Goal: Task Accomplishment & Management: Use online tool/utility

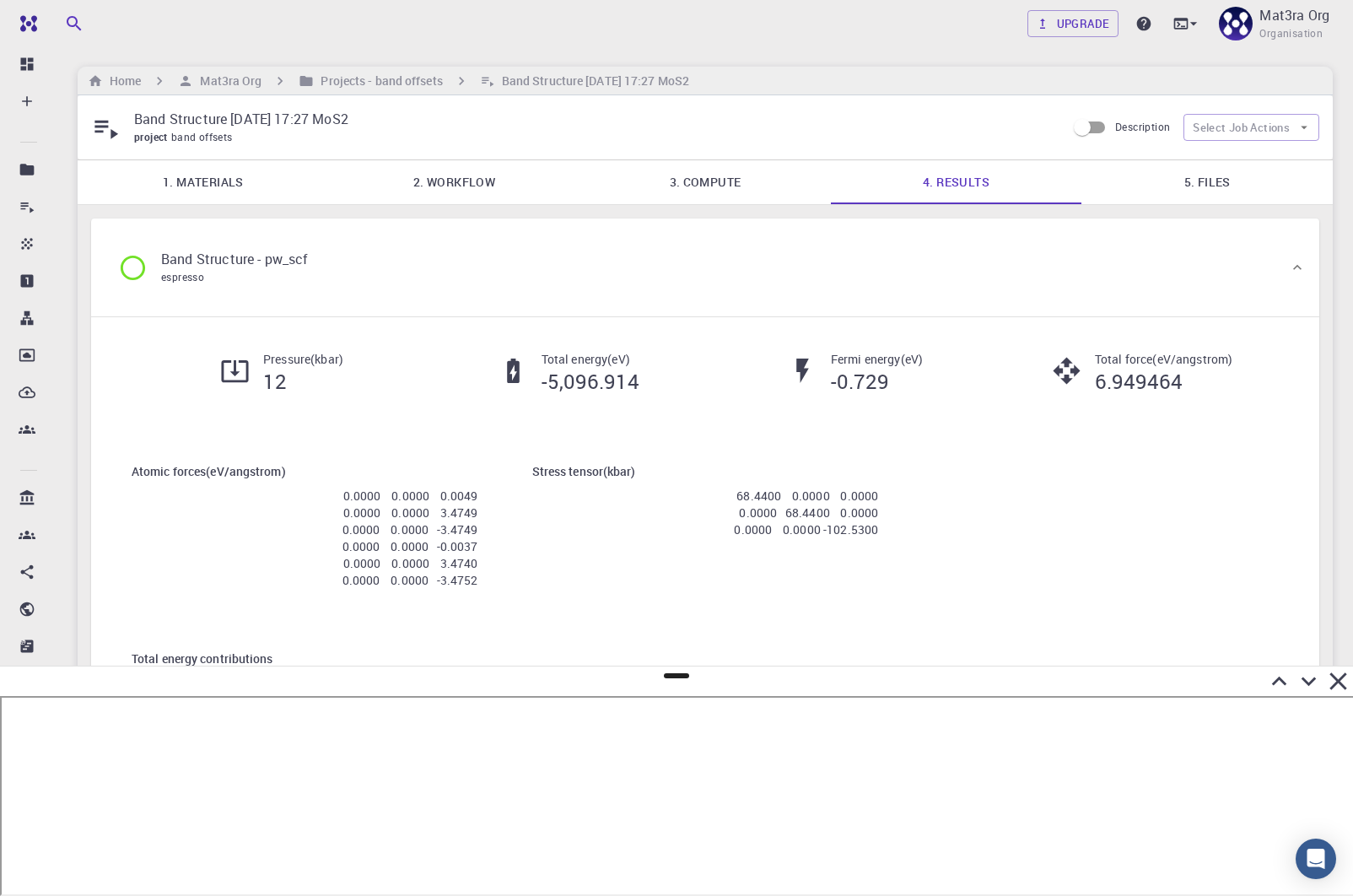
scroll to position [0, 3]
click at [348, 83] on h6 "Projects - band offsets" at bounding box center [378, 81] width 128 height 18
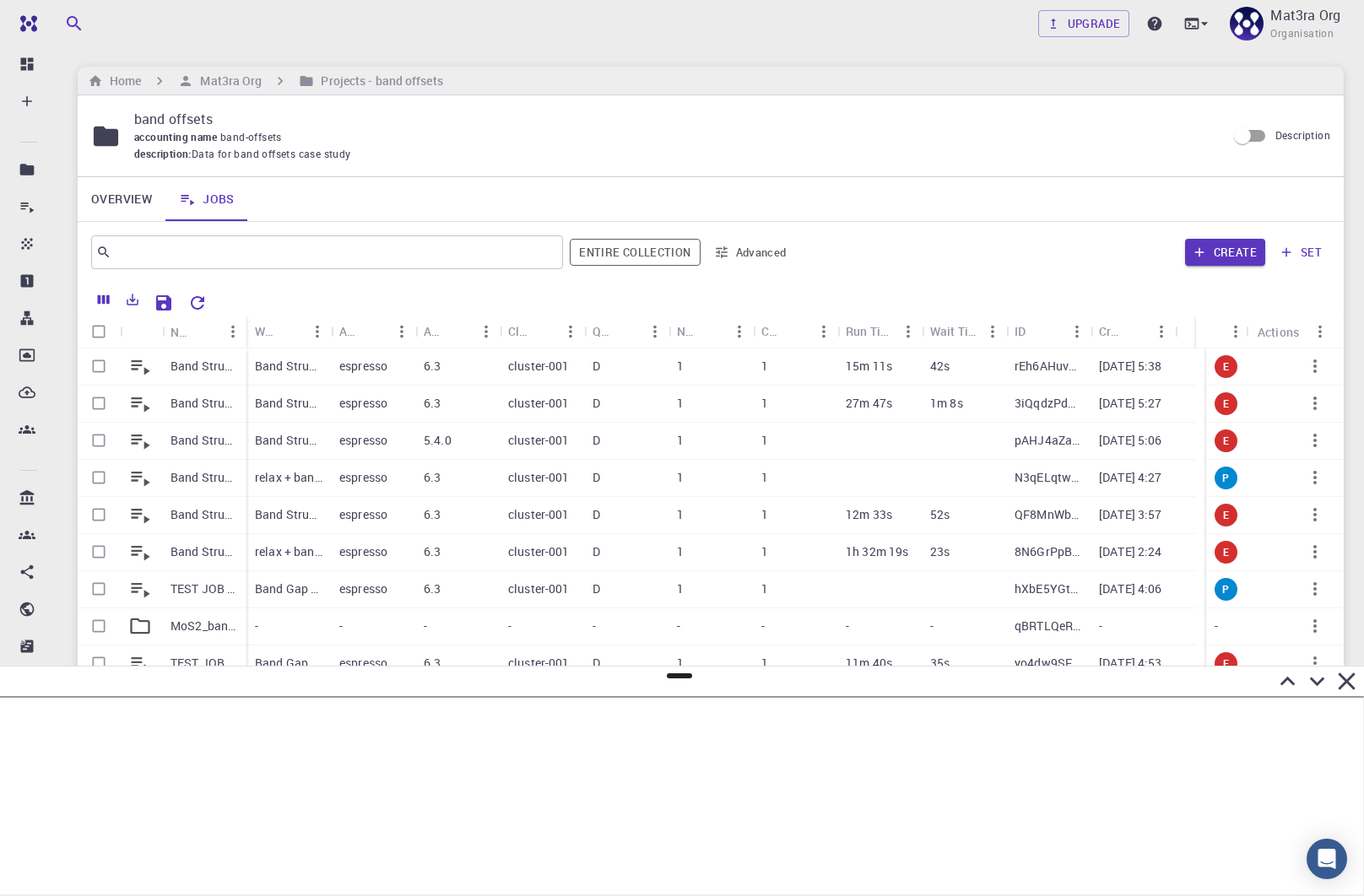
click at [193, 368] on p "Band Structure [DATE] 17:27 MoS2 (clone)" at bounding box center [204, 366] width 68 height 17
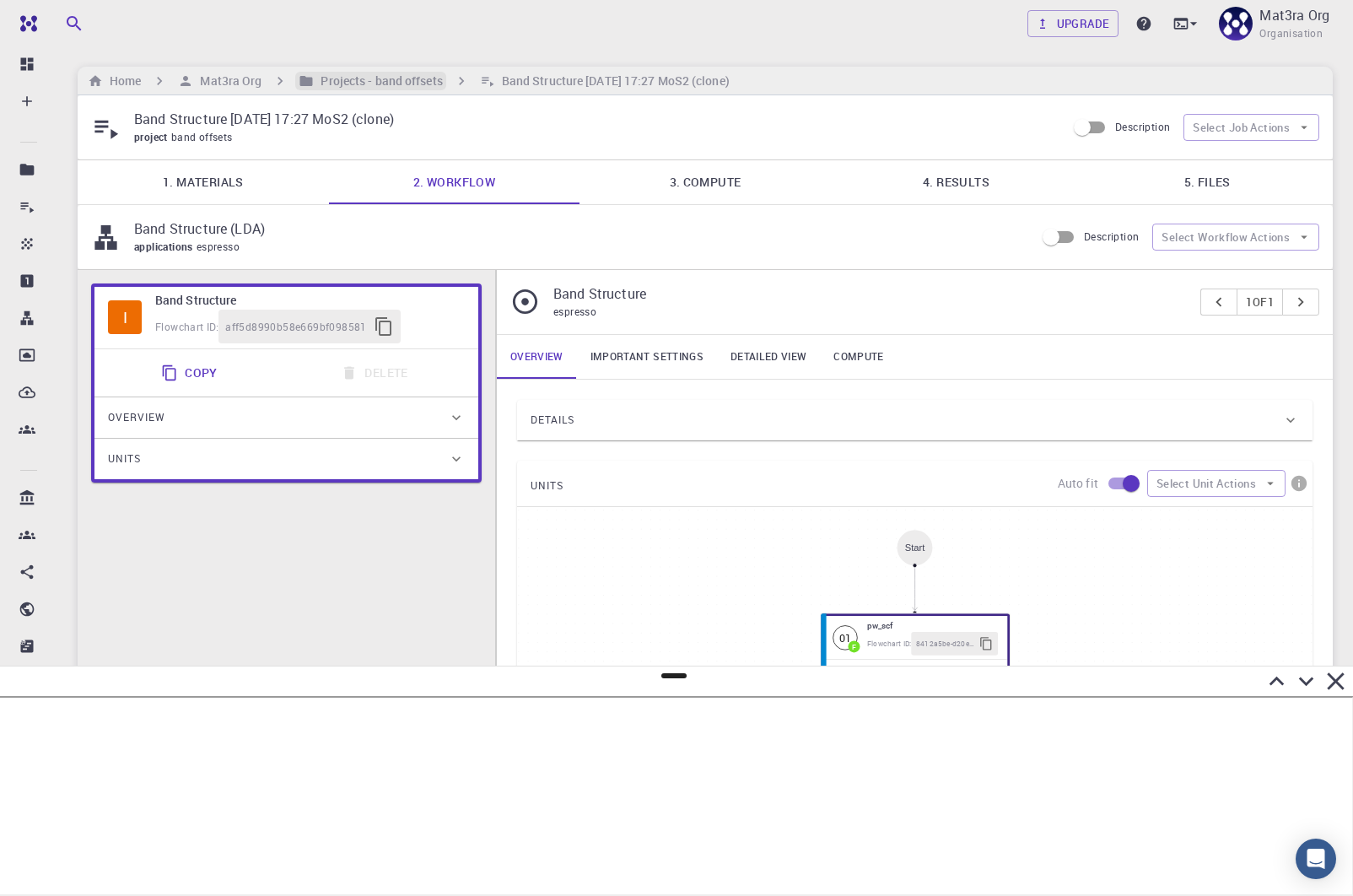
click at [328, 87] on h6 "Projects - band offsets" at bounding box center [378, 81] width 128 height 18
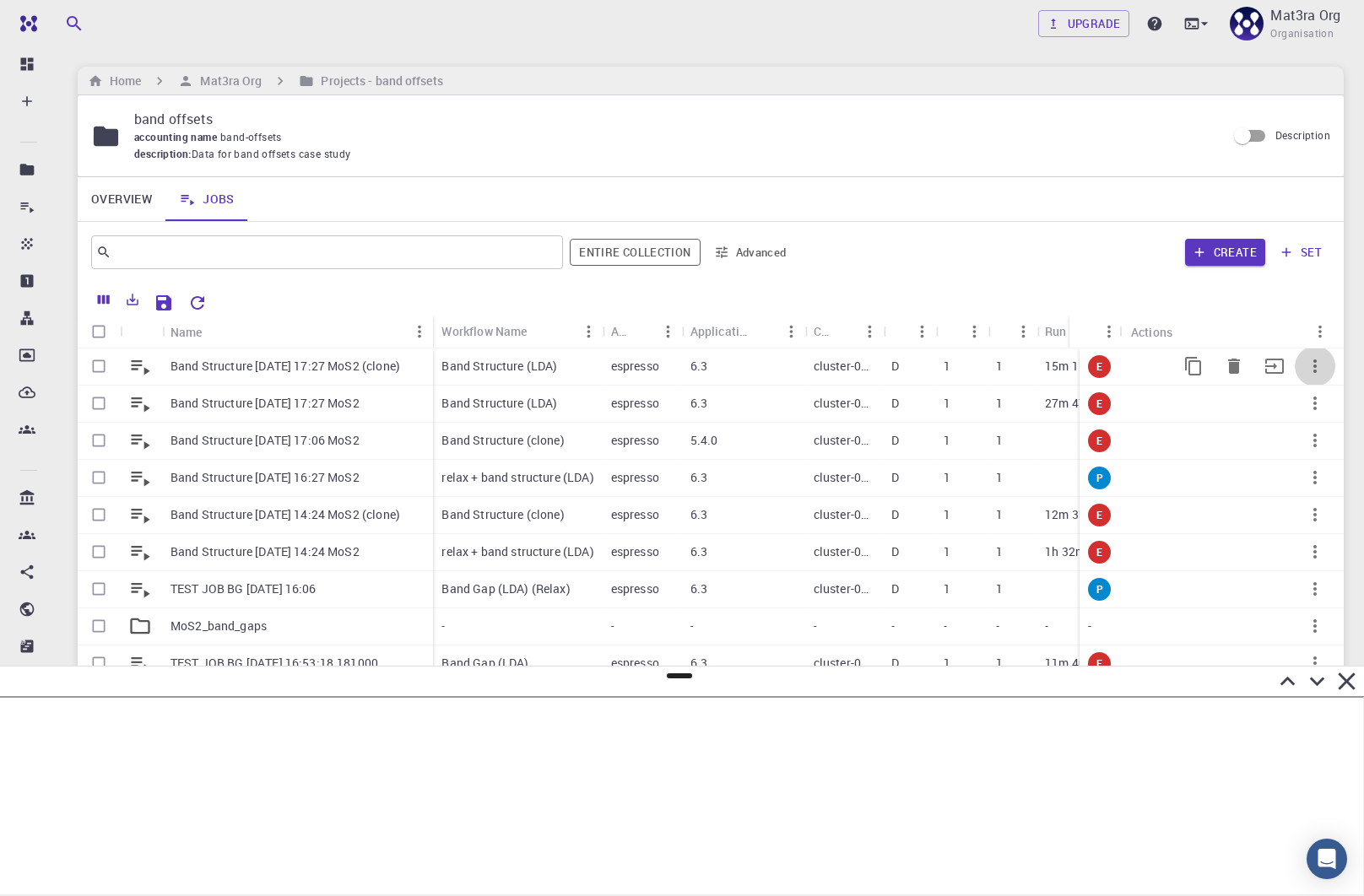
click at [1310, 364] on icon "button" at bounding box center [1315, 366] width 20 height 20
click at [1290, 491] on li "Expand" at bounding box center [1301, 488] width 98 height 27
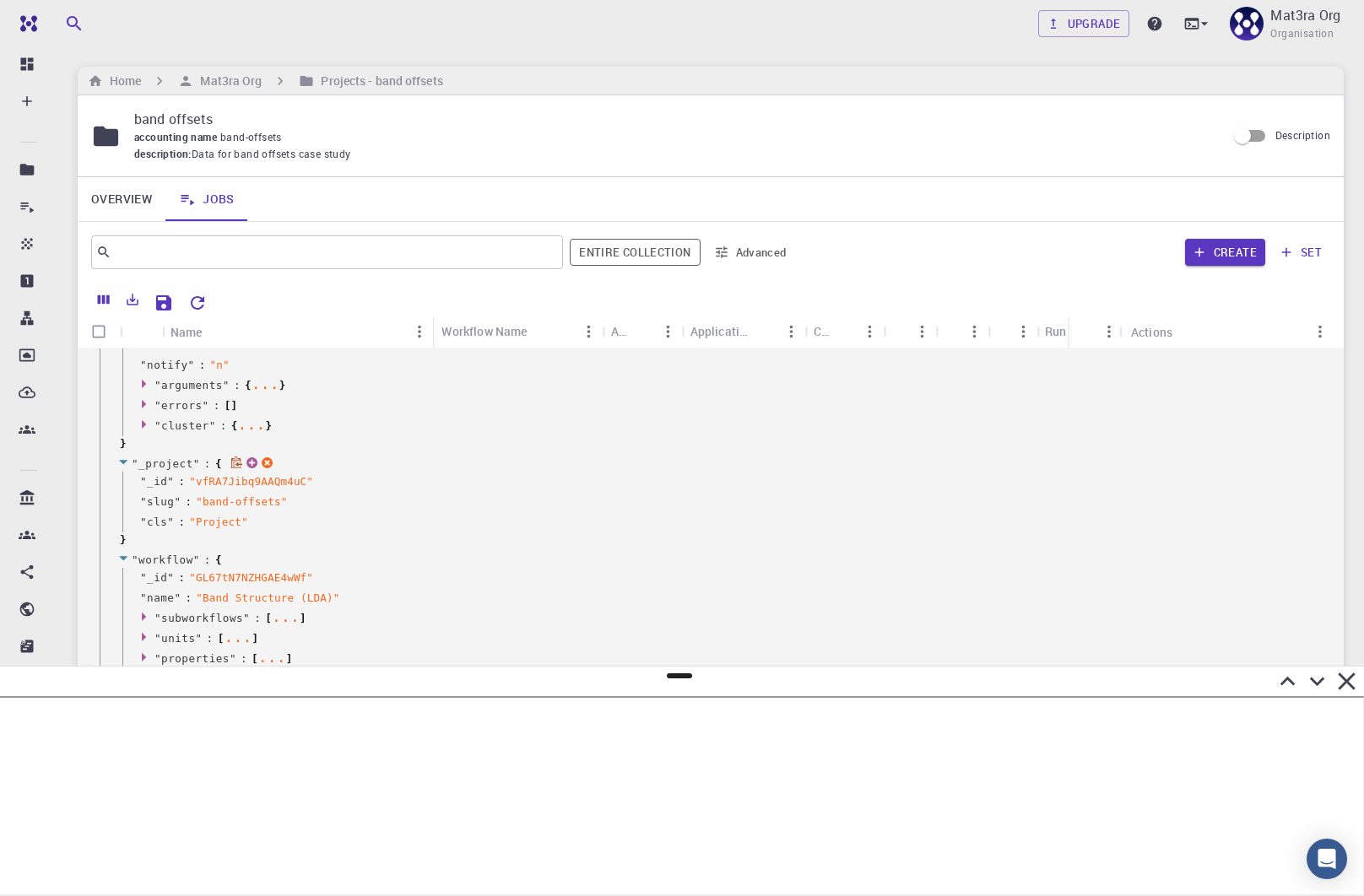
scroll to position [419, 0]
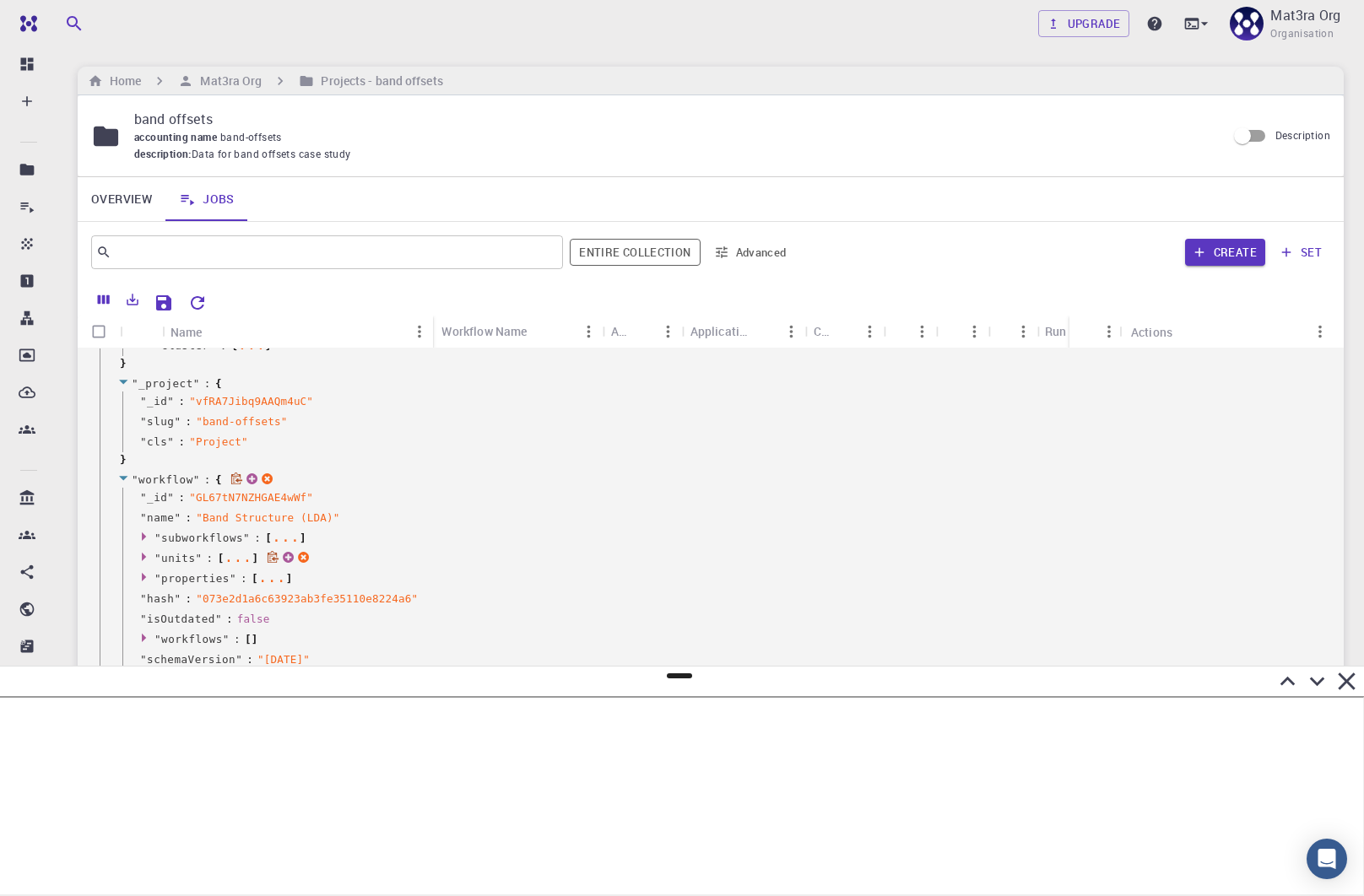
click at [142, 552] on icon at bounding box center [146, 557] width 12 height 11
click at [143, 573] on icon at bounding box center [146, 577] width 12 height 11
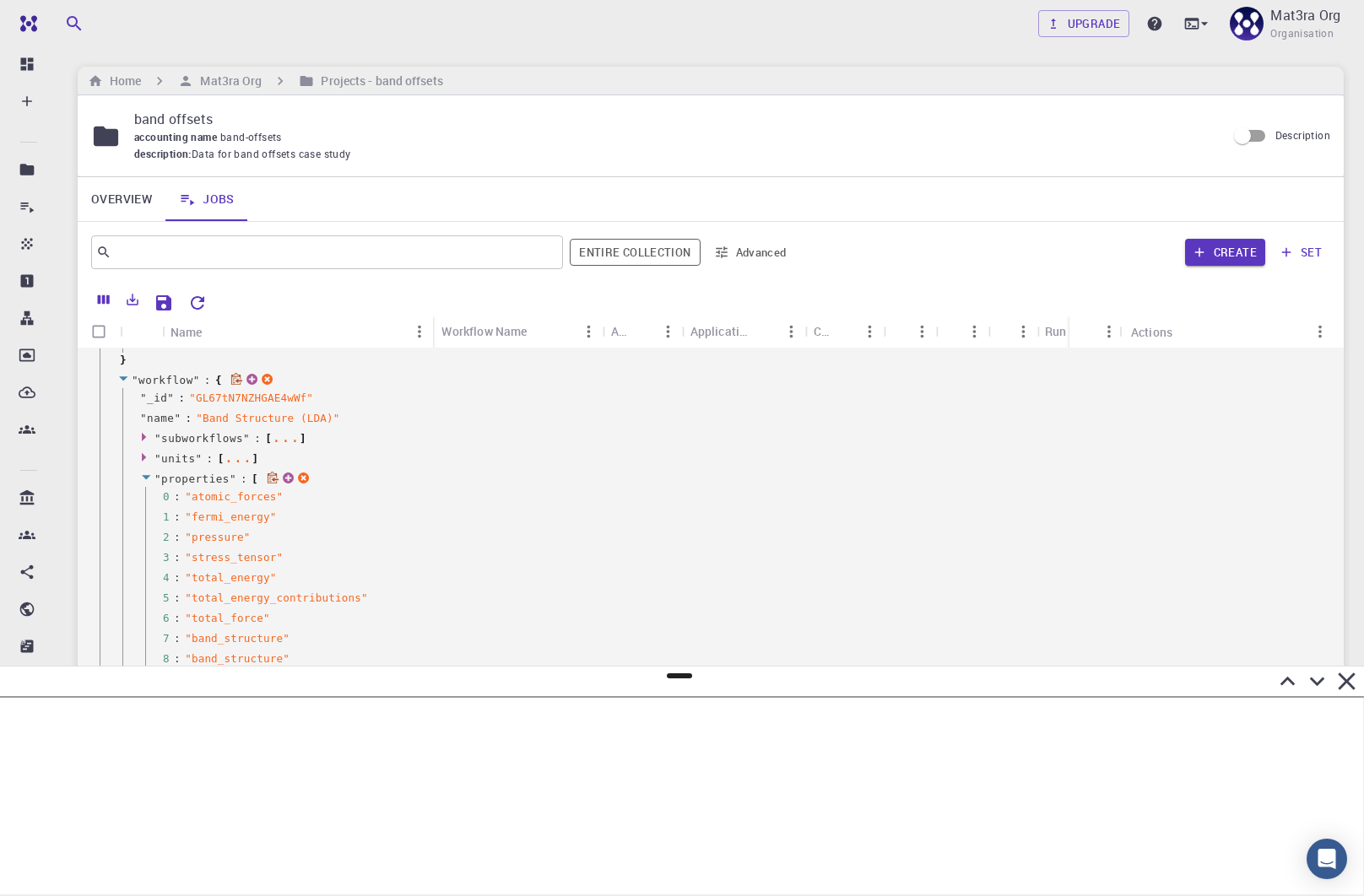
scroll to position [523, 0]
click at [145, 470] on icon at bounding box center [146, 472] width 9 height 4
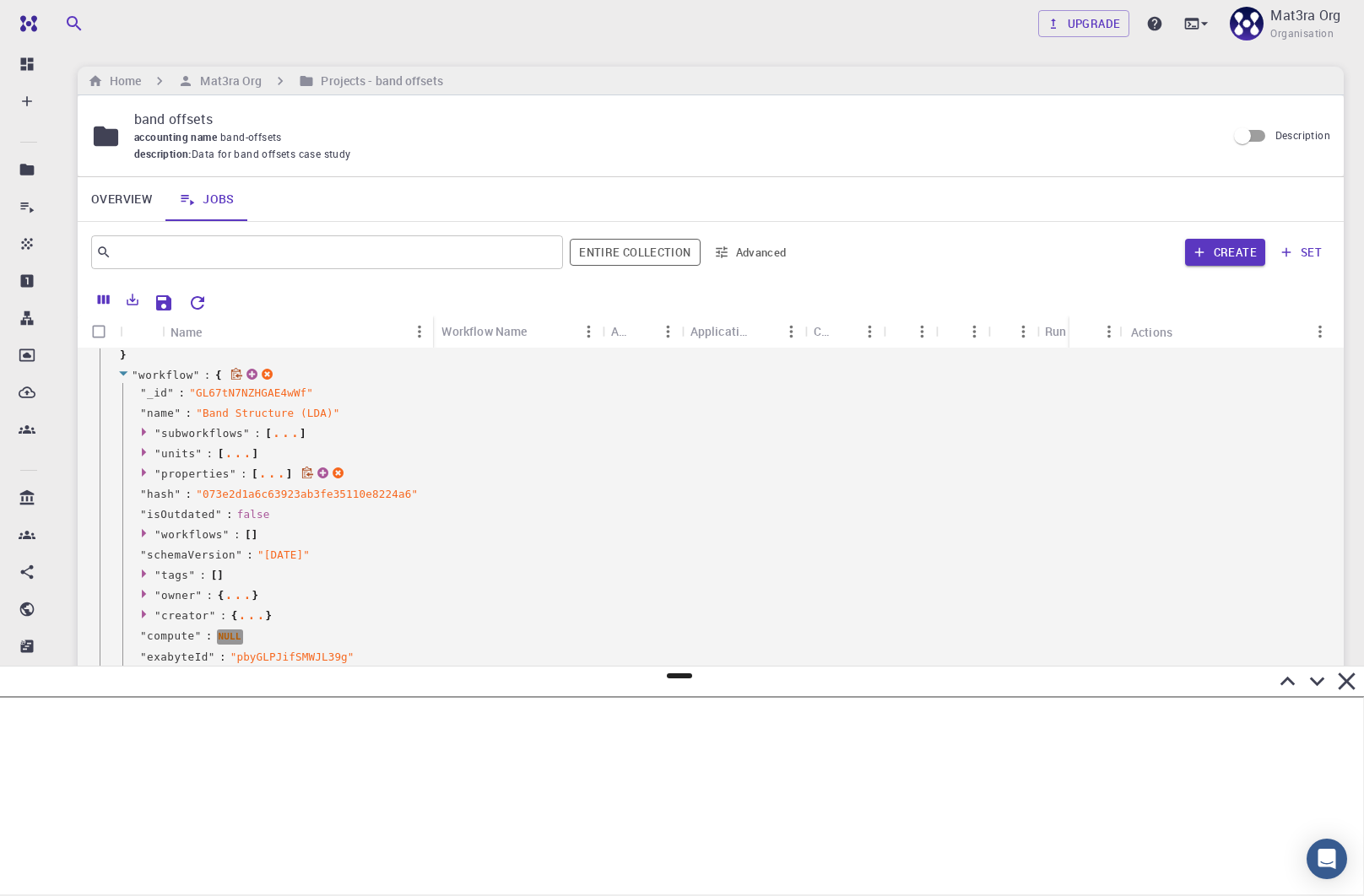
click at [145, 470] on icon at bounding box center [146, 472] width 12 height 11
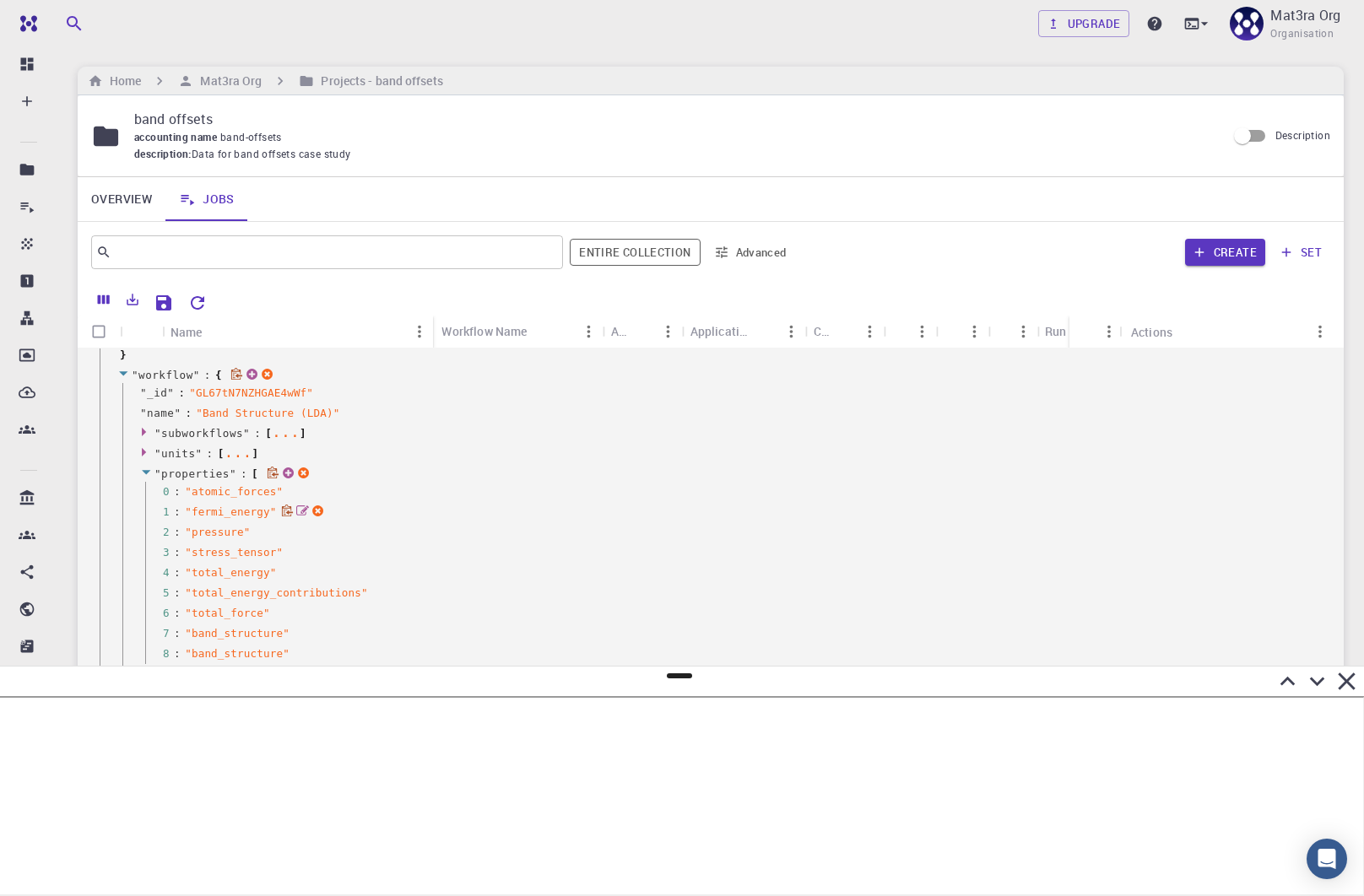
click at [300, 508] on icon at bounding box center [303, 511] width 12 height 12
drag, startPoint x: 286, startPoint y: 514, endPoint x: 184, endPoint y: 505, distance: 102.4
click at [185, 505] on textarea "fermi_energy" at bounding box center [264, 522] width 158 height 35
type textarea "x"
type textarea "C"
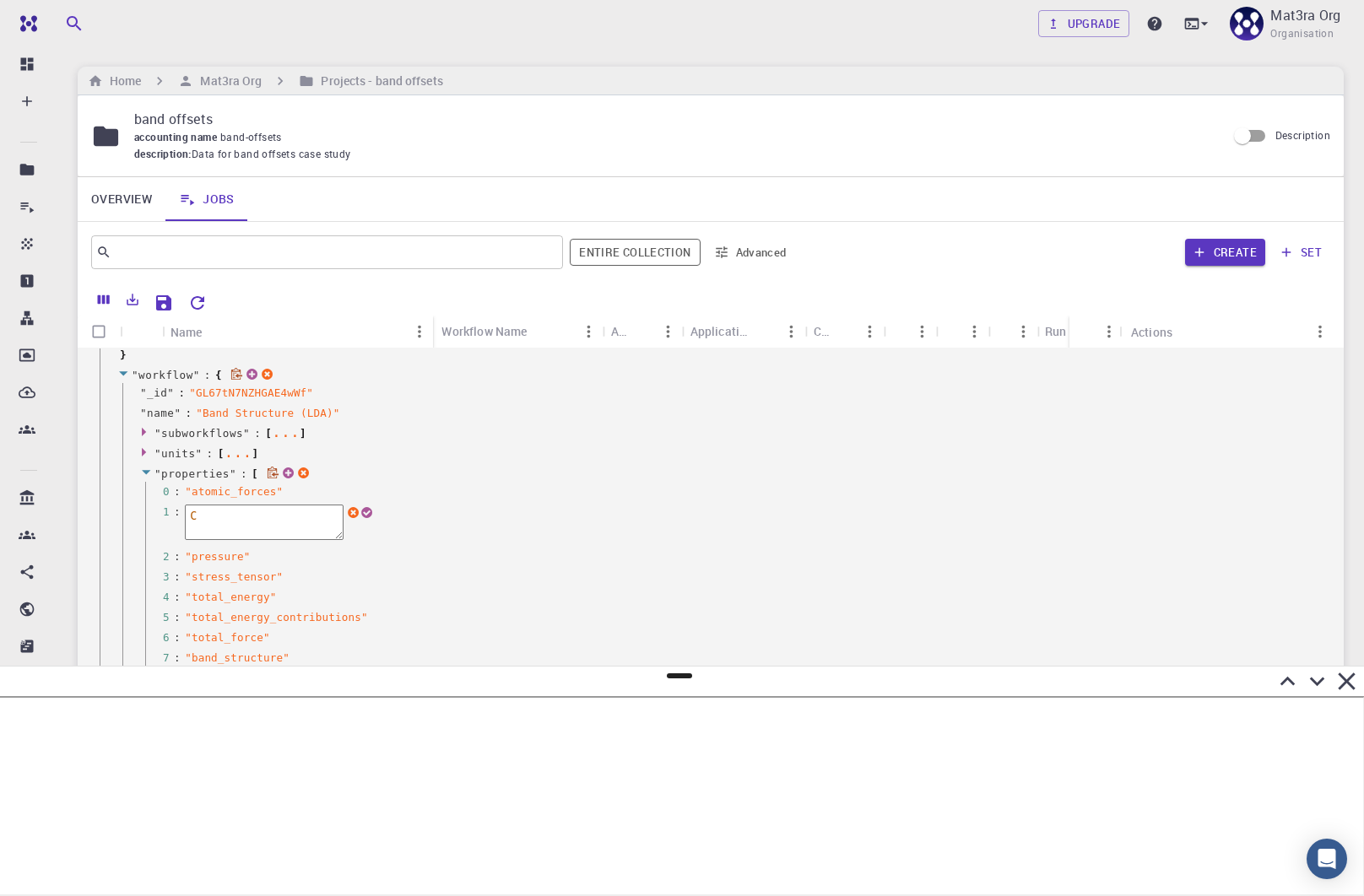
type textarea "x"
type textarea "Ch"
type textarea "x"
type textarea "Cha"
type textarea "x"
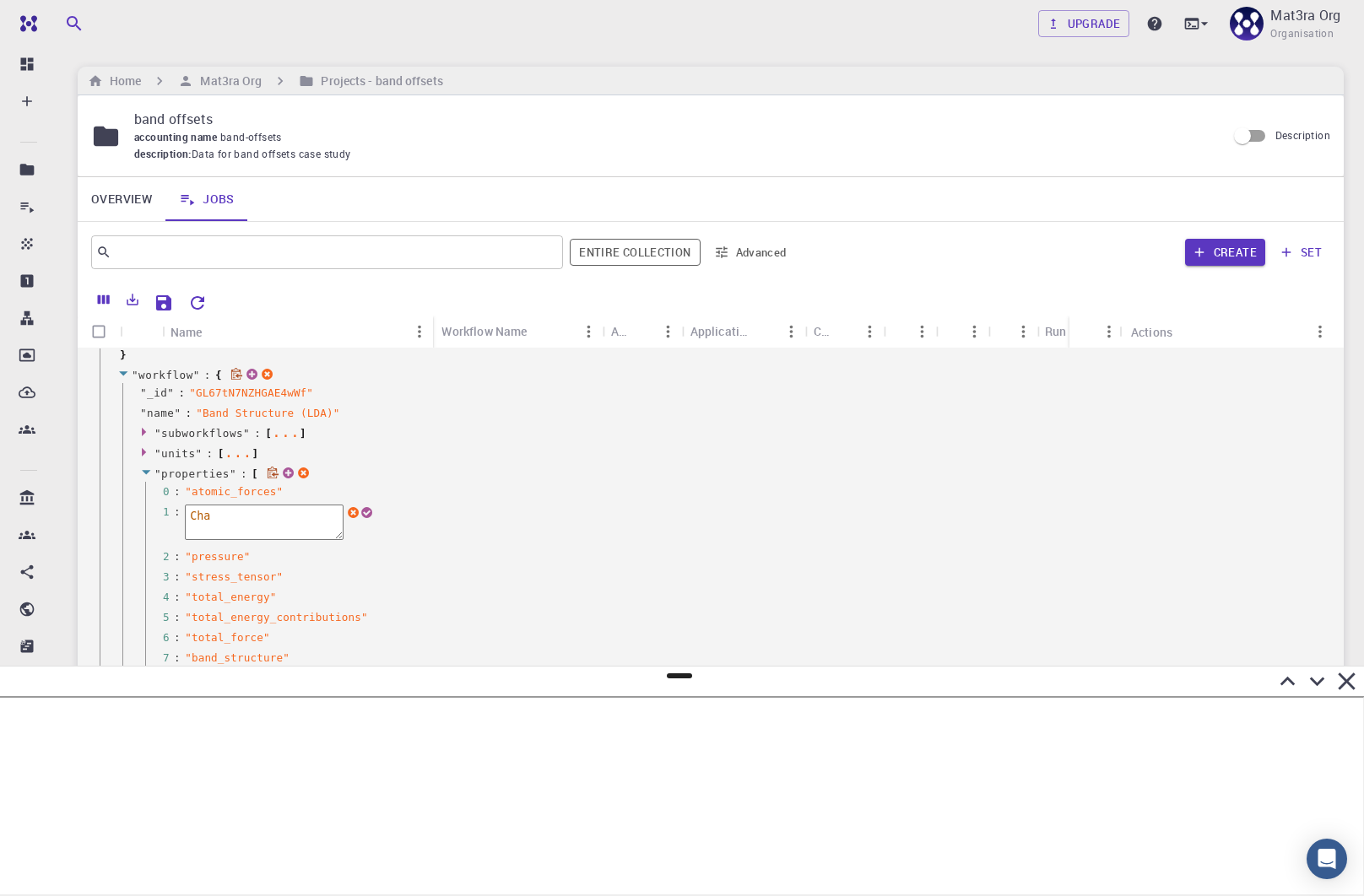
type textarea "[PERSON_NAME]"
type textarea "x"
type textarea "[PERSON_NAME]"
type textarea "x"
type textarea "Change"
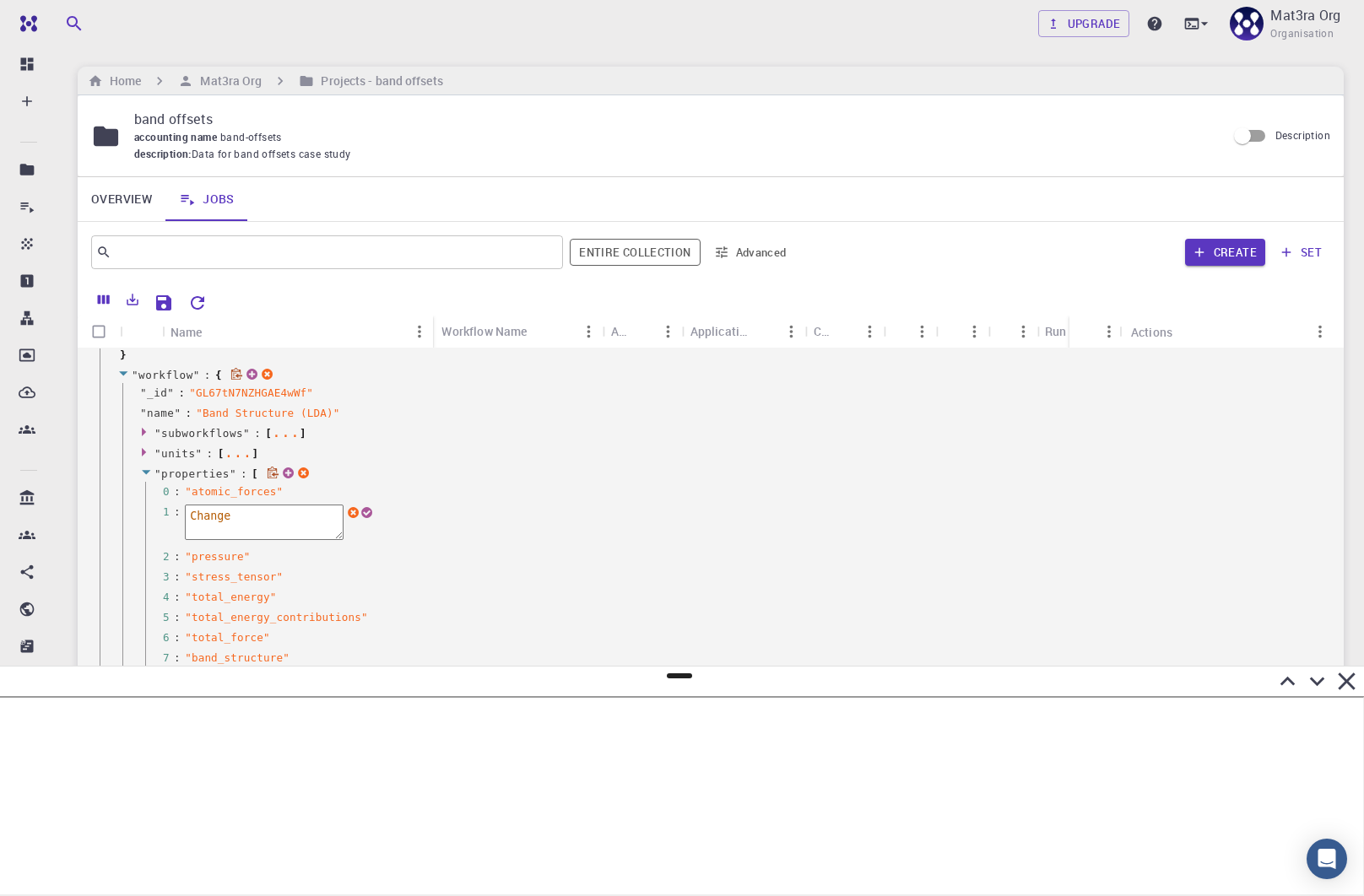
type textarea "x"
type textarea "Changes"
type textarea "x"
type textarea "Changes_"
type textarea "x"
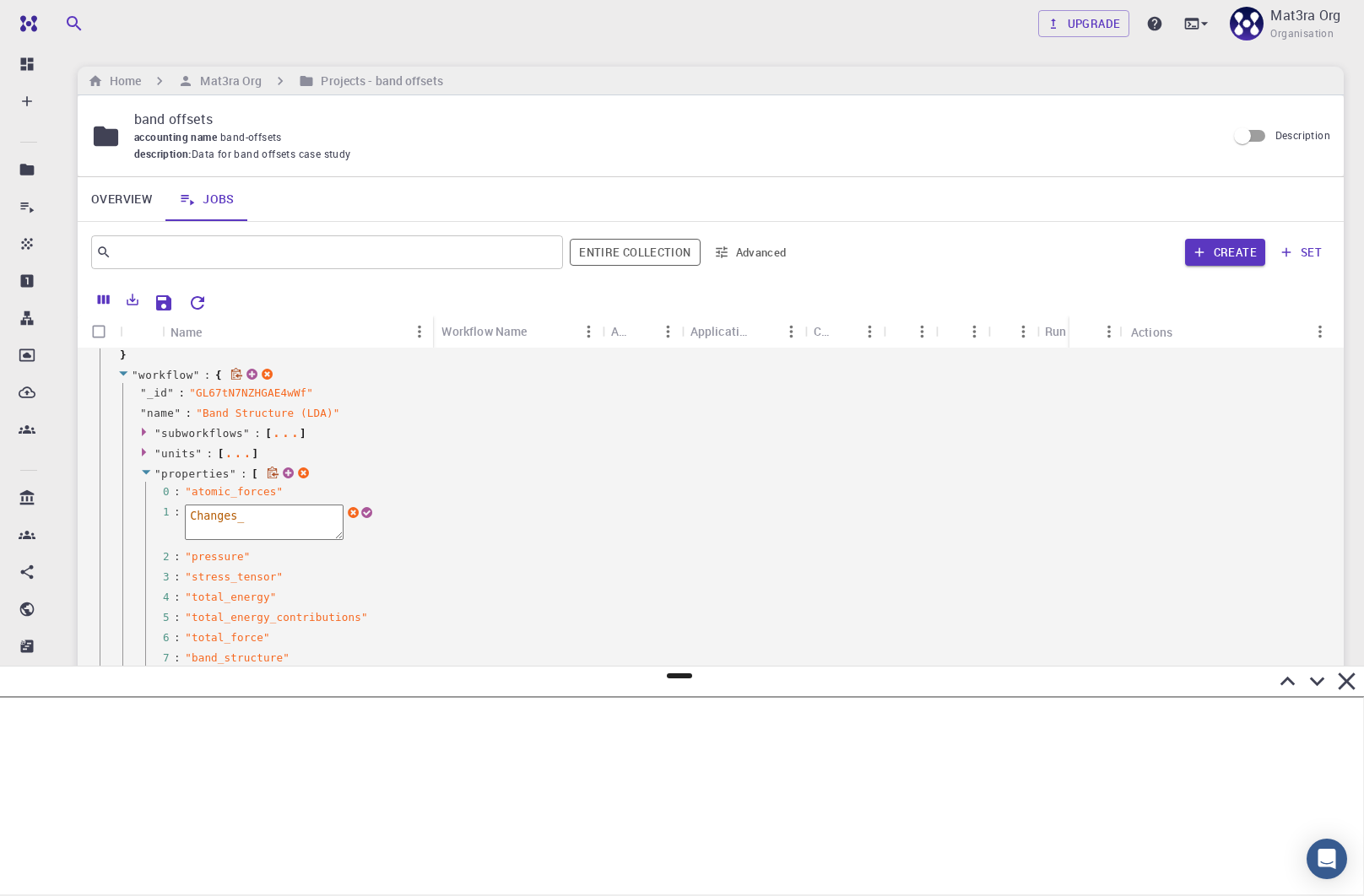
type textarea "Changes_o"
type textarea "x"
type textarea "Changes_on"
type textarea "x"
type textarea "Changes_onl"
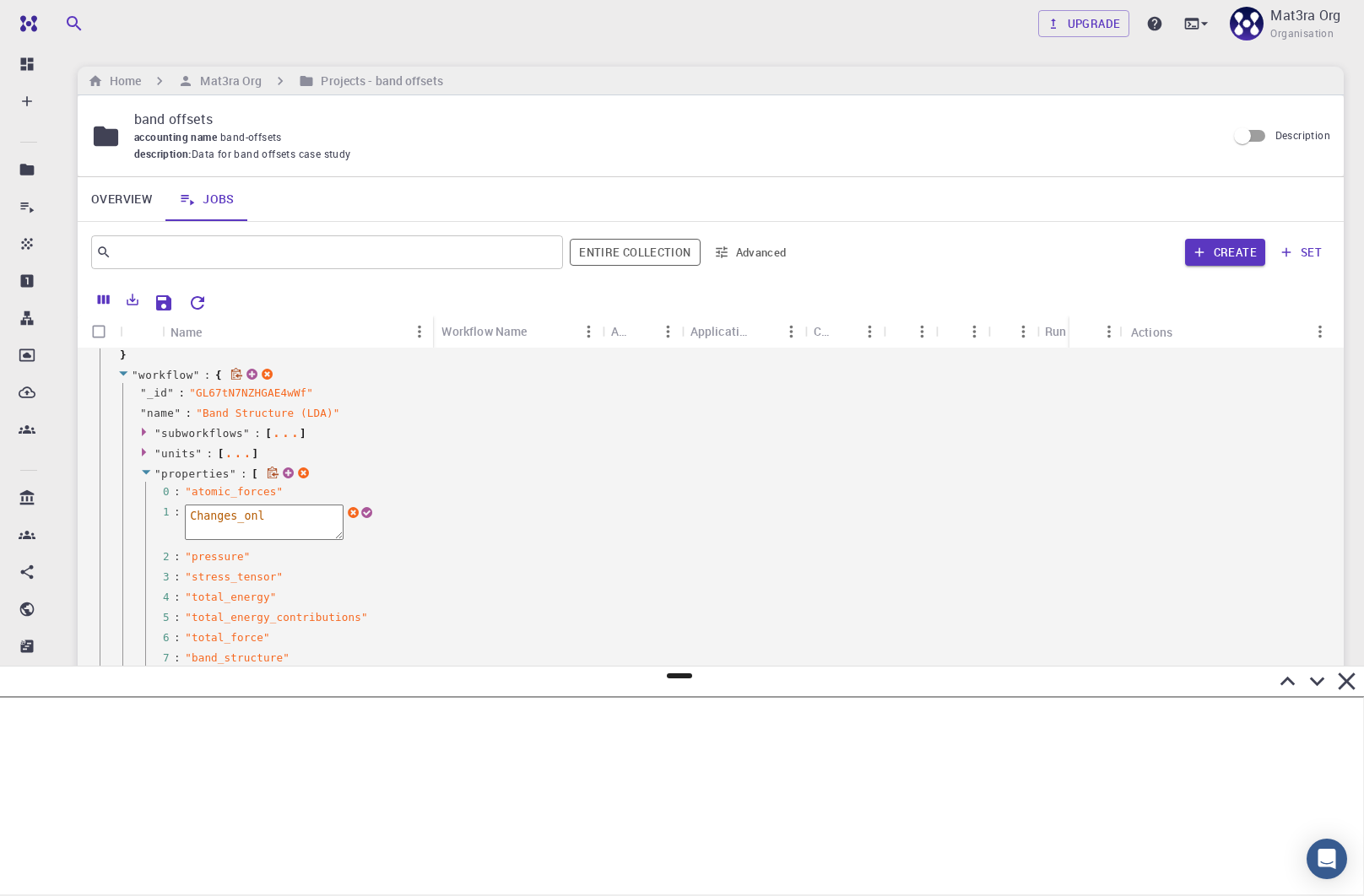
type textarea "x"
type textarea "Changes_only"
type textarea "x"
type textarea "Changes_only_"
type textarea "x"
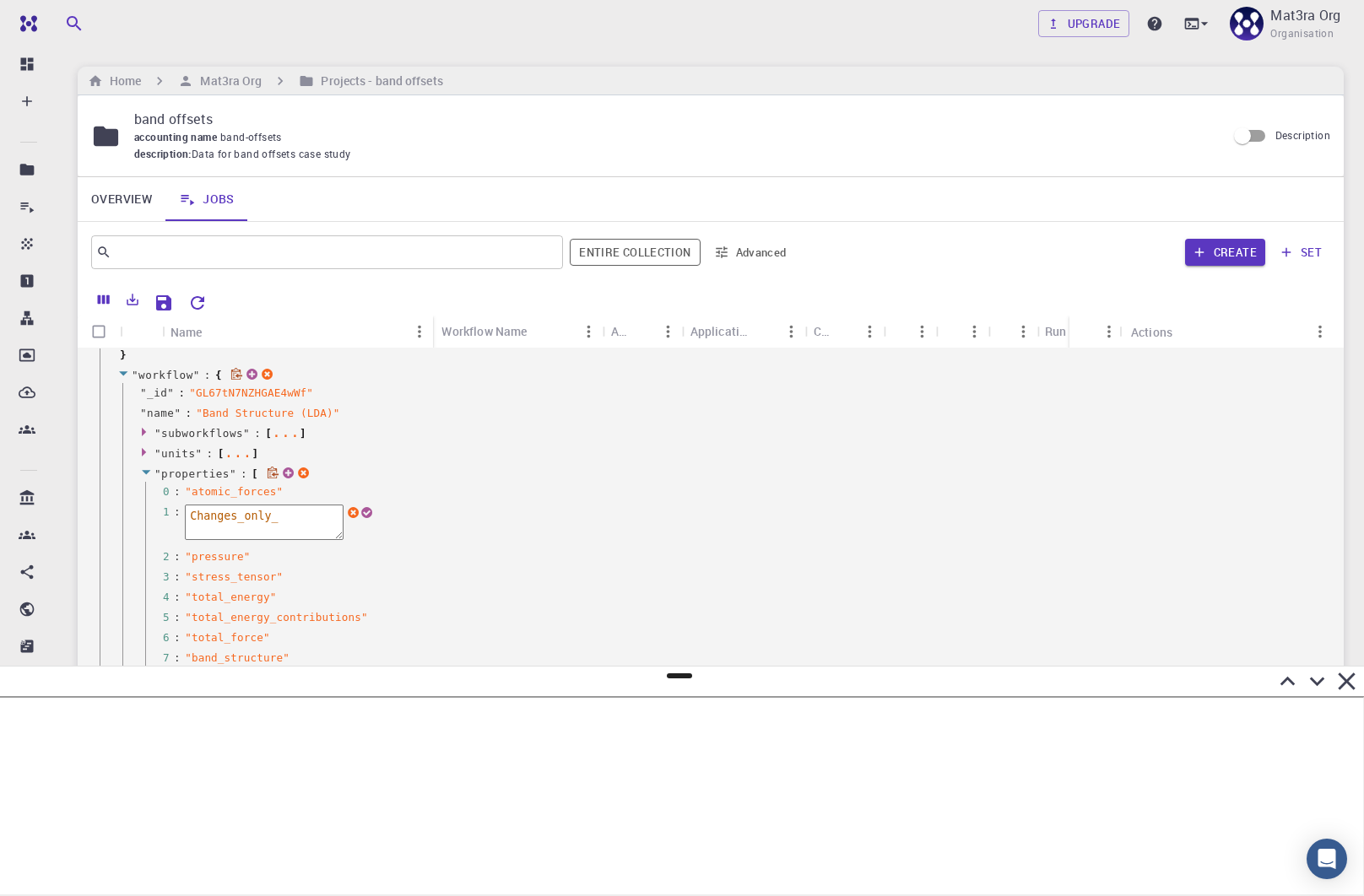
type textarea "Changes_only_i"
type textarea "x"
type textarea "Changes_only_in"
type textarea "x"
type textarea "Changes_only_in_"
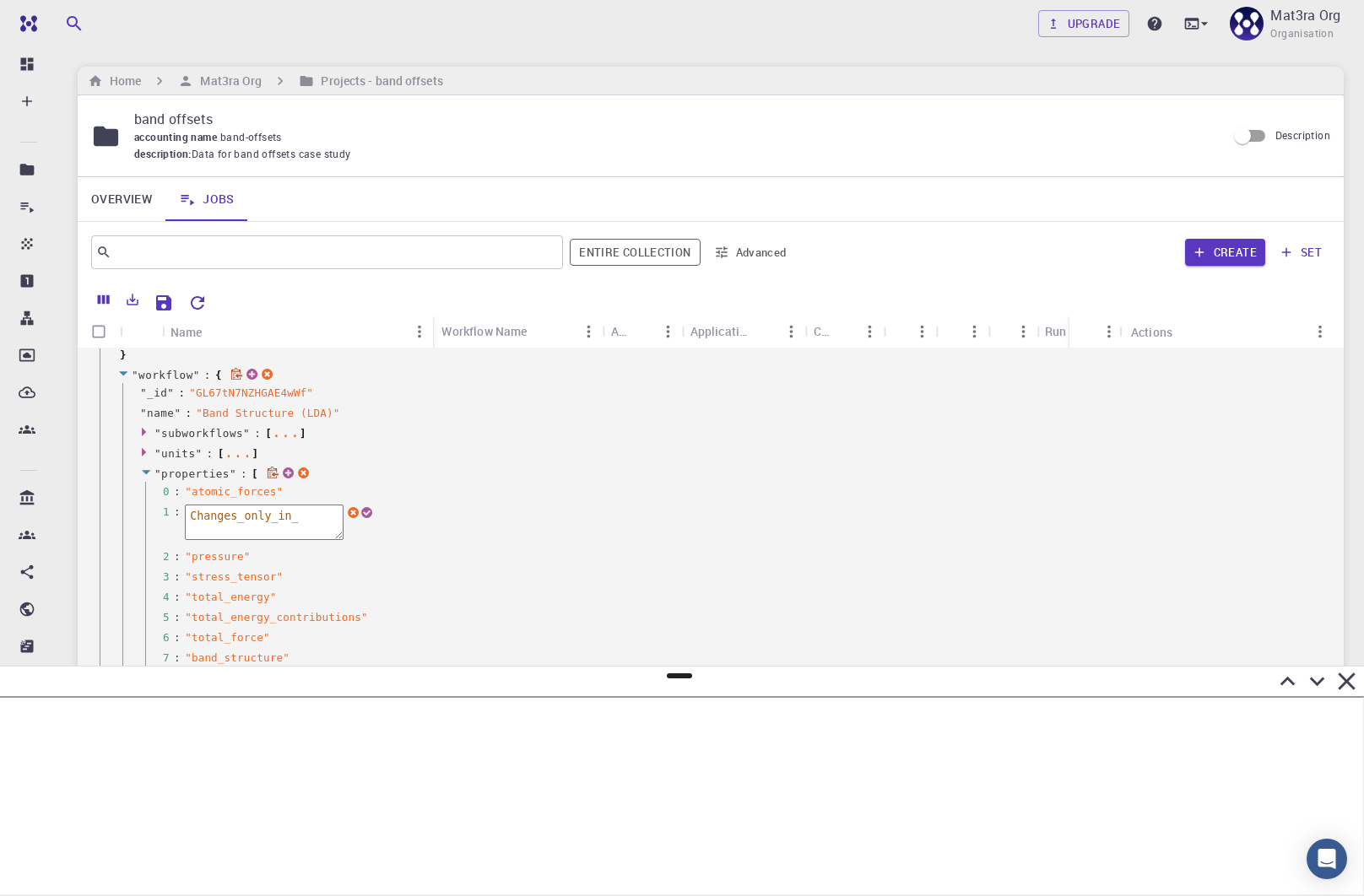
type textarea "x"
type textarea "Changes_only_in_U"
type textarea "x"
type textarea "Changes_only_in_UI"
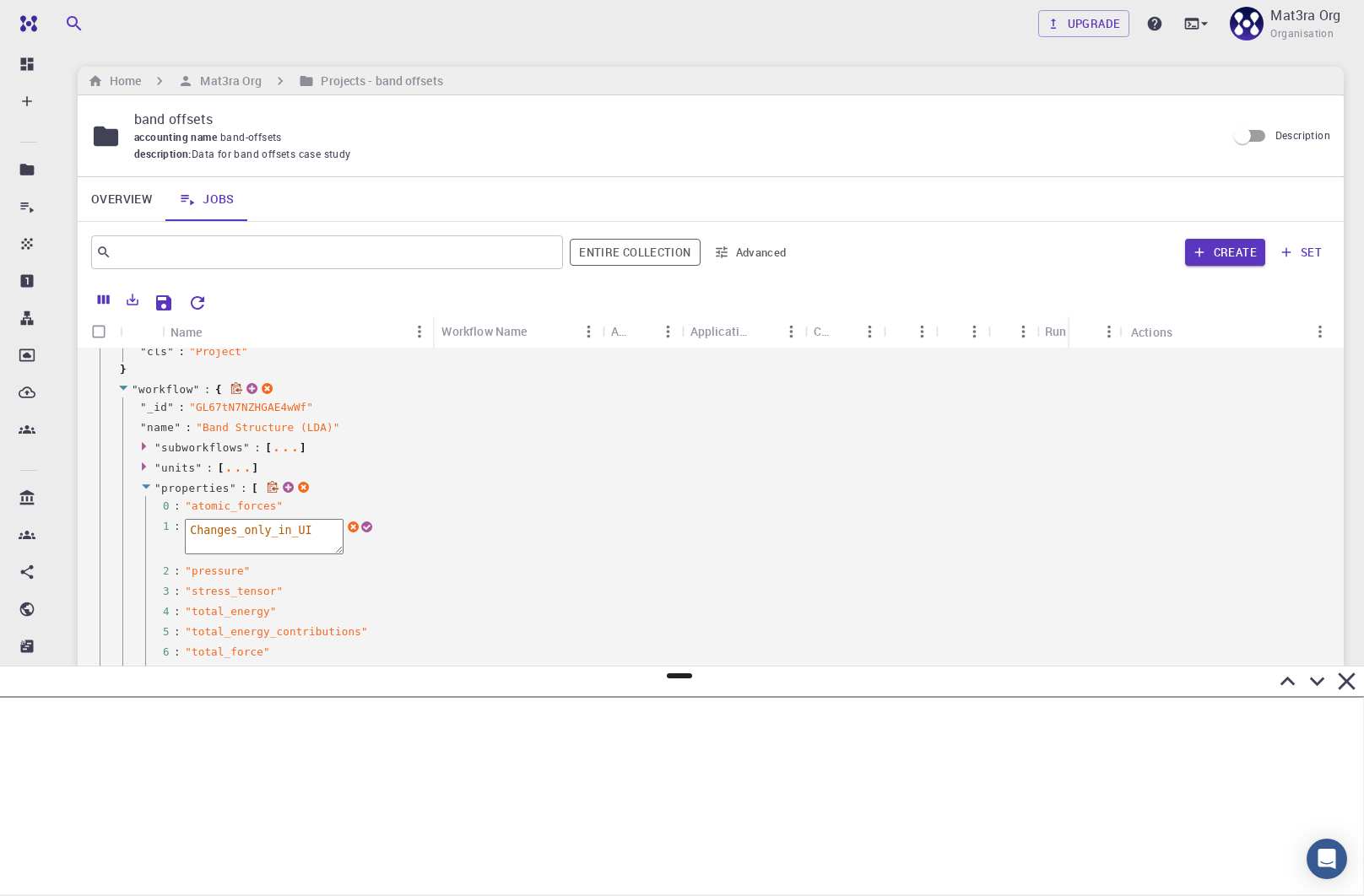
type textarea "x"
type textarea "Changes_only_in_UI"
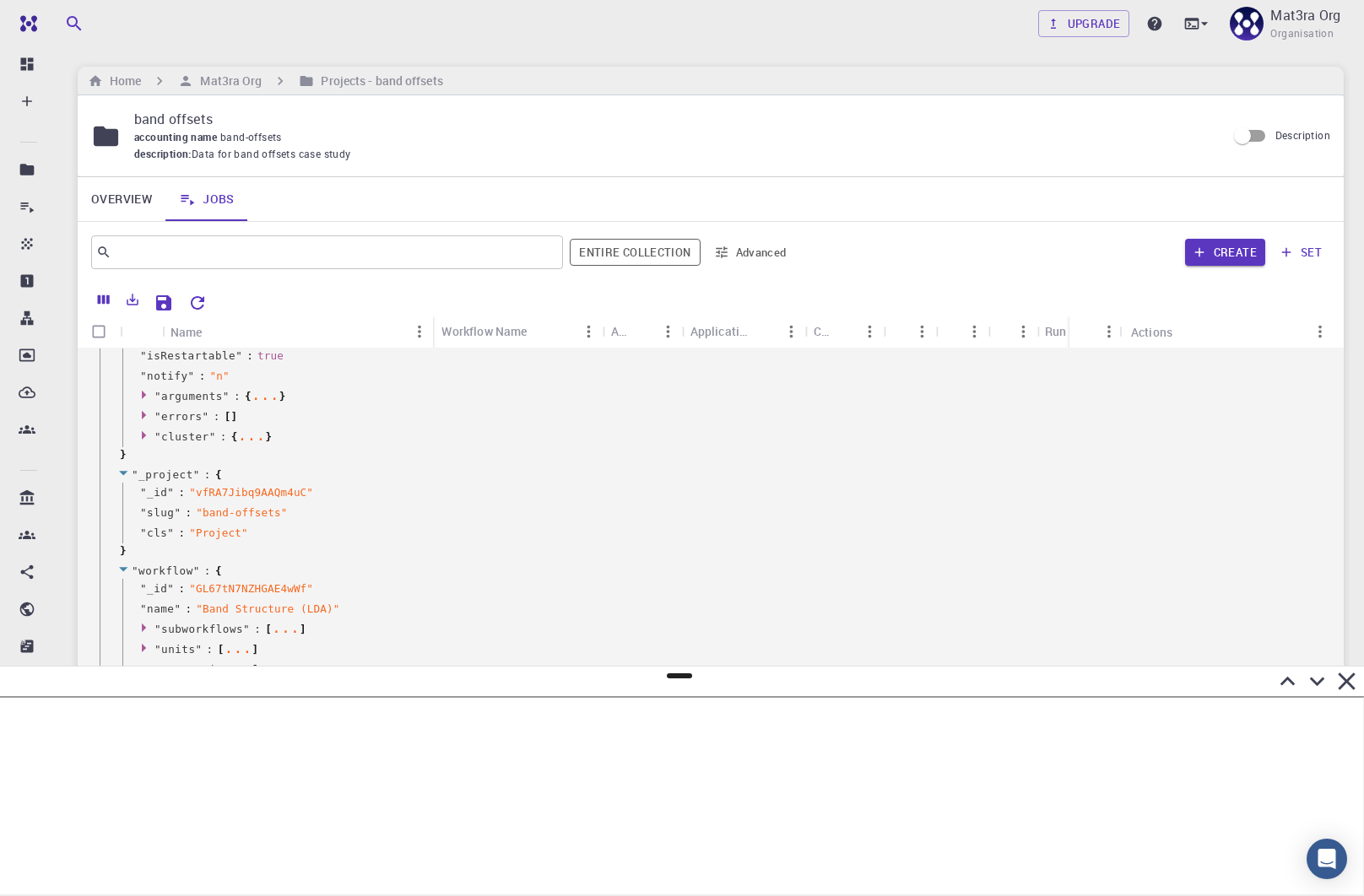
type textarea "x"
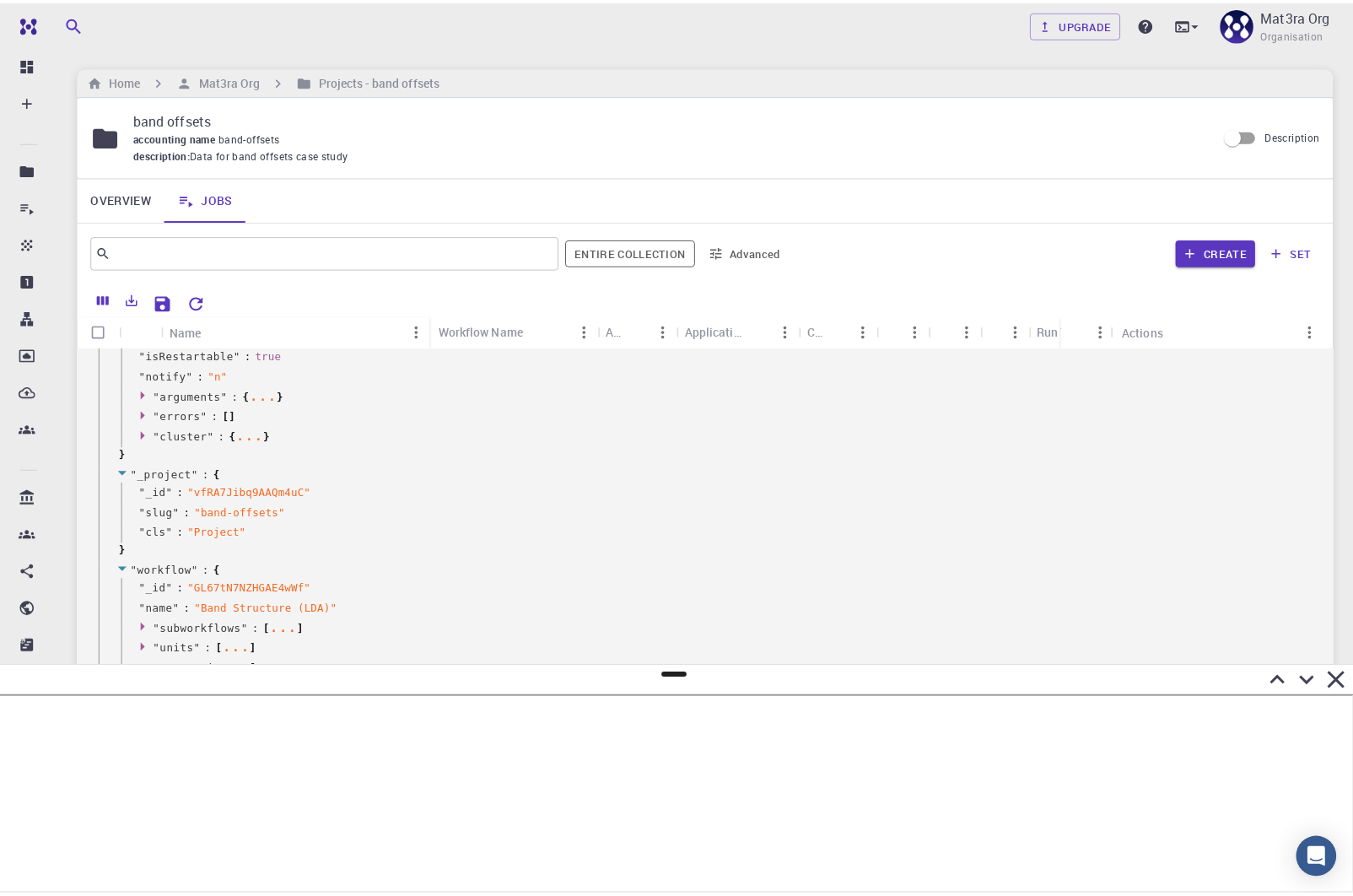
scroll to position [0, 0]
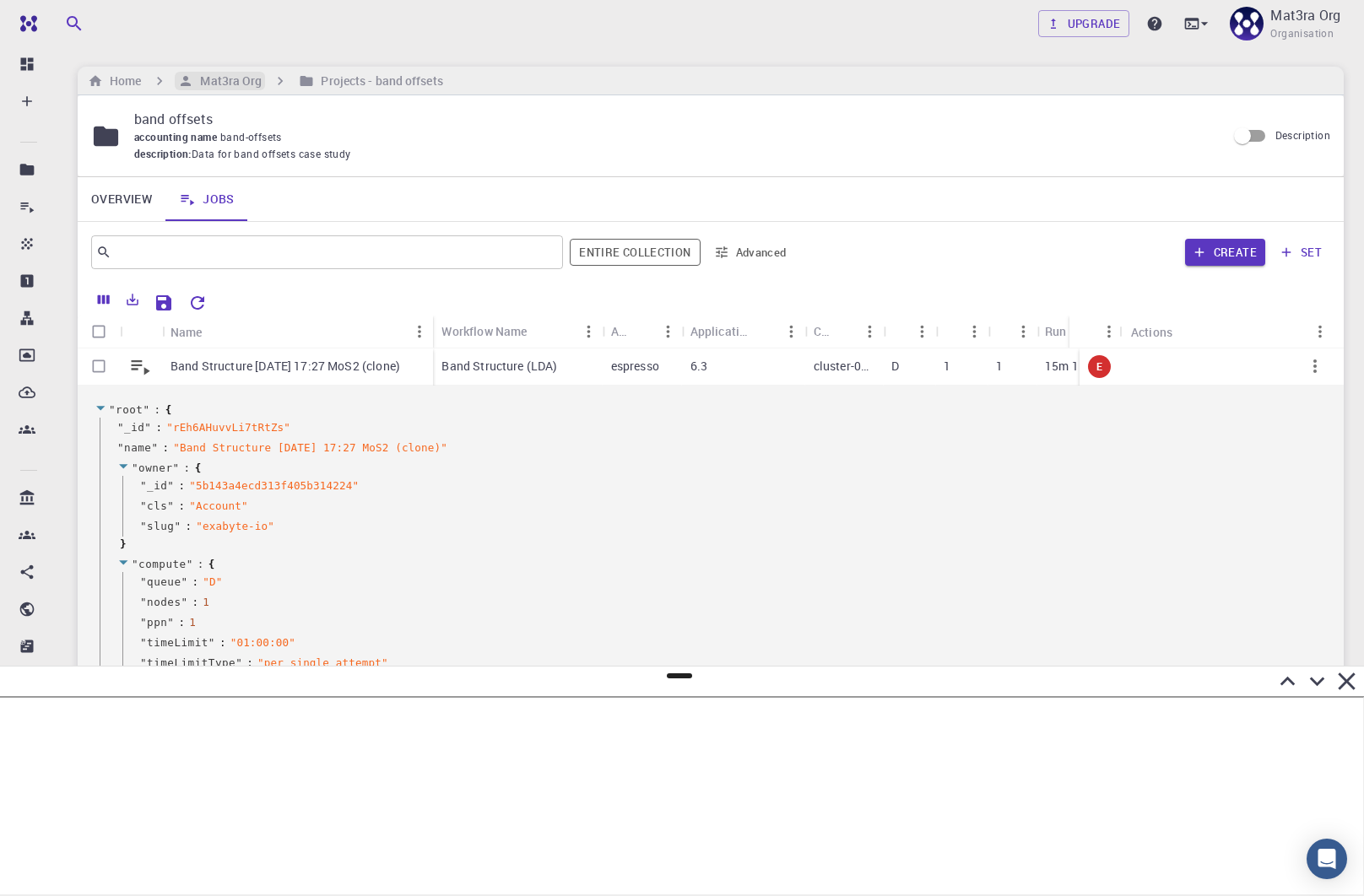
click at [221, 81] on h6 "Mat3ra Org" at bounding box center [228, 81] width 69 height 18
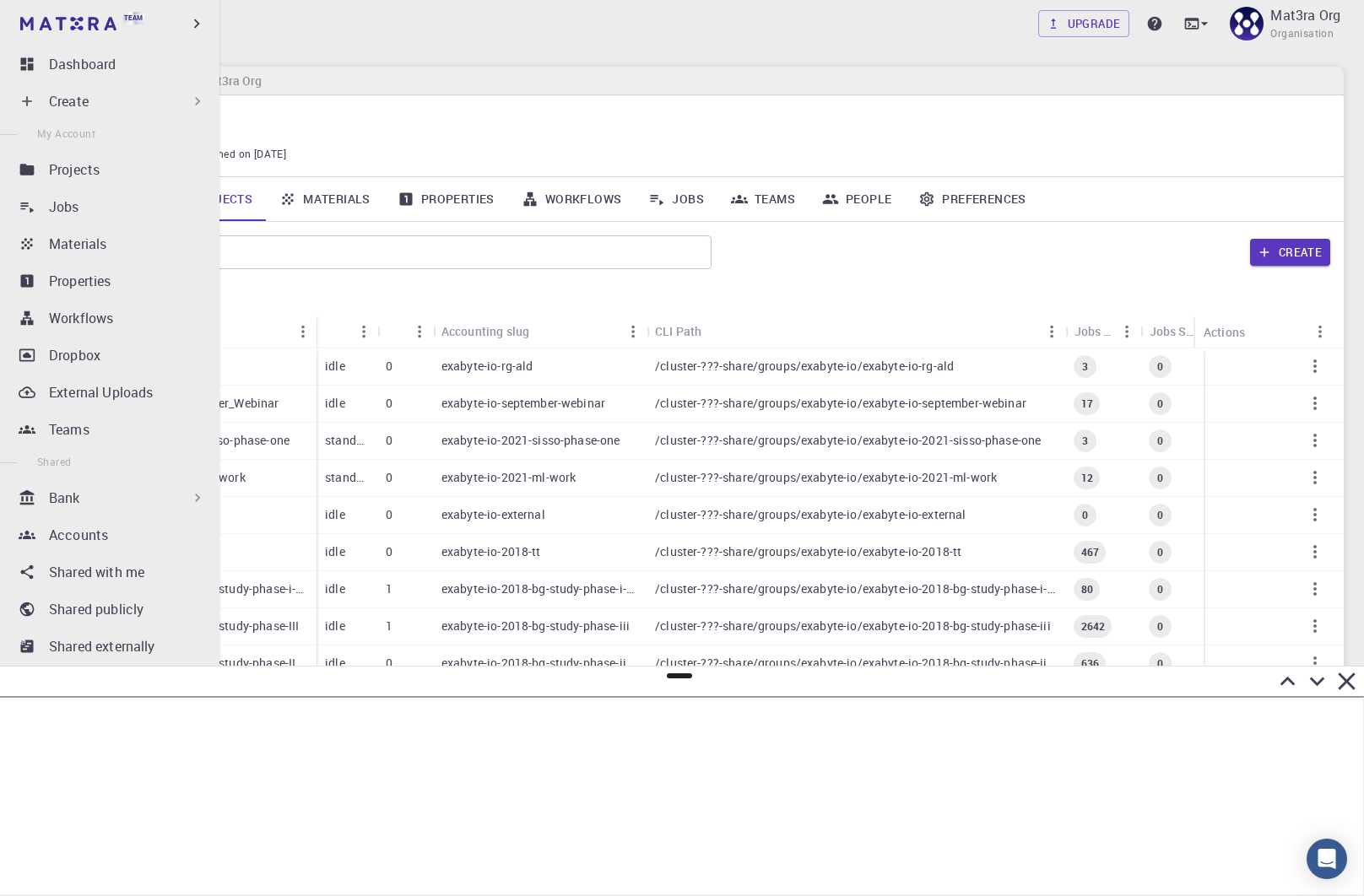
click at [194, 500] on icon at bounding box center [197, 498] width 17 height 17
click at [83, 567] on p "Workflows" at bounding box center [76, 572] width 64 height 20
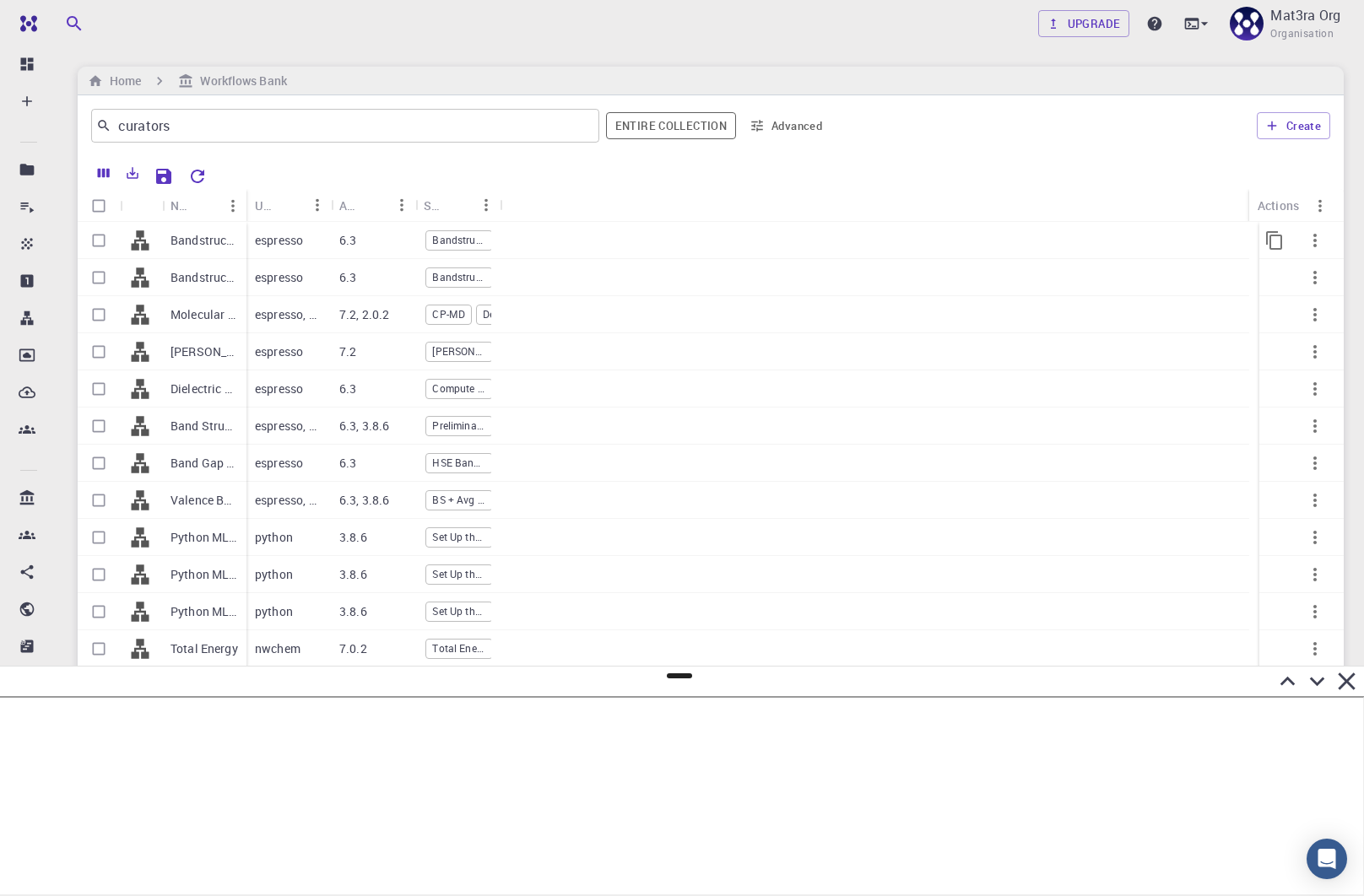
click at [214, 237] on p "Bandstructure with SOC - QE" at bounding box center [204, 240] width 68 height 17
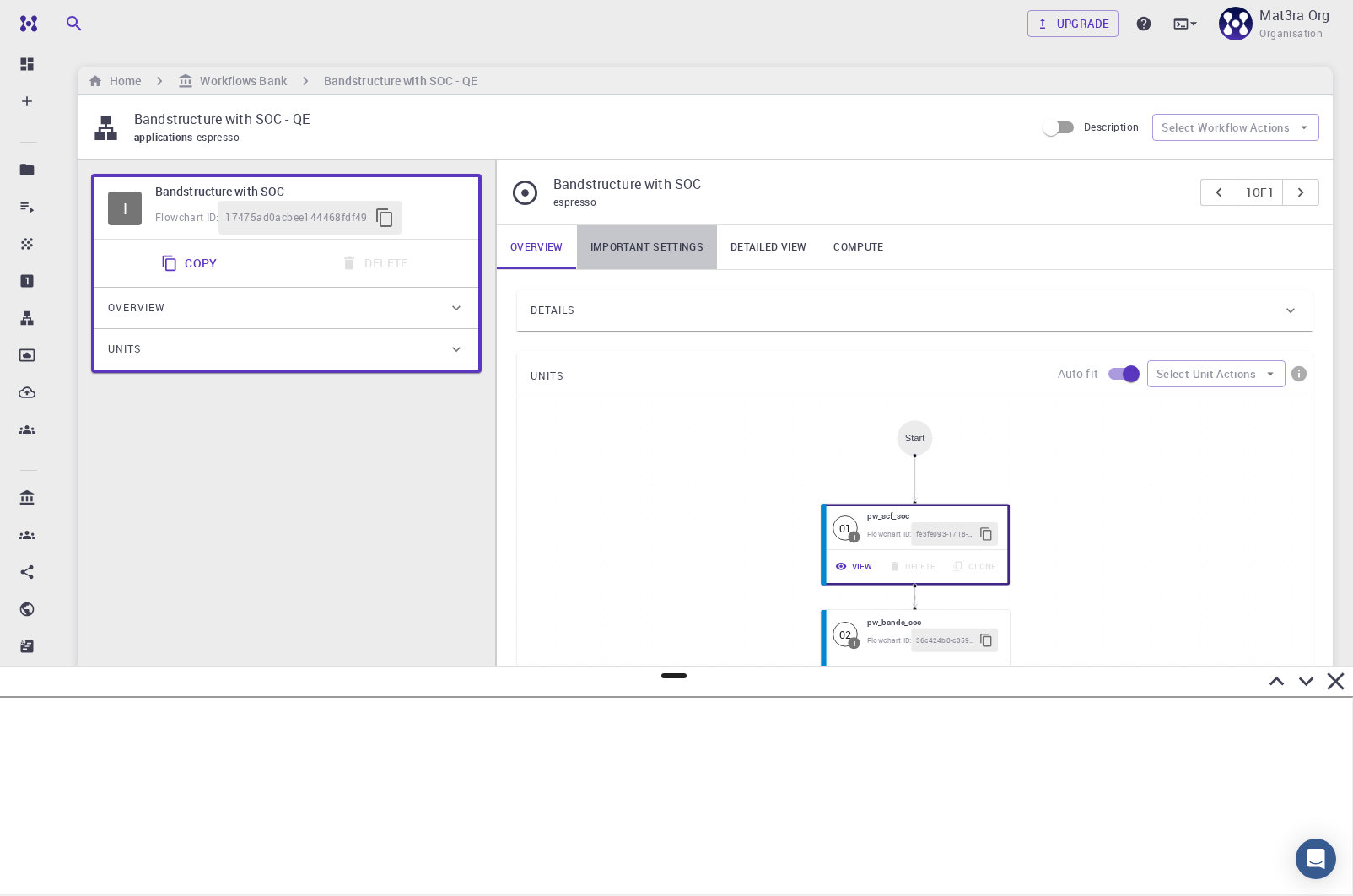
click at [642, 247] on link "Important settings" at bounding box center [646, 247] width 140 height 44
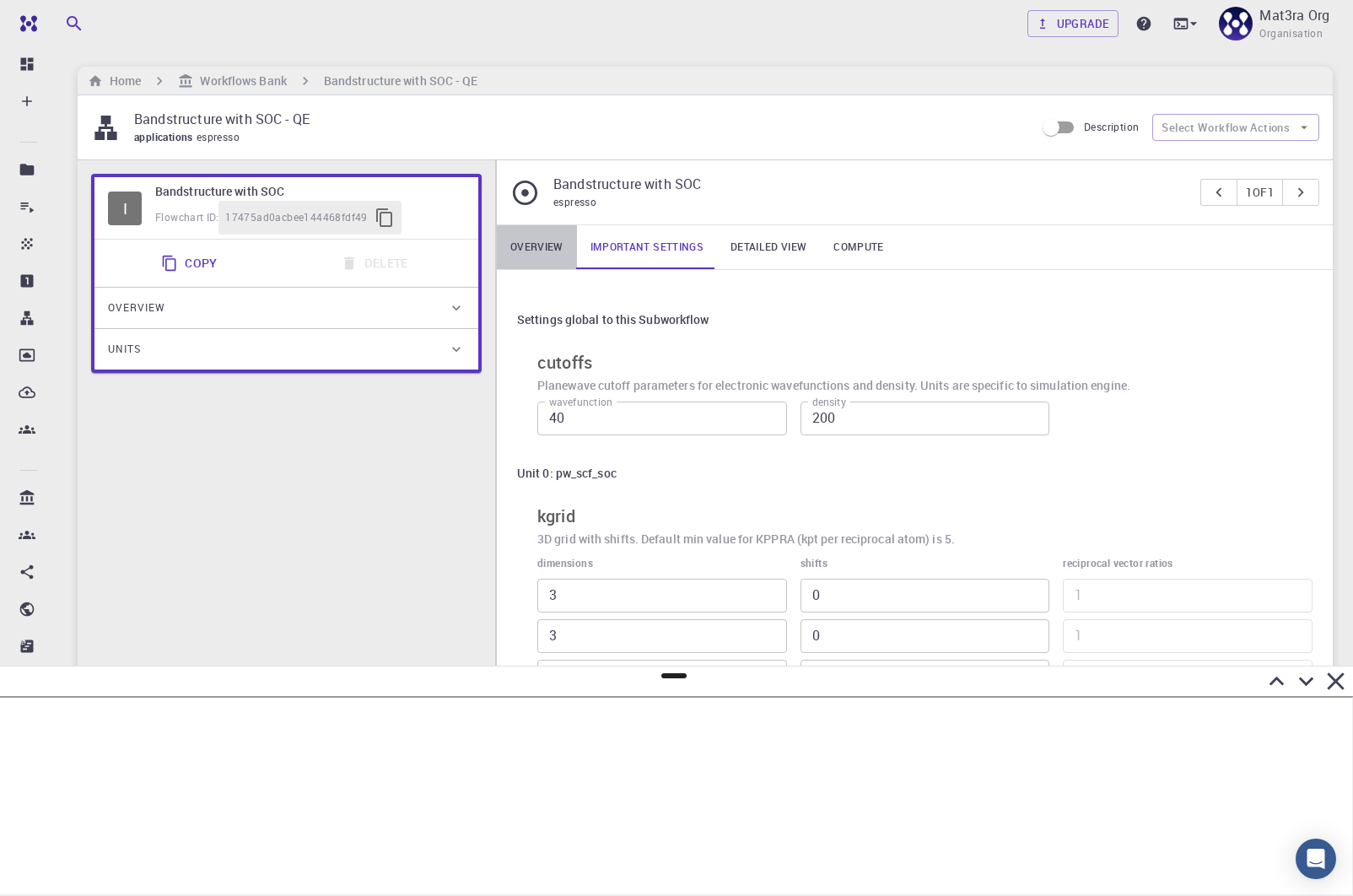
click at [541, 241] on link "Overview" at bounding box center [536, 247] width 80 height 44
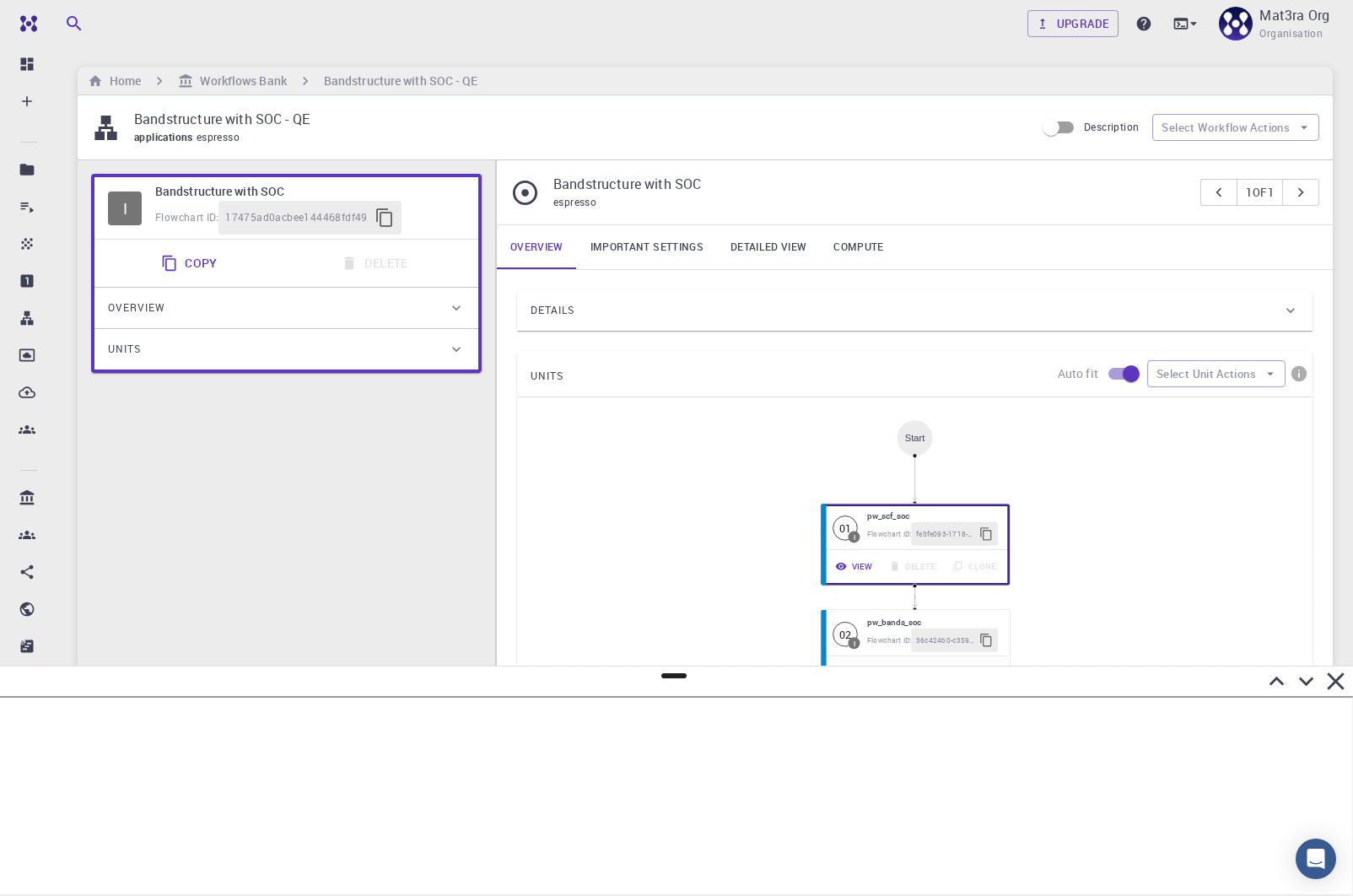
scroll to position [27, 0]
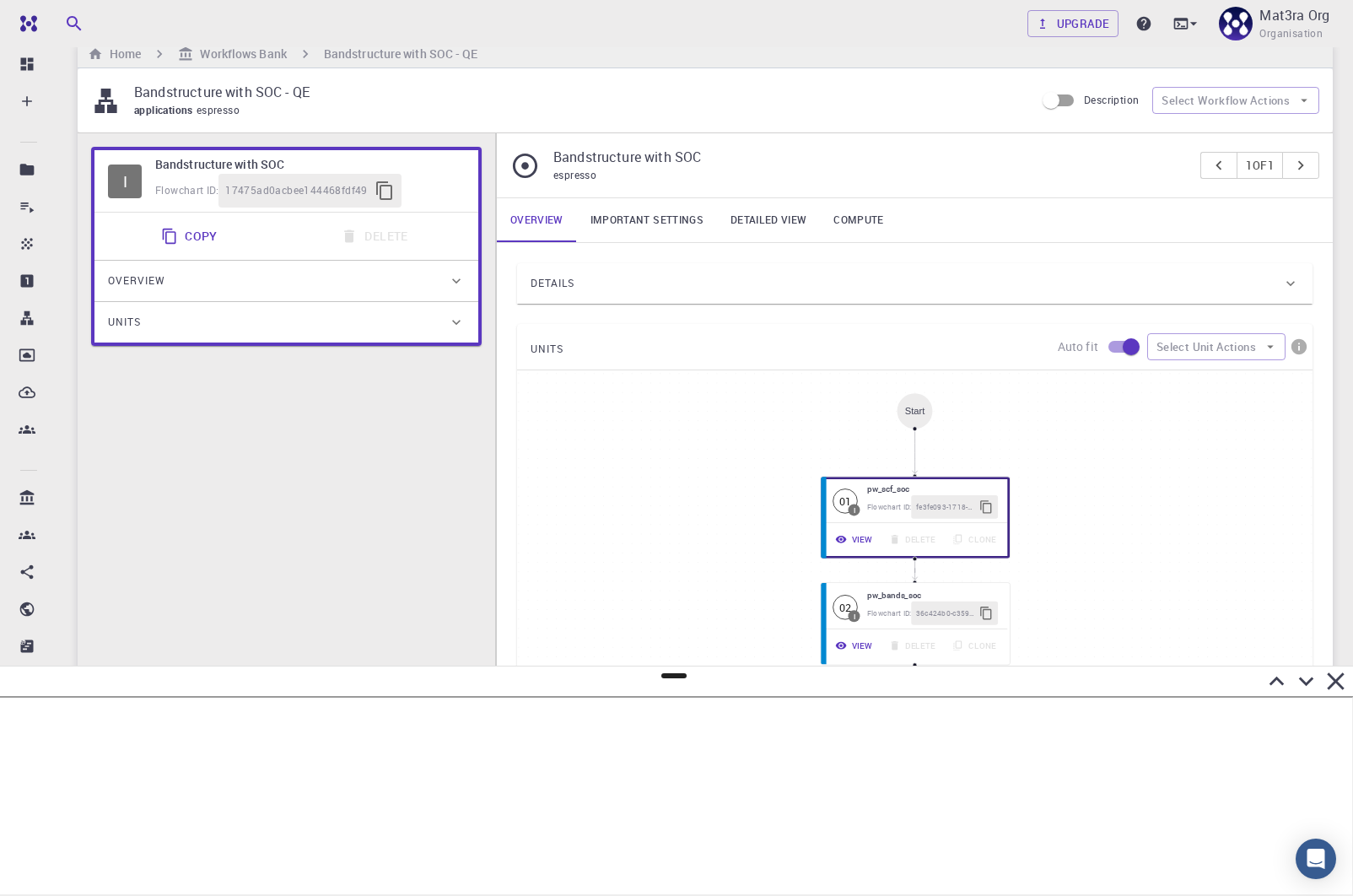
click at [601, 276] on div "Details" at bounding box center [906, 283] width 752 height 27
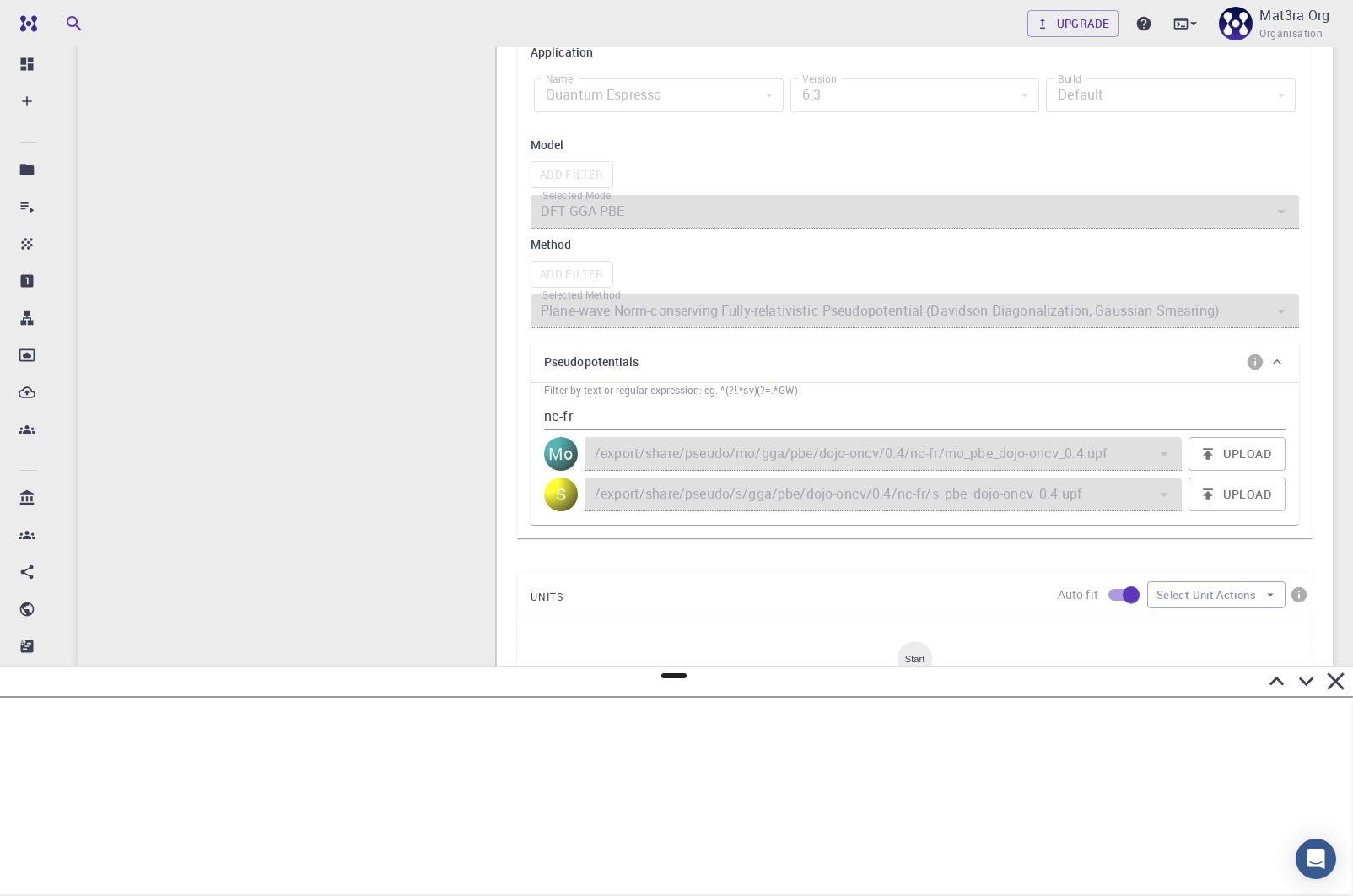
scroll to position [530, 0]
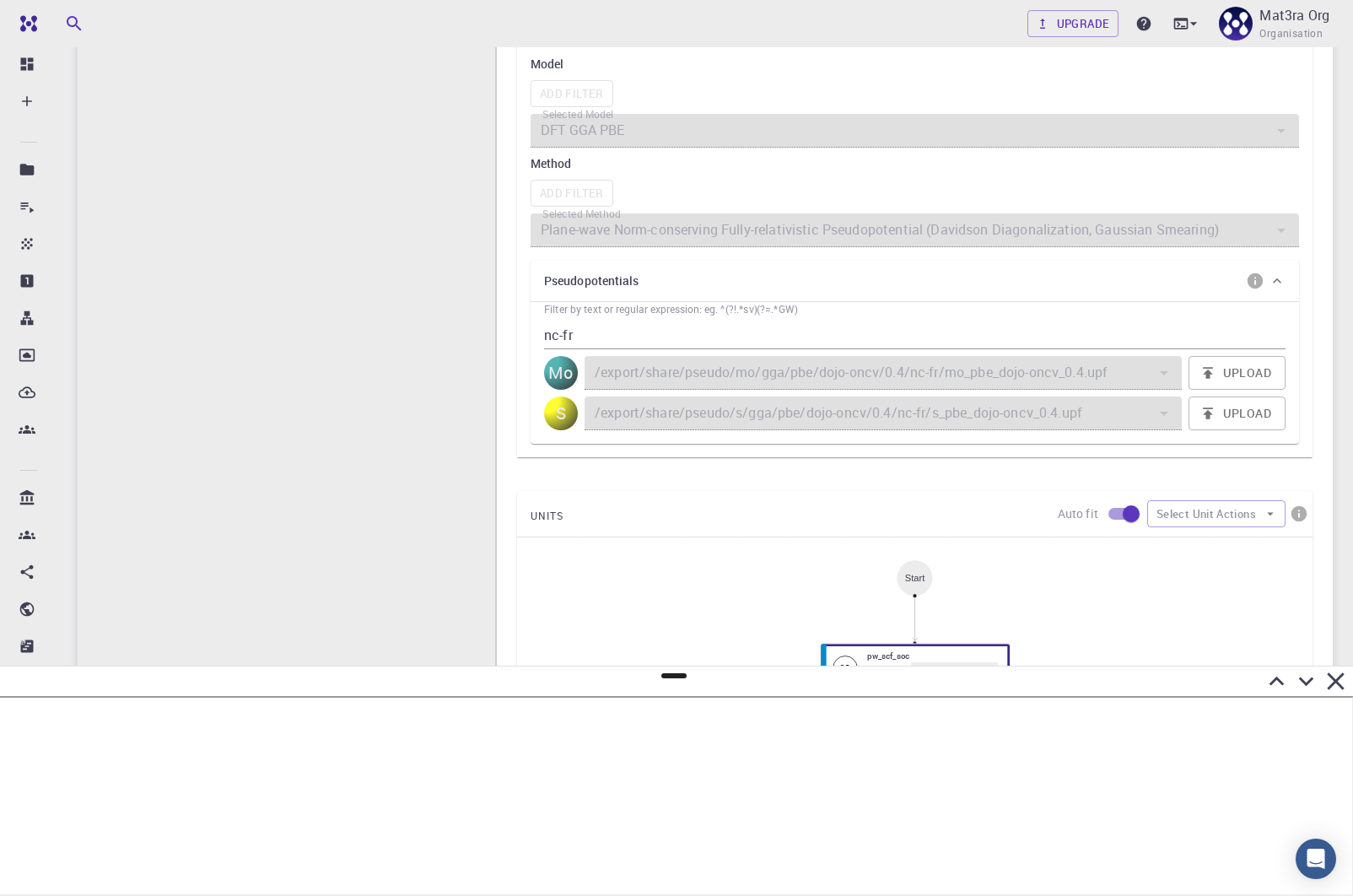
click at [1348, 685] on icon at bounding box center [1336, 681] width 30 height 30
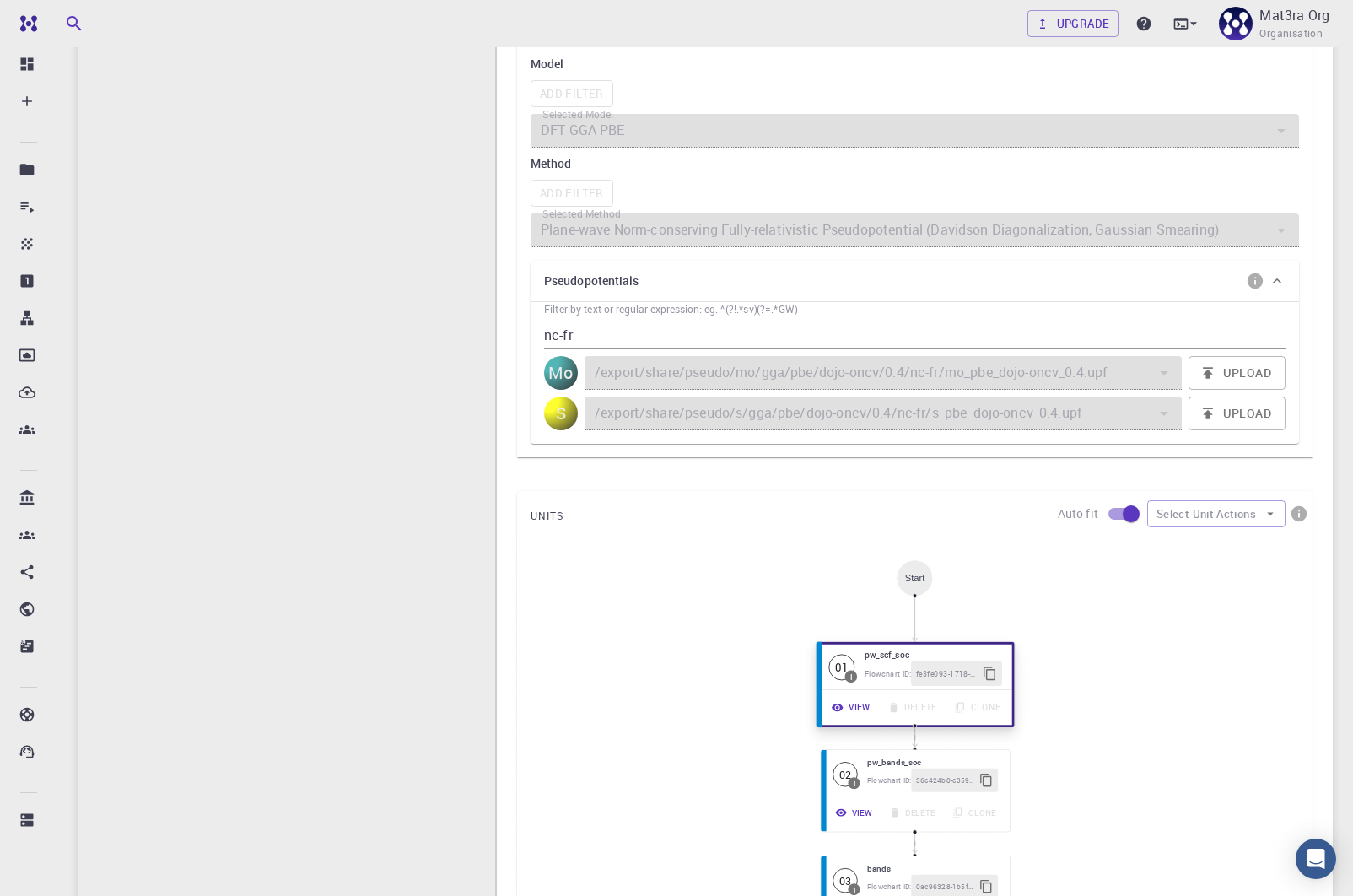
click at [854, 701] on button "View" at bounding box center [853, 708] width 56 height 25
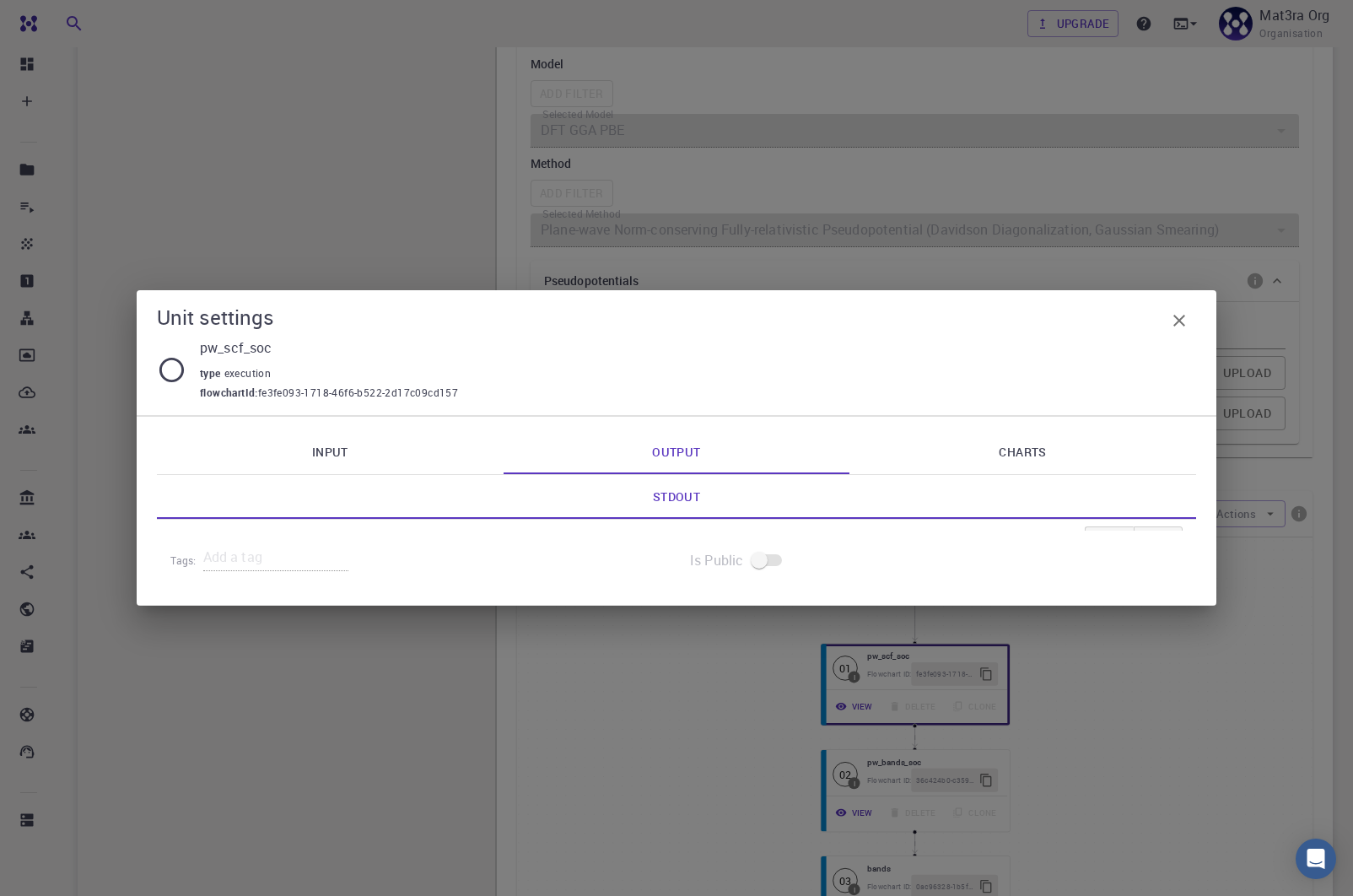
click at [852, 702] on div "Unit settings pw_scf_soc type execution flowchartId : fe3fe093-1718-46f6-b522-2…" at bounding box center [676, 448] width 1353 height 896
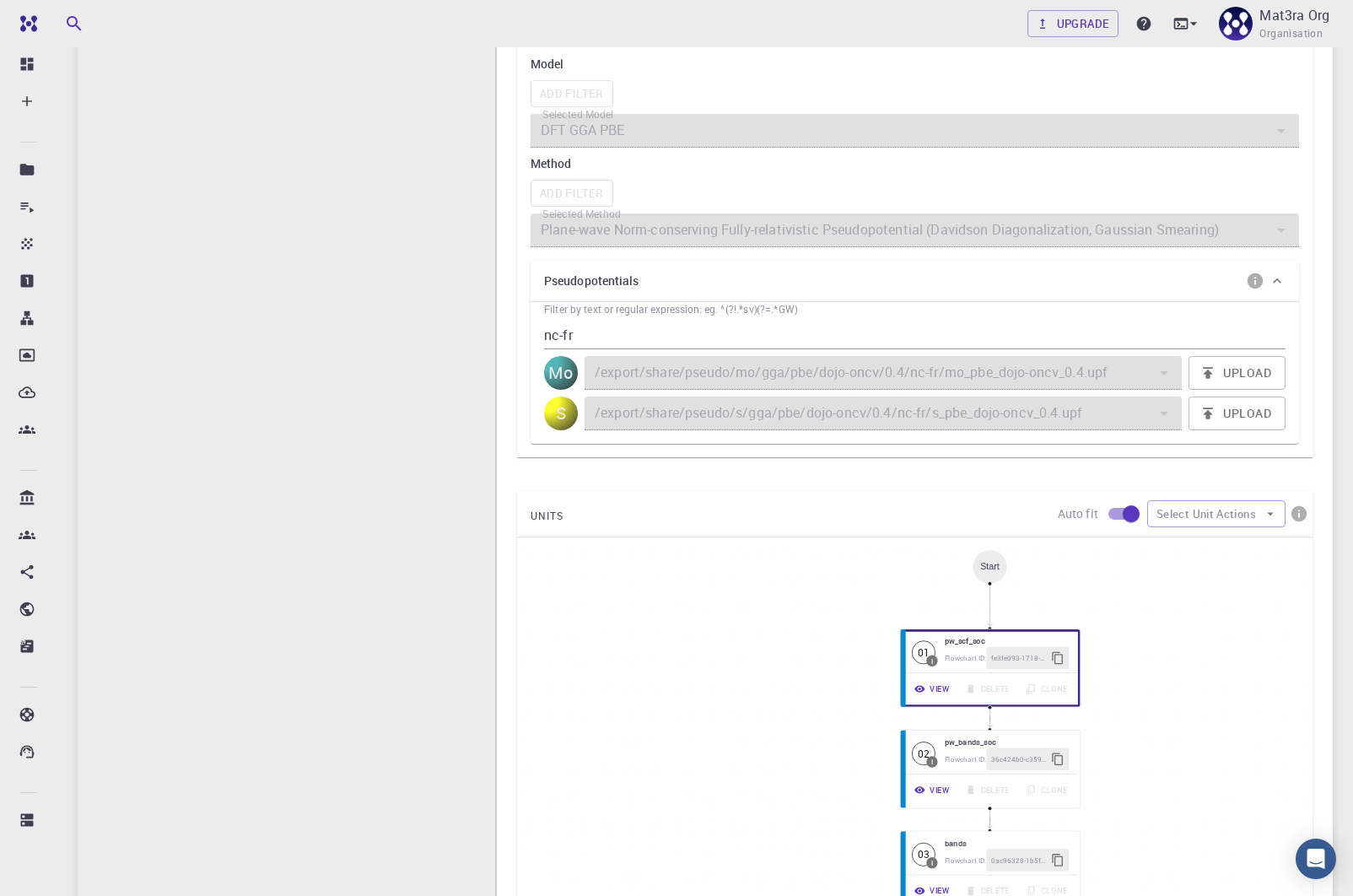
scroll to position [0, 0]
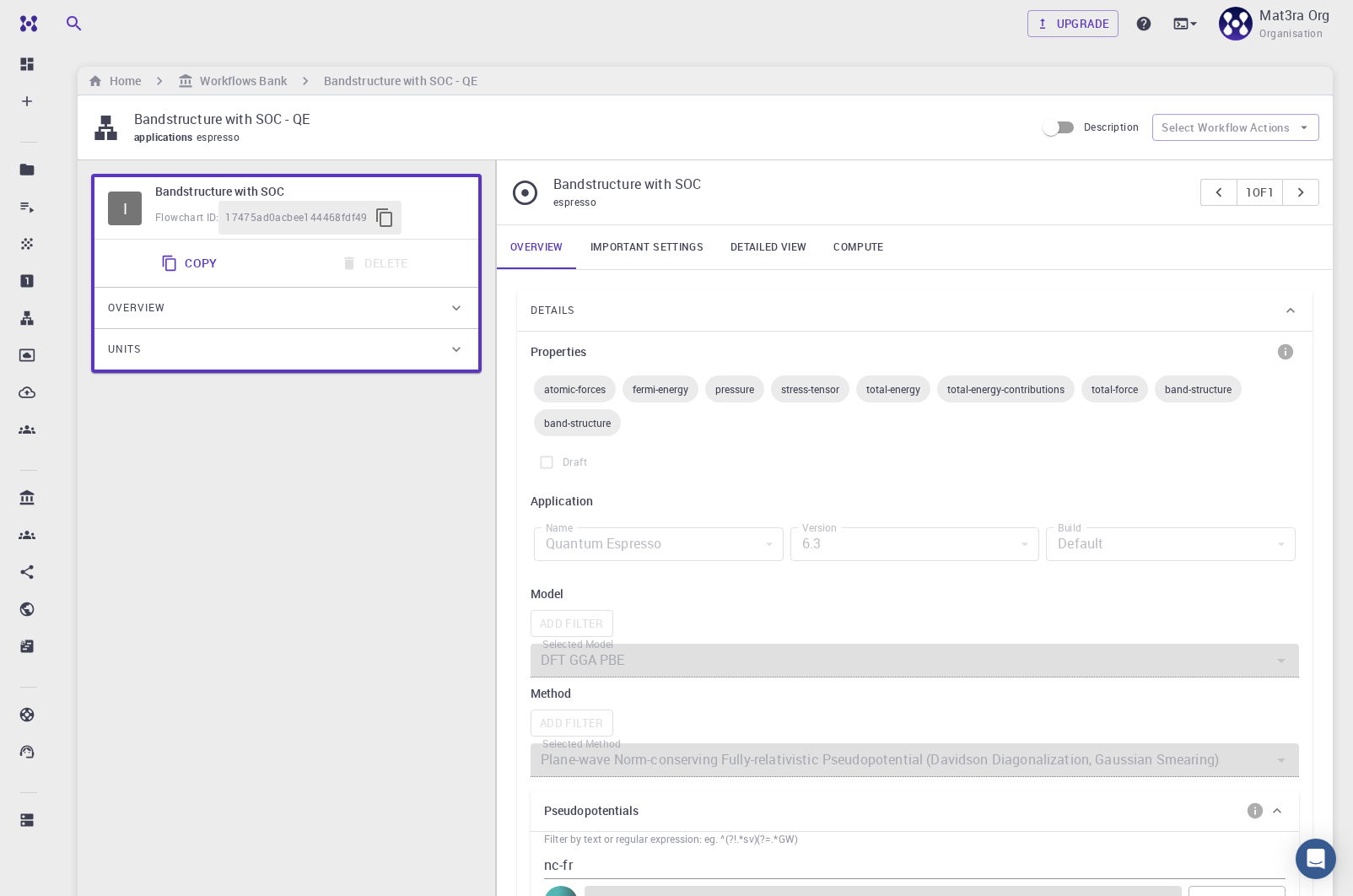
click at [549, 251] on link "Overview" at bounding box center [536, 247] width 80 height 44
click at [1286, 299] on div "Details" at bounding box center [914, 310] width 796 height 40
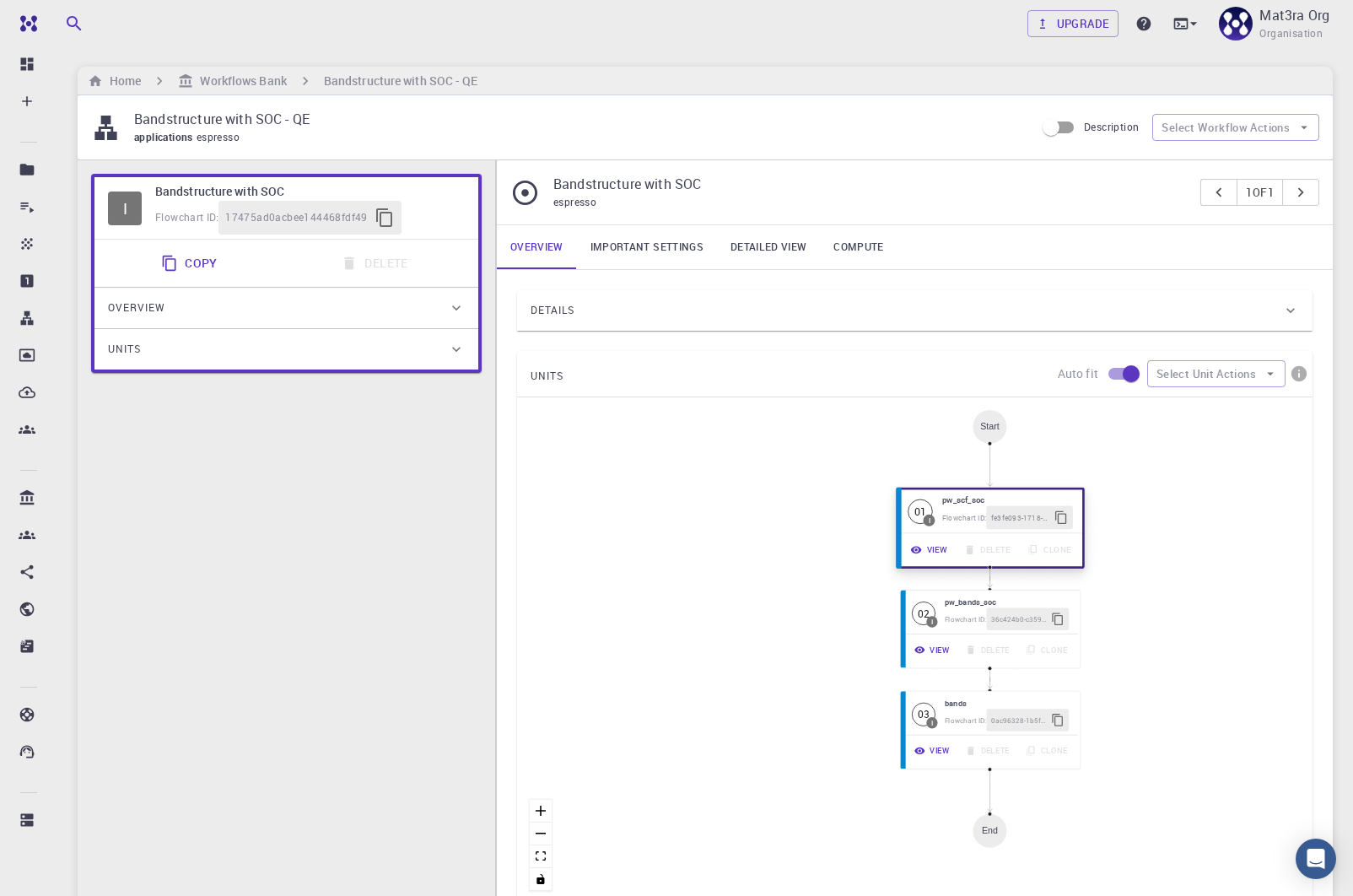
click at [928, 547] on button "View" at bounding box center [930, 550] width 53 height 24
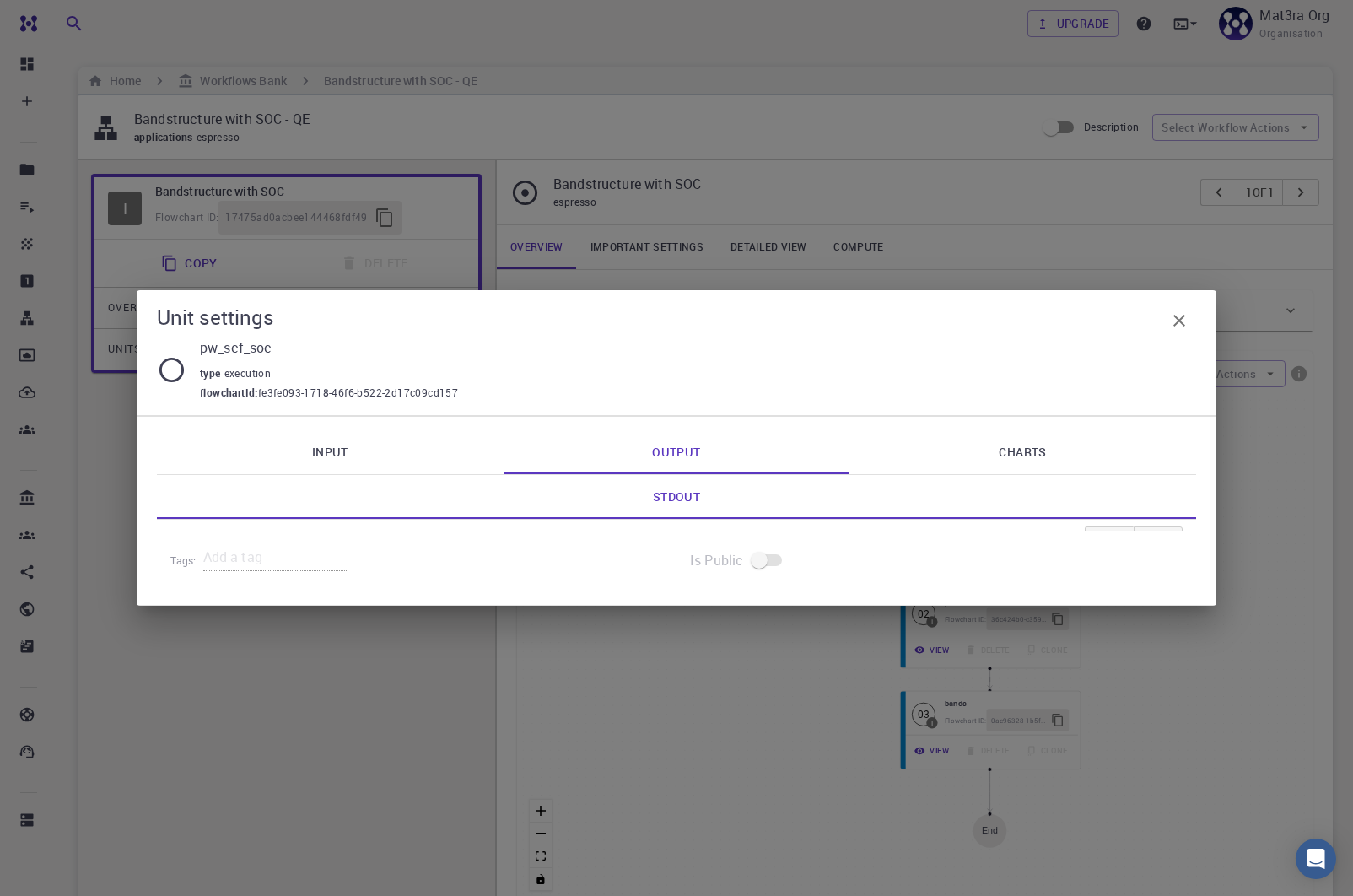
click at [287, 430] on link "Input" at bounding box center [331, 452] width 346 height 44
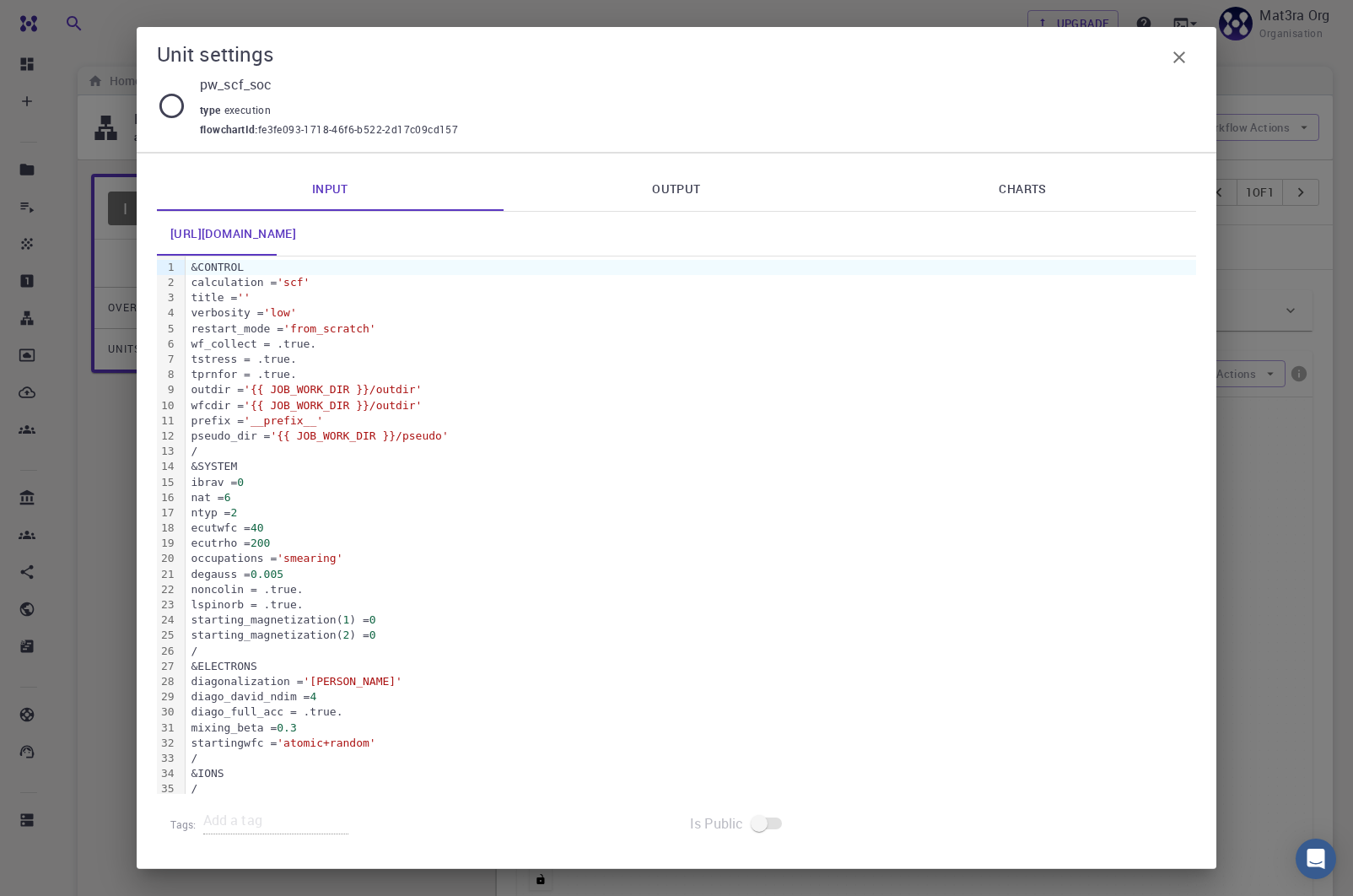
click at [635, 184] on link "Output" at bounding box center [677, 189] width 346 height 44
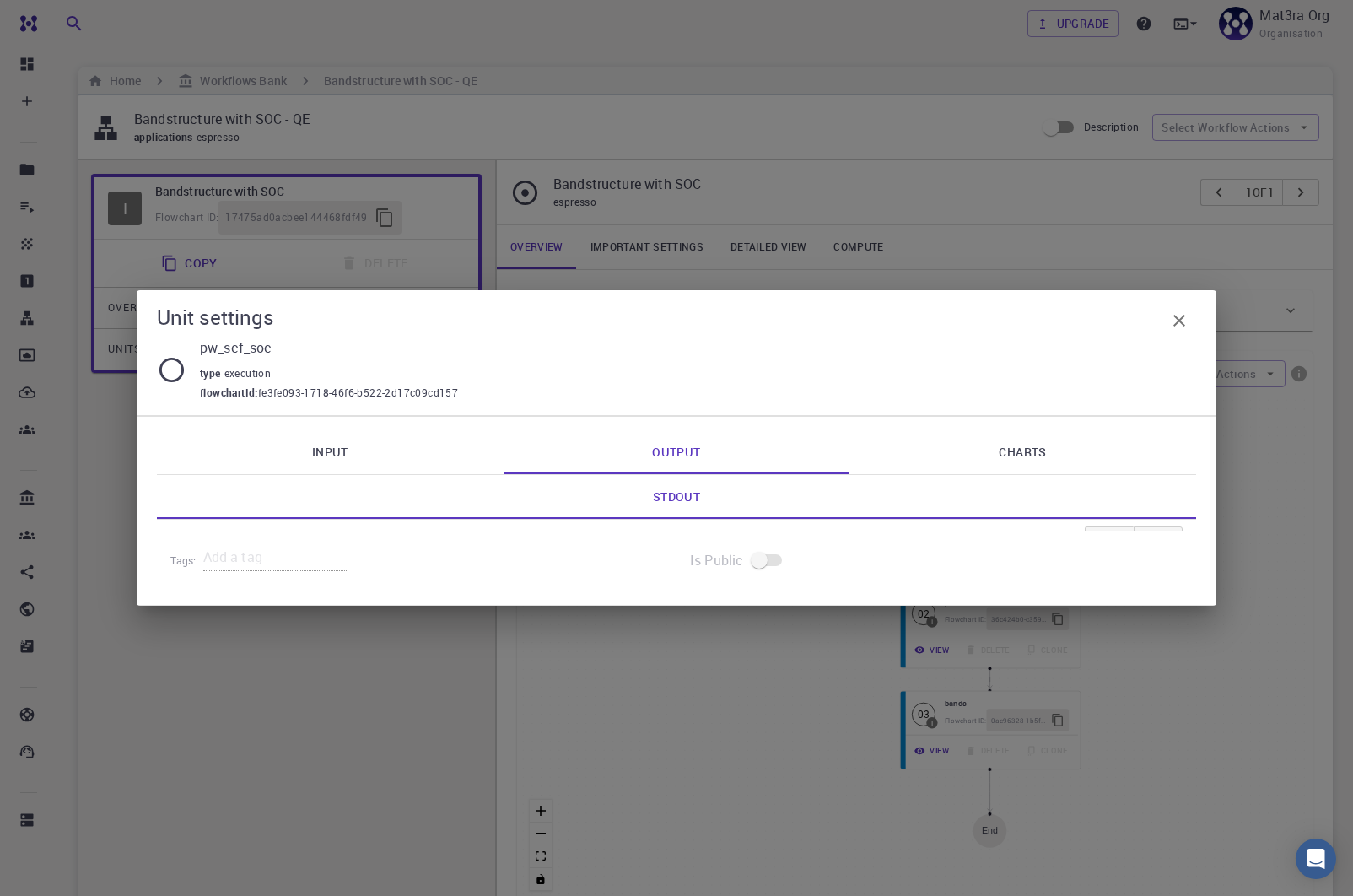
click at [986, 460] on link "Charts" at bounding box center [1022, 452] width 346 height 44
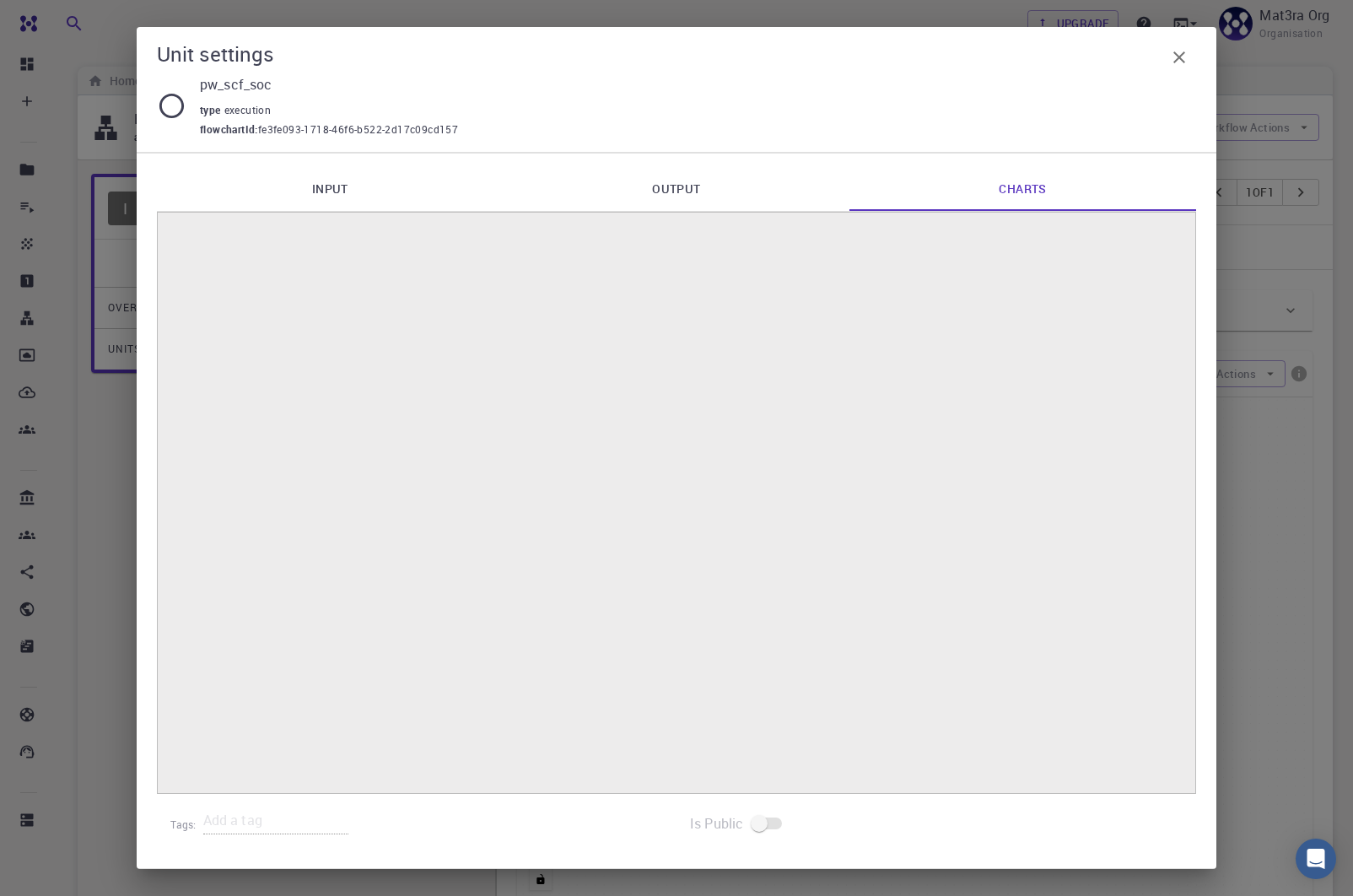
click at [299, 175] on link "Input" at bounding box center [331, 189] width 346 height 44
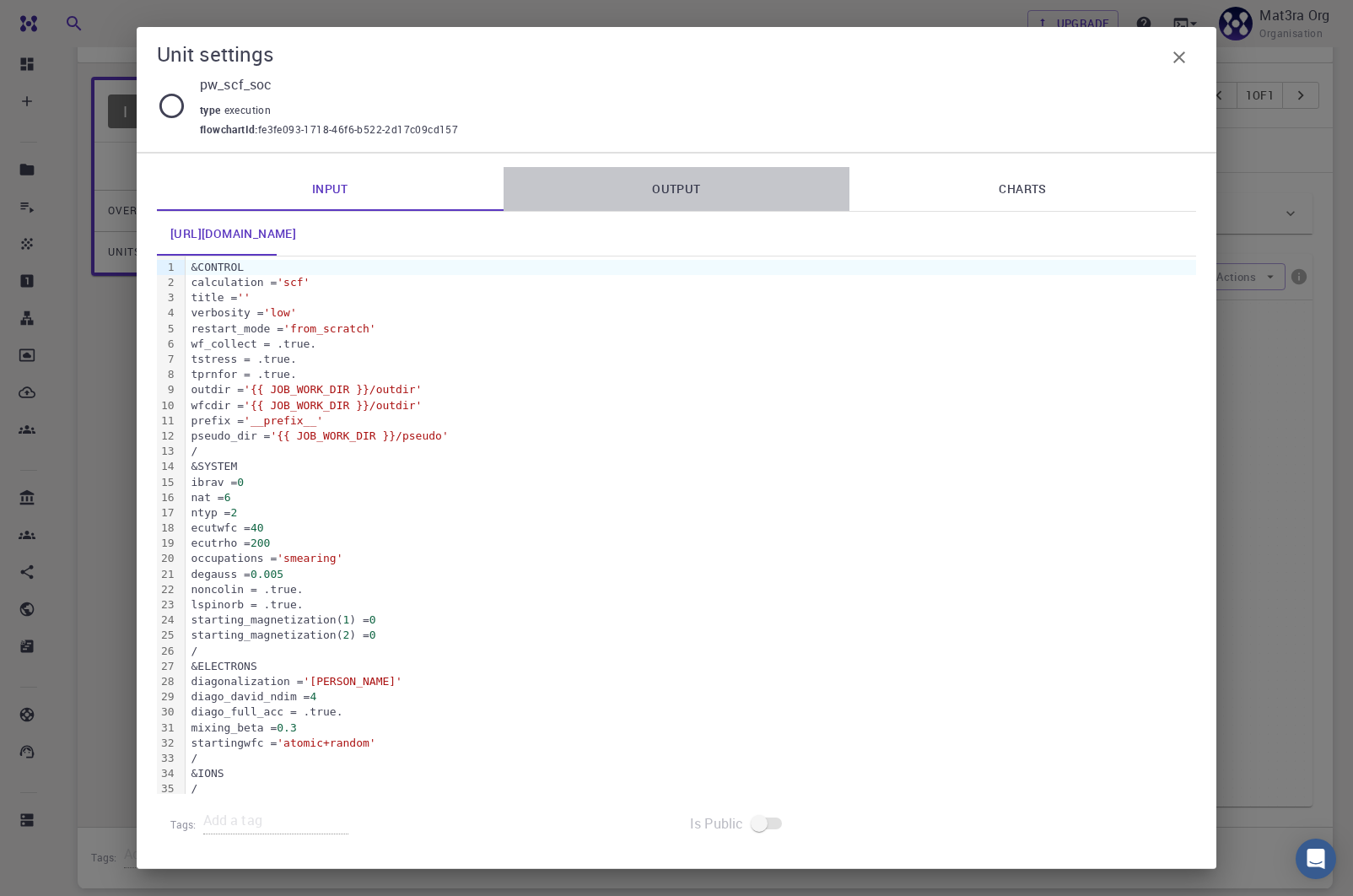
click at [697, 200] on link "Output" at bounding box center [677, 189] width 346 height 44
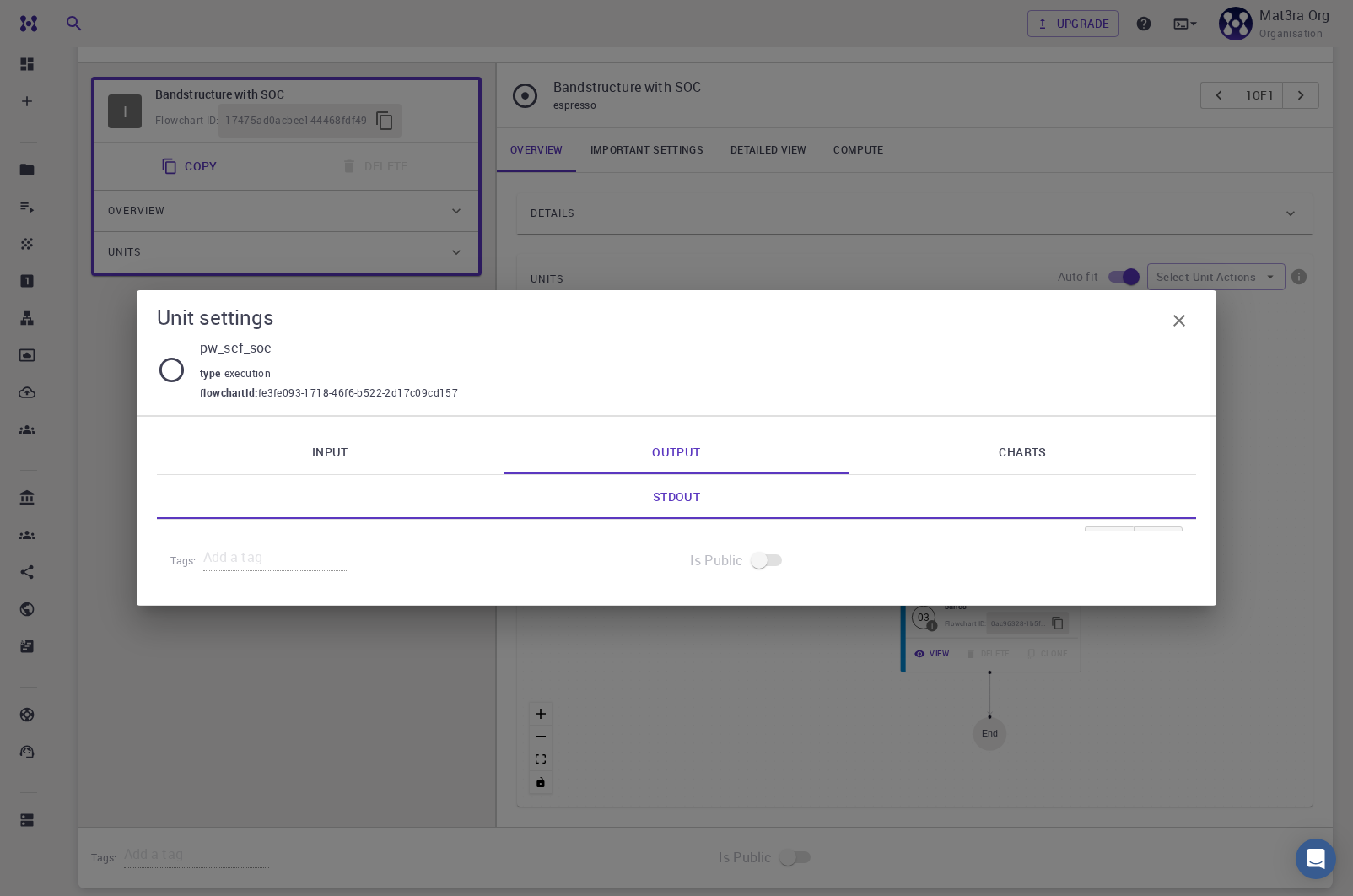
click at [876, 244] on div "Unit settings pw_scf_soc type execution flowchartId : fe3fe093-1718-46f6-b522-2…" at bounding box center [676, 448] width 1353 height 896
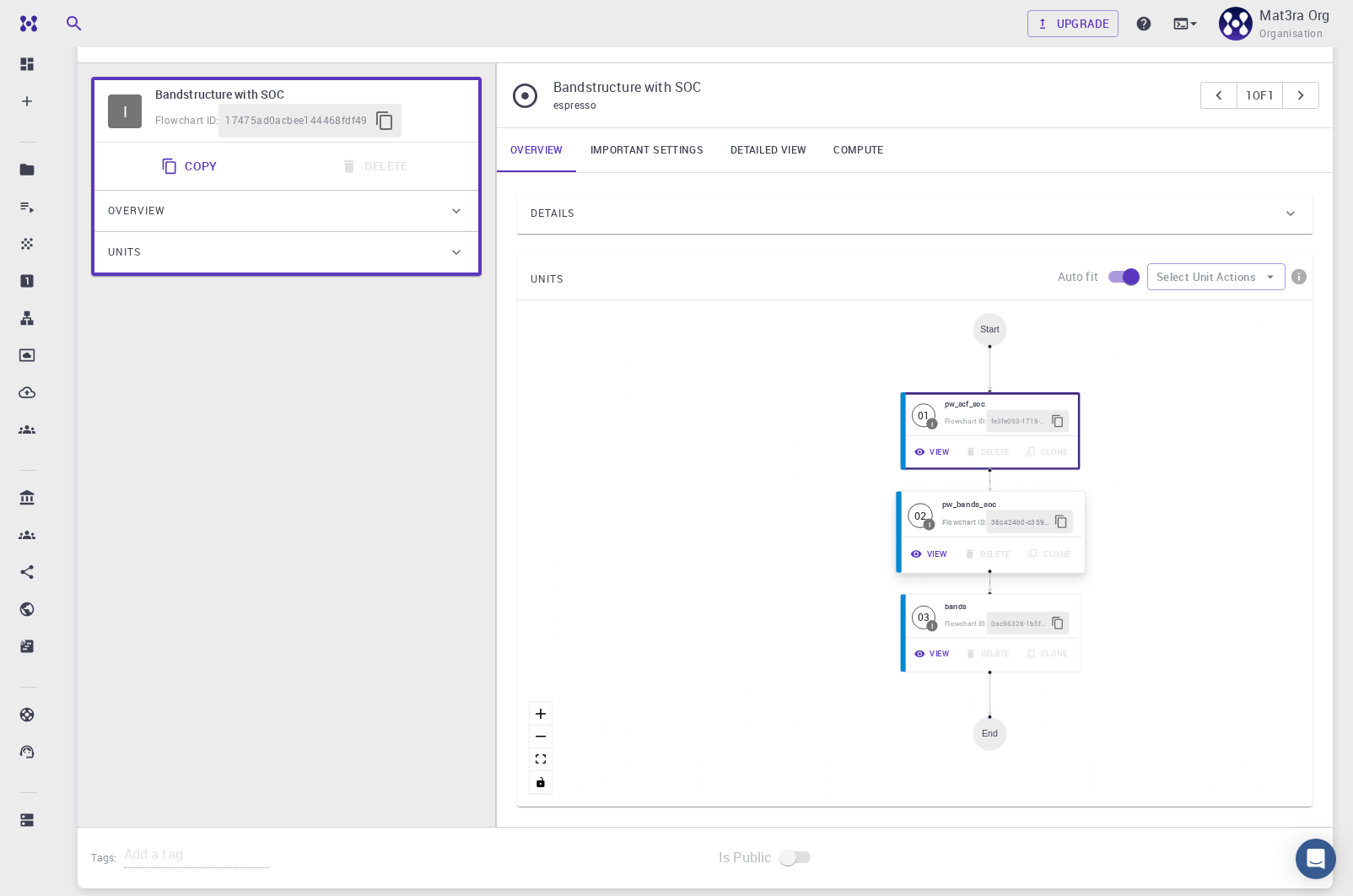
click at [930, 555] on button "View" at bounding box center [930, 554] width 53 height 24
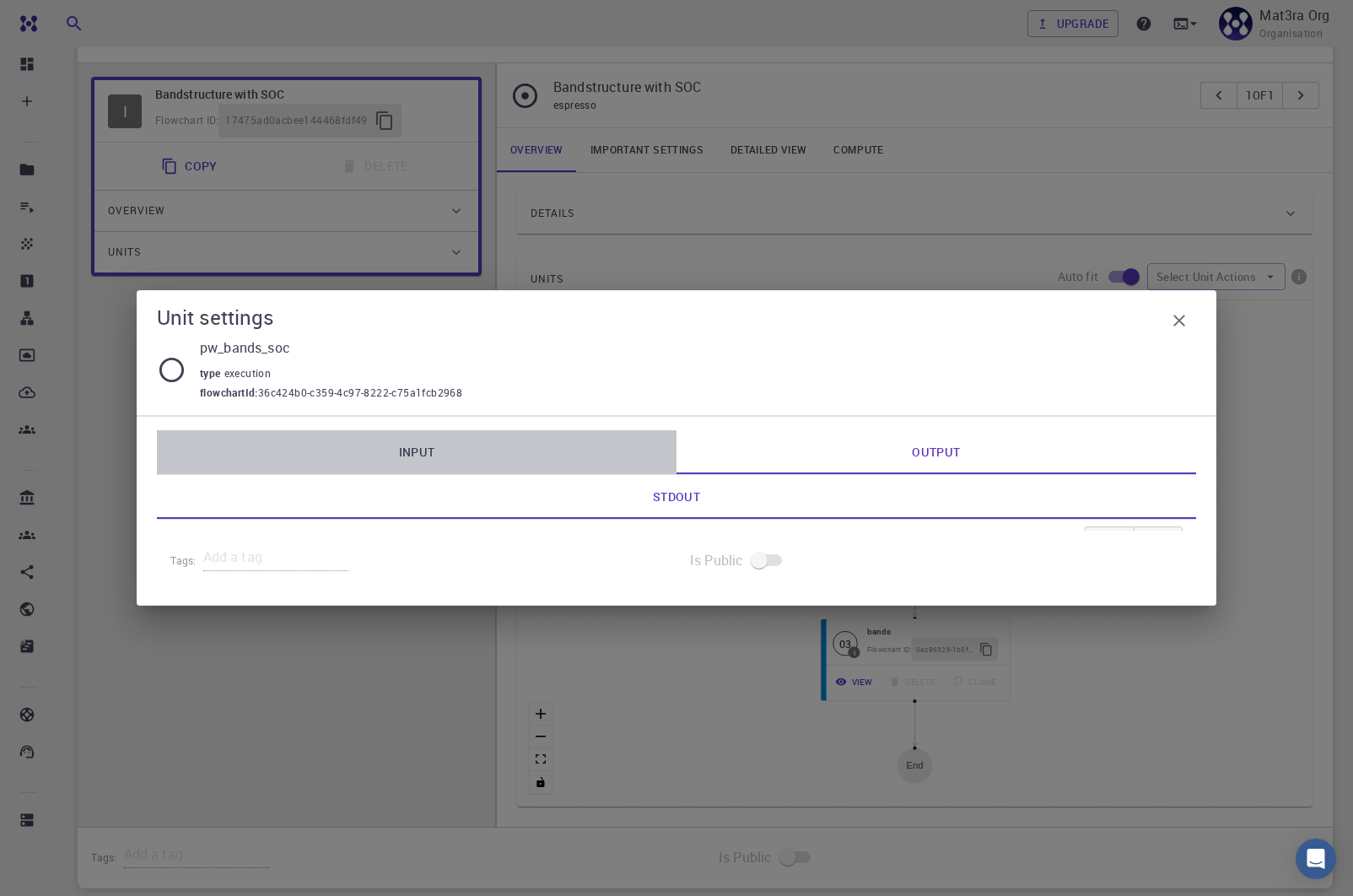
click at [455, 448] on link "Input" at bounding box center [417, 452] width 520 height 44
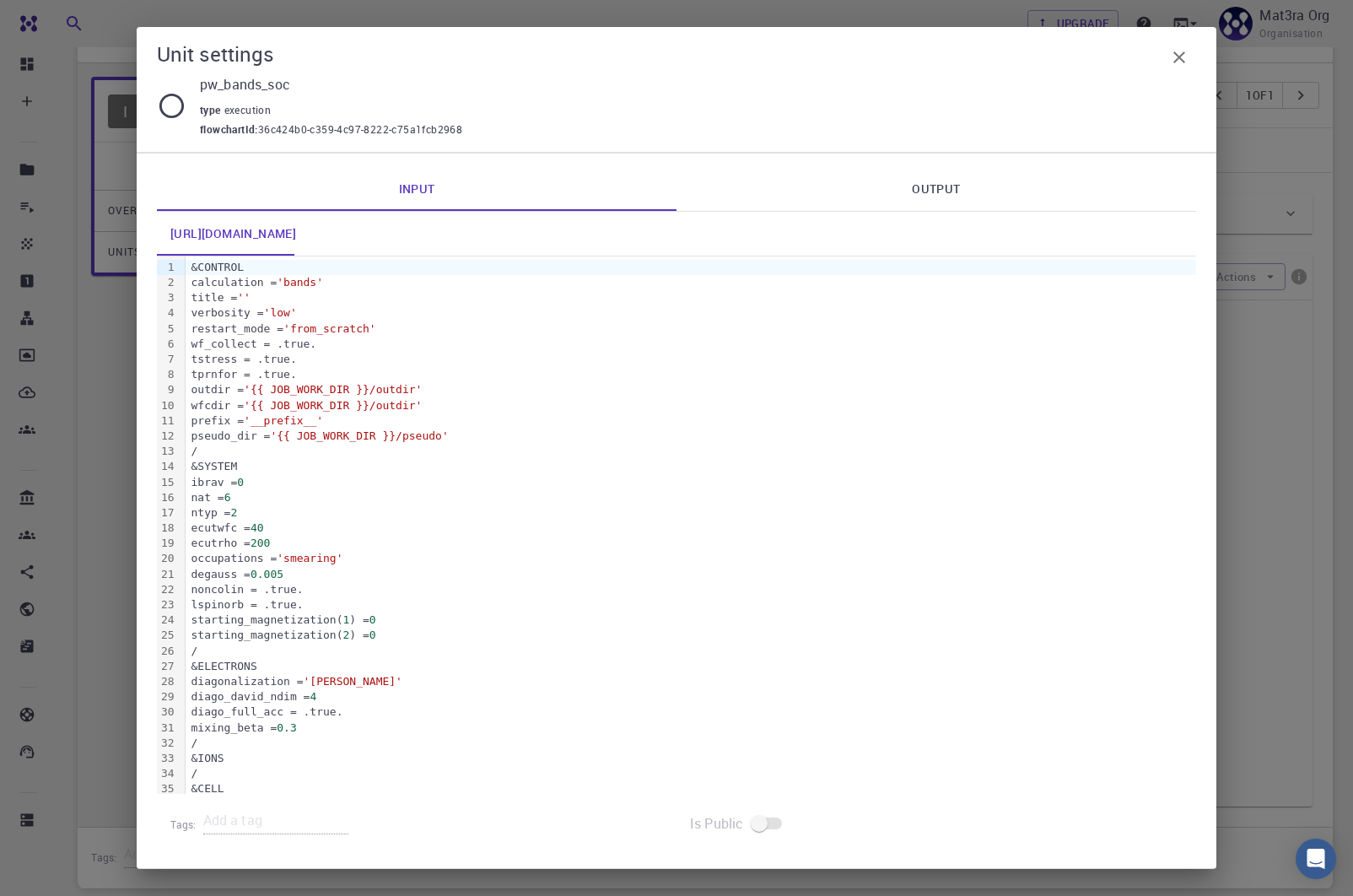
click at [898, 193] on link "Output" at bounding box center [936, 189] width 520 height 44
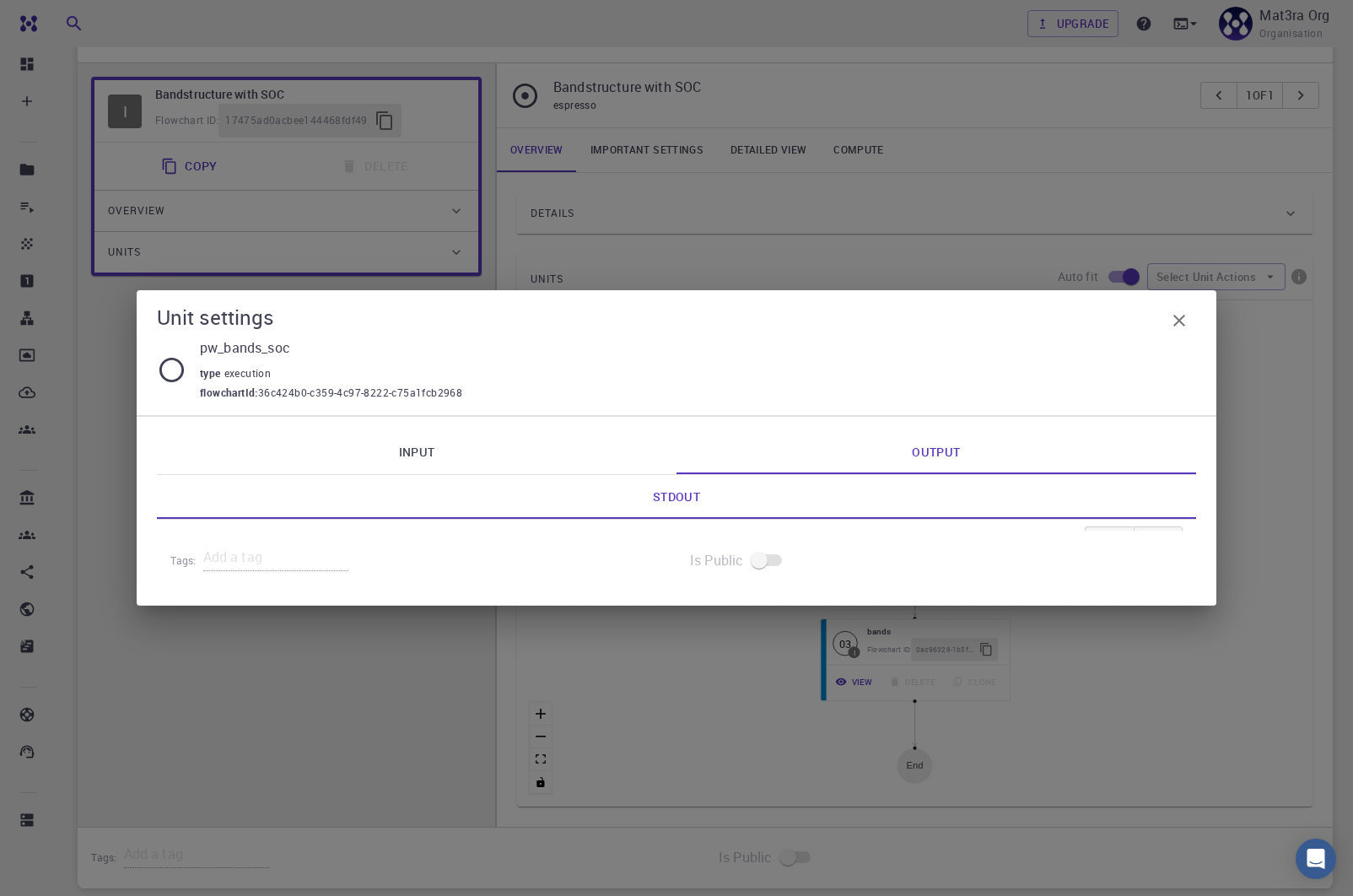
click at [920, 218] on div "Unit settings pw_bands_soc type execution flowchartId : 36c424b0-c359-4c97-8222…" at bounding box center [676, 448] width 1353 height 896
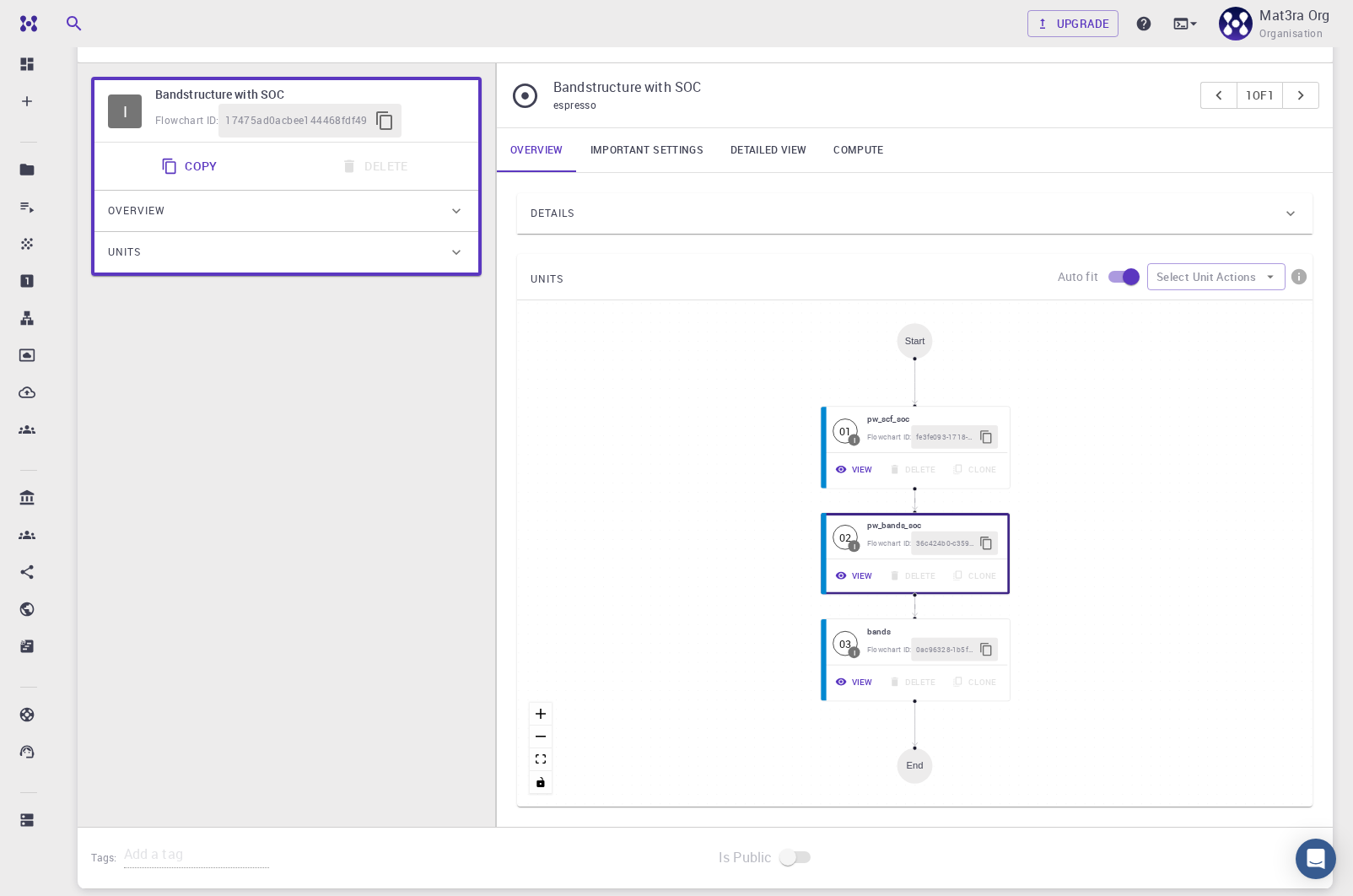
click at [755, 139] on link "Detailed view" at bounding box center [768, 150] width 103 height 44
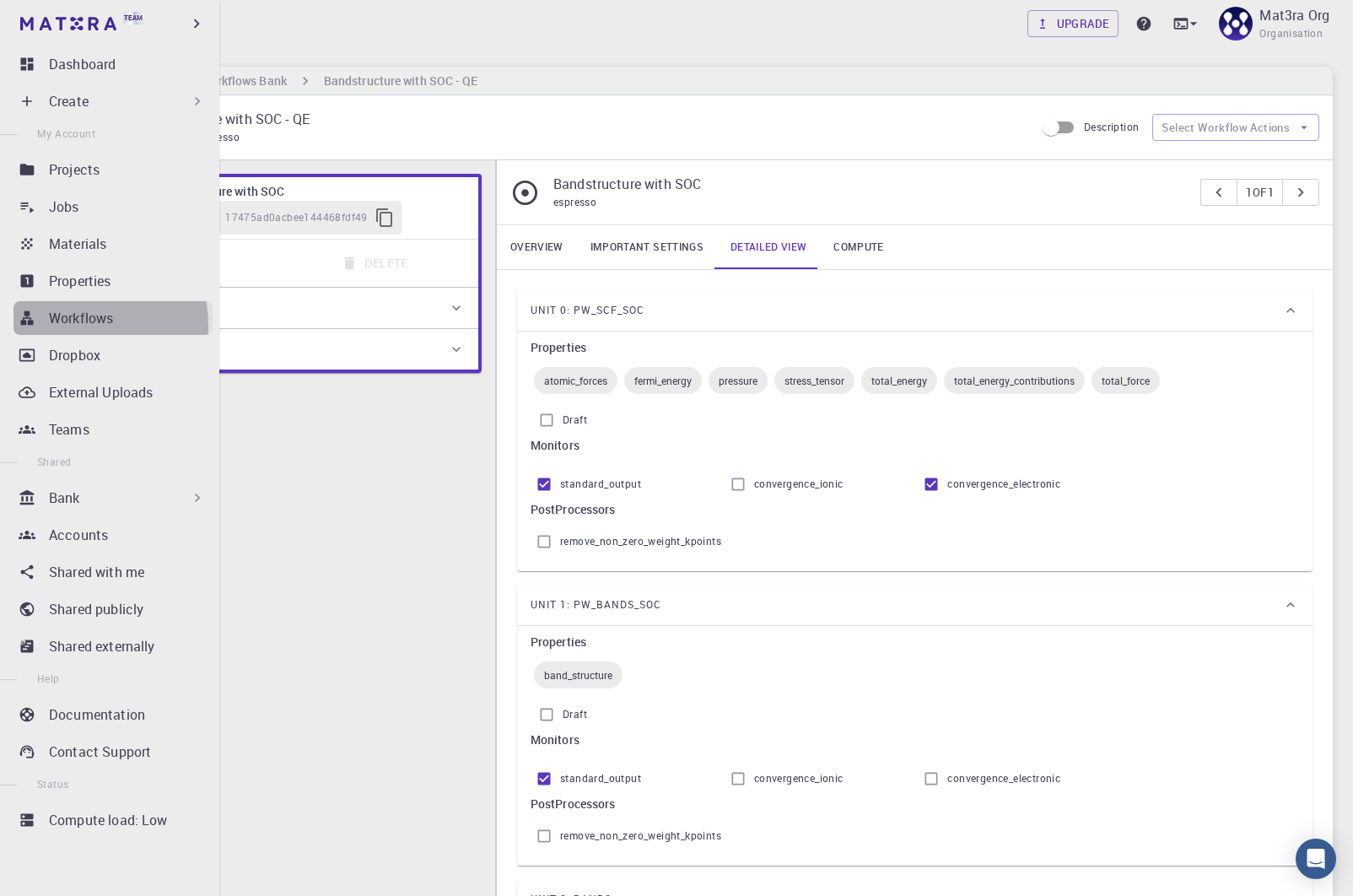
click at [55, 326] on p "Workflows" at bounding box center [81, 317] width 64 height 20
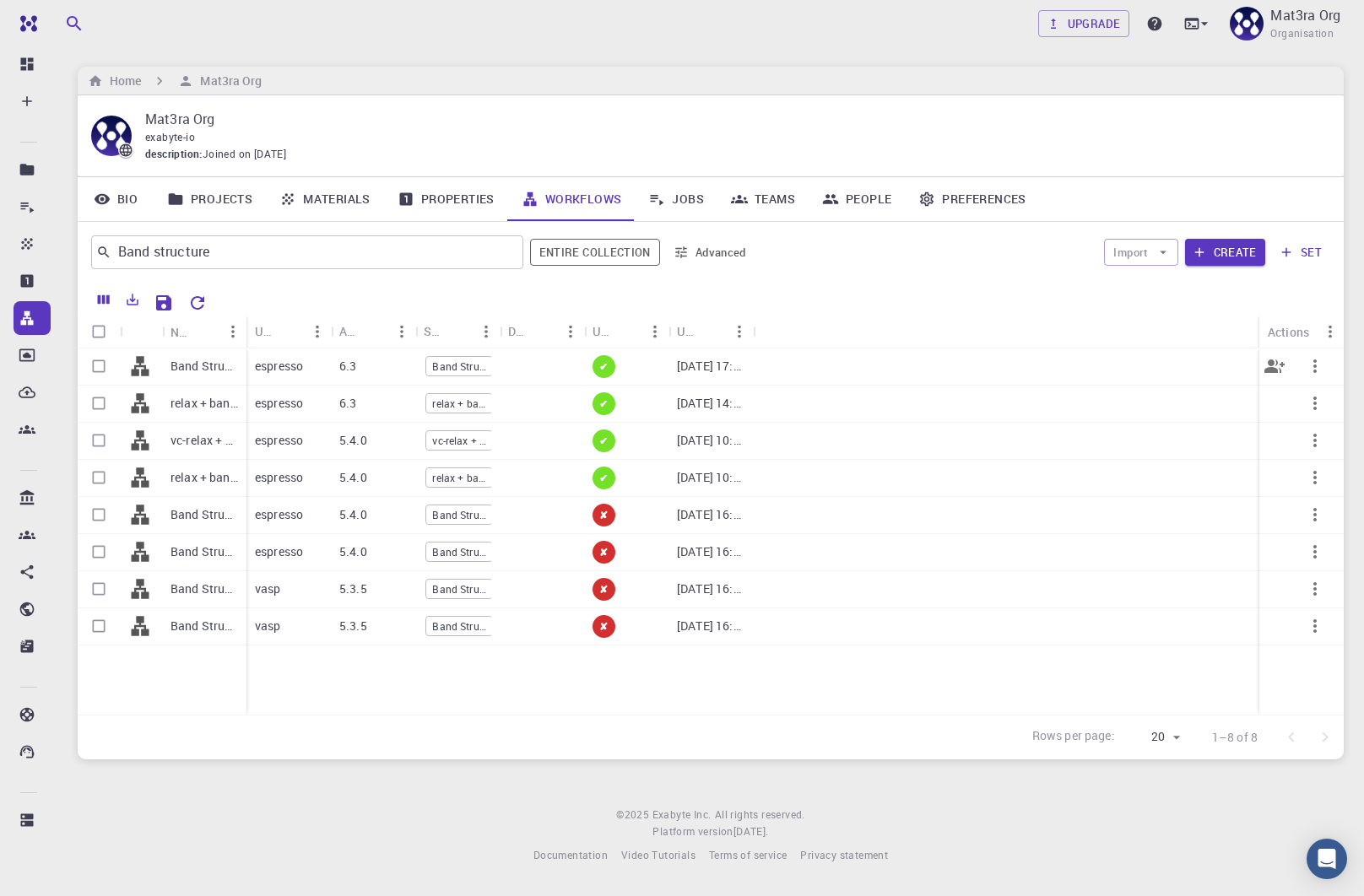
click at [199, 361] on p "Band Structure (LDA)" at bounding box center [204, 366] width 68 height 17
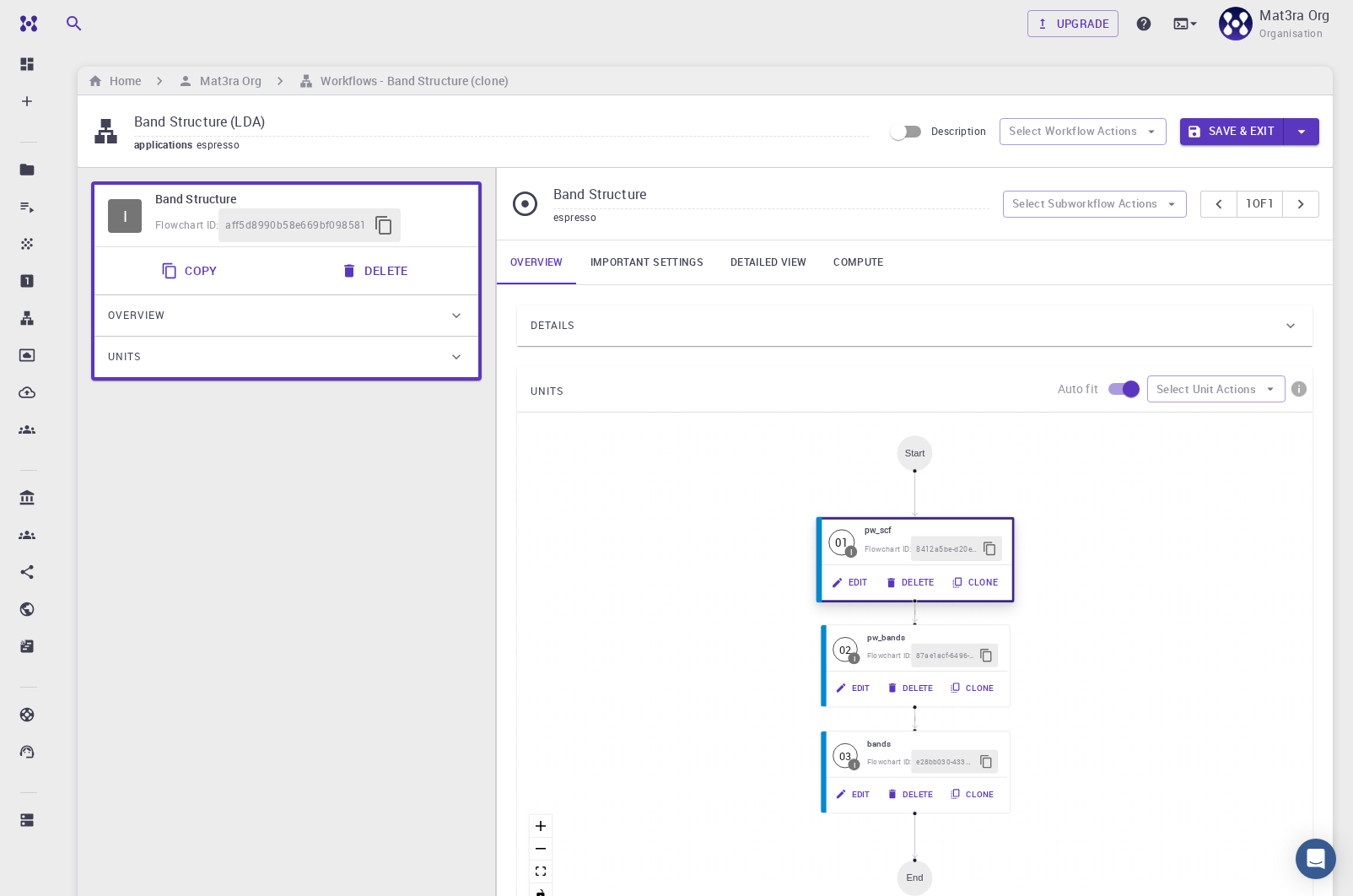
click at [852, 581] on button "Edit" at bounding box center [851, 583] width 54 height 25
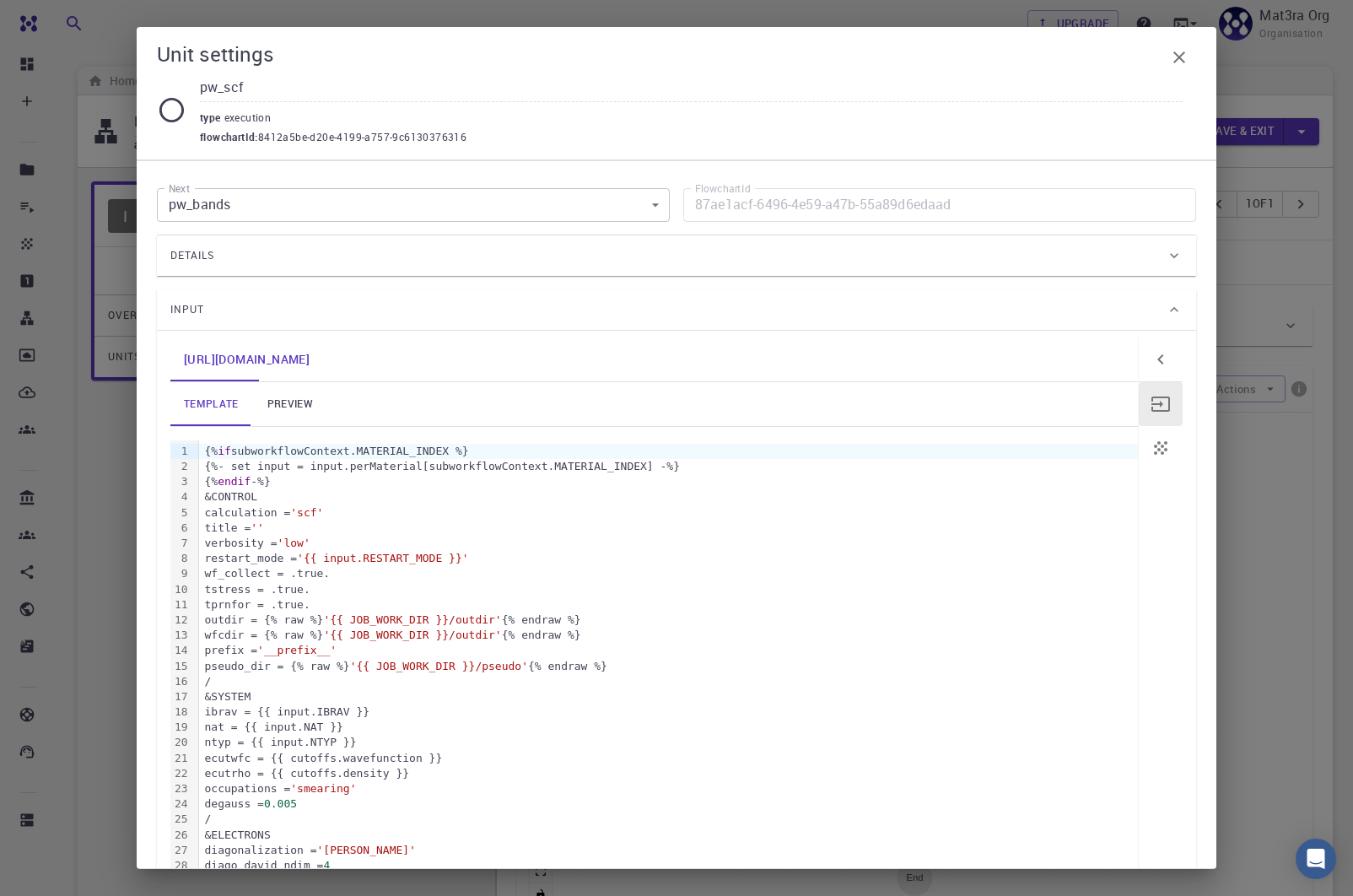
click at [291, 303] on div "Input" at bounding box center [668, 310] width 995 height 27
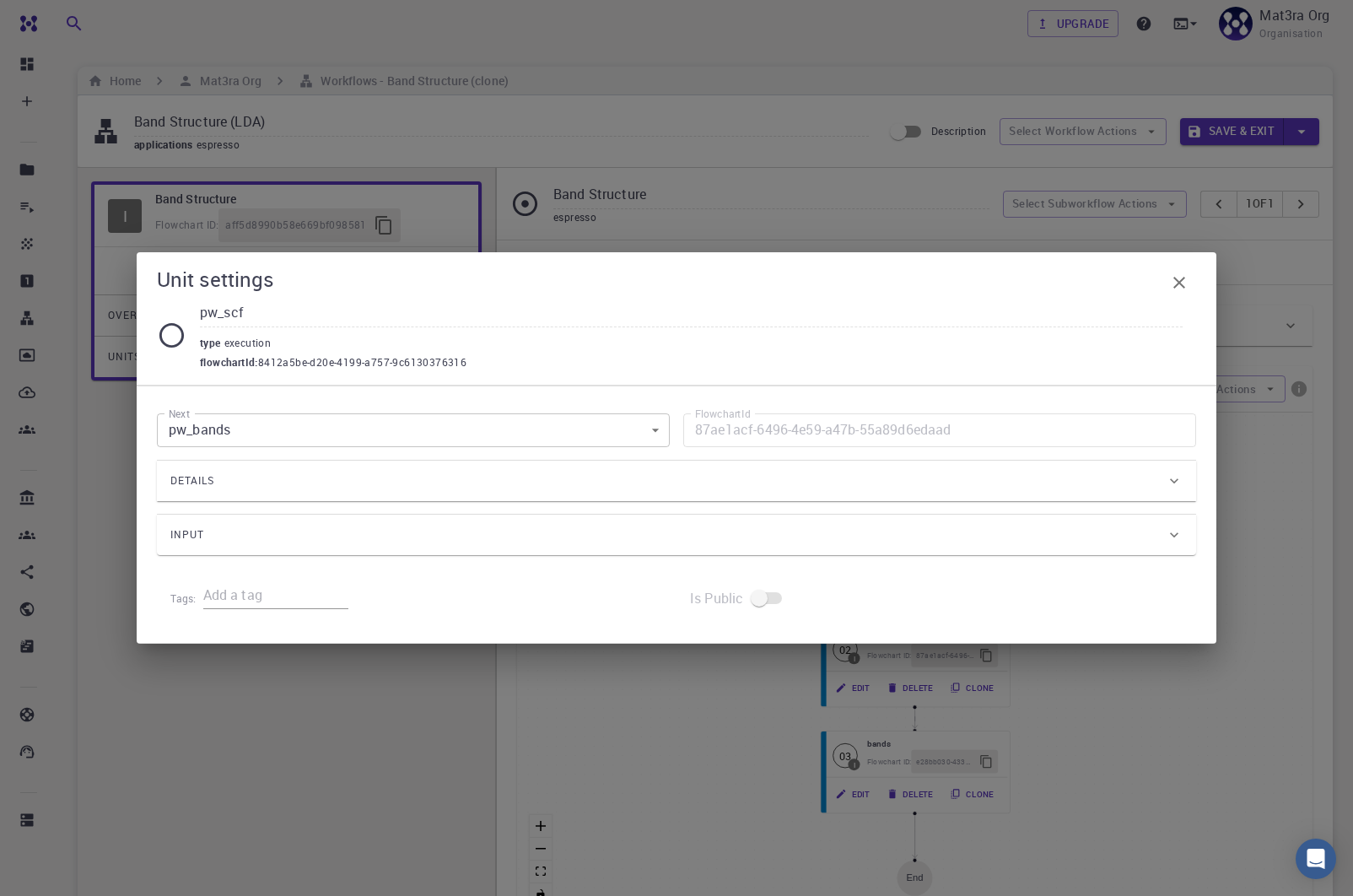
click at [275, 543] on div "Input" at bounding box center [668, 535] width 995 height 27
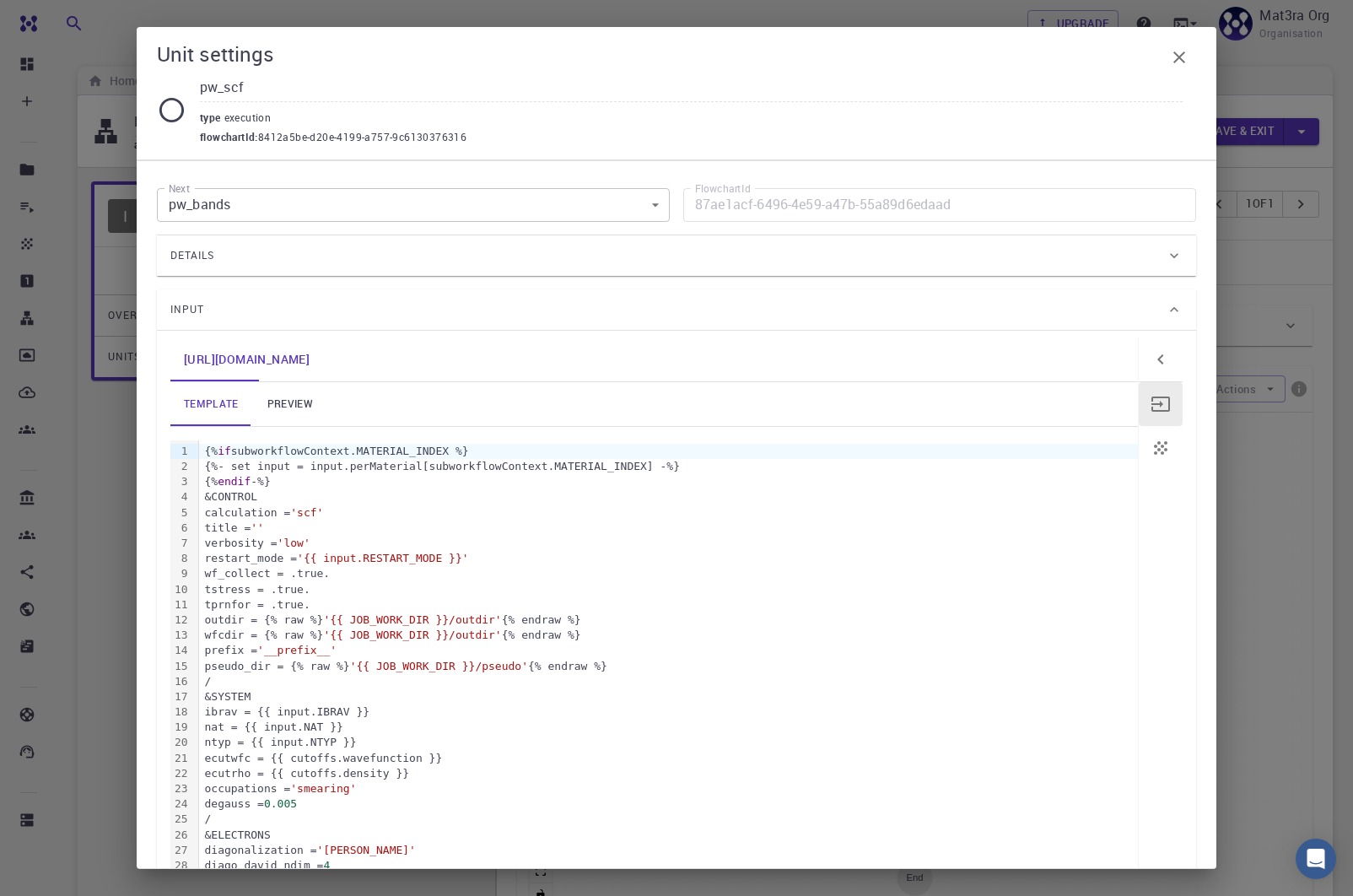
click at [1256, 157] on div "Unit settings pw_scf type execution flowchartId : 8412a5be-d20e-4199-a757-9c613…" at bounding box center [676, 448] width 1353 height 896
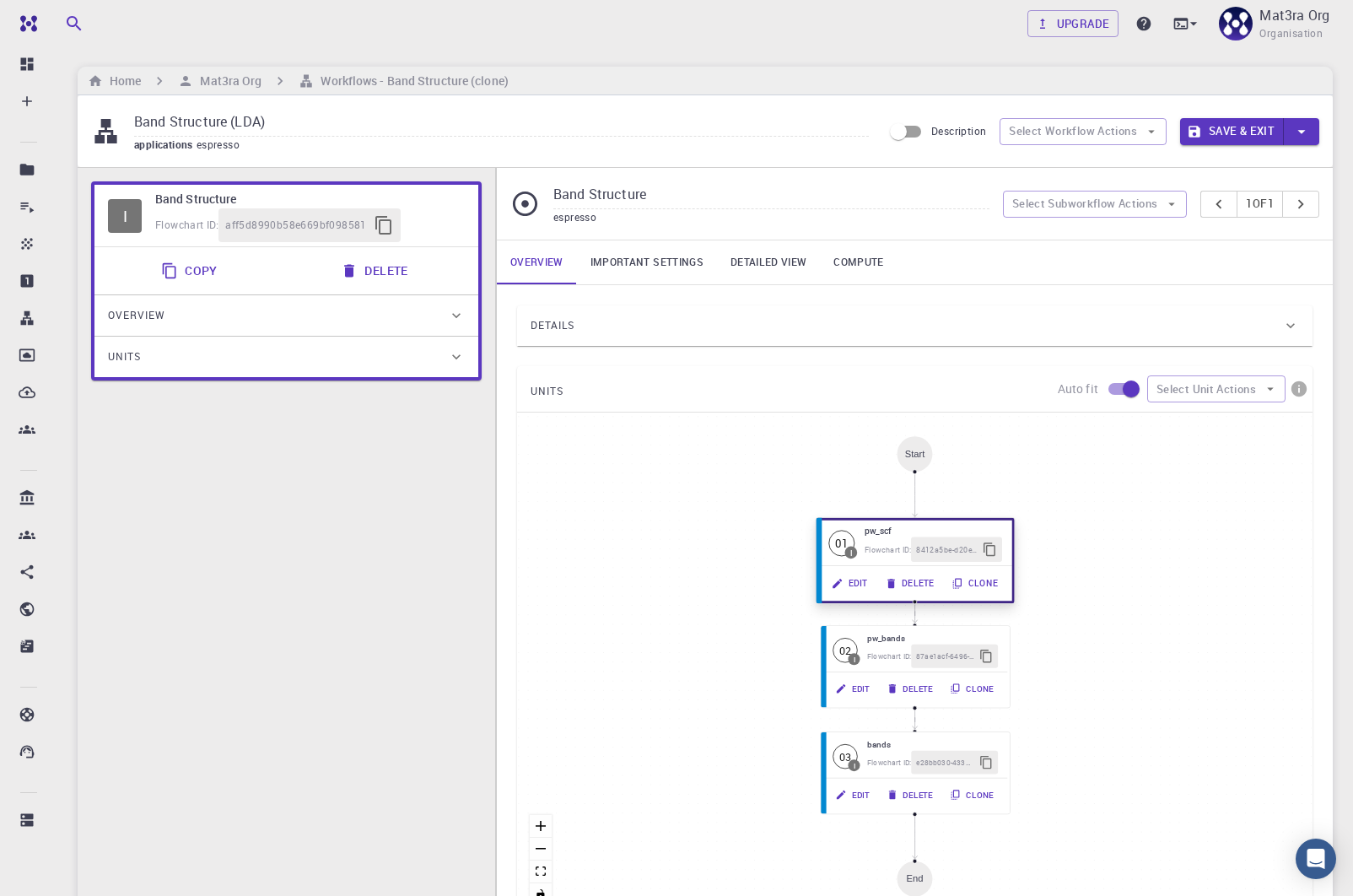
click at [849, 581] on button "Edit" at bounding box center [851, 584] width 54 height 25
click at [857, 582] on button "Edit" at bounding box center [851, 584] width 54 height 25
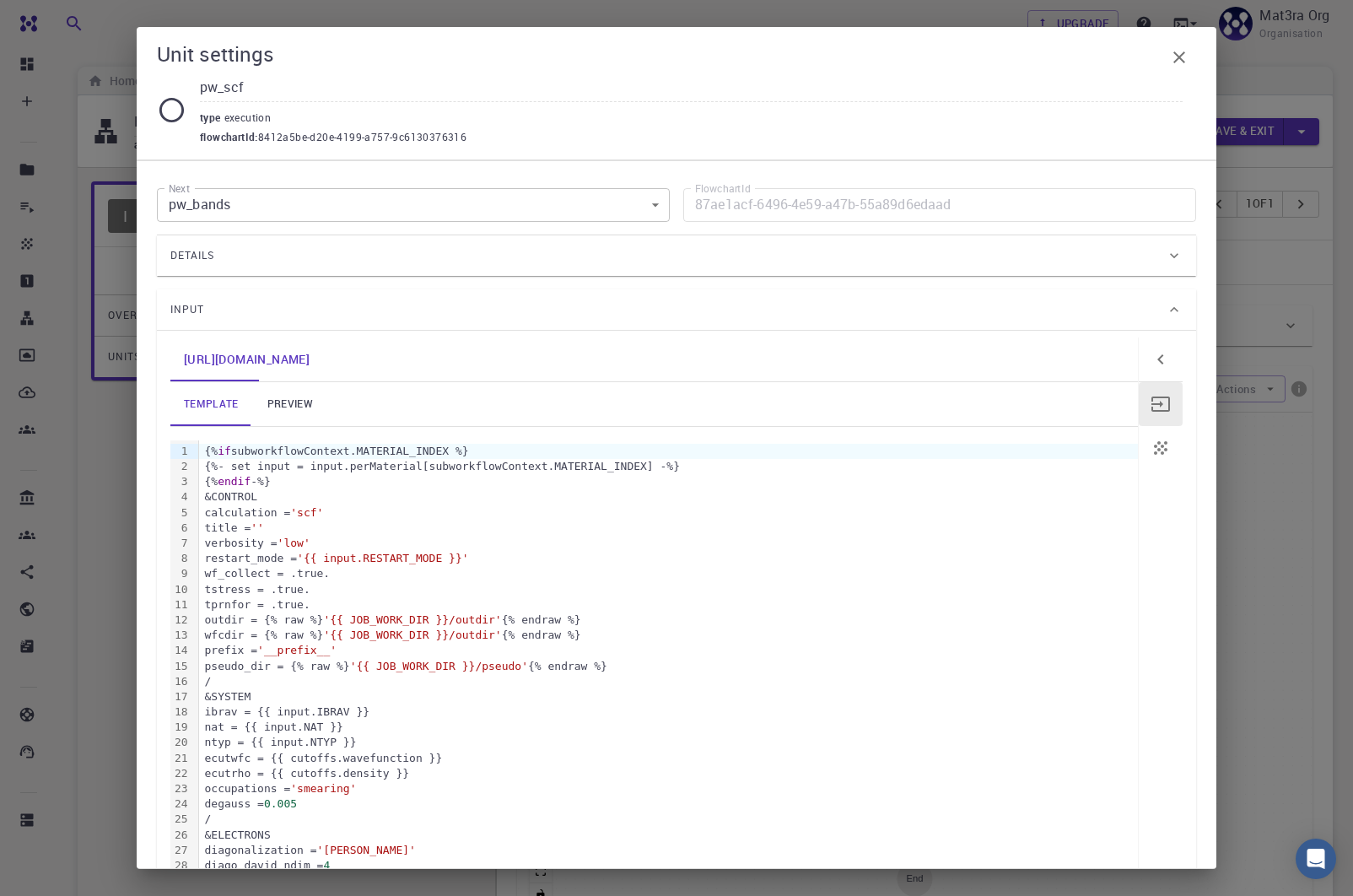
click at [81, 448] on div "Unit settings pw_scf type execution flowchartId : 8412a5be-d20e-4199-a757-9c613…" at bounding box center [676, 448] width 1353 height 896
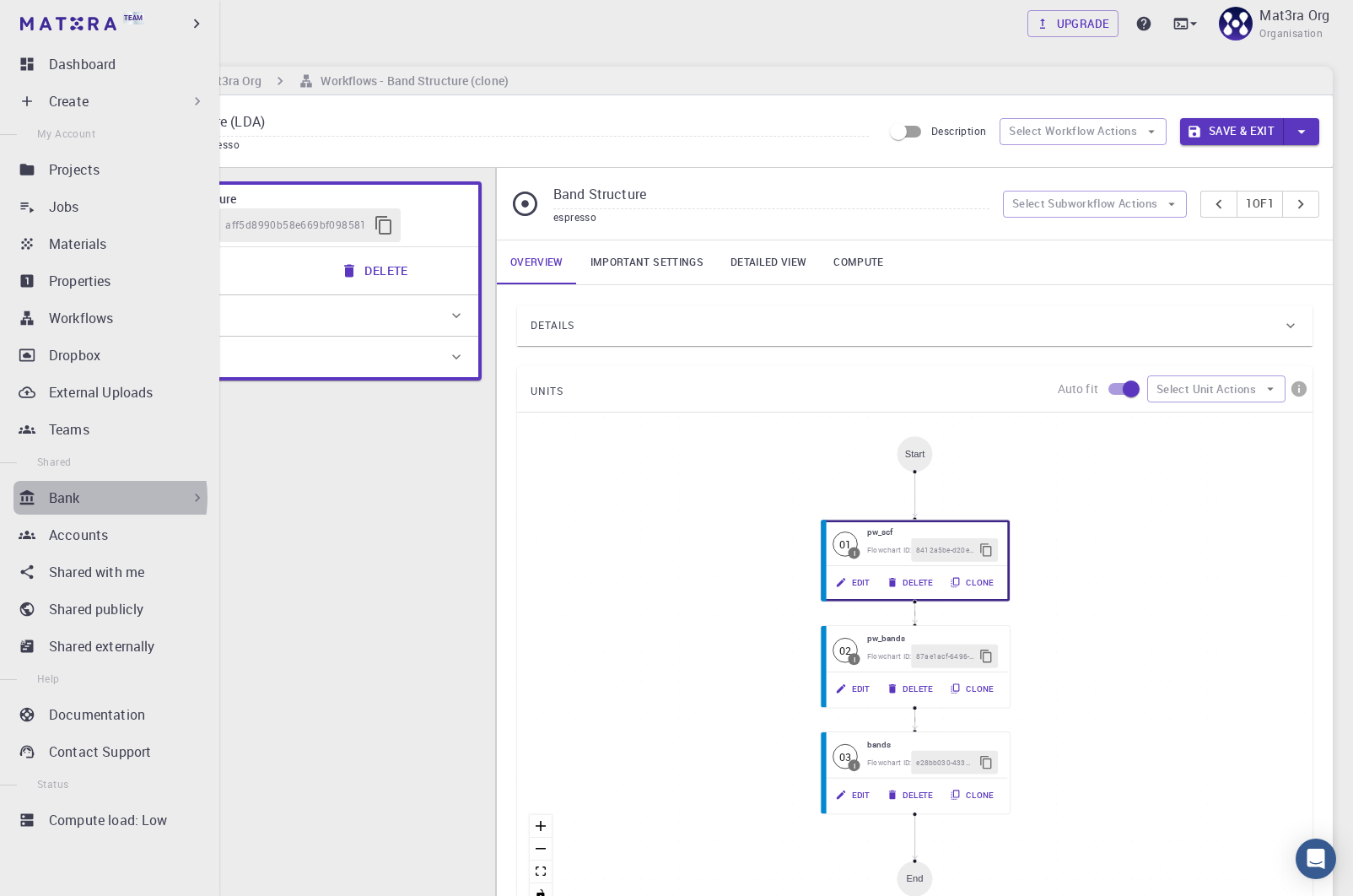
click at [91, 498] on div "Bank" at bounding box center [127, 498] width 157 height 20
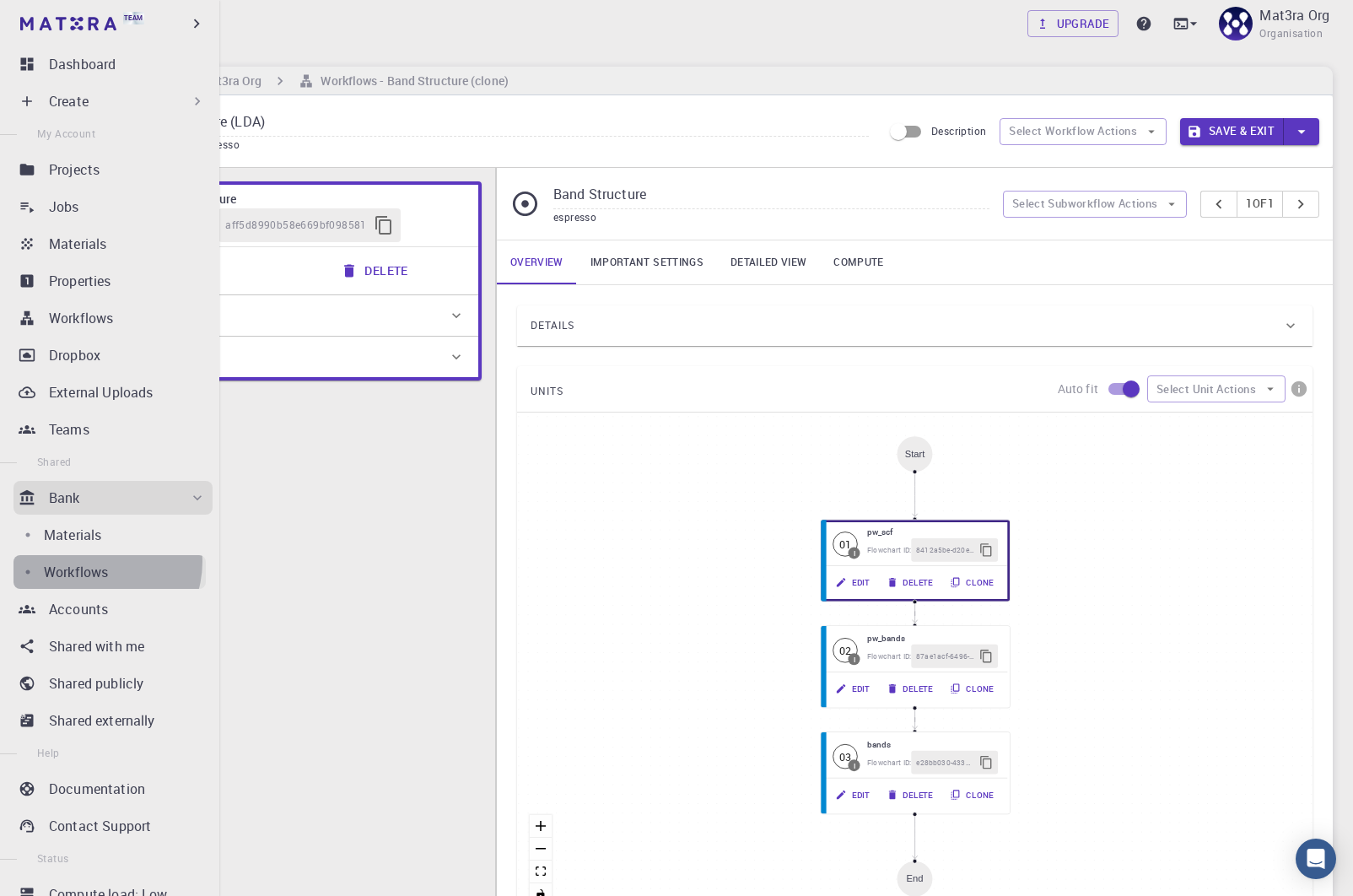
click at [98, 562] on p "Workflows" at bounding box center [76, 572] width 64 height 20
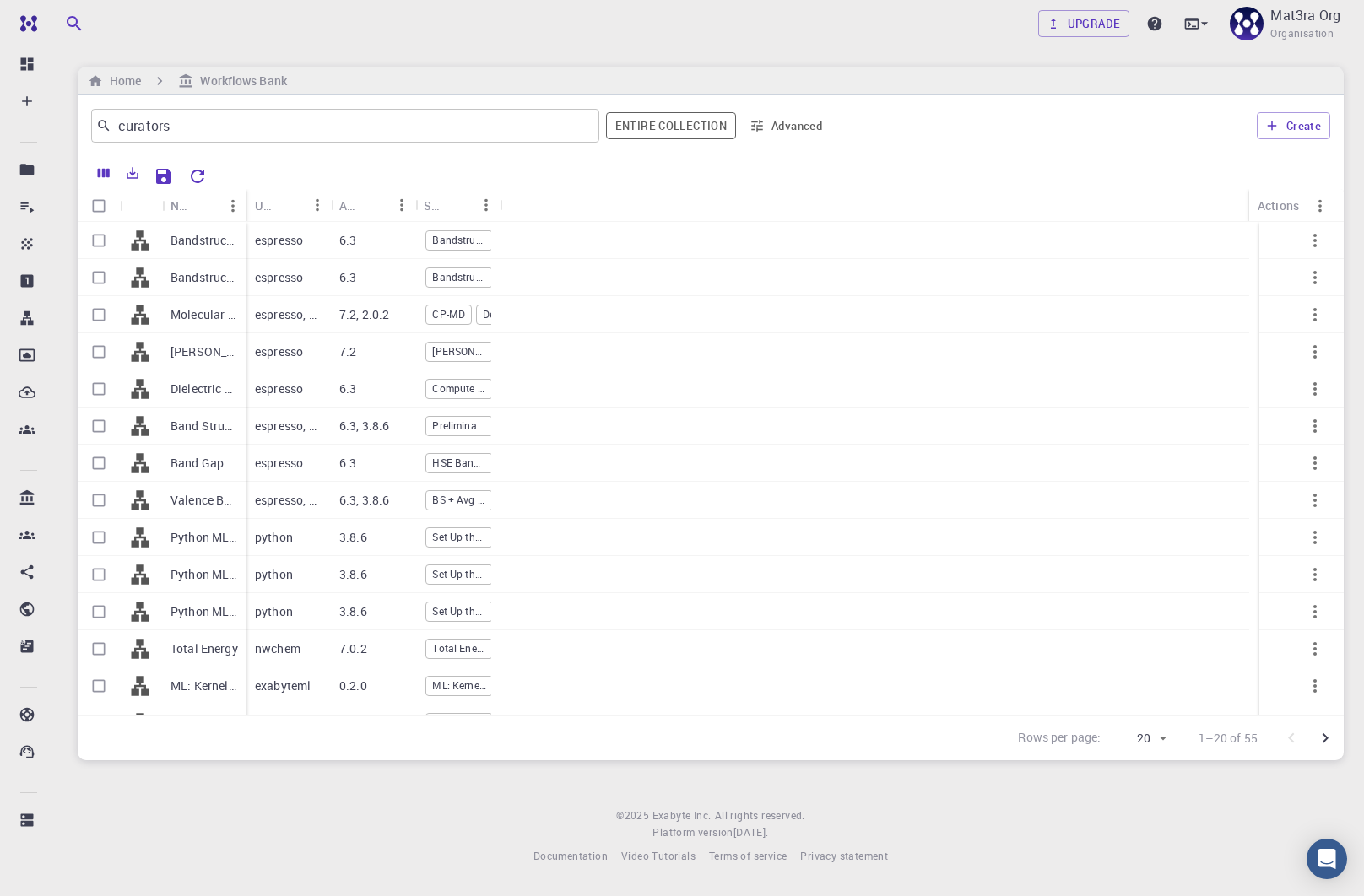
drag, startPoint x: 246, startPoint y: 198, endPoint x: 277, endPoint y: 198, distance: 31.0
click at [287, 198] on div "Used application" at bounding box center [288, 205] width 84 height 33
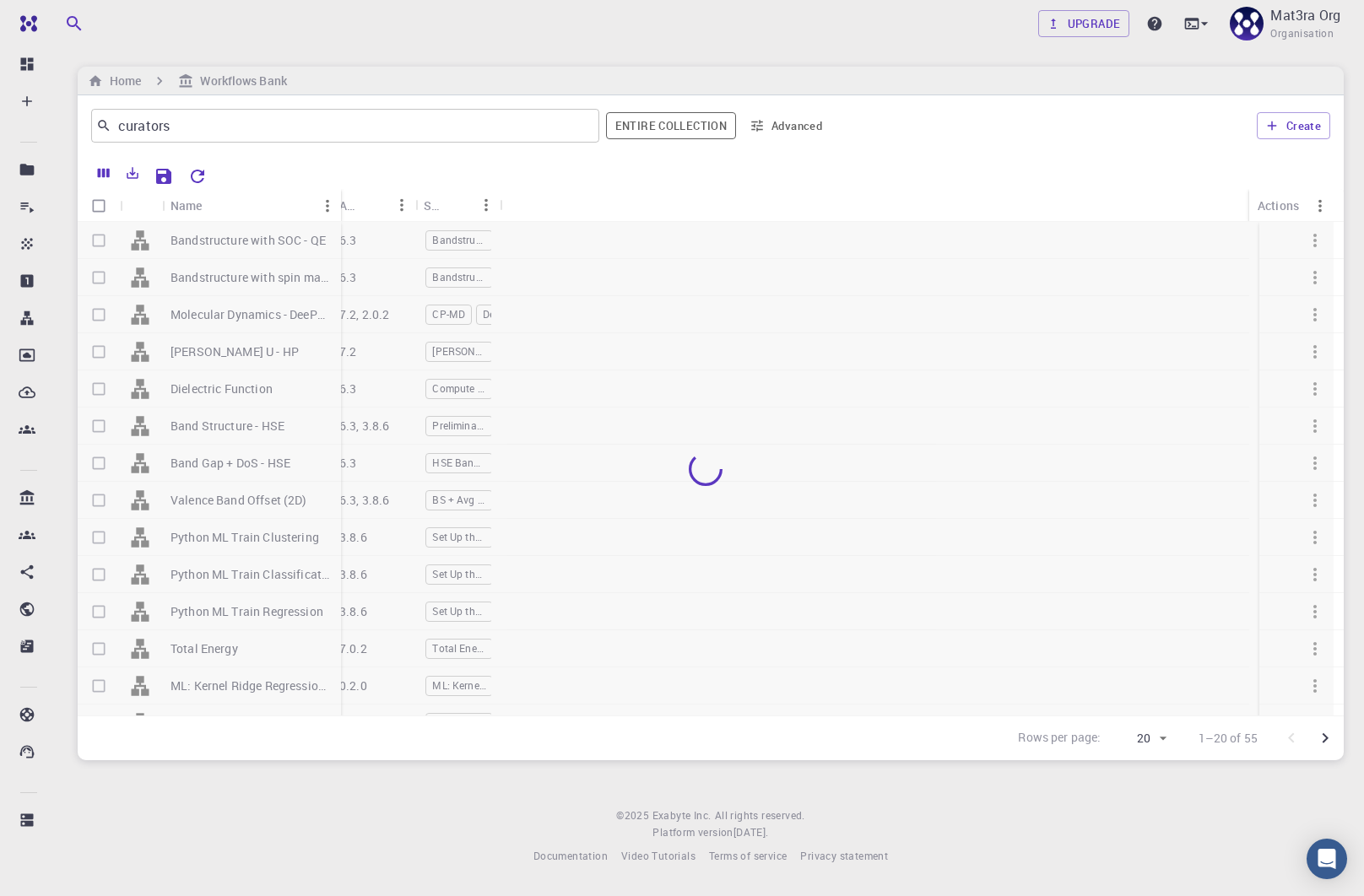
drag, startPoint x: 245, startPoint y: 199, endPoint x: 352, endPoint y: 197, distance: 107.0
click at [351, 197] on div "Name" at bounding box center [342, 205] width 17 height 33
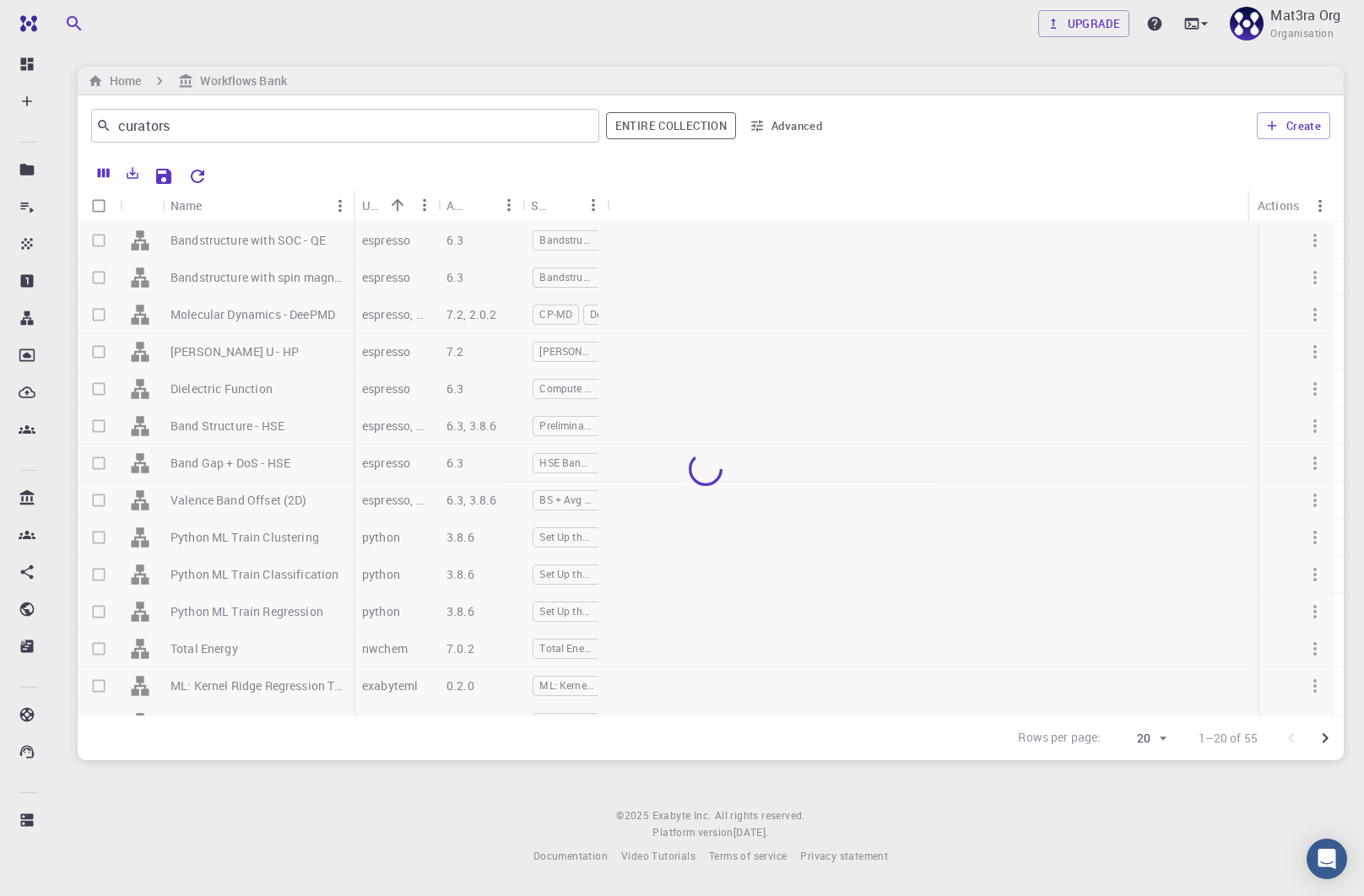
click at [245, 203] on div "Name" at bounding box center [249, 205] width 157 height 33
click at [209, 202] on icon "Sort" at bounding box center [215, 206] width 18 height 18
click at [18, 244] on icon at bounding box center [26, 244] width 17 height 17
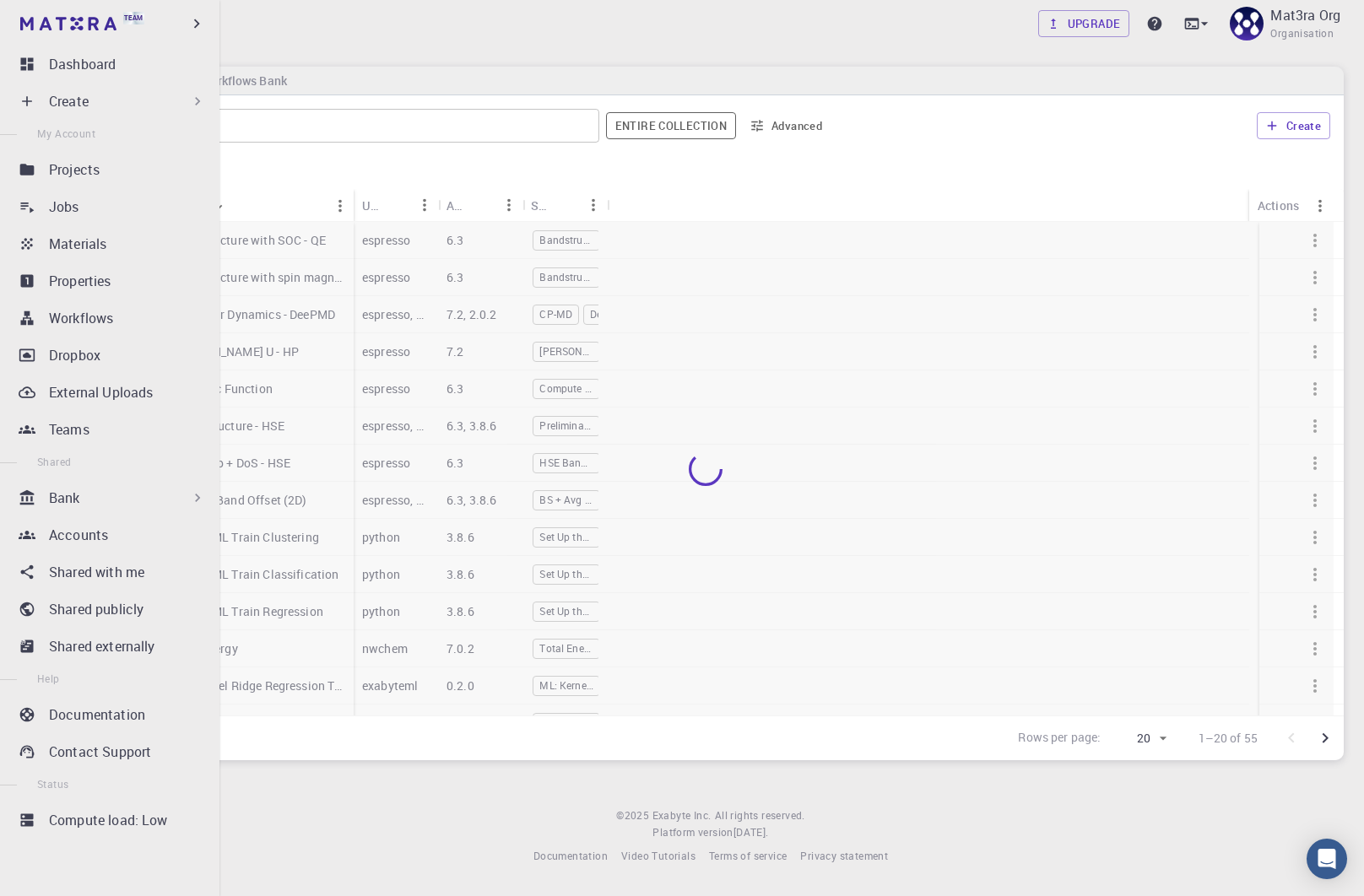
click at [81, 317] on p "Workflows" at bounding box center [81, 317] width 64 height 20
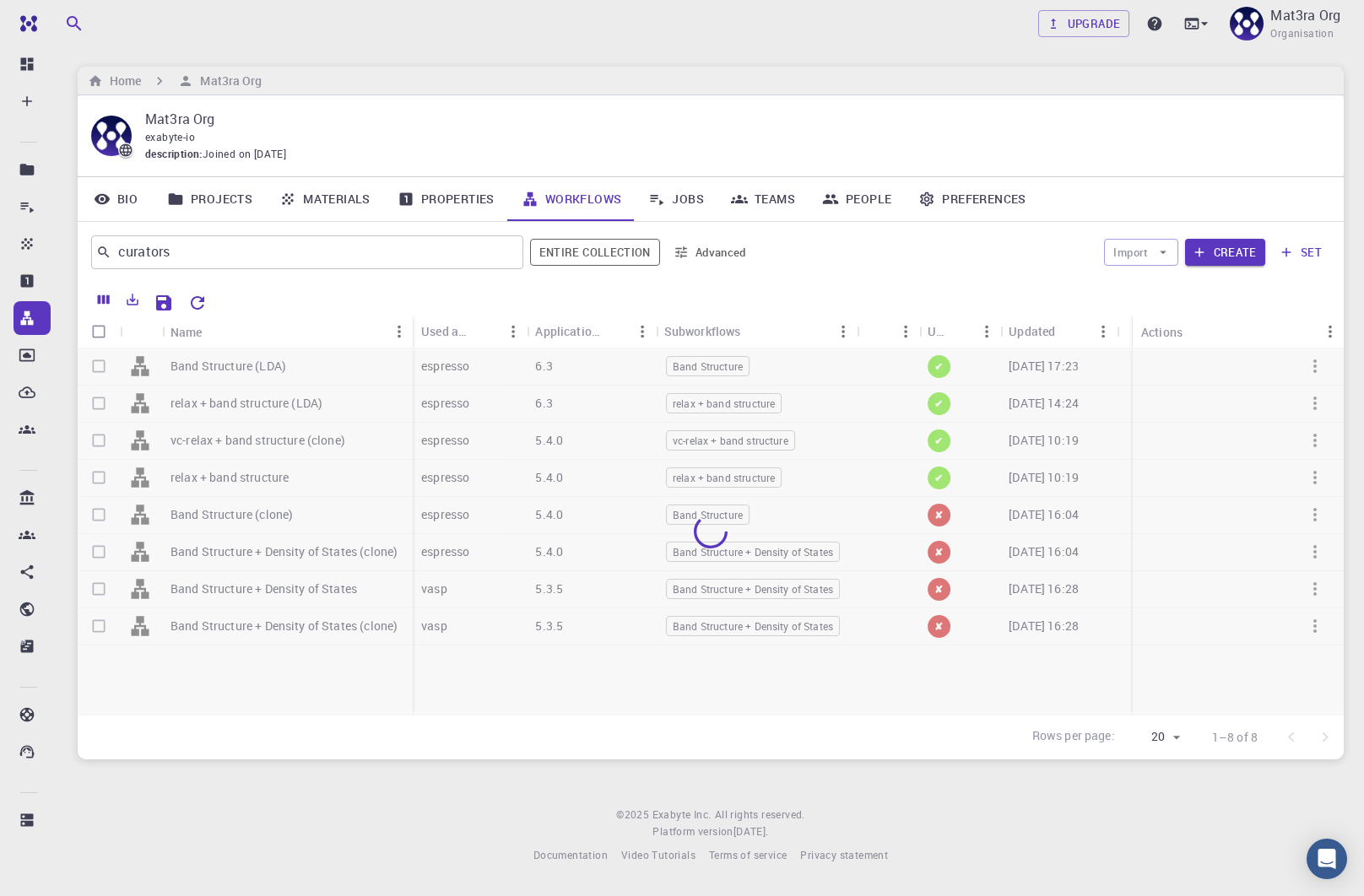
click at [288, 546] on div at bounding box center [711, 531] width 1266 height 367
click at [252, 550] on div at bounding box center [711, 531] width 1266 height 367
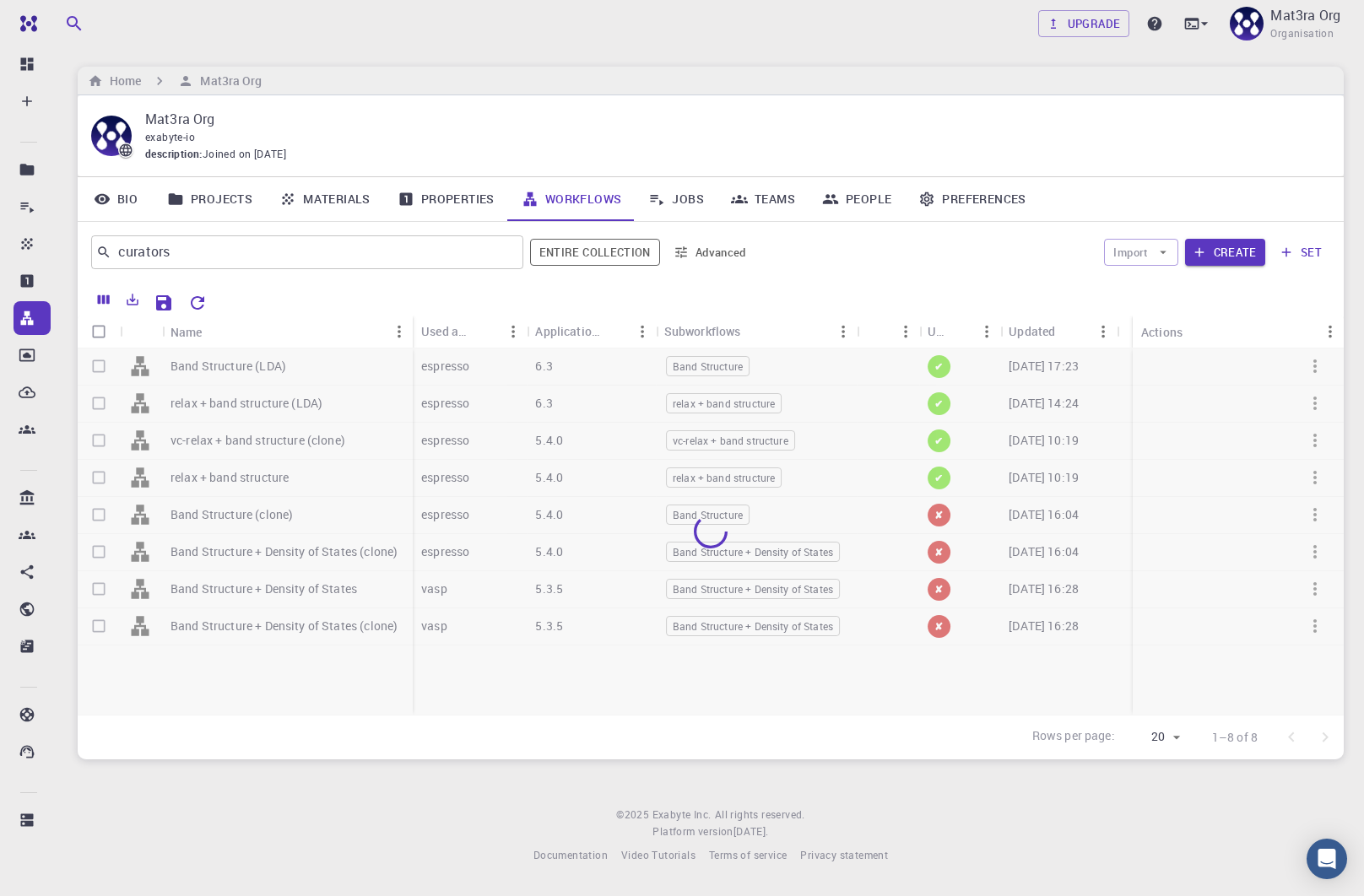
click at [1038, 324] on div "Updated" at bounding box center [1032, 331] width 47 height 33
click at [1068, 327] on icon "Sort" at bounding box center [1069, 331] width 12 height 12
click at [509, 252] on icon "Clear" at bounding box center [503, 253] width 20 height 20
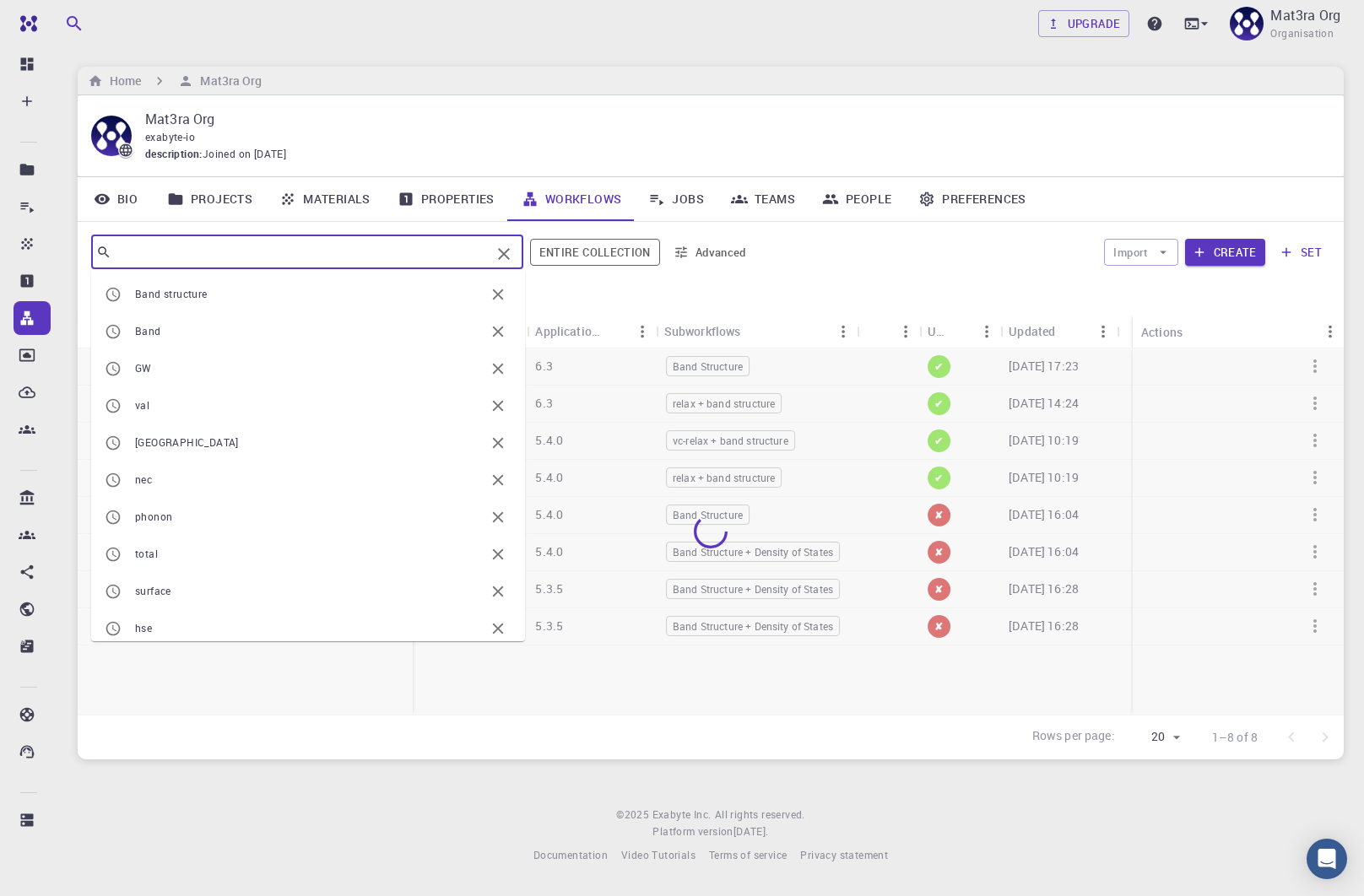
click at [288, 251] on input "curators" at bounding box center [301, 252] width 379 height 24
click at [475, 119] on p "Mat3ra Org" at bounding box center [731, 119] width 1171 height 20
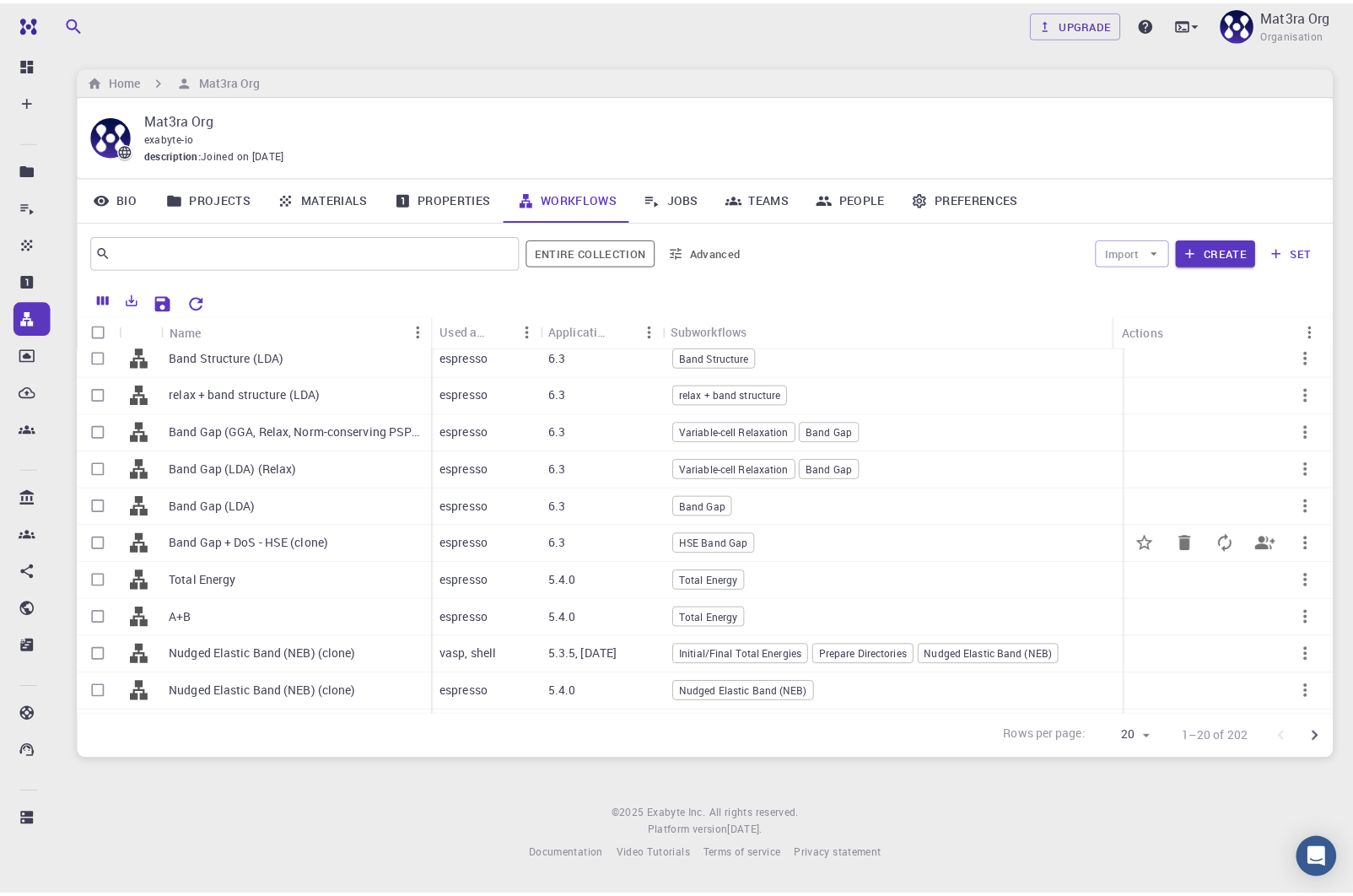
scroll to position [18, 0]
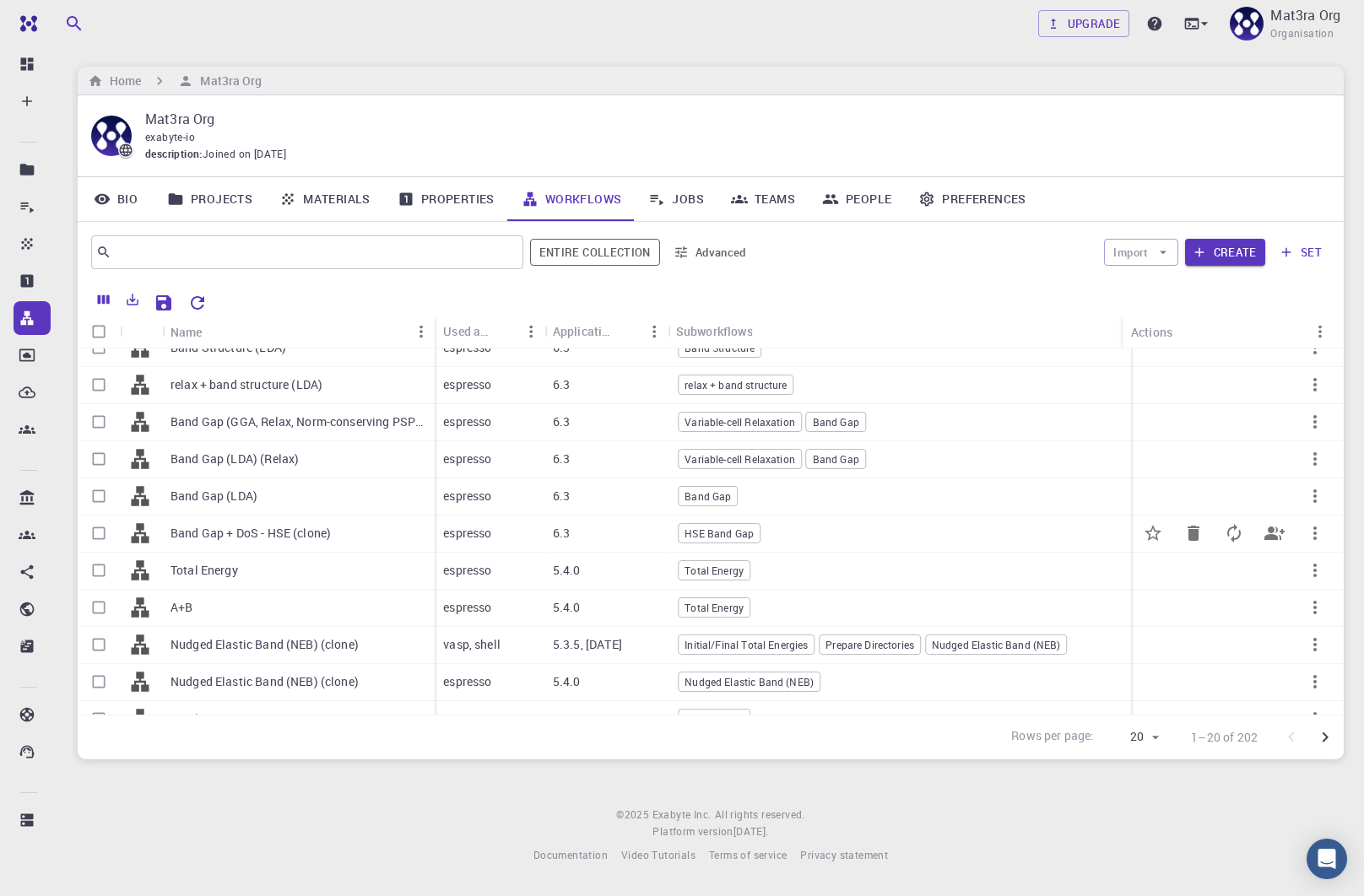
click at [253, 525] on p "Band Gap + DoS - HSE (clone)" at bounding box center [251, 533] width 160 height 17
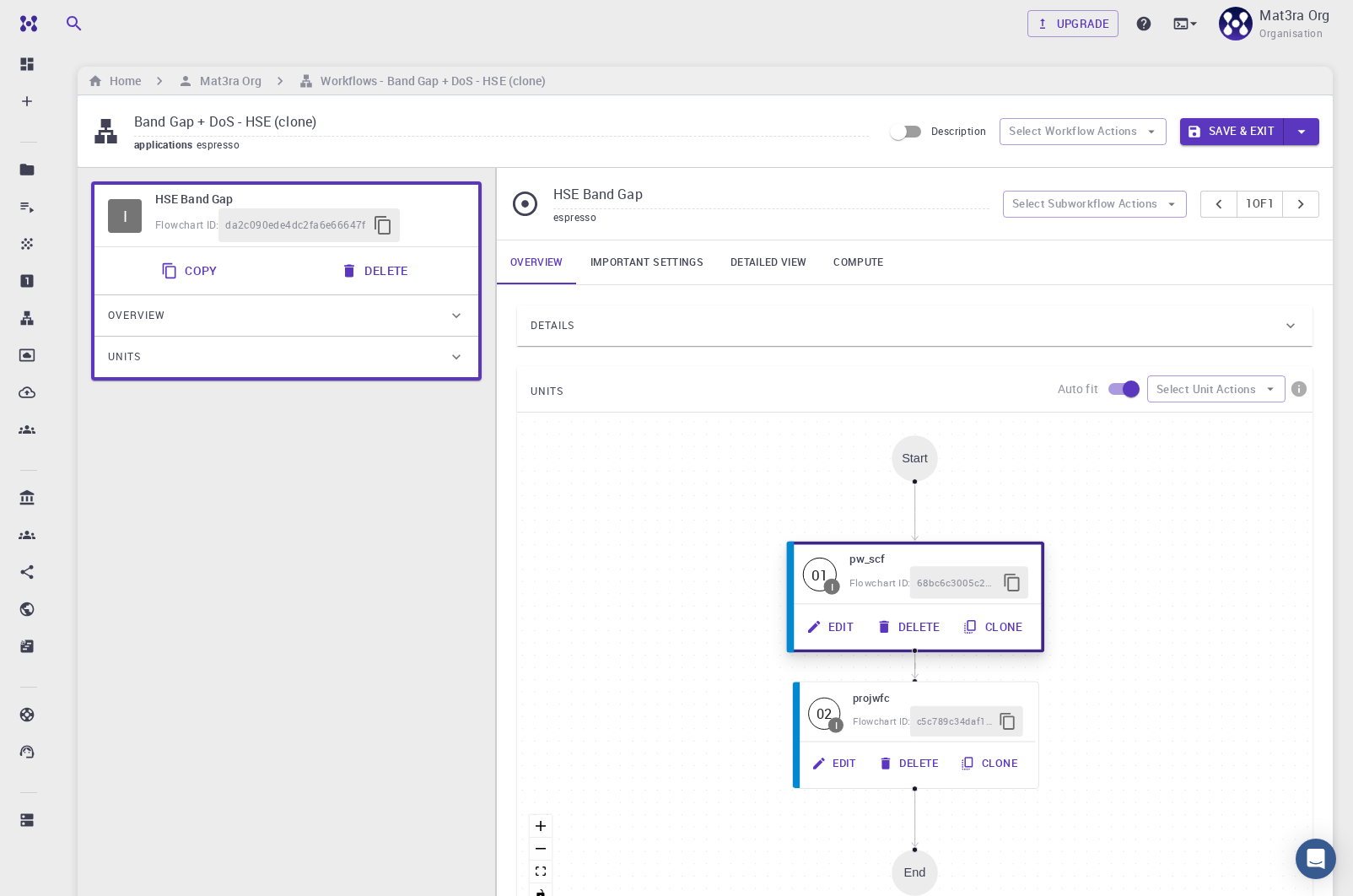
click at [834, 627] on button "Edit" at bounding box center [832, 627] width 70 height 32
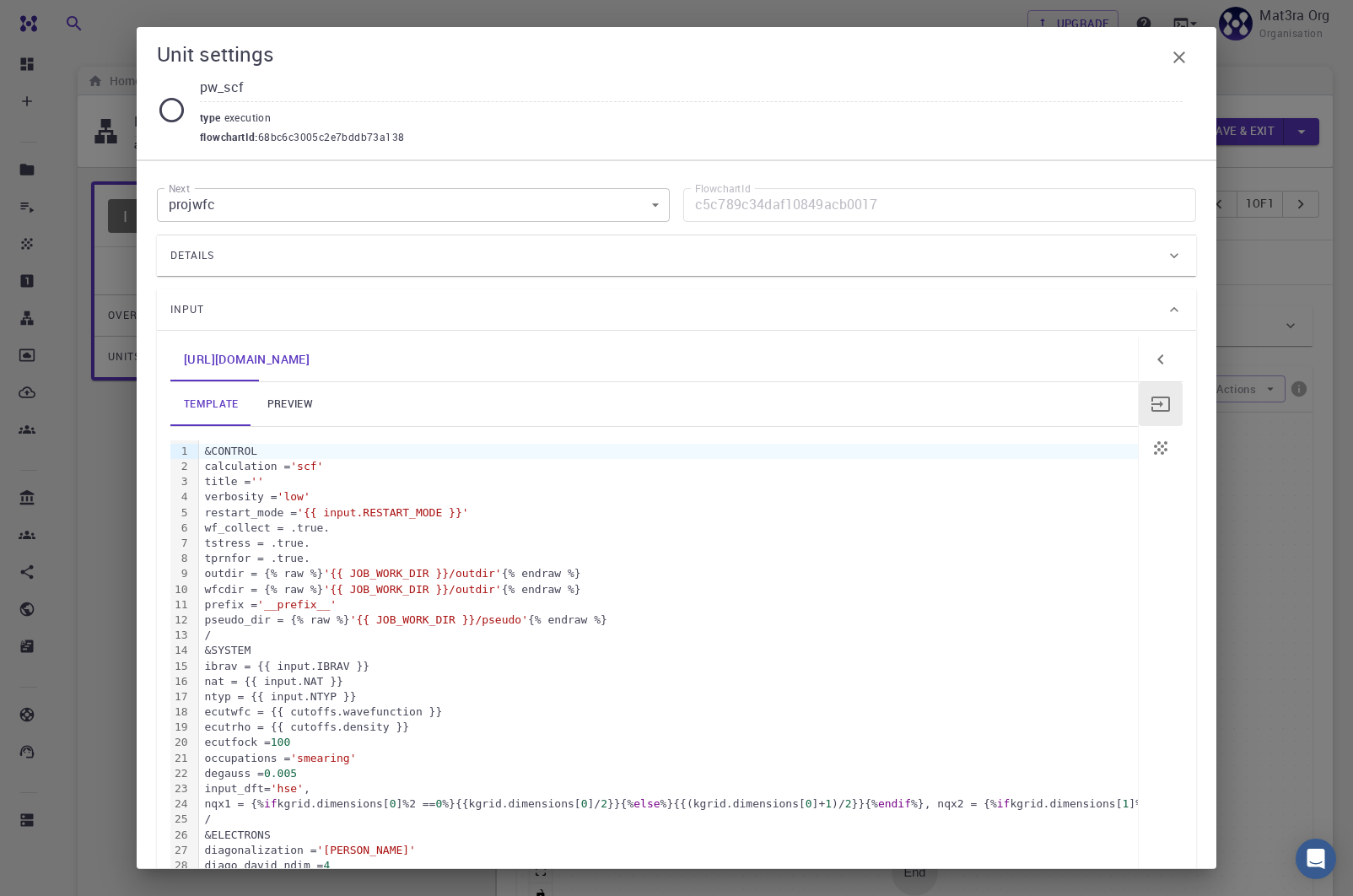
click at [524, 252] on div "Details" at bounding box center [668, 255] width 995 height 27
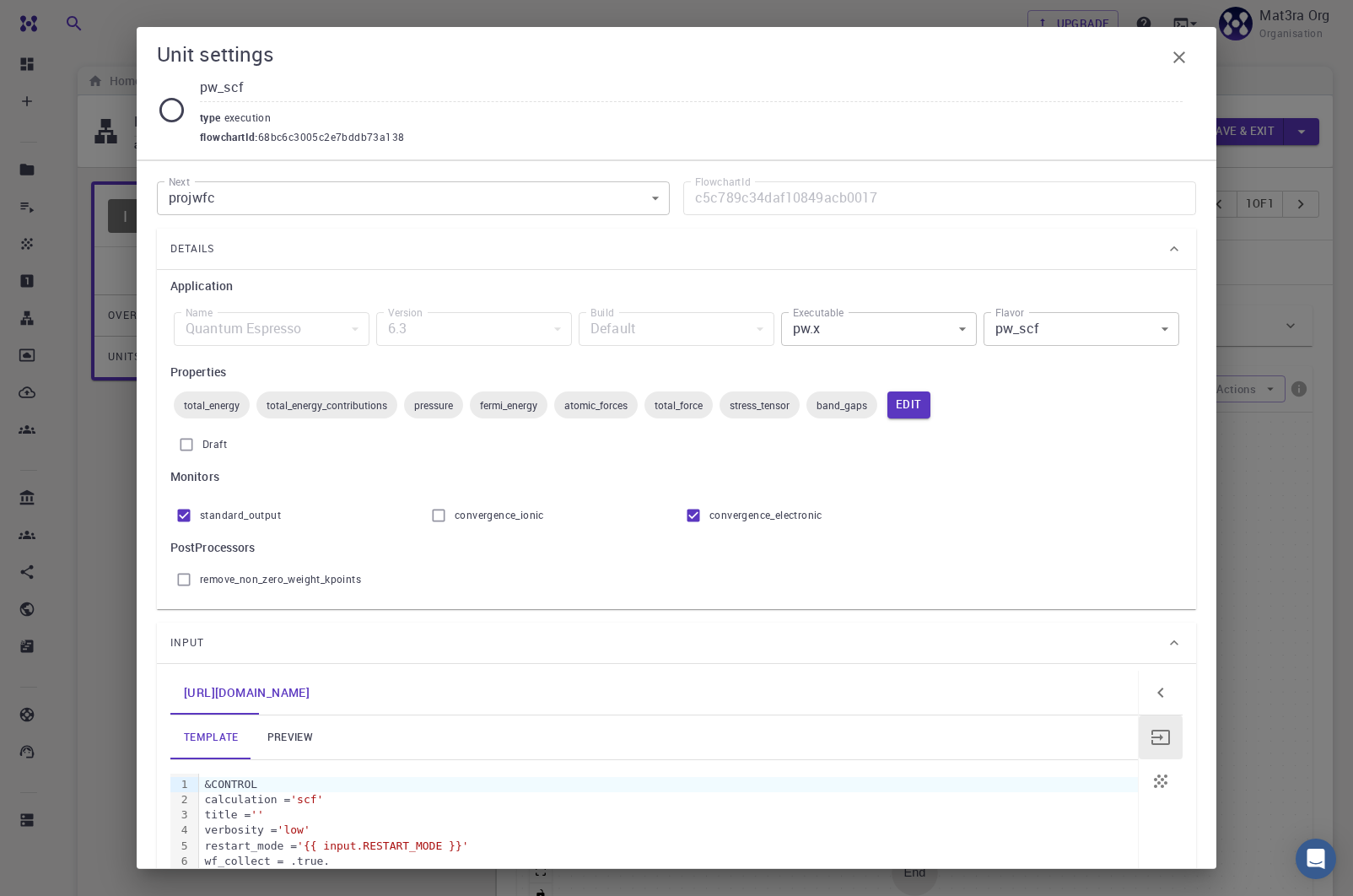
scroll to position [4, 0]
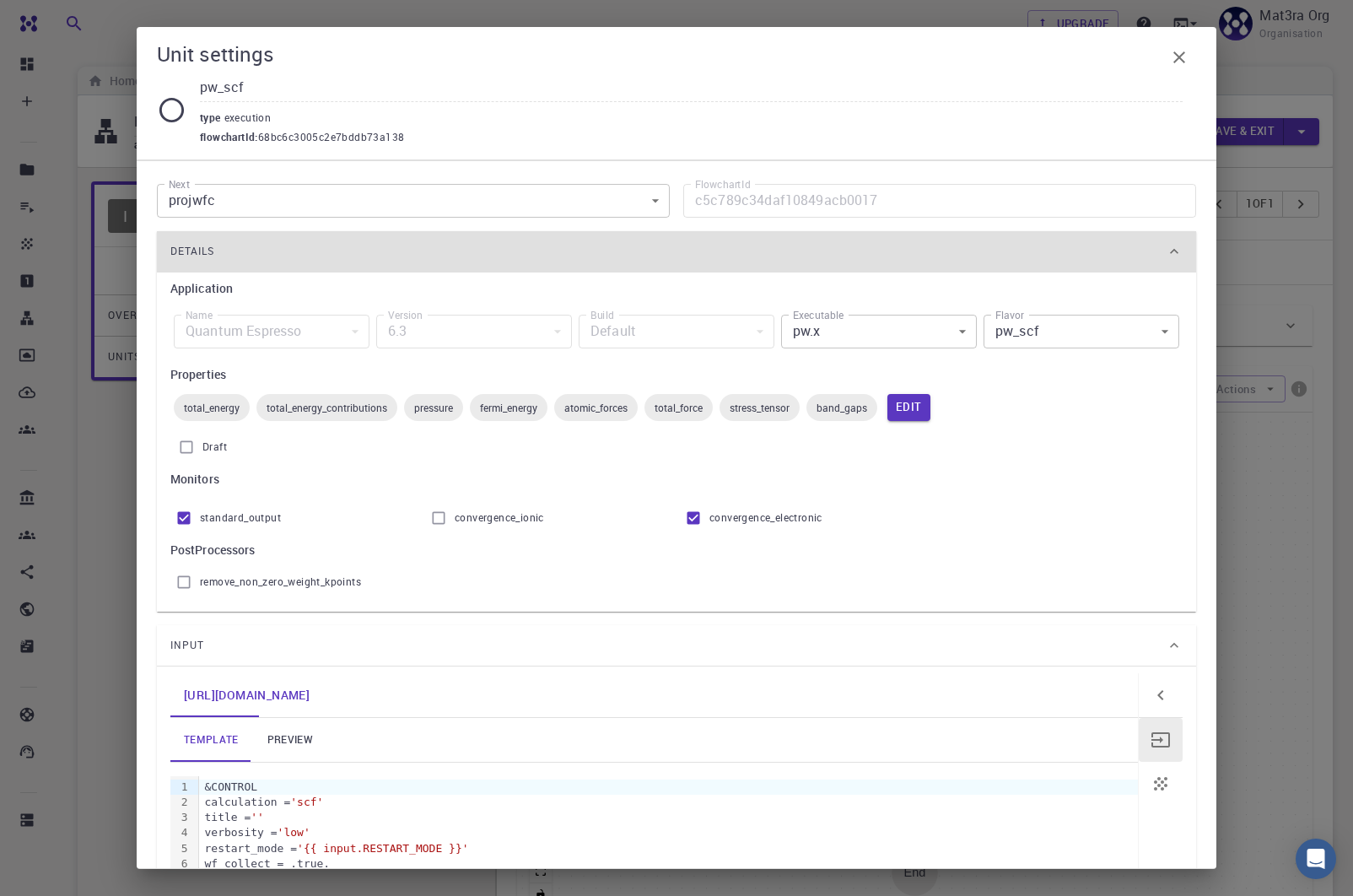
click at [99, 502] on div "Unit settings pw_scf type execution flowchartId : 68bc6c3005c2e7bddb73a138 Next…" at bounding box center [676, 448] width 1353 height 896
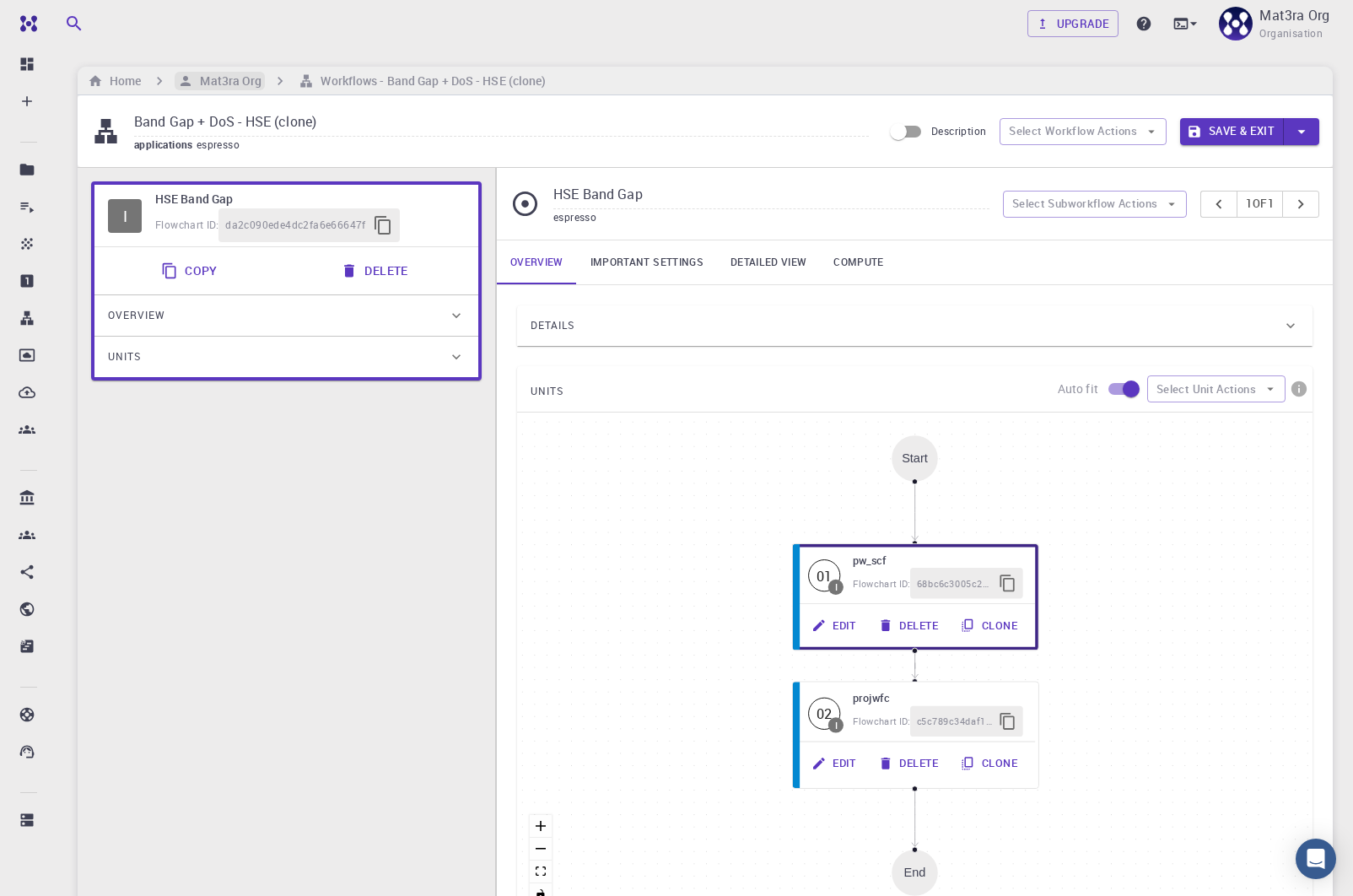
click at [224, 80] on h6 "Mat3ra Org" at bounding box center [228, 81] width 69 height 18
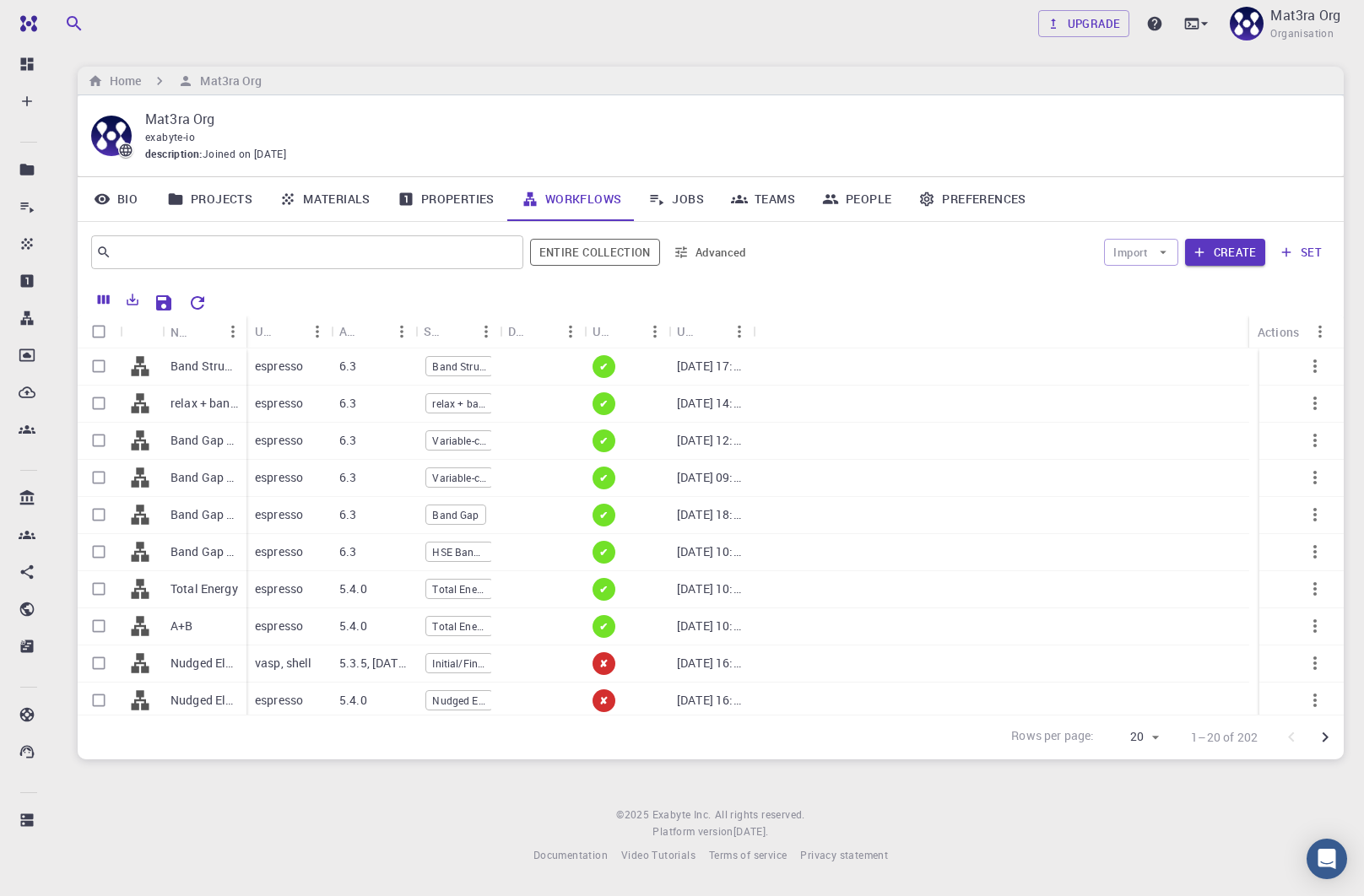
click at [1293, 244] on icon "button" at bounding box center [1286, 251] width 15 height 15
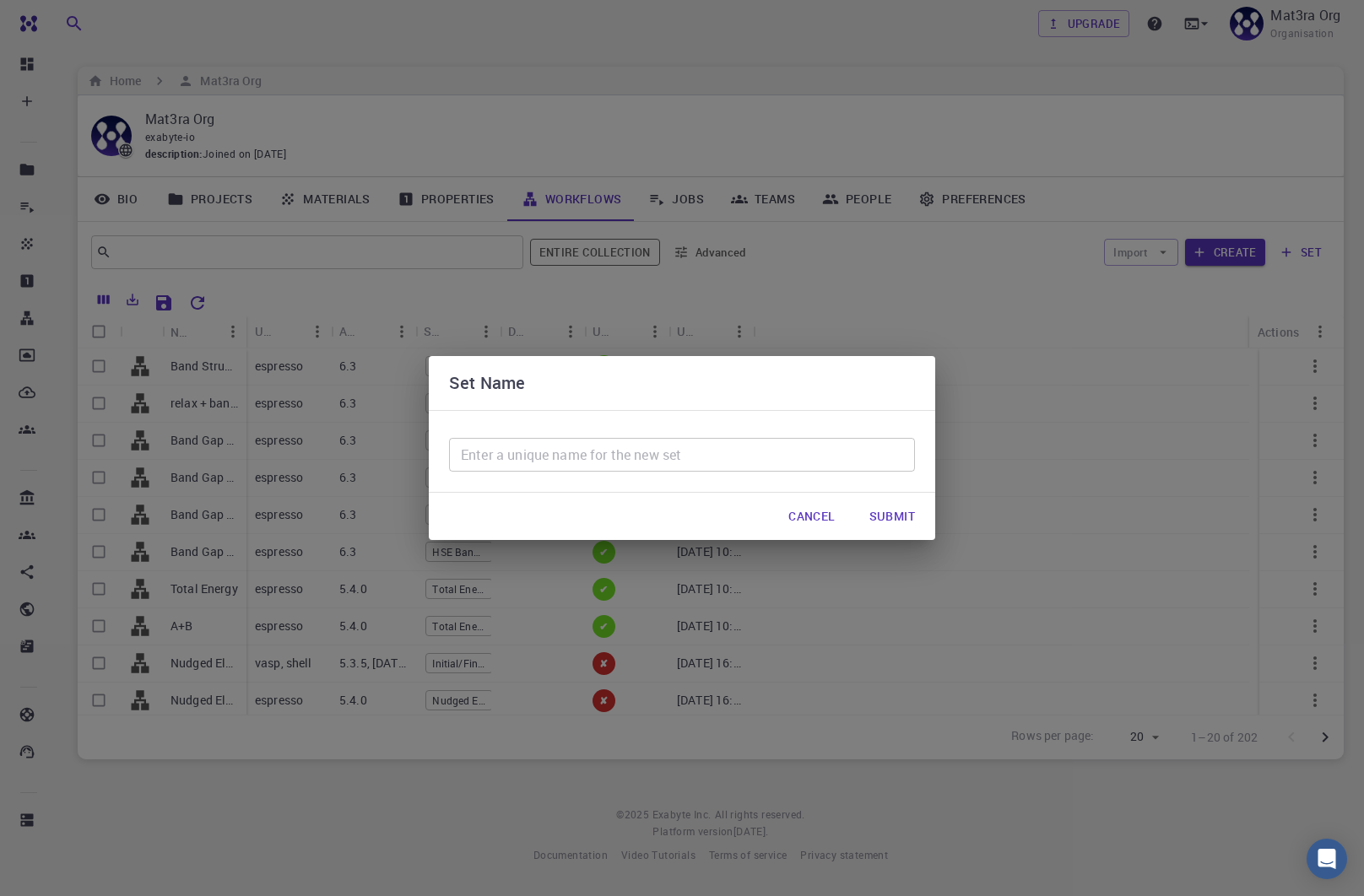
click at [532, 455] on input "text" at bounding box center [682, 455] width 466 height 33
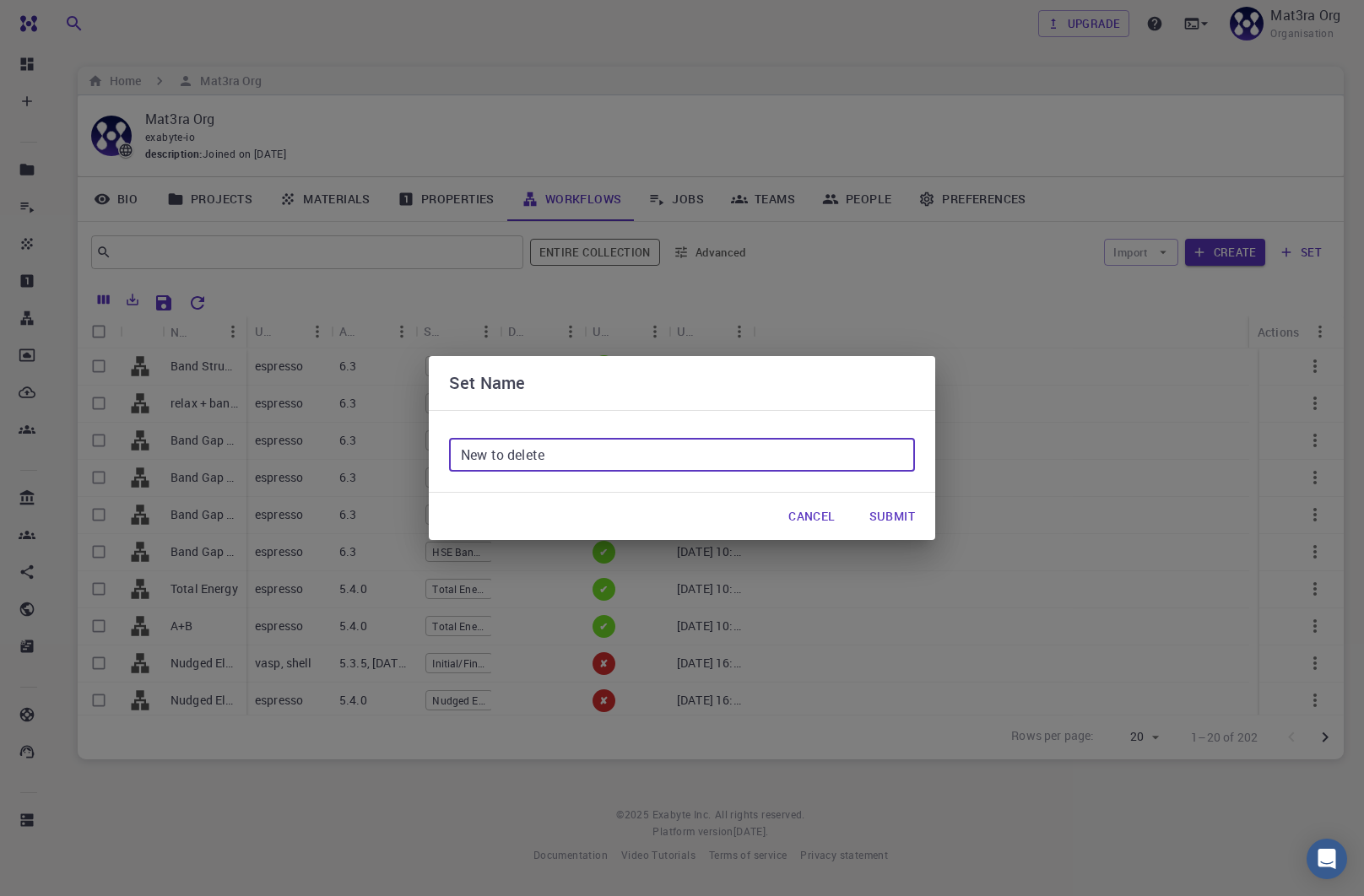
type input "New to delete"
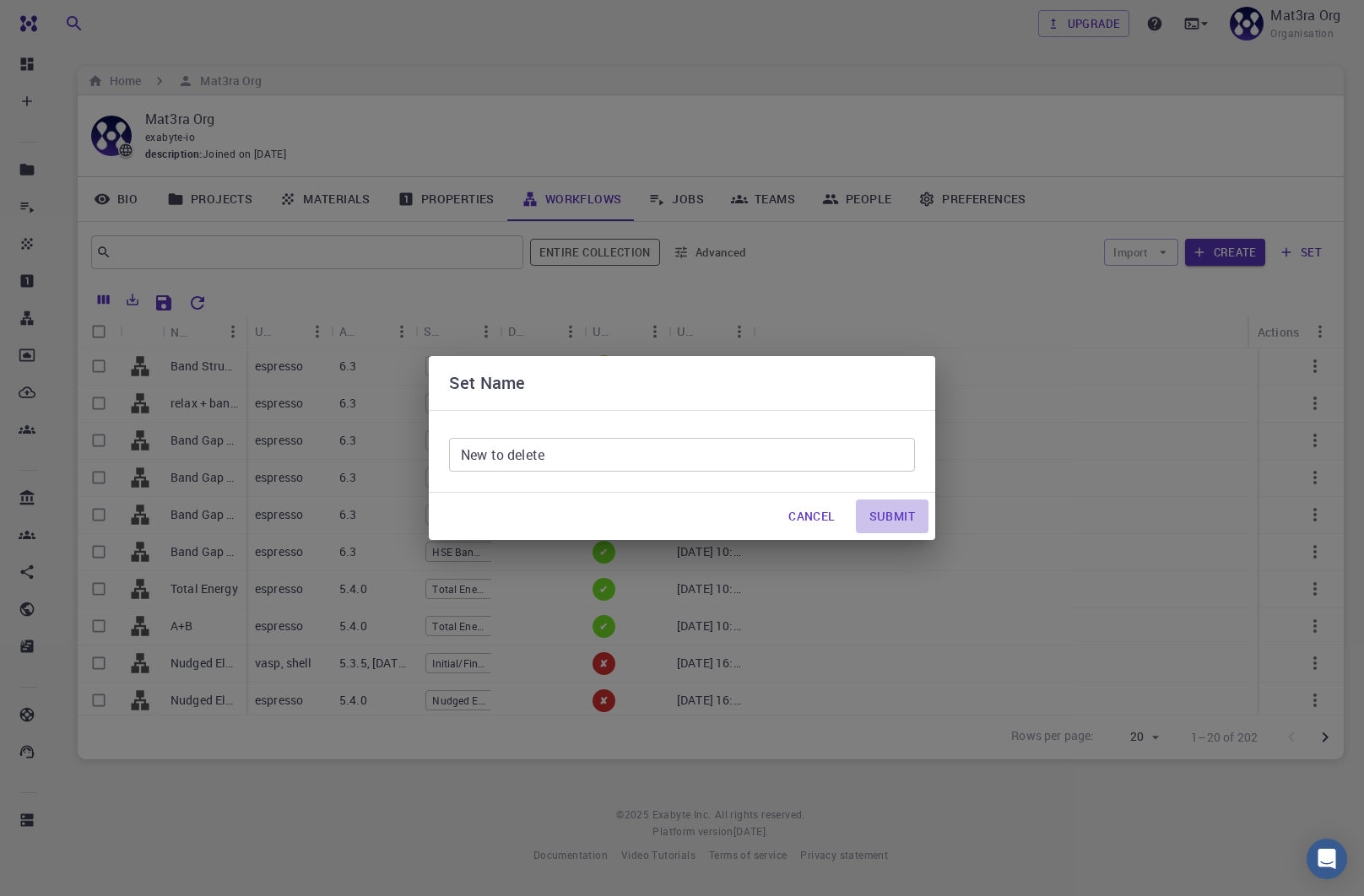
click at [881, 520] on button "Submit" at bounding box center [892, 516] width 73 height 33
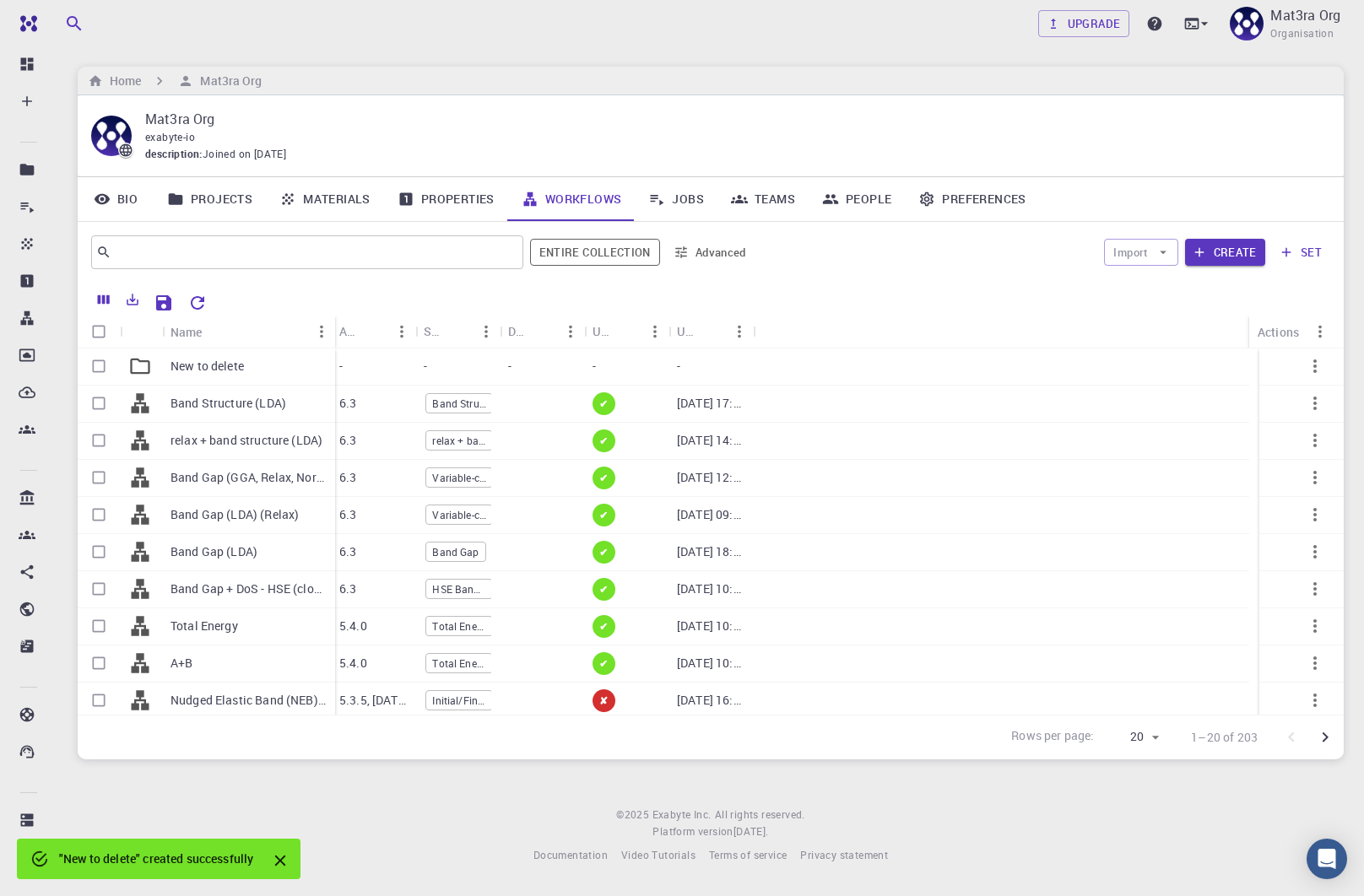
drag, startPoint x: 244, startPoint y: 329, endPoint x: 329, endPoint y: 327, distance: 85.0
click at [329, 327] on div "Name" at bounding box center [336, 331] width 17 height 33
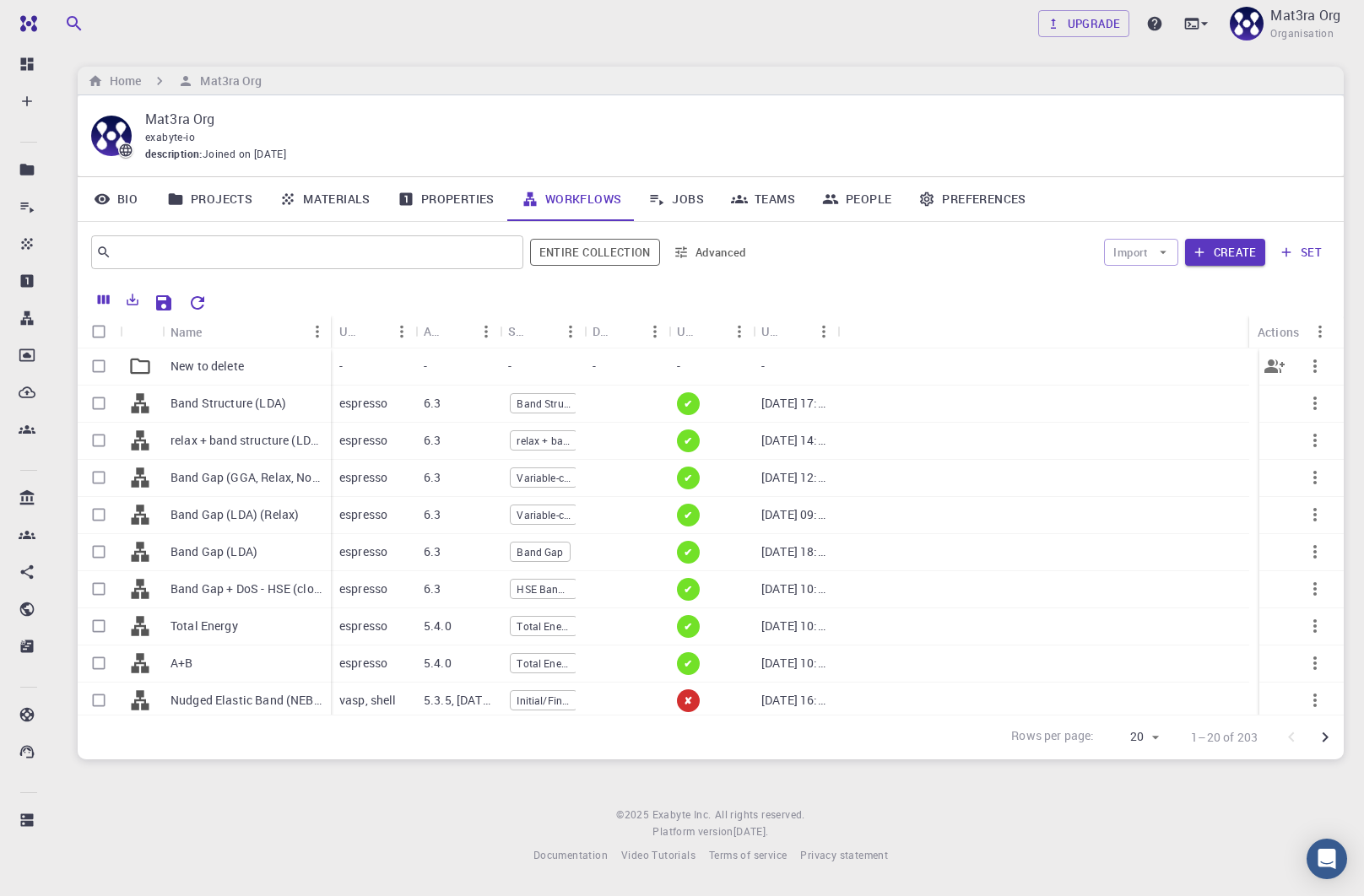
click at [1308, 365] on icon "button" at bounding box center [1315, 366] width 20 height 20
click at [1269, 409] on li "Delete" at bounding box center [1292, 408] width 116 height 27
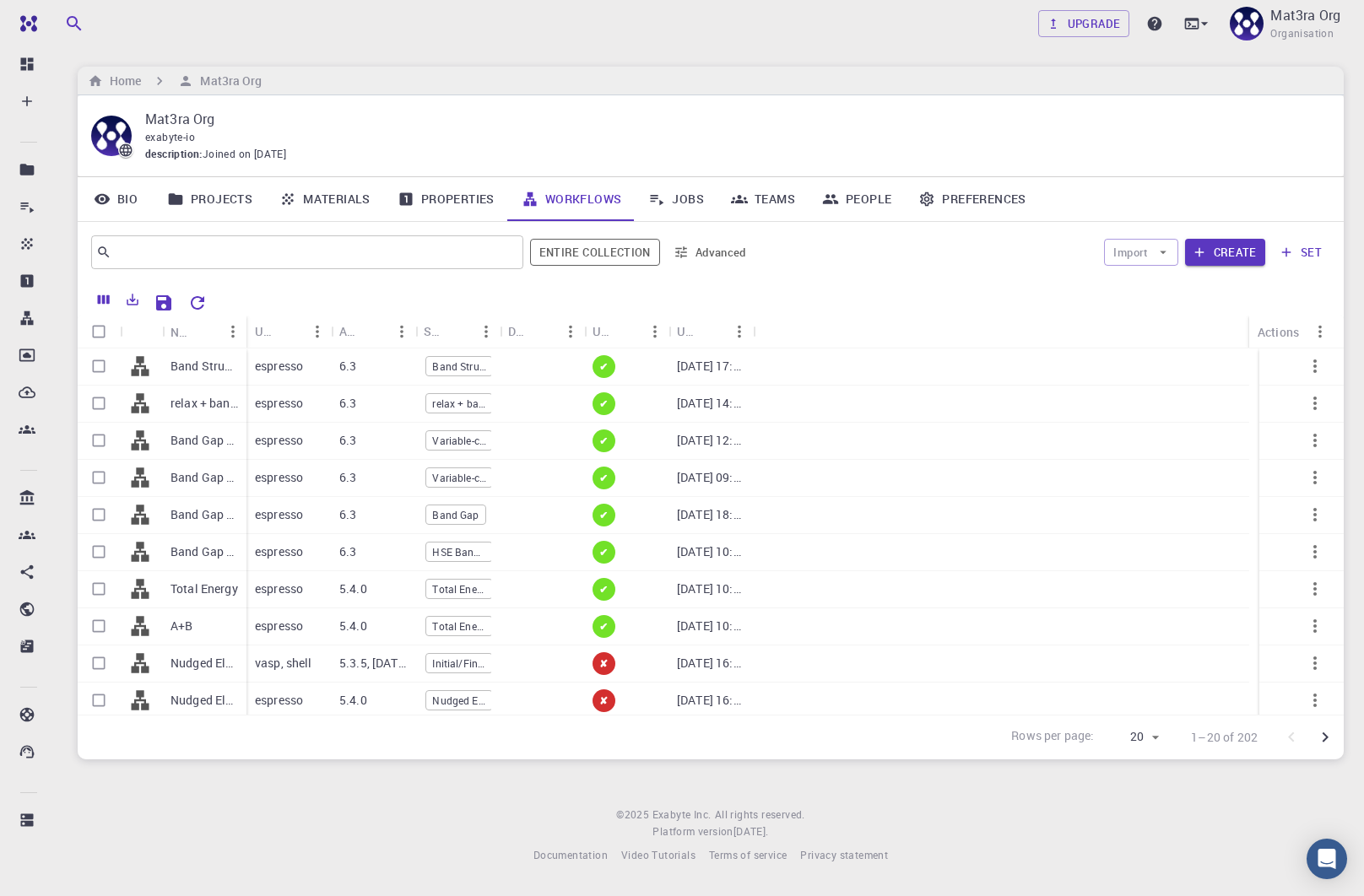
click at [241, 759] on div "Upgrade Mat3ra Org Organisation Home Mat3ra Org Mat3ra Org exabyte-io descripti…" at bounding box center [711, 445] width 1307 height 891
click at [1309, 251] on button "set" at bounding box center [1301, 252] width 58 height 27
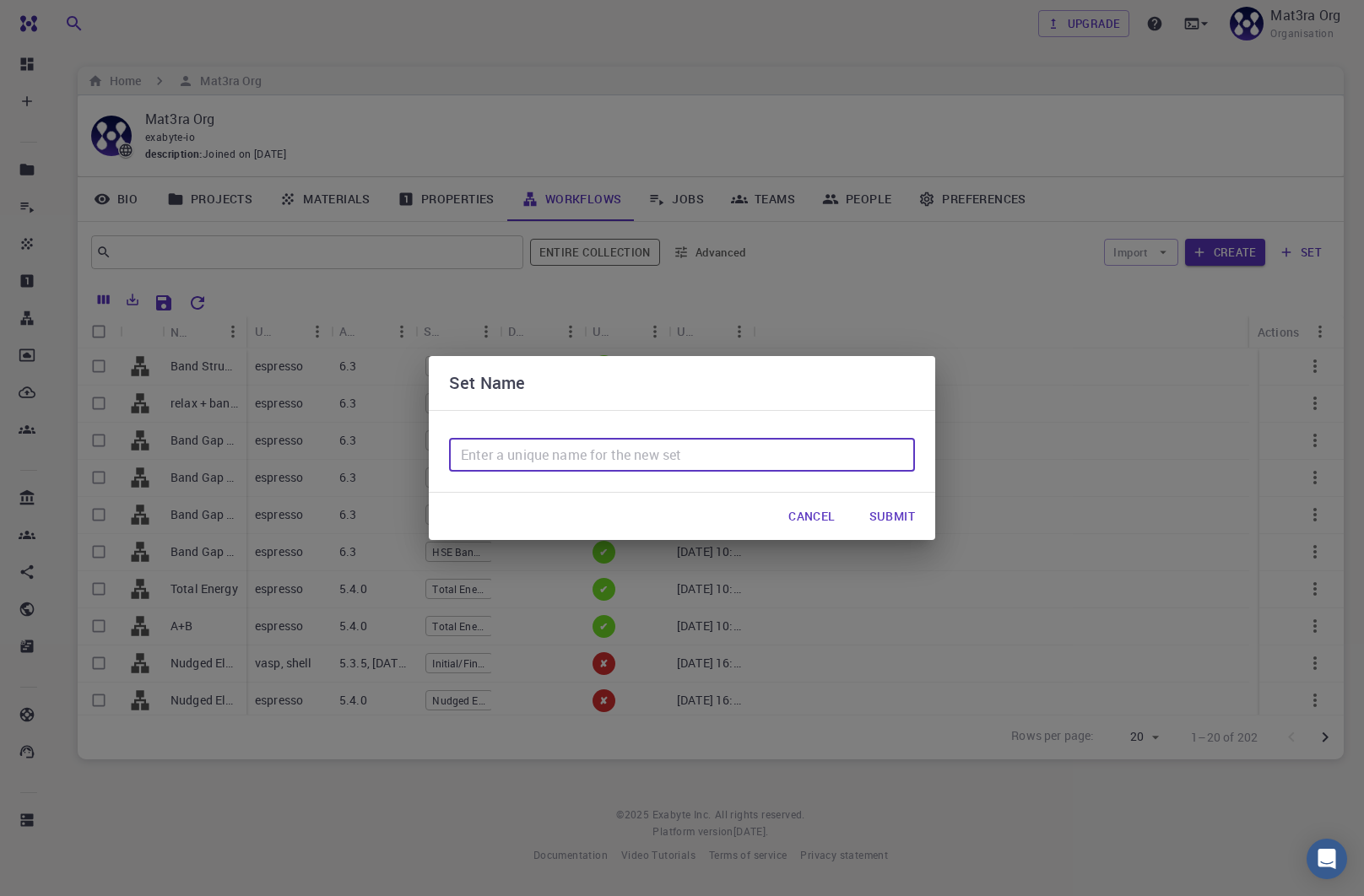
click at [492, 451] on input "text" at bounding box center [682, 455] width 466 height 33
type input "New to delete"
click at [894, 511] on button "Submit" at bounding box center [892, 516] width 73 height 33
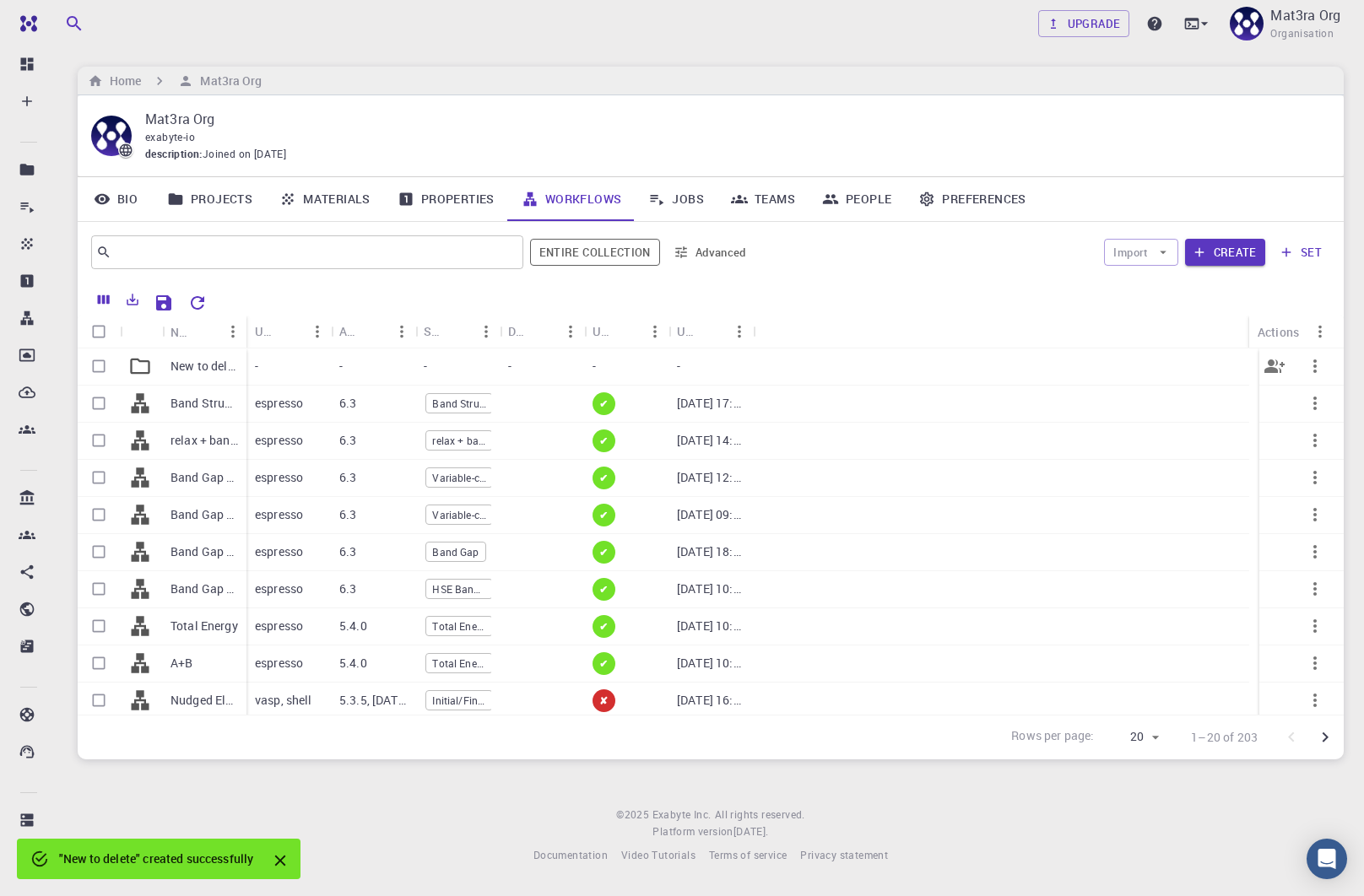
click at [169, 365] on div "New to delete" at bounding box center [204, 367] width 84 height 37
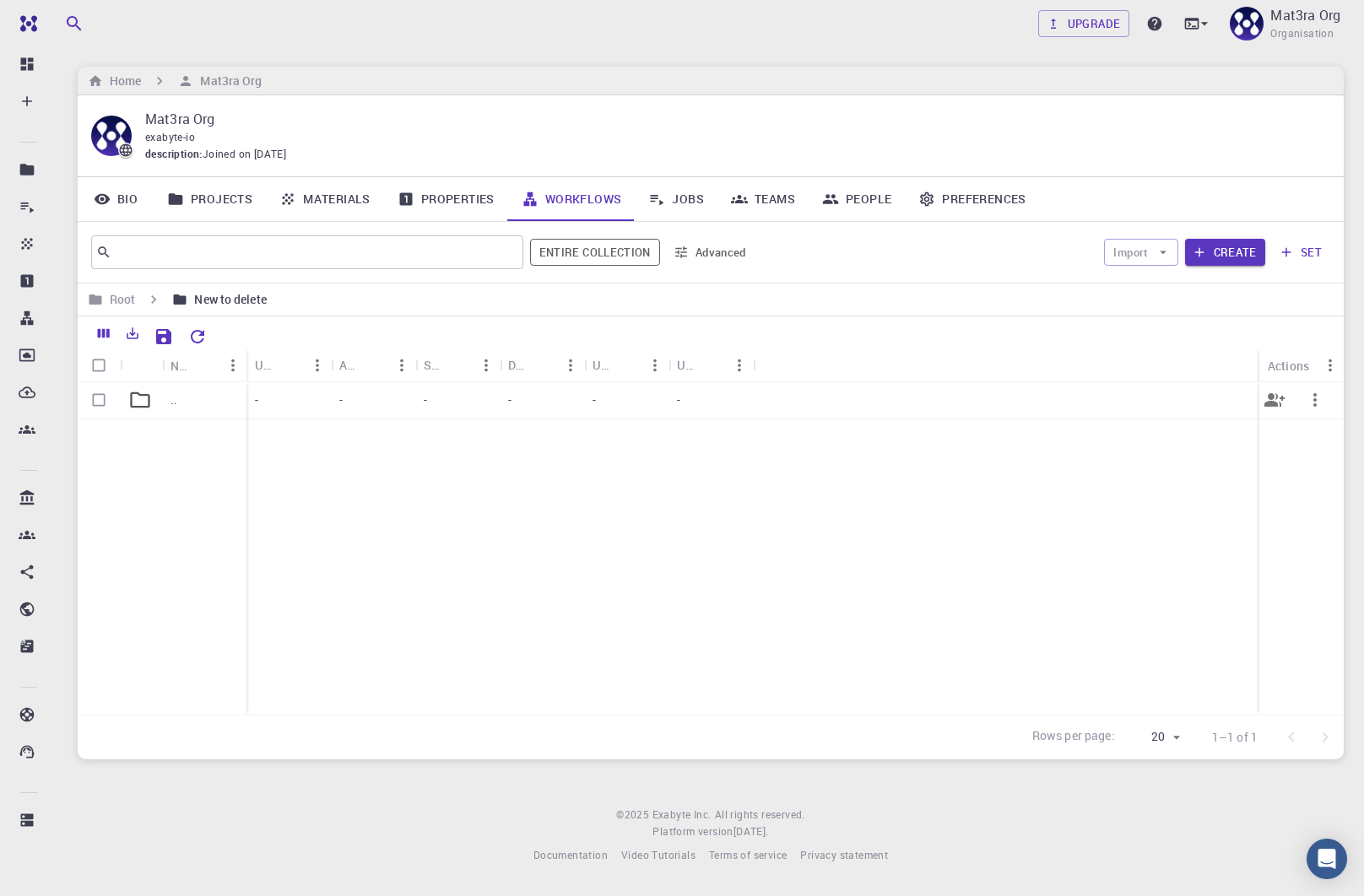
click at [142, 394] on icon at bounding box center [140, 400] width 19 height 16
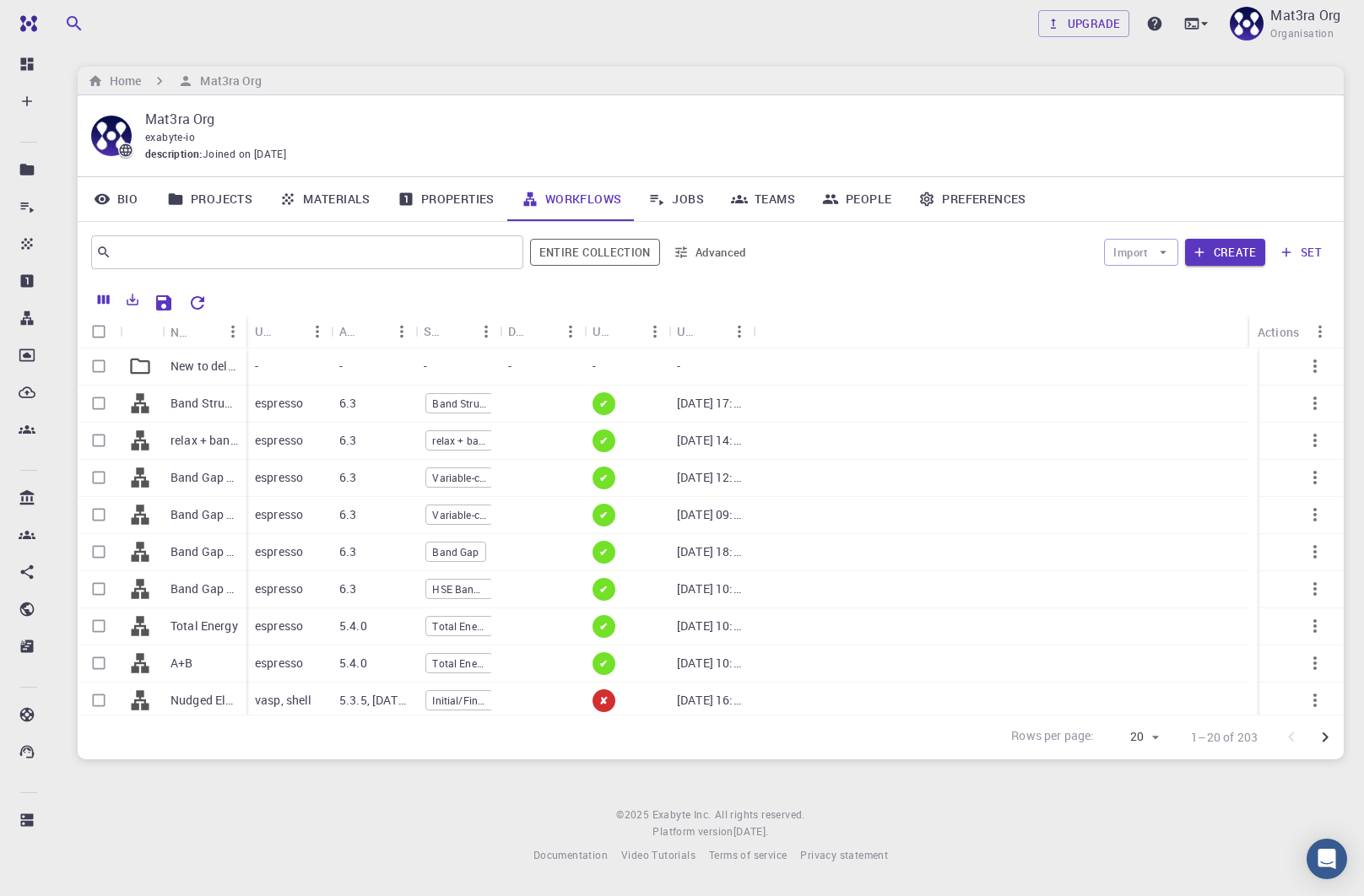
click at [1302, 249] on button "set" at bounding box center [1301, 252] width 58 height 27
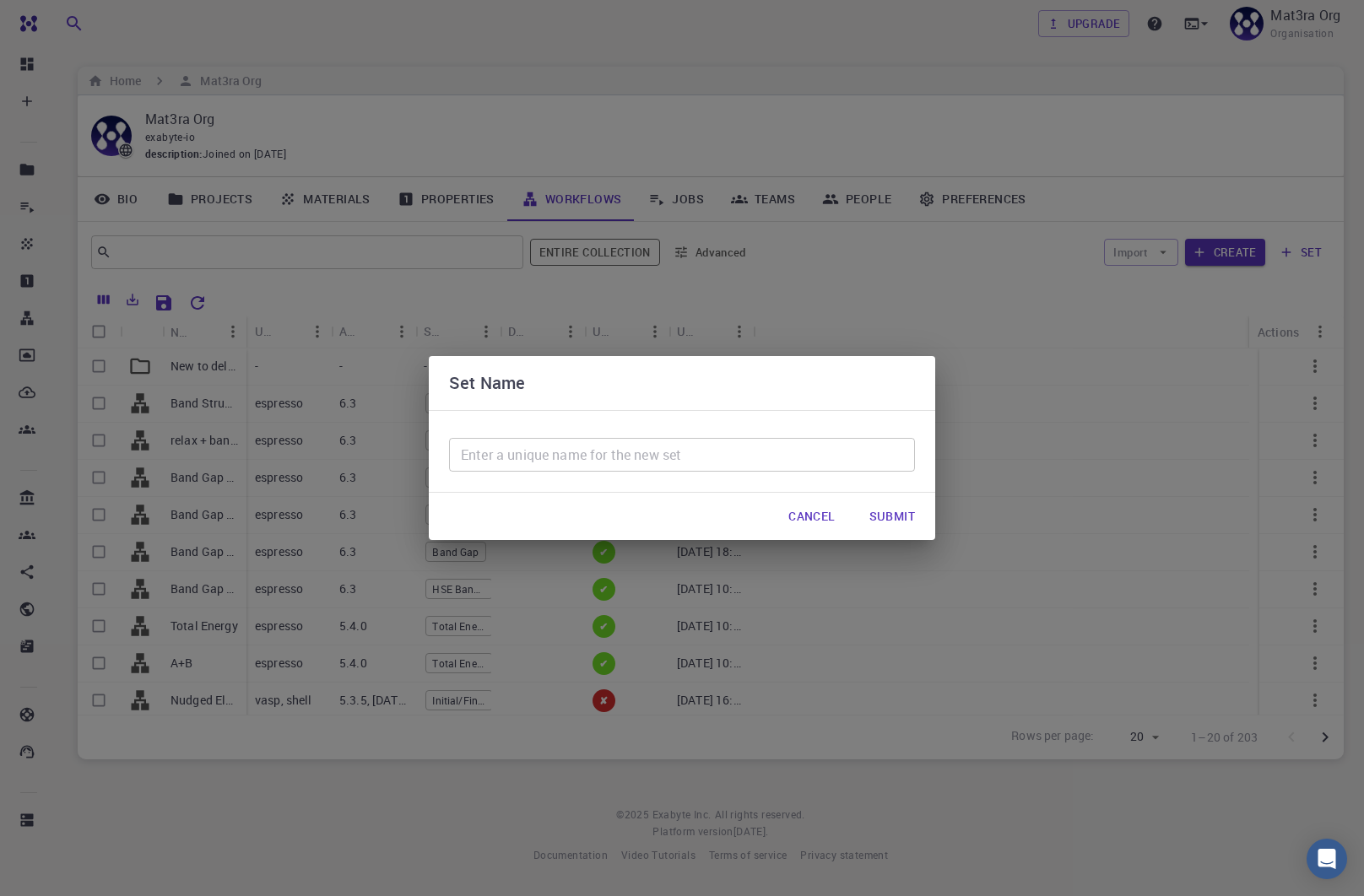
click at [599, 467] on input "text" at bounding box center [682, 455] width 466 height 33
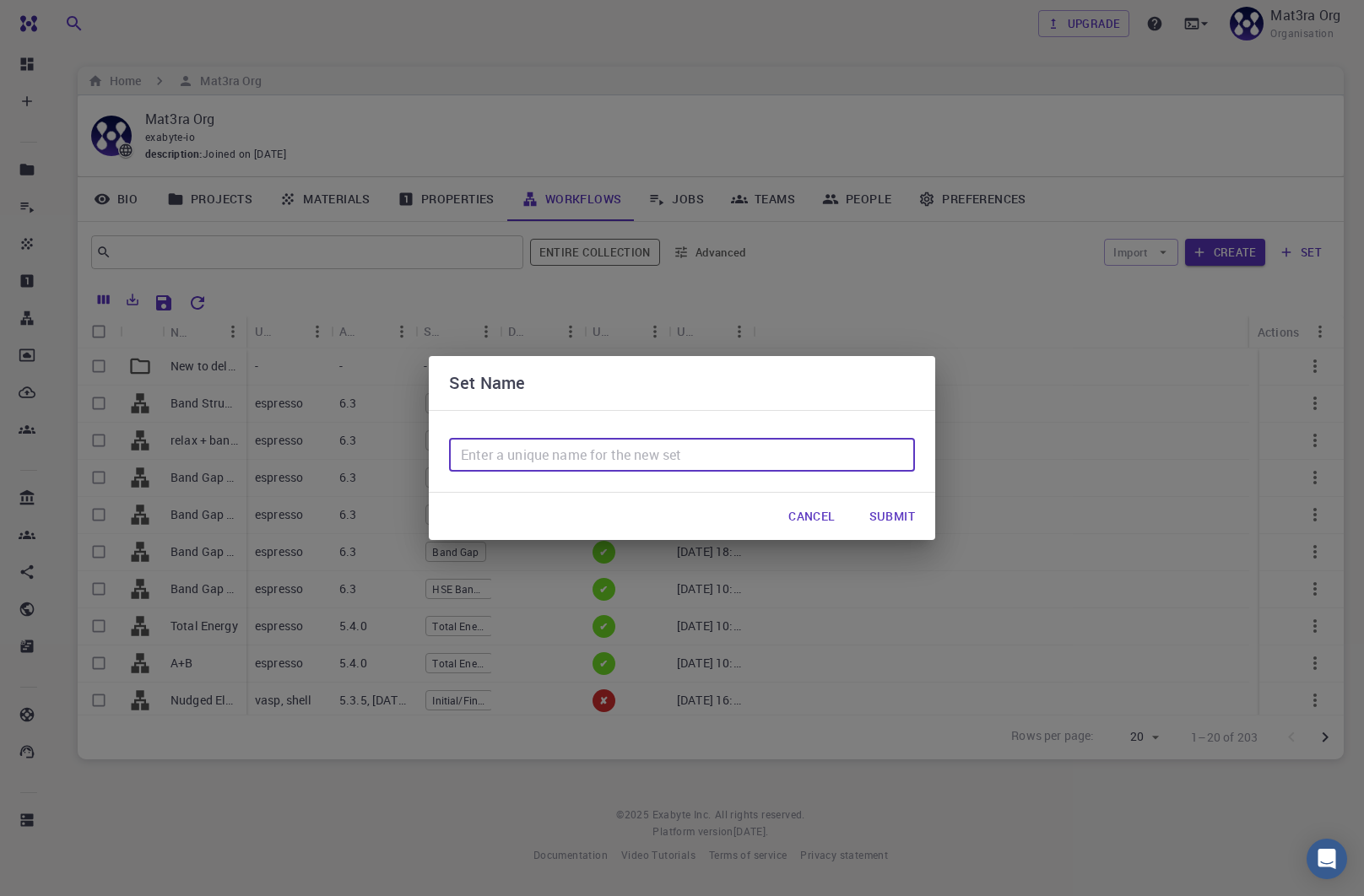
type input "New to delete"
click at [908, 514] on button "Submit" at bounding box center [892, 516] width 73 height 33
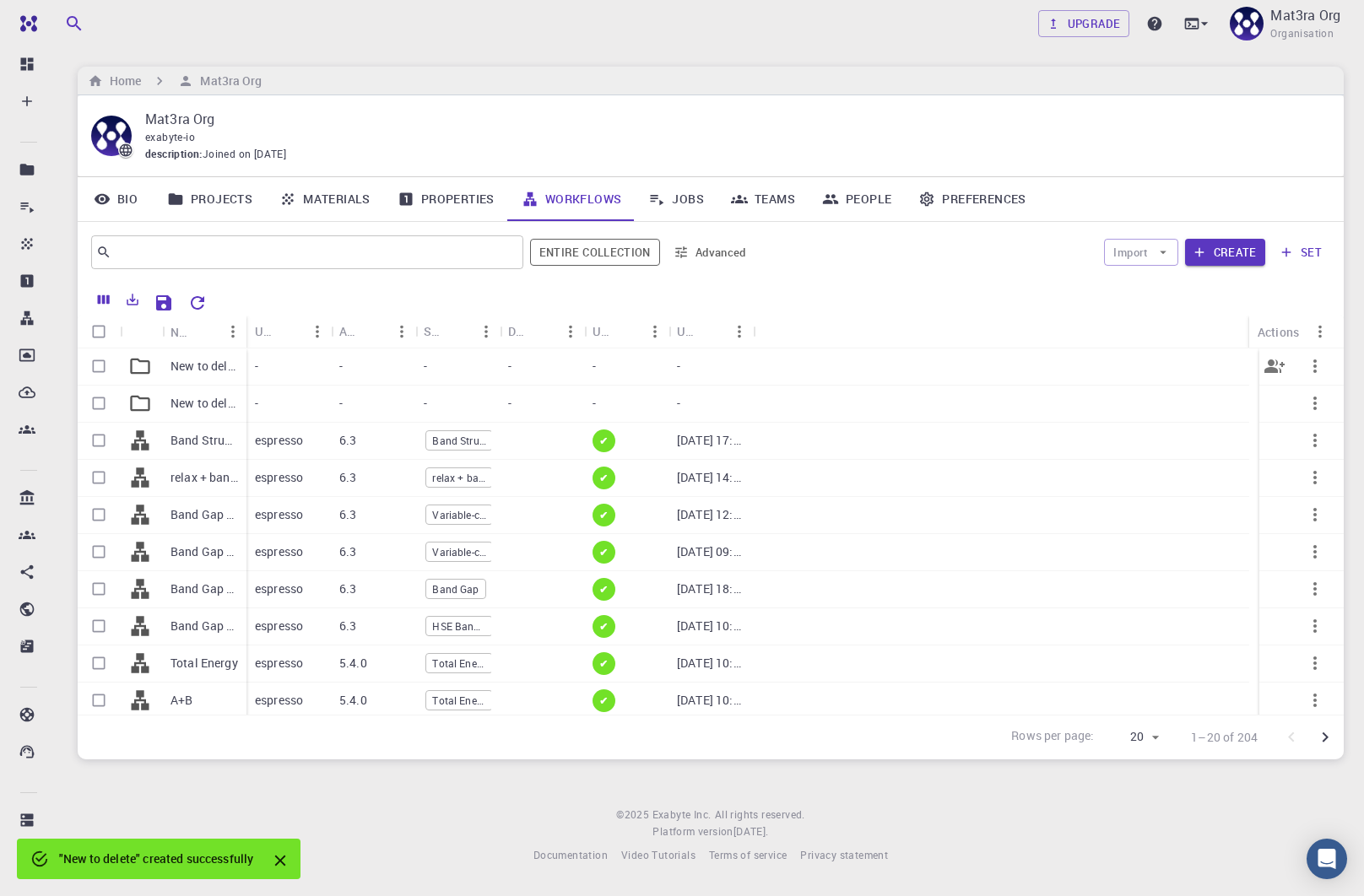
click at [1309, 368] on icon "button" at bounding box center [1315, 366] width 20 height 20
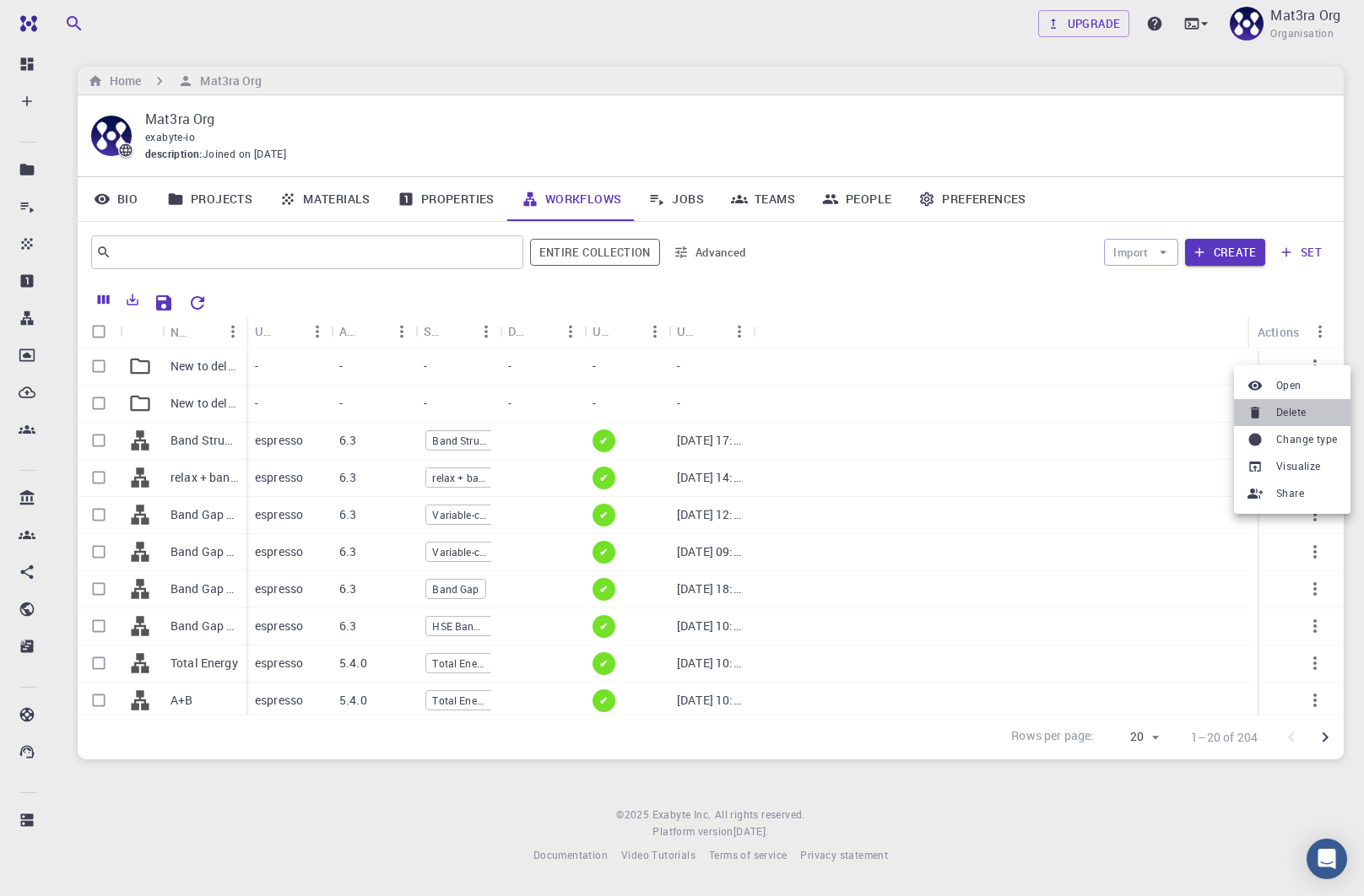
click at [1271, 409] on li "Delete" at bounding box center [1292, 412] width 116 height 27
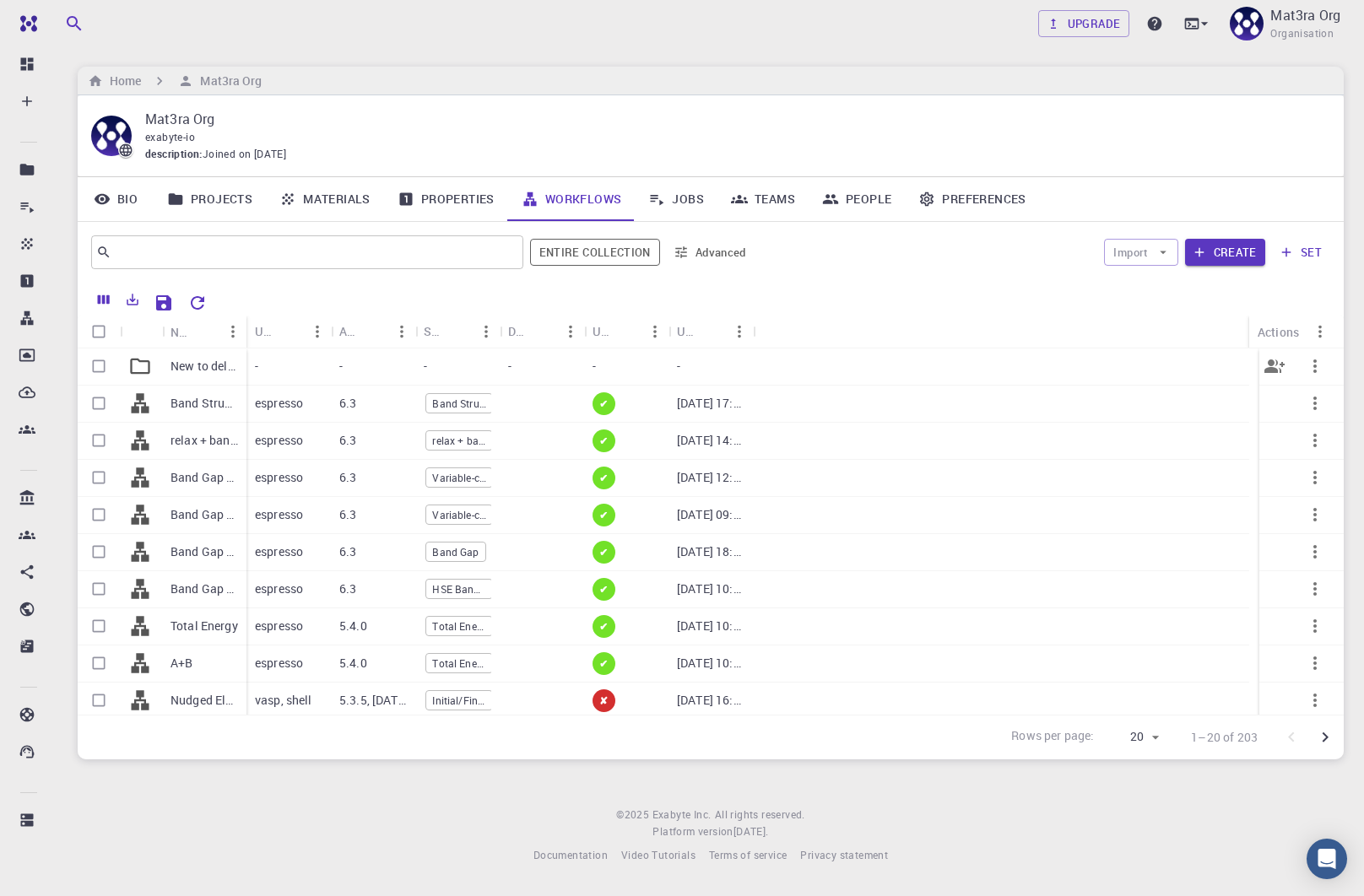
click at [1313, 361] on icon "button" at bounding box center [1315, 366] width 4 height 13
click at [1293, 406] on span "Delete" at bounding box center [1291, 404] width 30 height 17
click at [695, 196] on link "Jobs" at bounding box center [676, 200] width 83 height 44
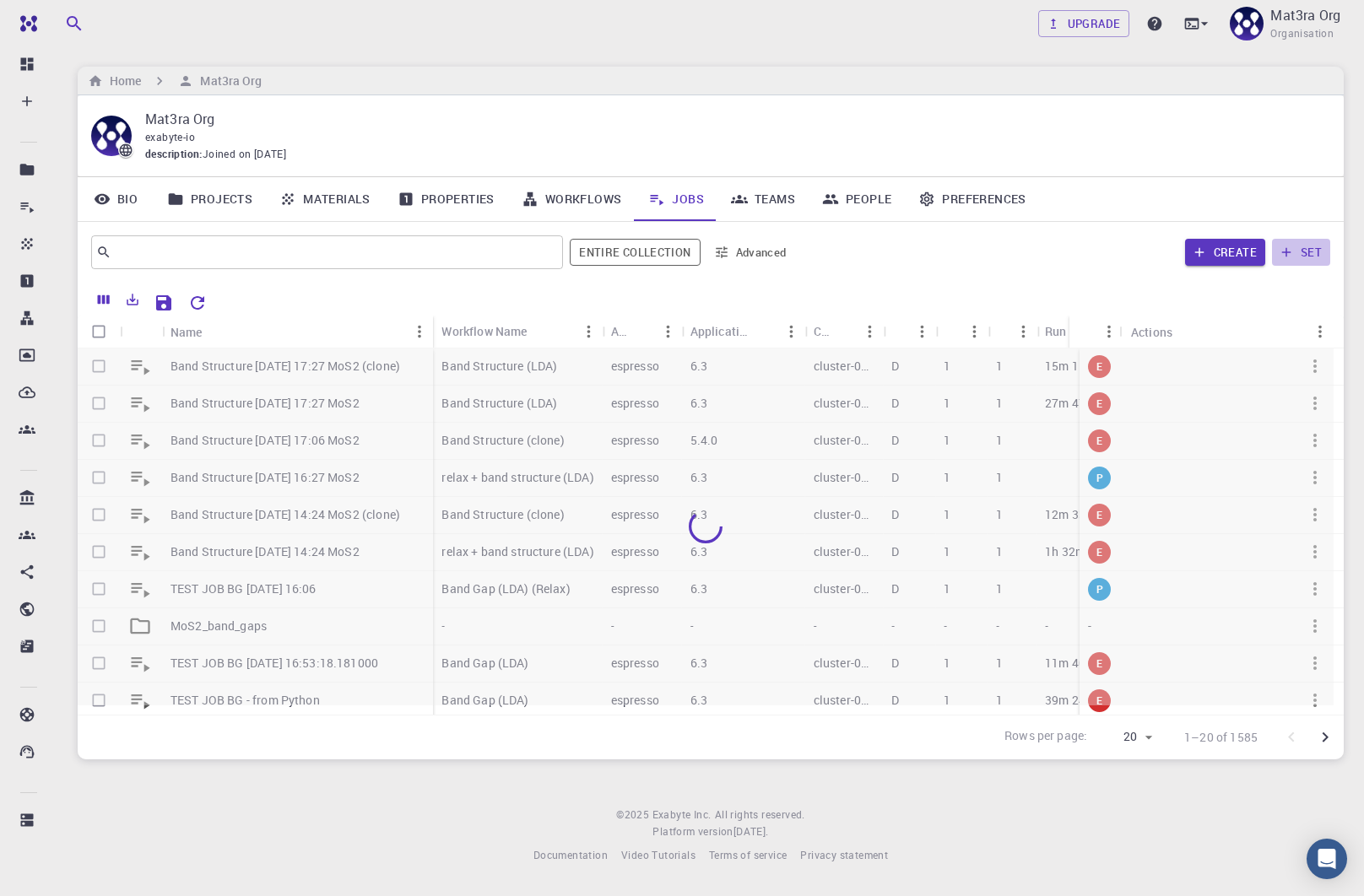
click at [1302, 254] on button "set" at bounding box center [1301, 252] width 58 height 27
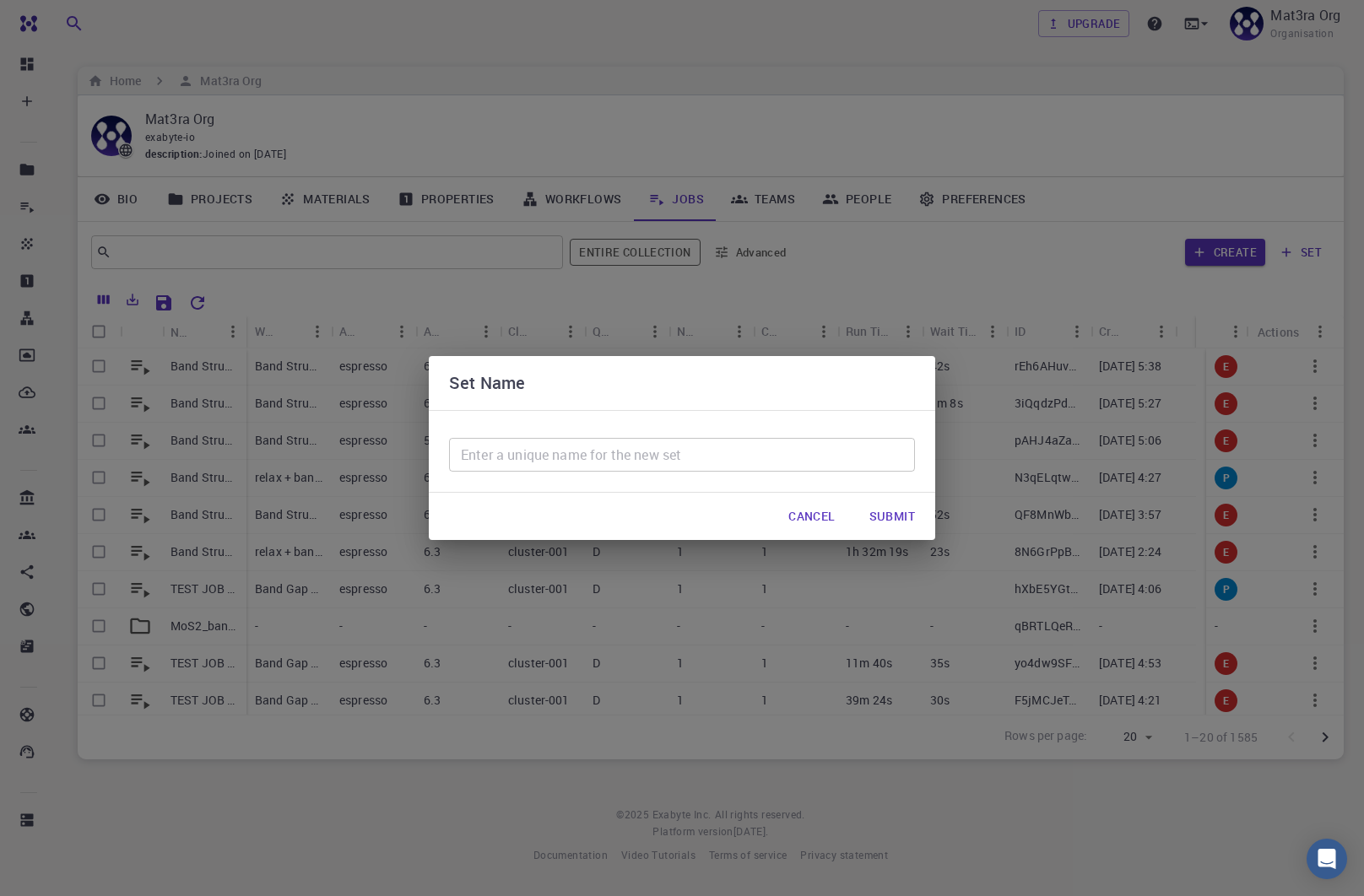
click at [652, 468] on input "text" at bounding box center [682, 455] width 466 height 33
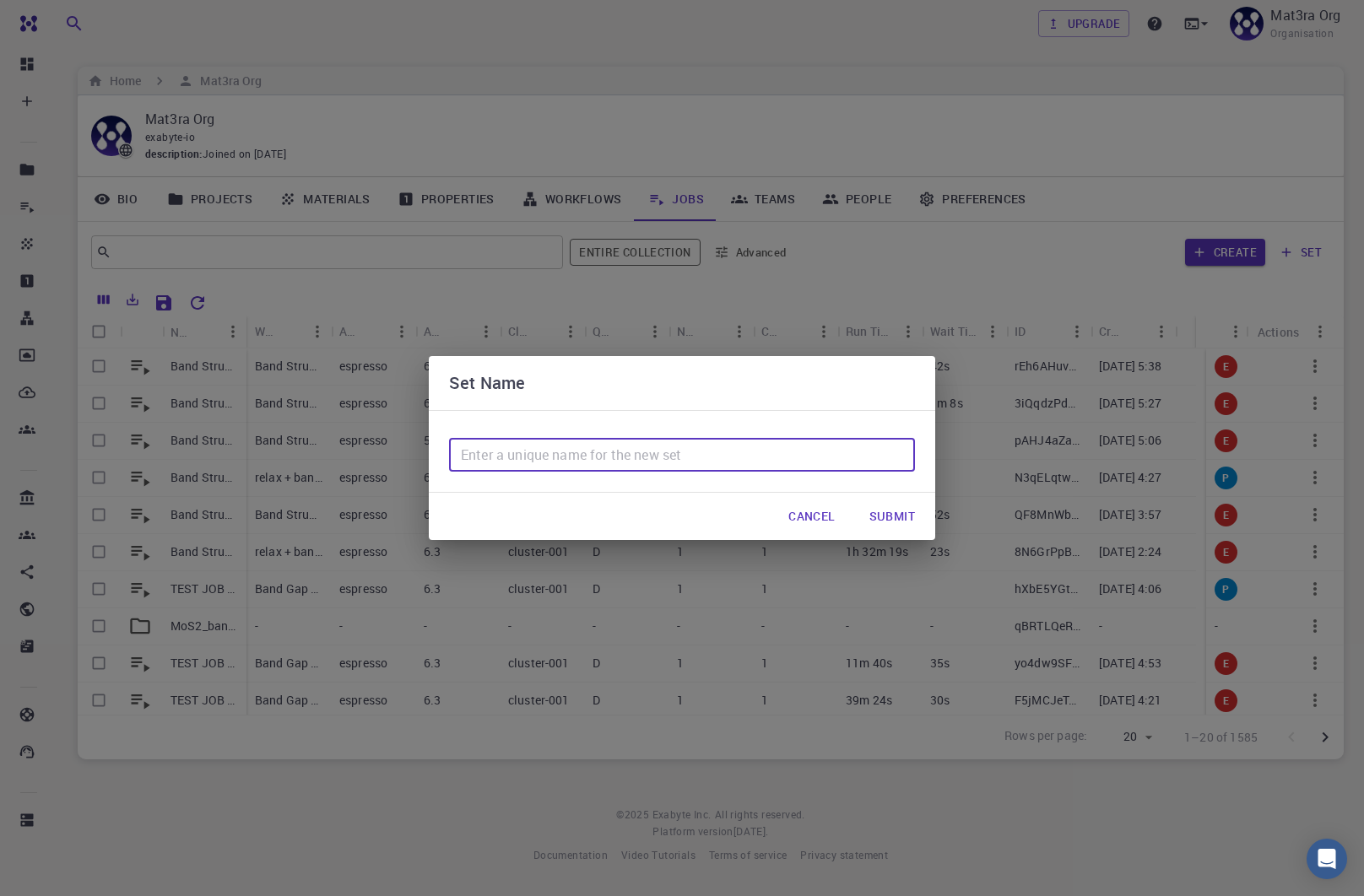
type input "New to delete"
click at [887, 513] on button "Submit" at bounding box center [892, 516] width 73 height 33
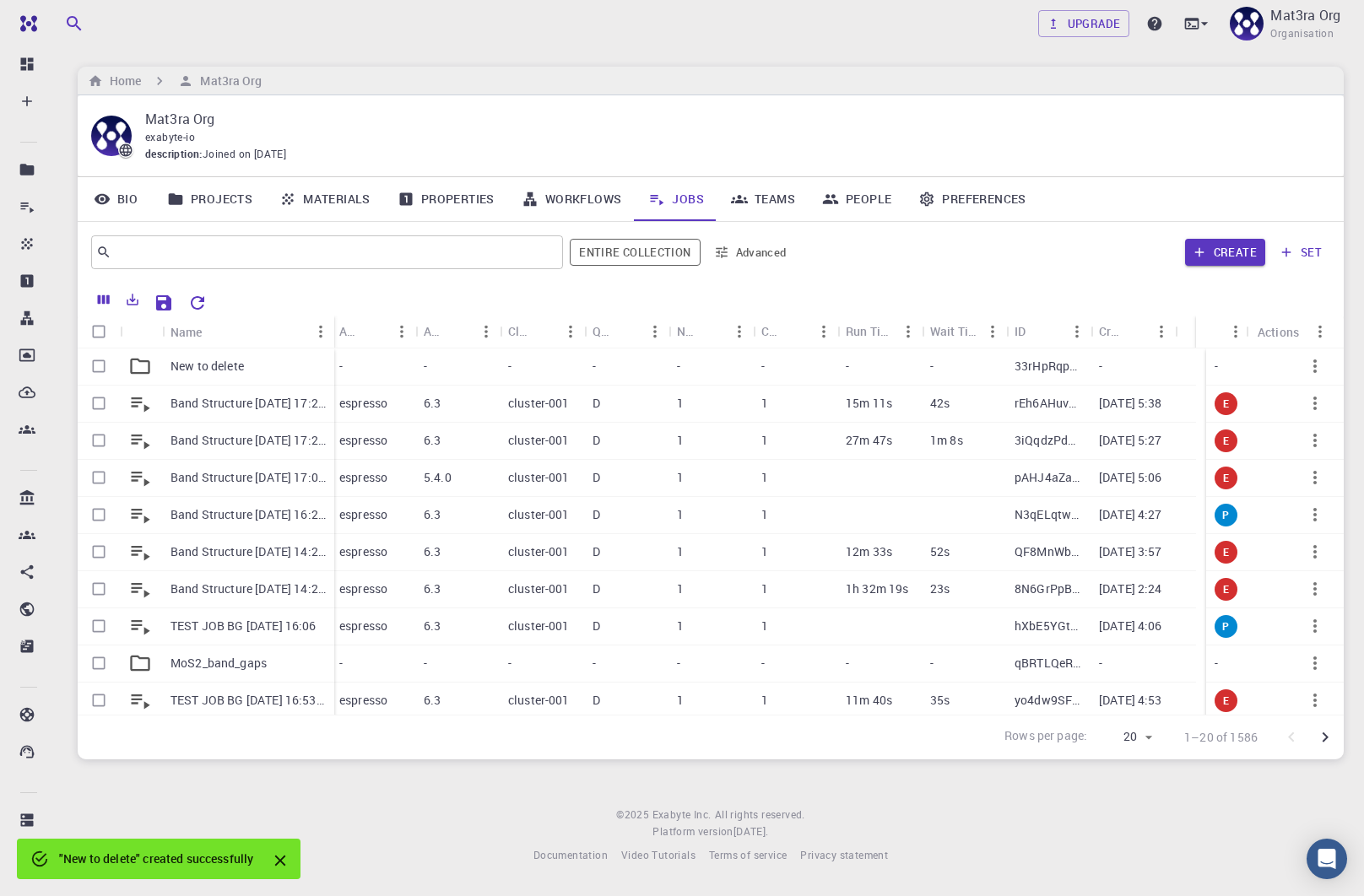
drag, startPoint x: 245, startPoint y: 320, endPoint x: 333, endPoint y: 322, distance: 88.0
click at [333, 322] on div "Name" at bounding box center [335, 331] width 17 height 33
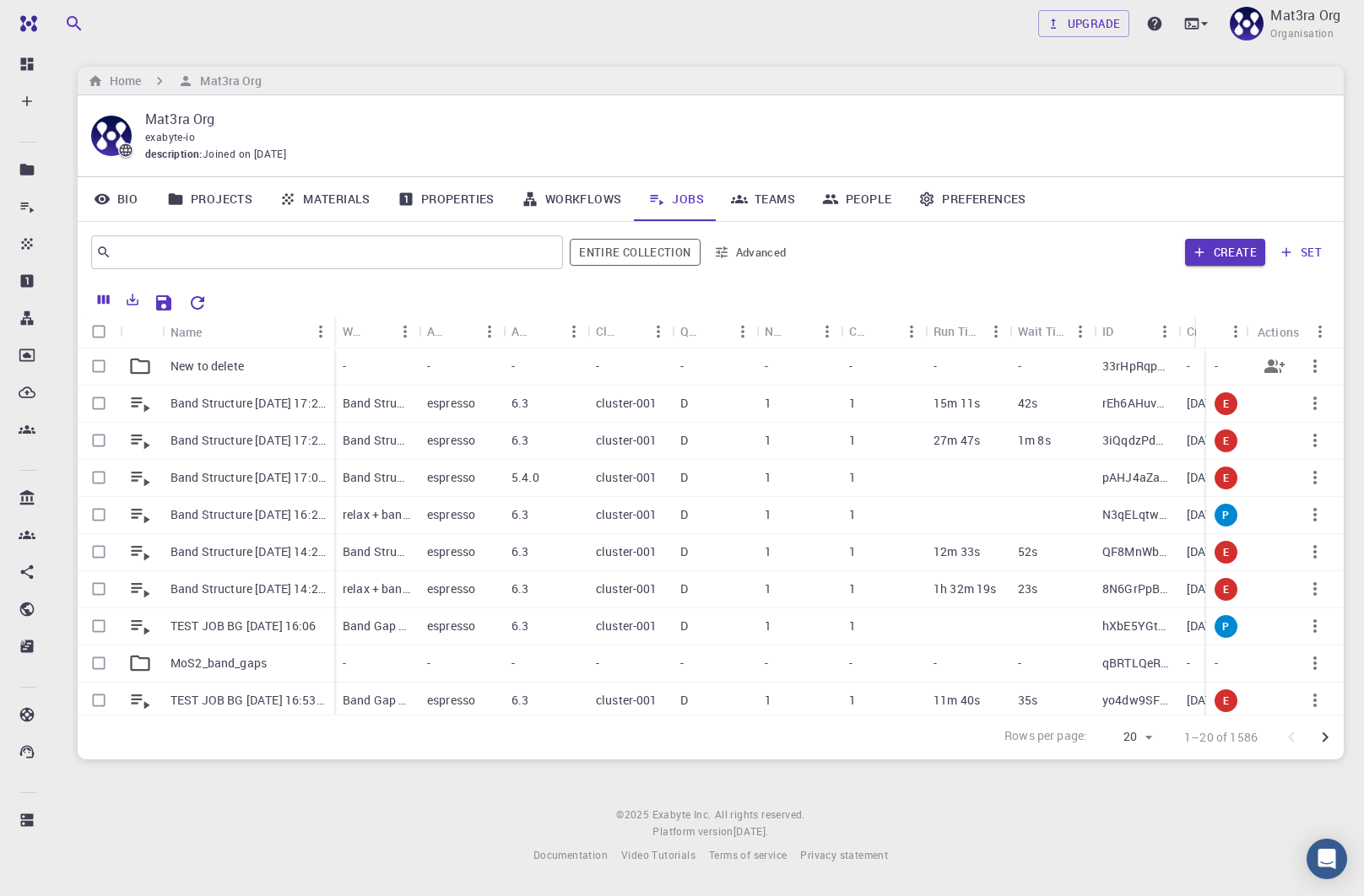
click at [1305, 361] on icon "button" at bounding box center [1315, 366] width 20 height 20
click at [1264, 401] on div at bounding box center [1258, 404] width 22 height 15
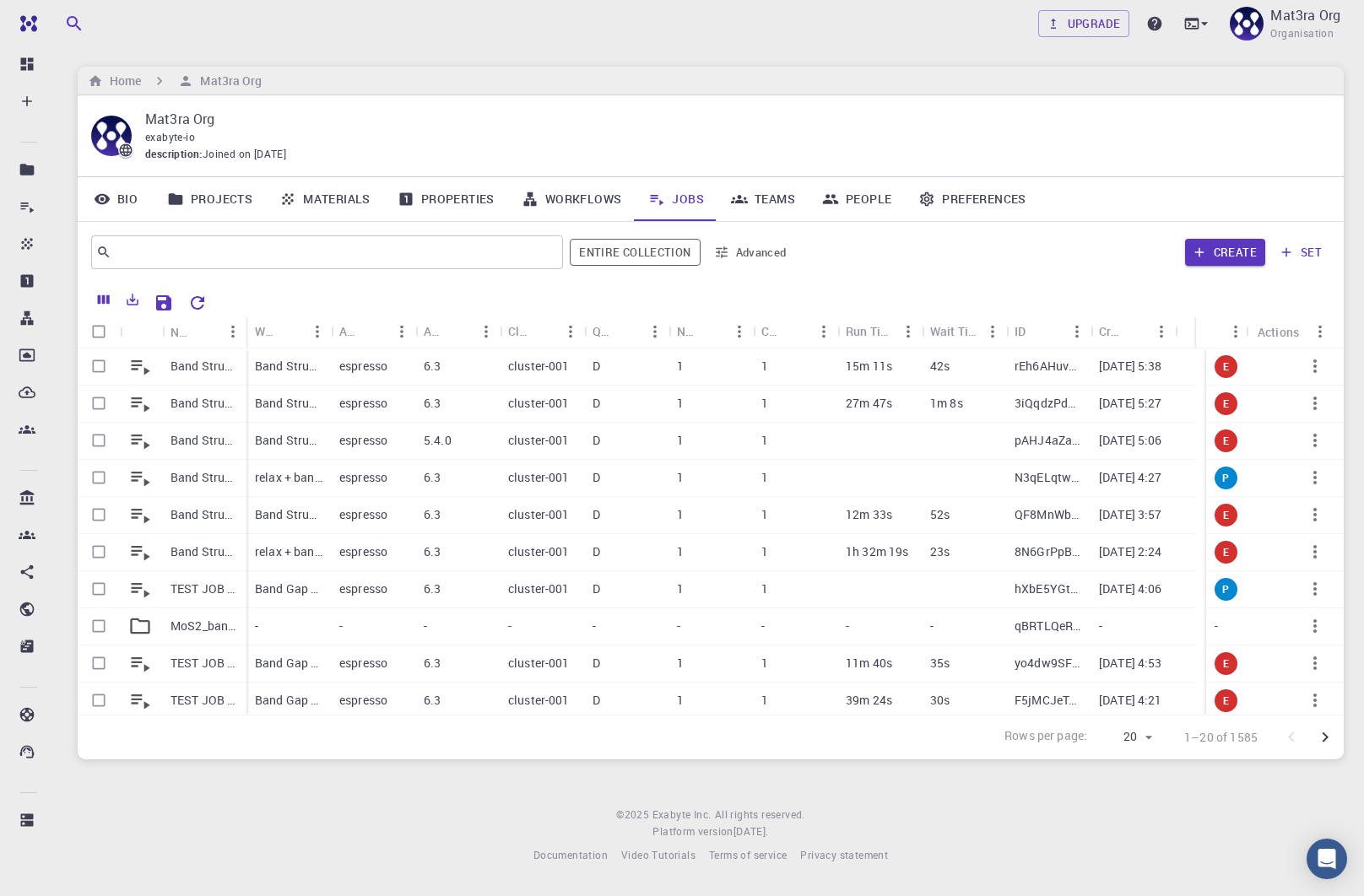
click at [1296, 251] on button "set" at bounding box center [1301, 252] width 58 height 27
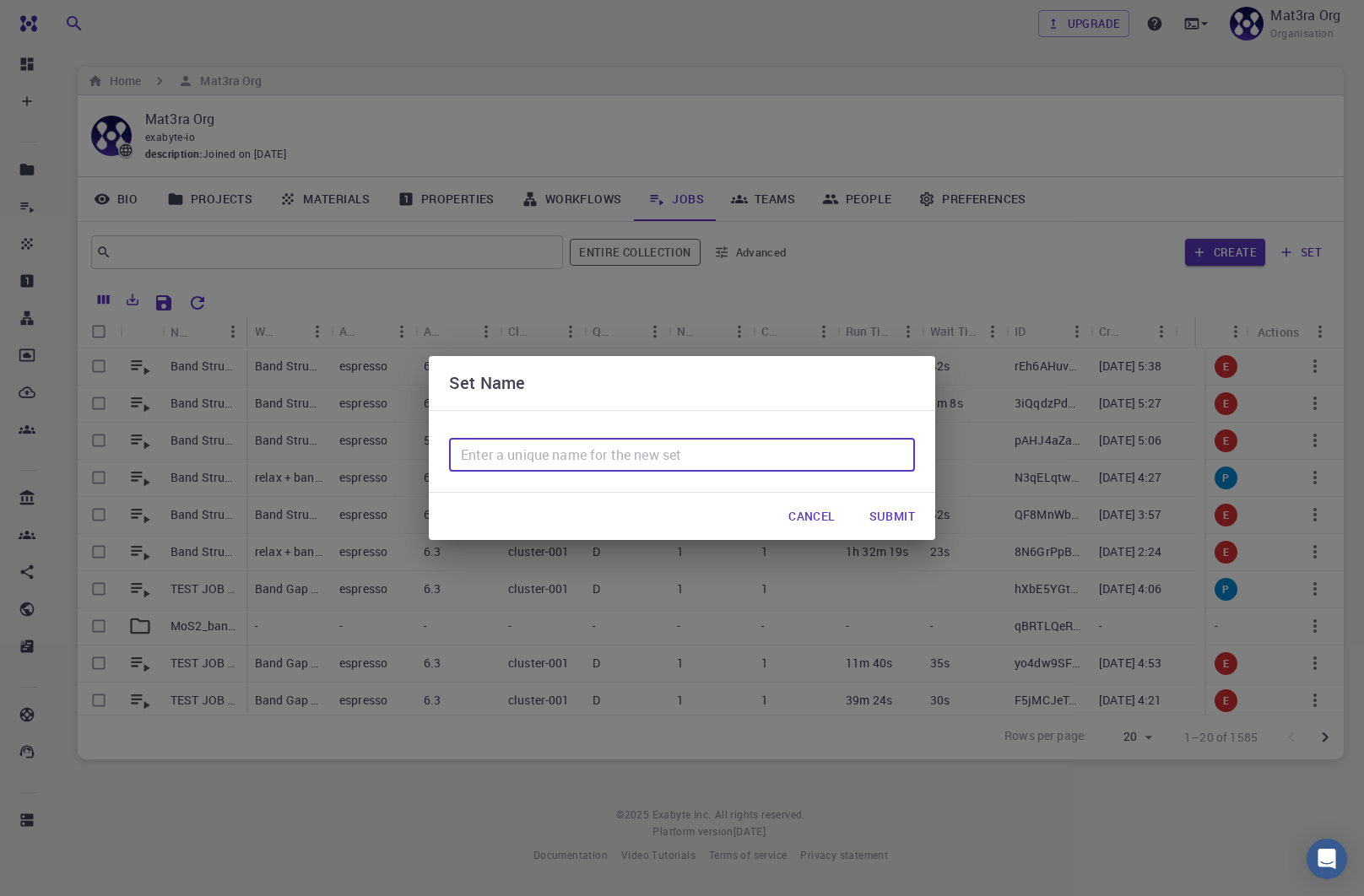
click at [667, 457] on input "text" at bounding box center [682, 455] width 466 height 33
type input "New to delete"
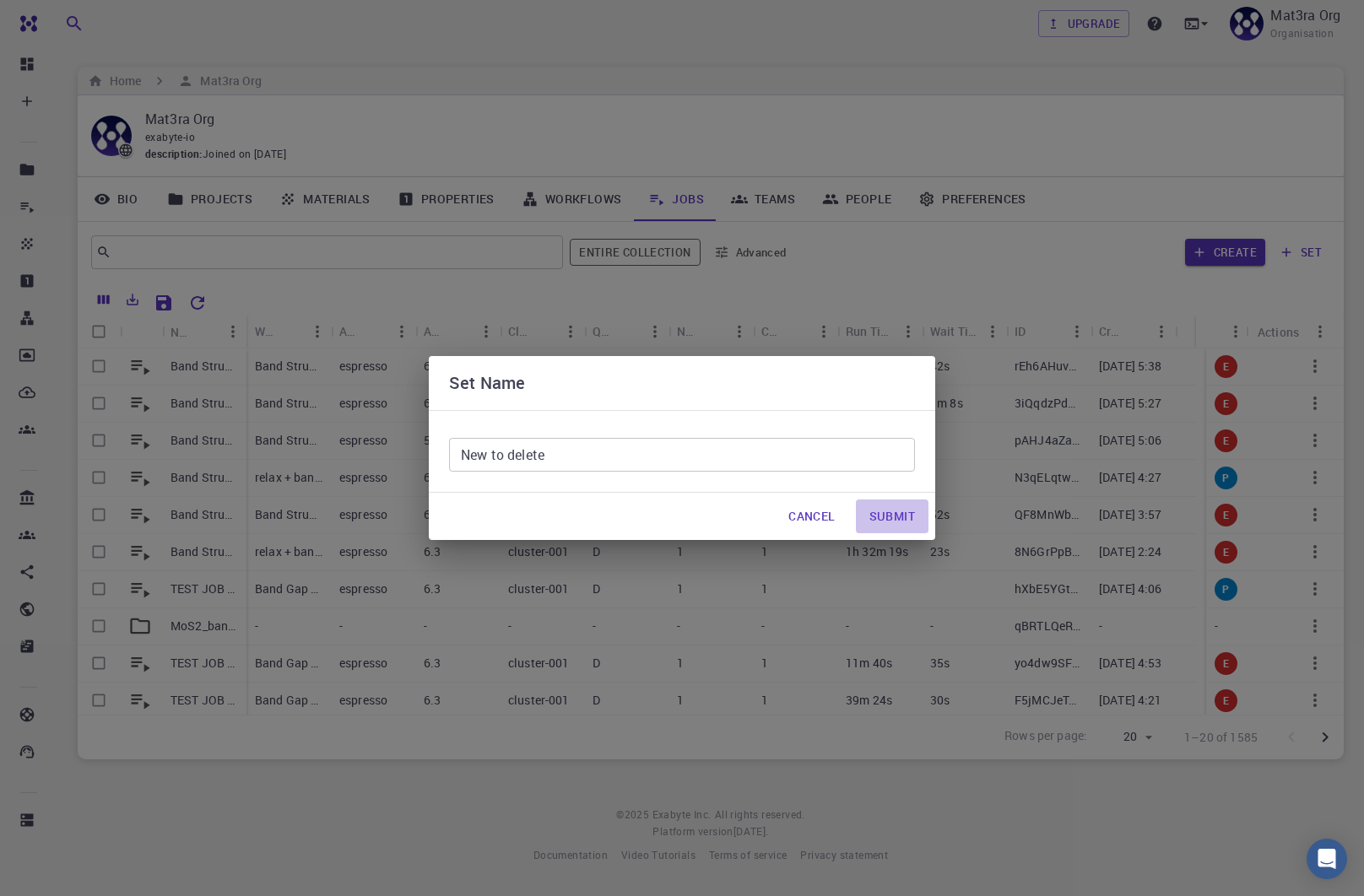
click at [884, 511] on button "Submit" at bounding box center [892, 516] width 73 height 33
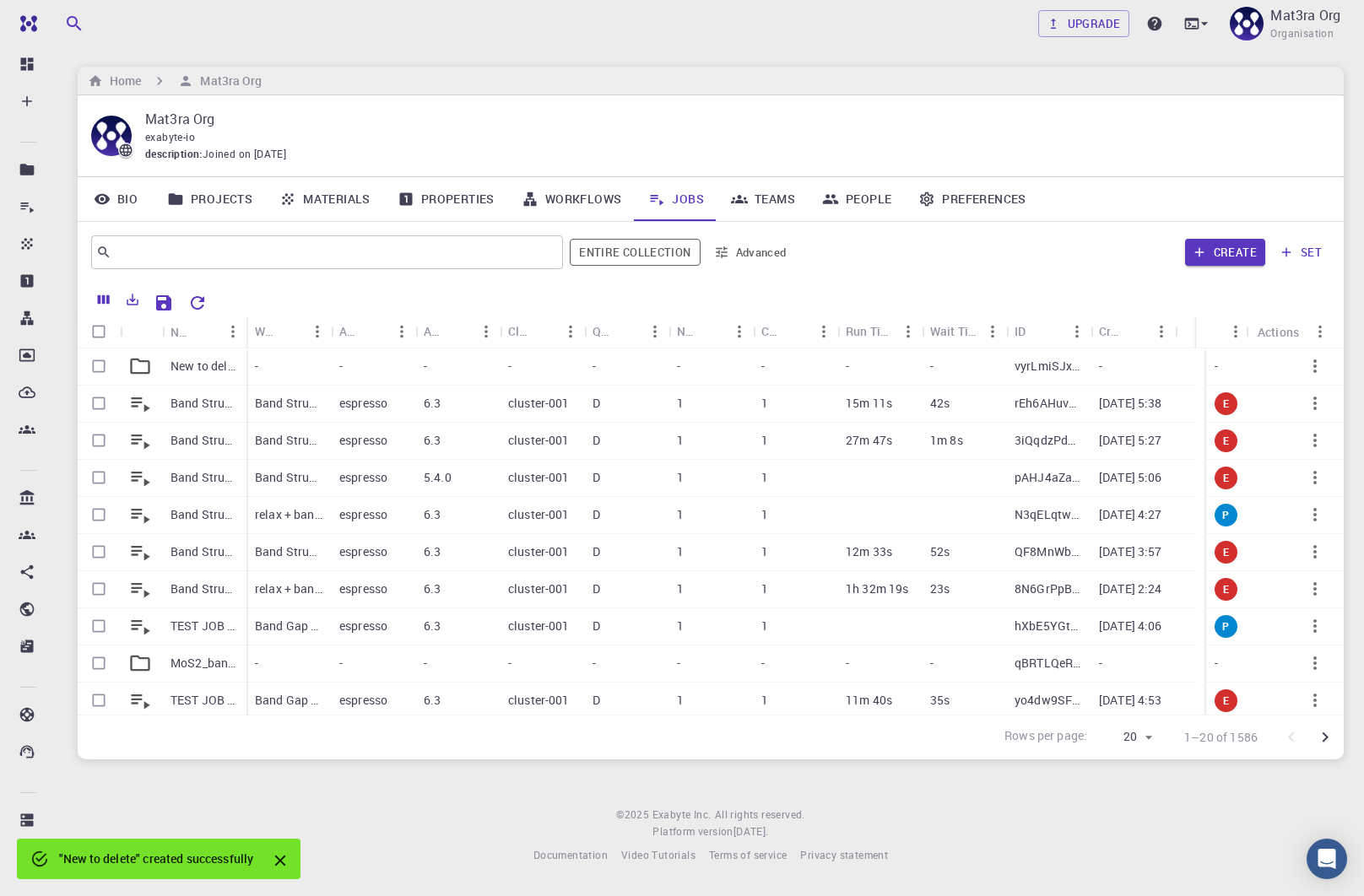
click at [247, 333] on div "Workflow Name" at bounding box center [288, 331] width 84 height 33
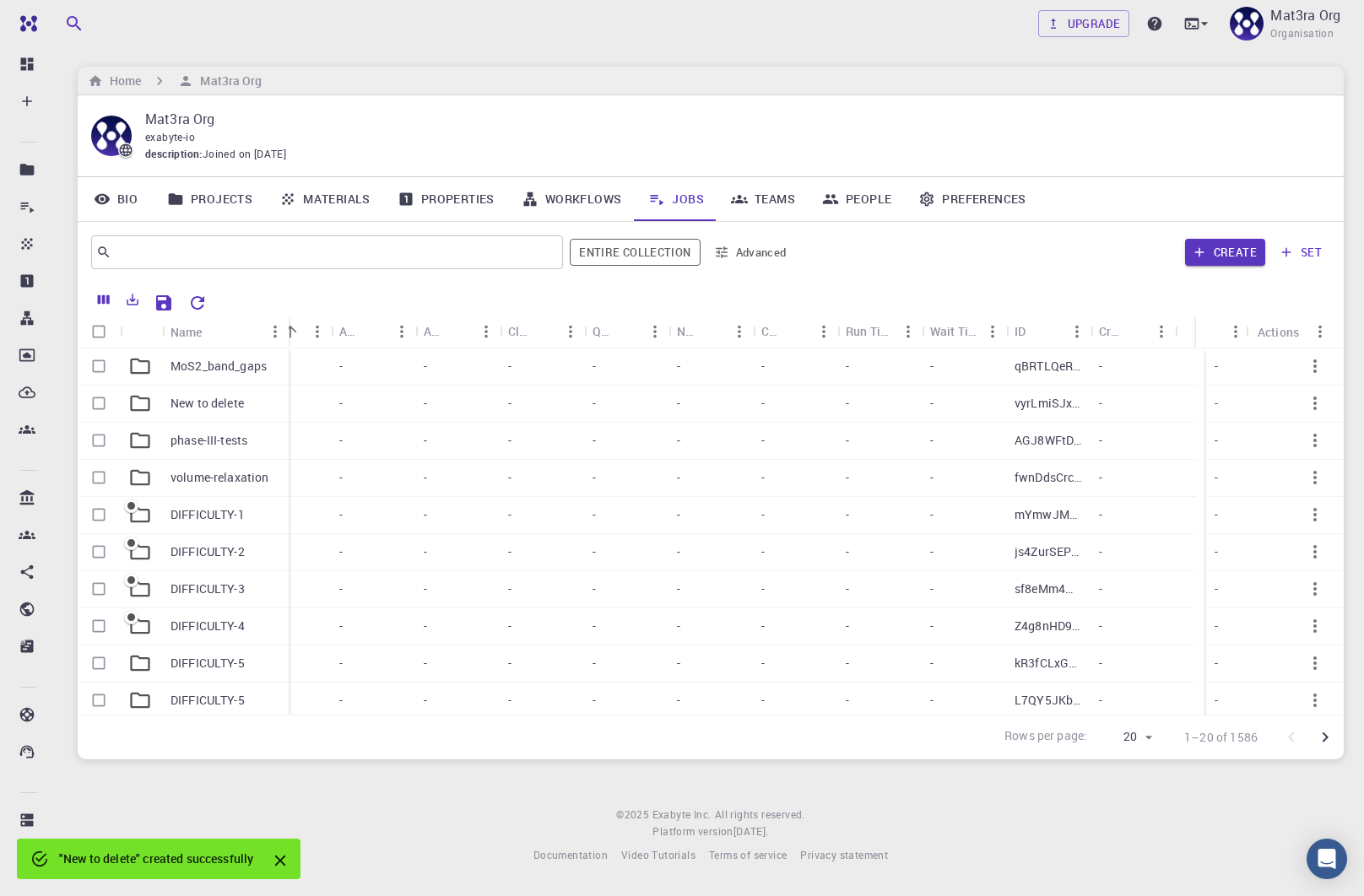
drag, startPoint x: 244, startPoint y: 328, endPoint x: 631, endPoint y: 314, distance: 387.3
click at [299, 329] on div "Name" at bounding box center [290, 331] width 17 height 33
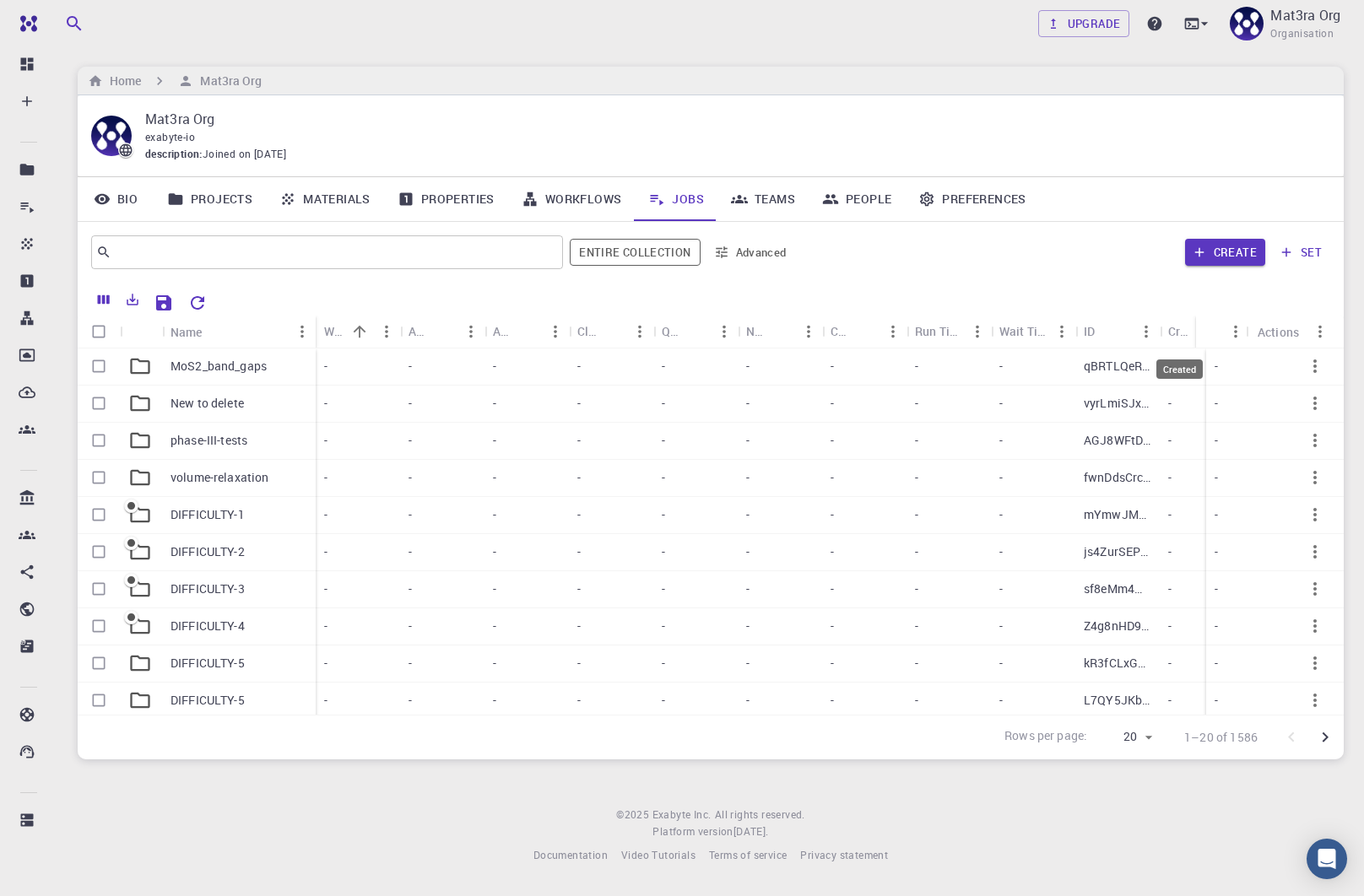
click at [1174, 331] on div "Created" at bounding box center [1178, 331] width 22 height 33
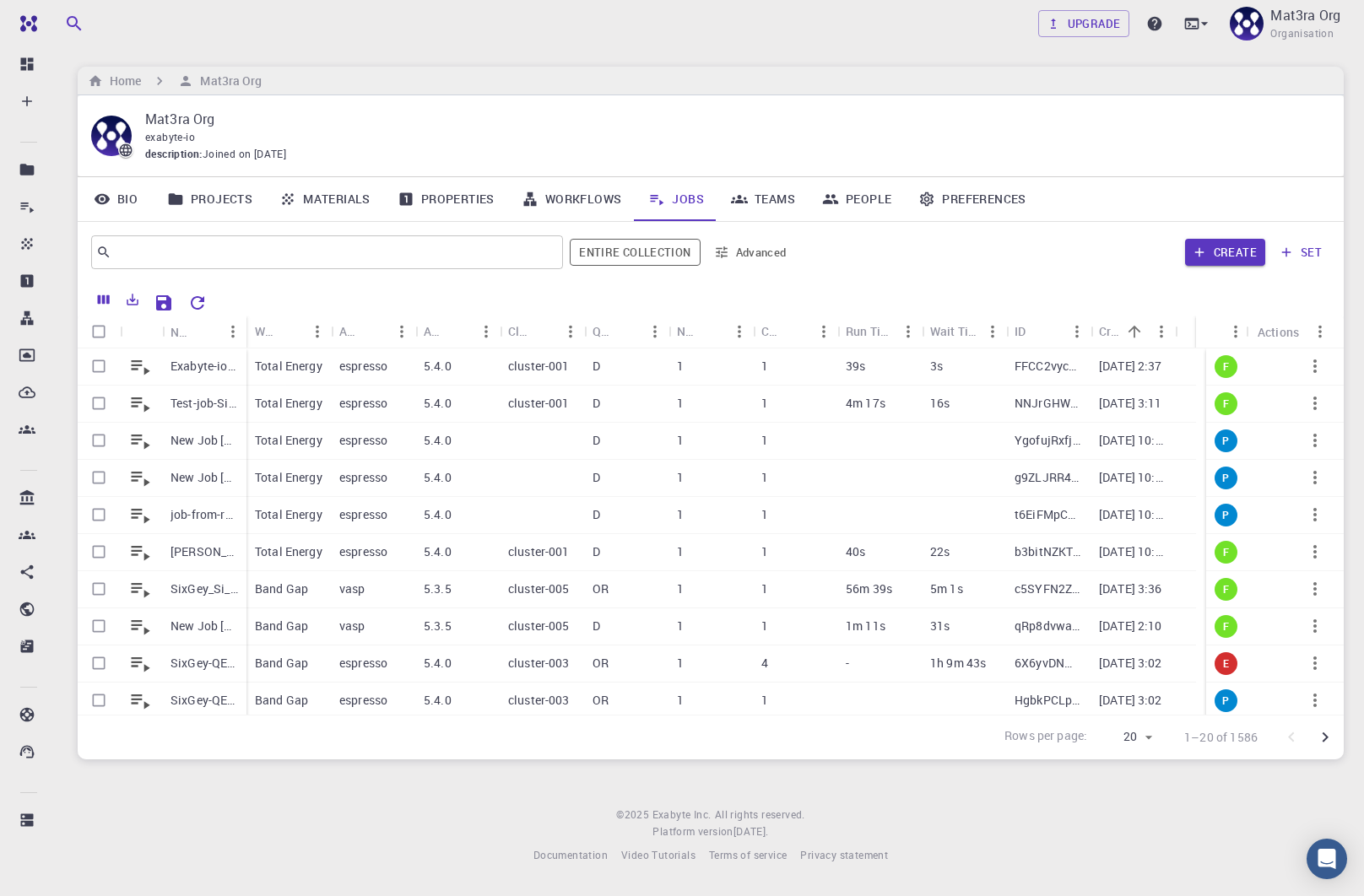
drag, startPoint x: 1128, startPoint y: 326, endPoint x: 1179, endPoint y: 314, distance: 52.4
click at [1128, 326] on icon "Sort" at bounding box center [1134, 331] width 18 height 18
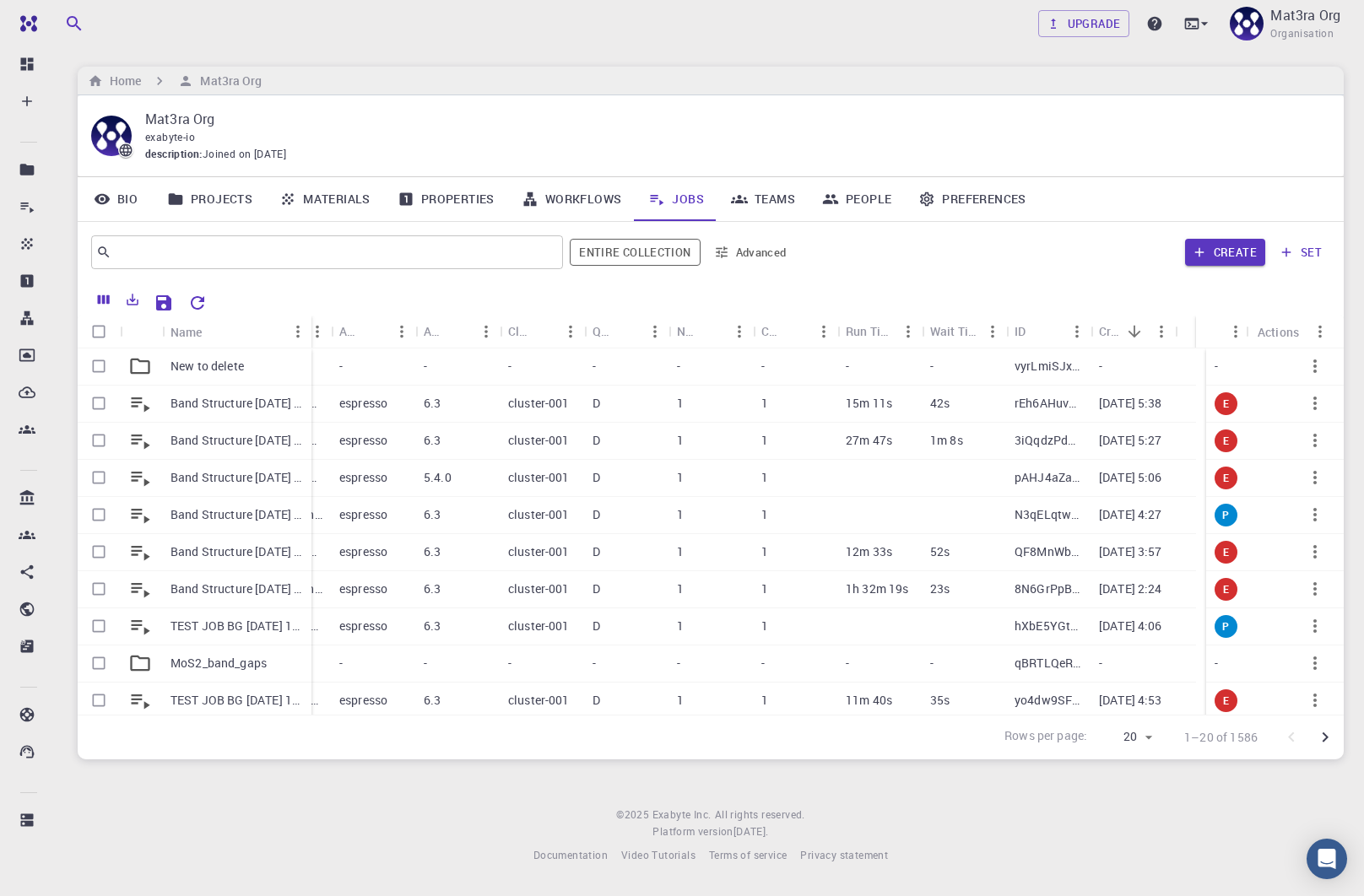
drag, startPoint x: 244, startPoint y: 330, endPoint x: 303, endPoint y: 328, distance: 59.0
click at [304, 328] on div "Name" at bounding box center [312, 331] width 17 height 33
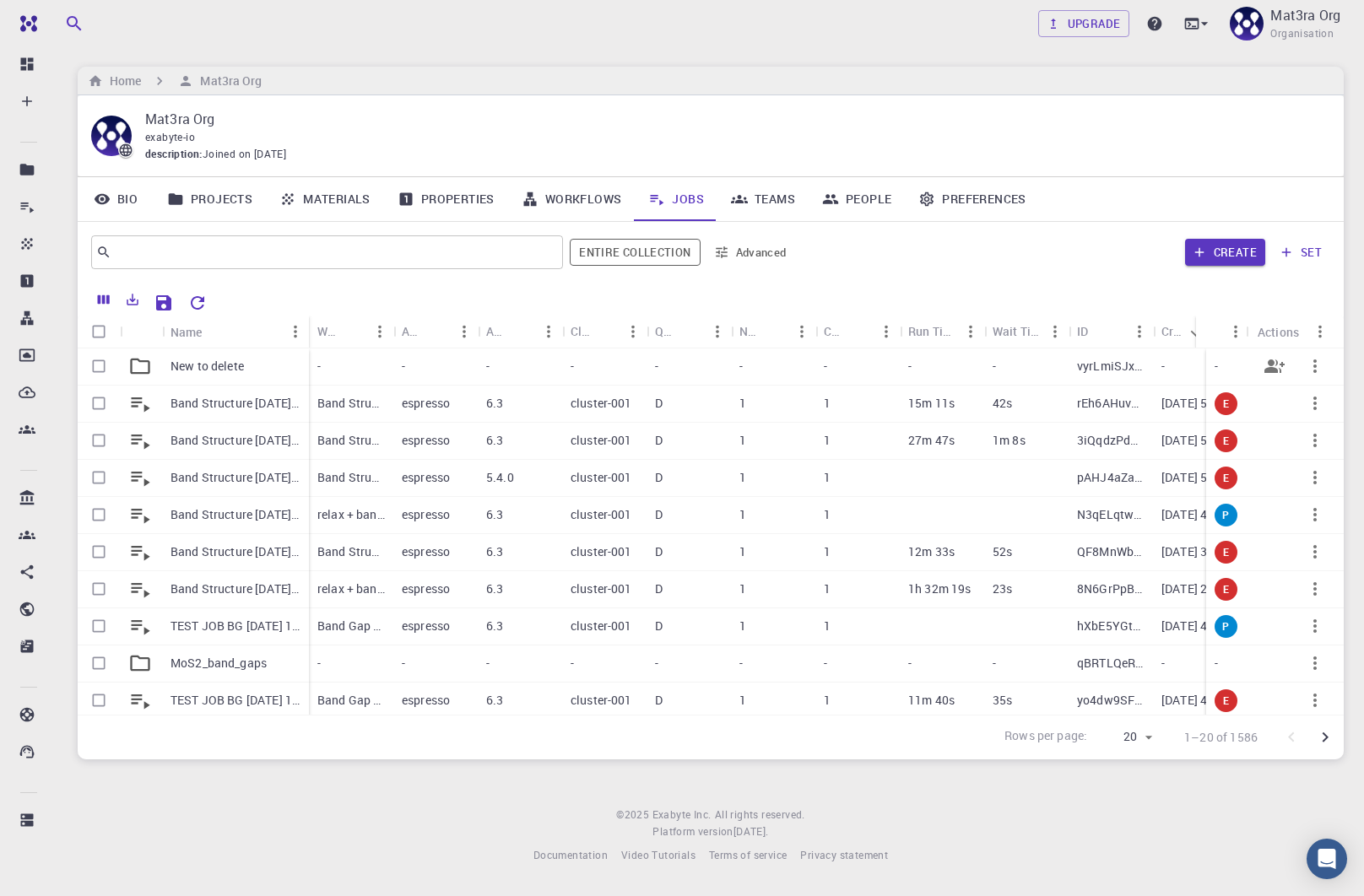
click at [1312, 360] on icon "button" at bounding box center [1315, 366] width 20 height 20
click at [1255, 402] on icon at bounding box center [1255, 403] width 10 height 11
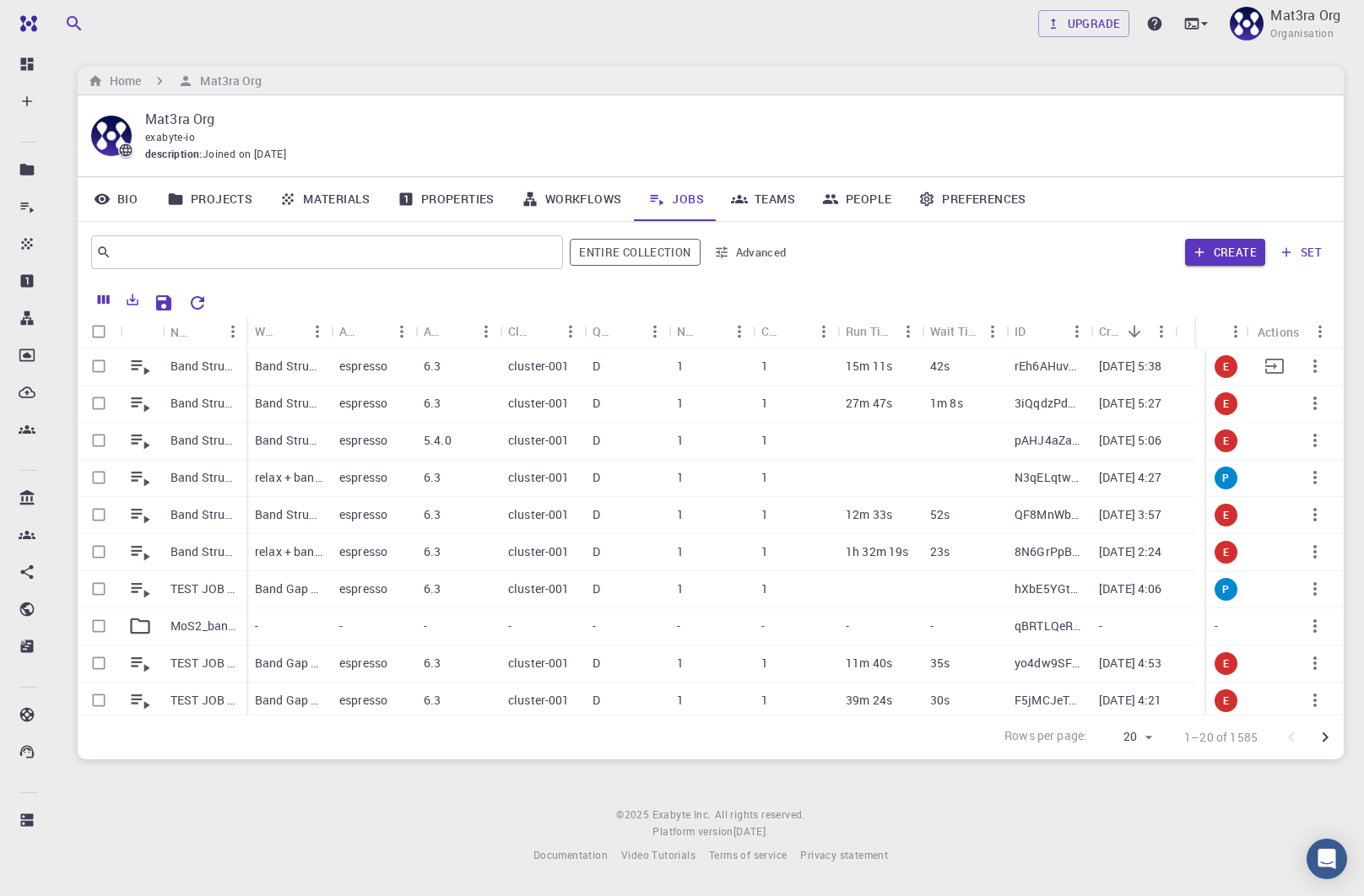
click at [189, 366] on p "Band Structure [DATE] 17:27 MoS2 (clone)" at bounding box center [204, 366] width 68 height 17
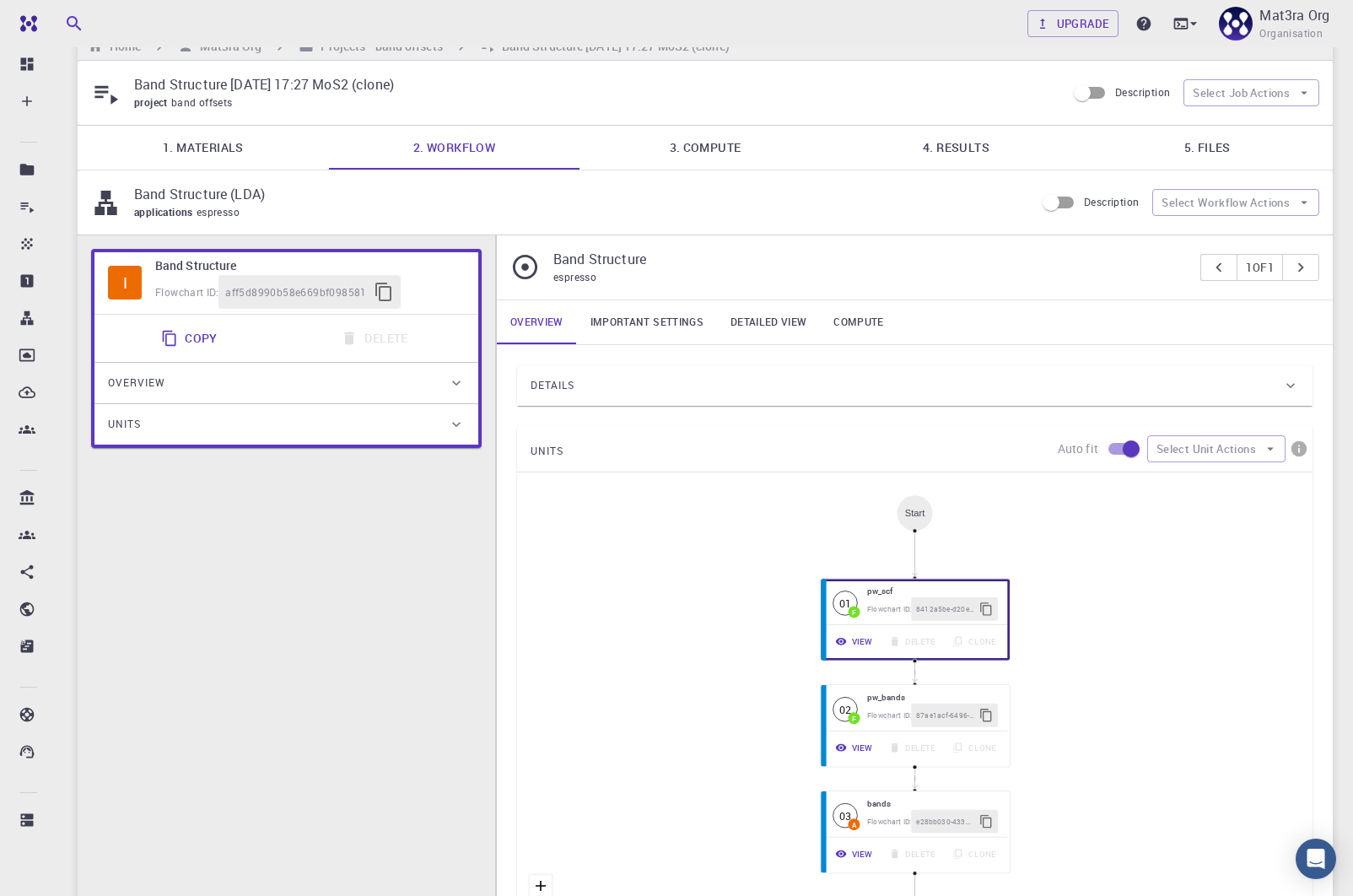
scroll to position [38, 0]
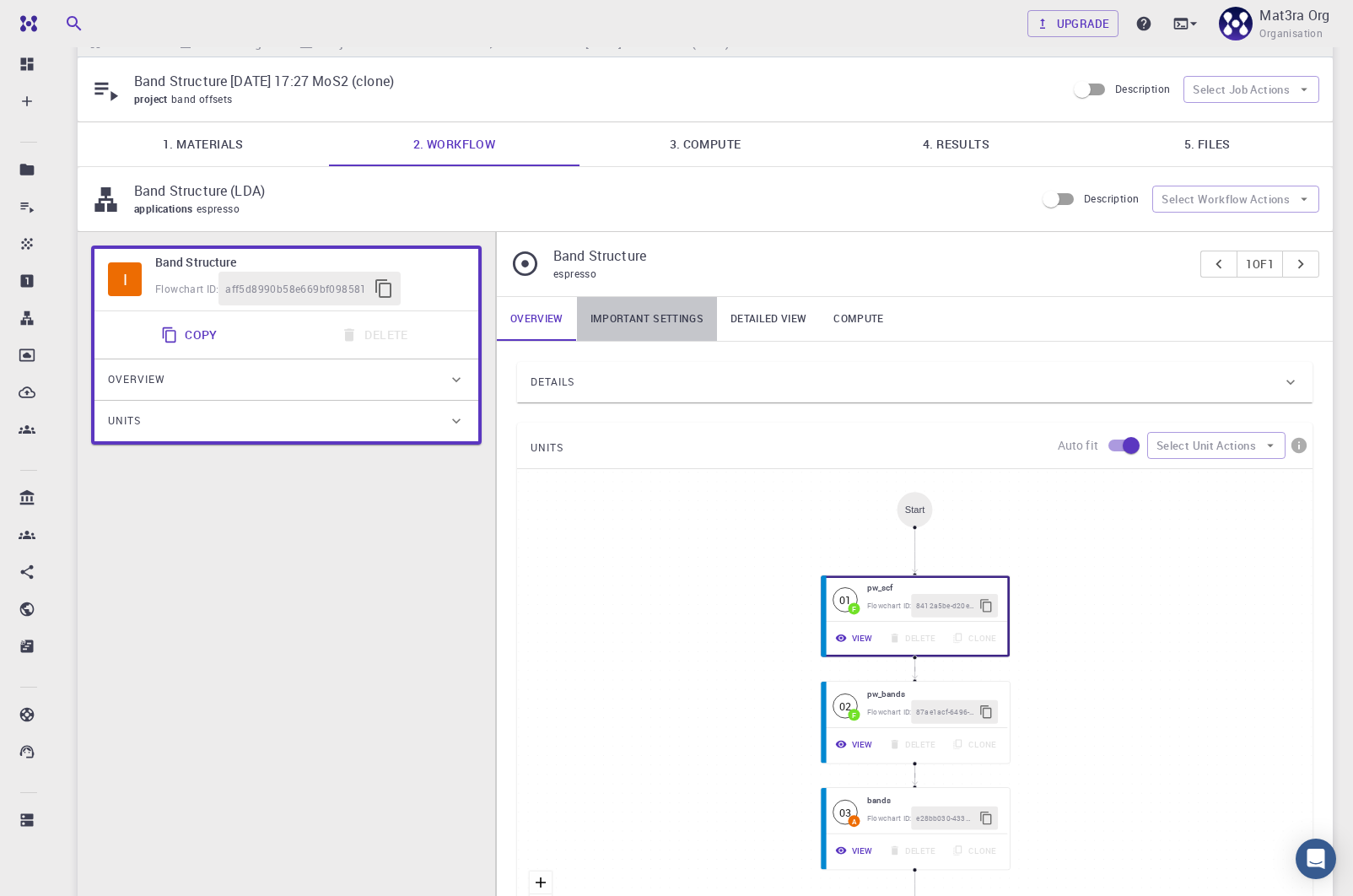
click at [666, 316] on link "Important settings" at bounding box center [646, 319] width 140 height 44
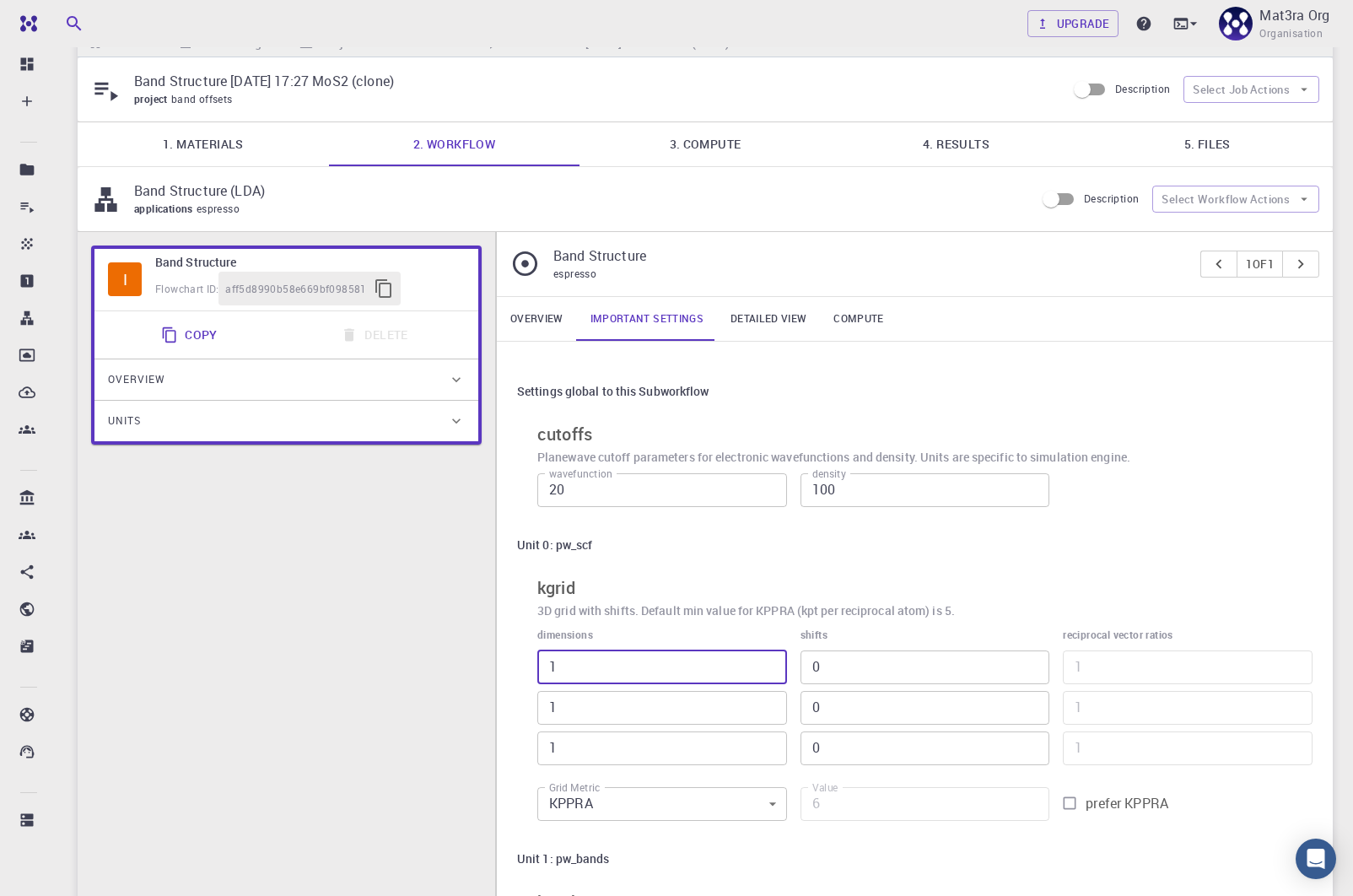
drag, startPoint x: 560, startPoint y: 664, endPoint x: 545, endPoint y: 663, distance: 15.0
click at [545, 663] on input "1" at bounding box center [662, 667] width 250 height 33
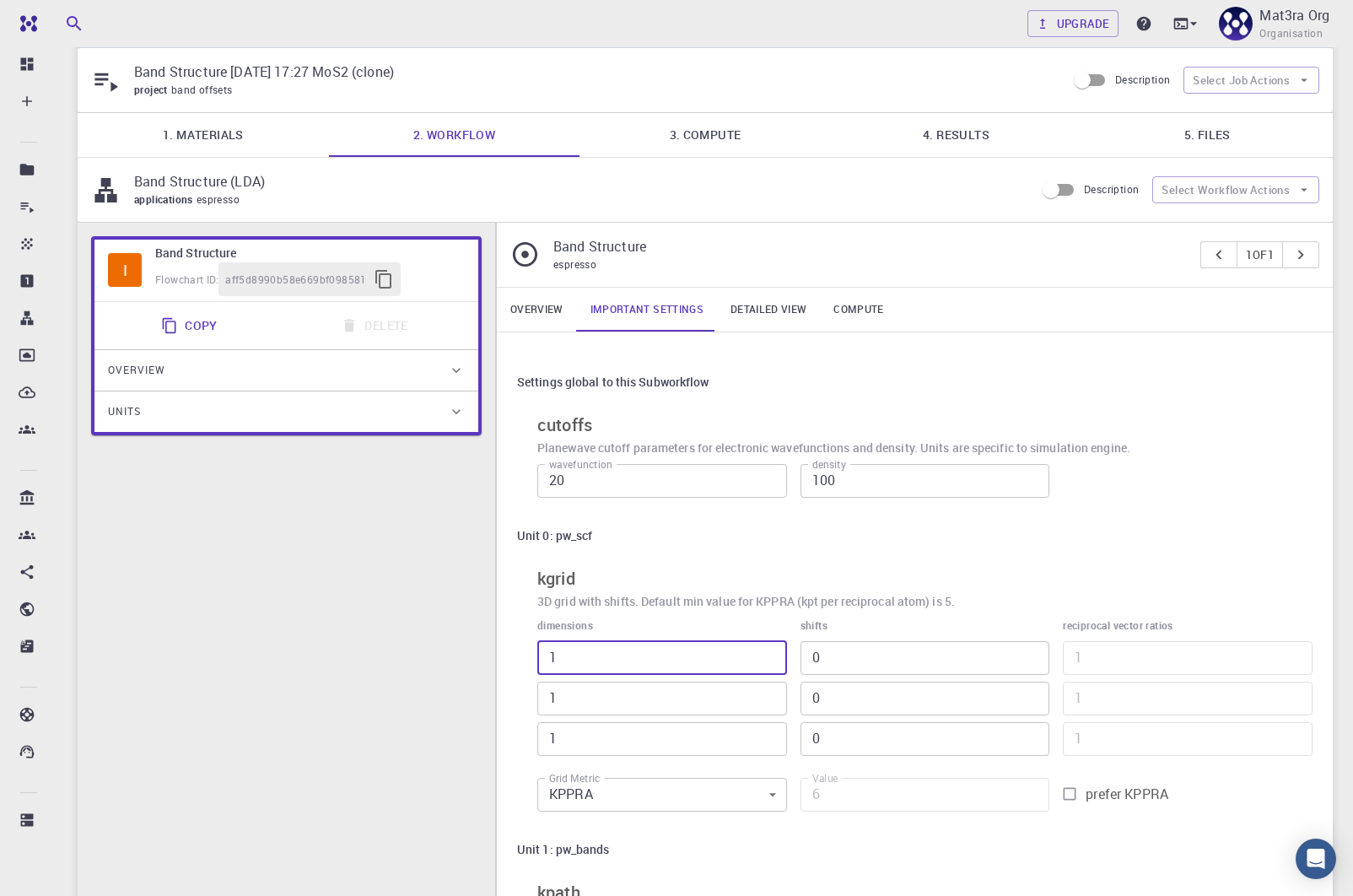
scroll to position [54, 0]
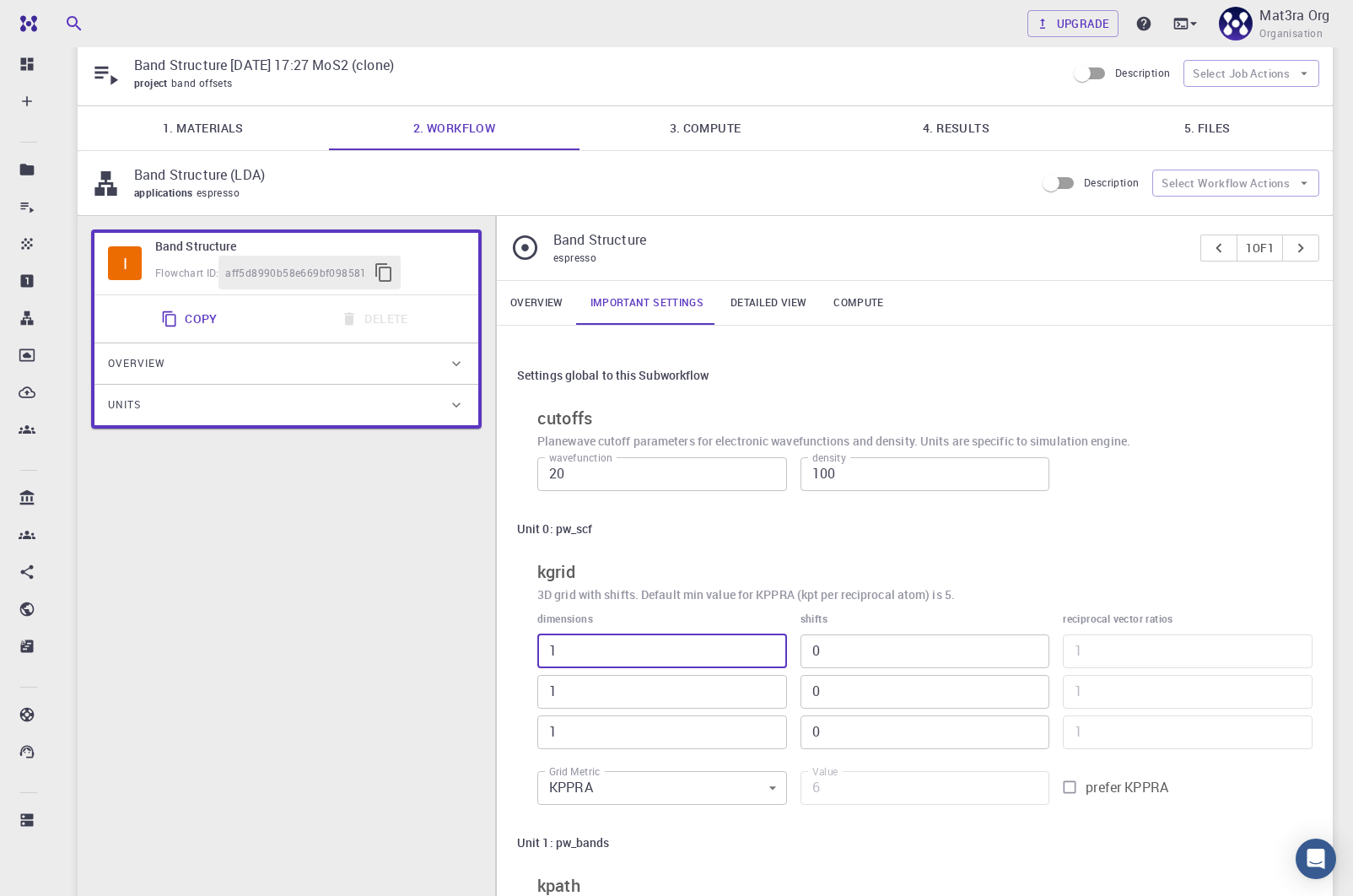
type input "3"
type input "18"
type input "3"
drag, startPoint x: 564, startPoint y: 684, endPoint x: 530, endPoint y: 684, distance: 34.0
click at [530, 684] on div "dimensions 3 ​ 1 ​ 1 ​" at bounding box center [655, 673] width 263 height 152
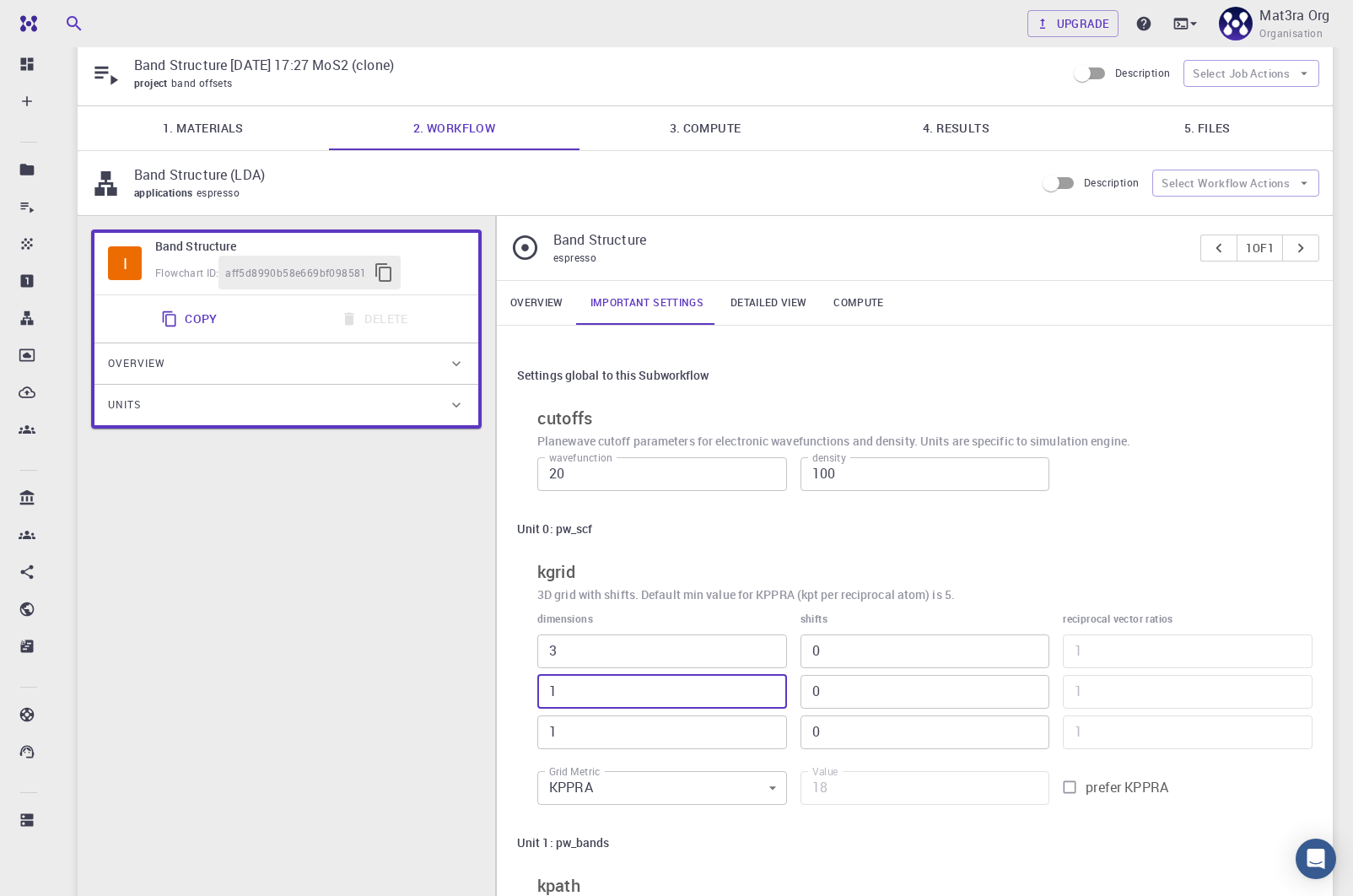
type input "3"
type input "54"
type input "3"
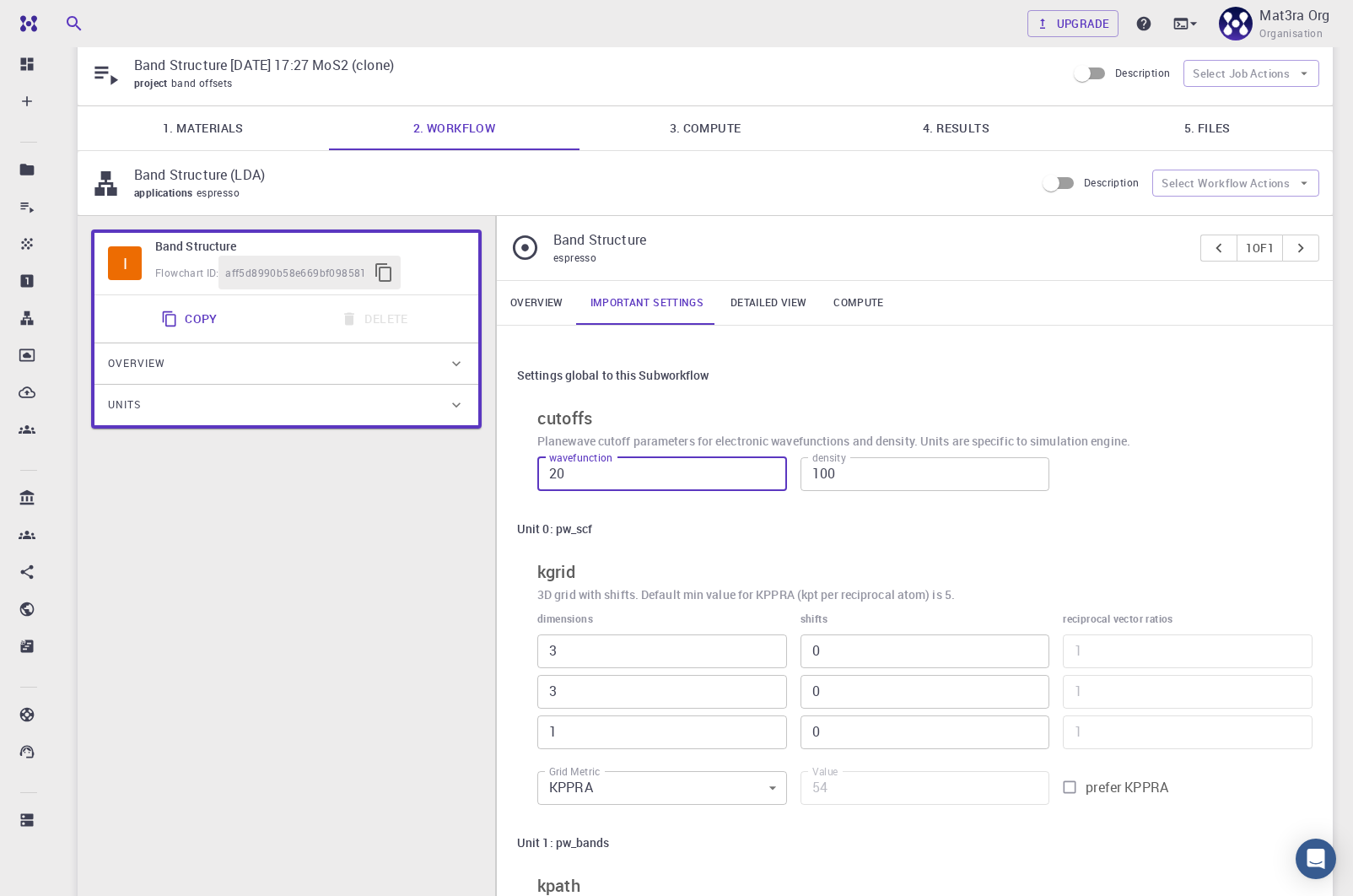
click at [754, 477] on input "20" at bounding box center [662, 474] width 250 height 33
drag, startPoint x: 766, startPoint y: 477, endPoint x: 775, endPoint y: 469, distance: 12.0
click at [761, 476] on input "18" at bounding box center [662, 474] width 250 height 33
type input "19"
click at [770, 467] on input "19" at bounding box center [662, 474] width 250 height 33
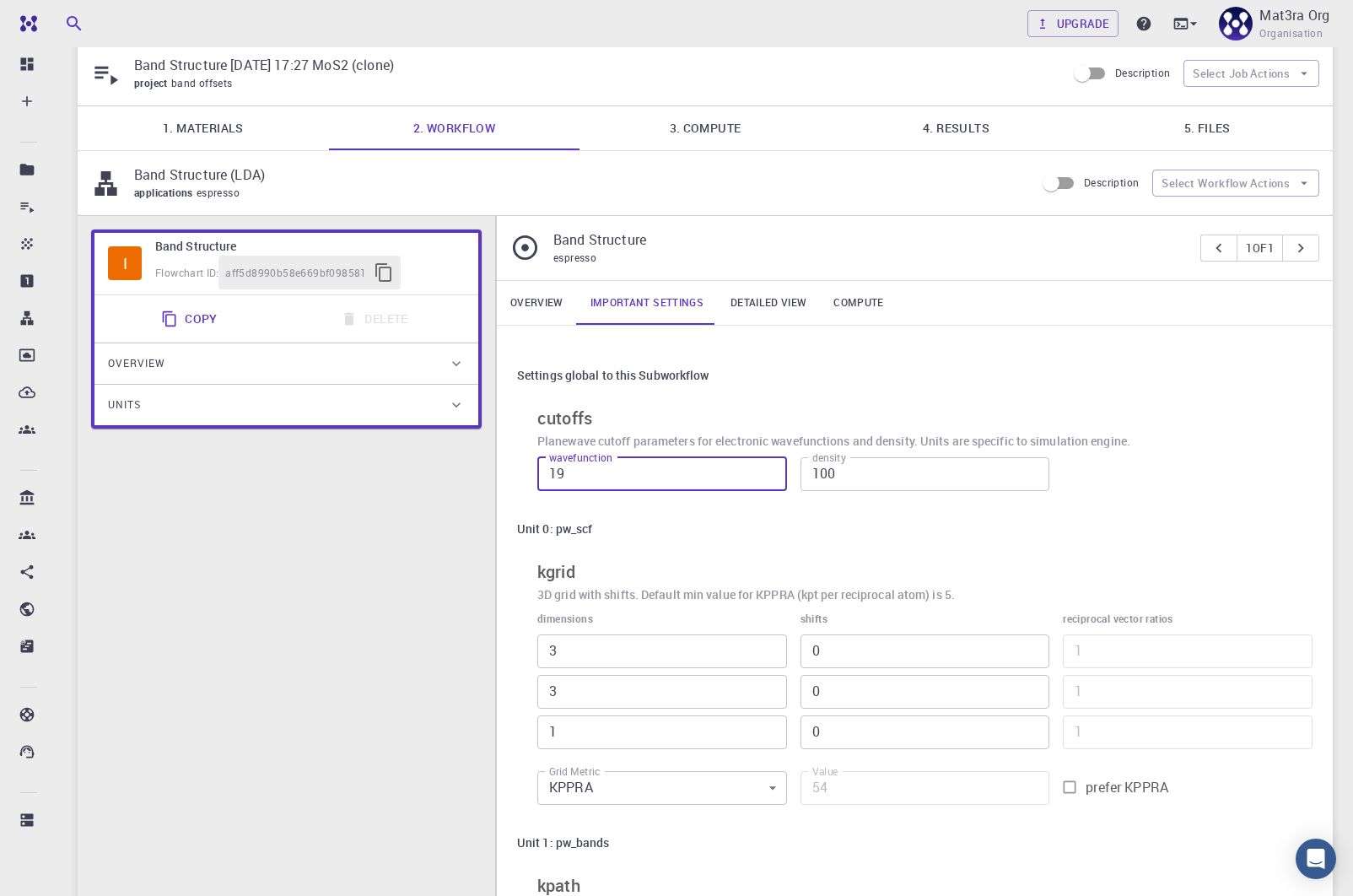
click at [596, 645] on input "3" at bounding box center [662, 652] width 250 height 33
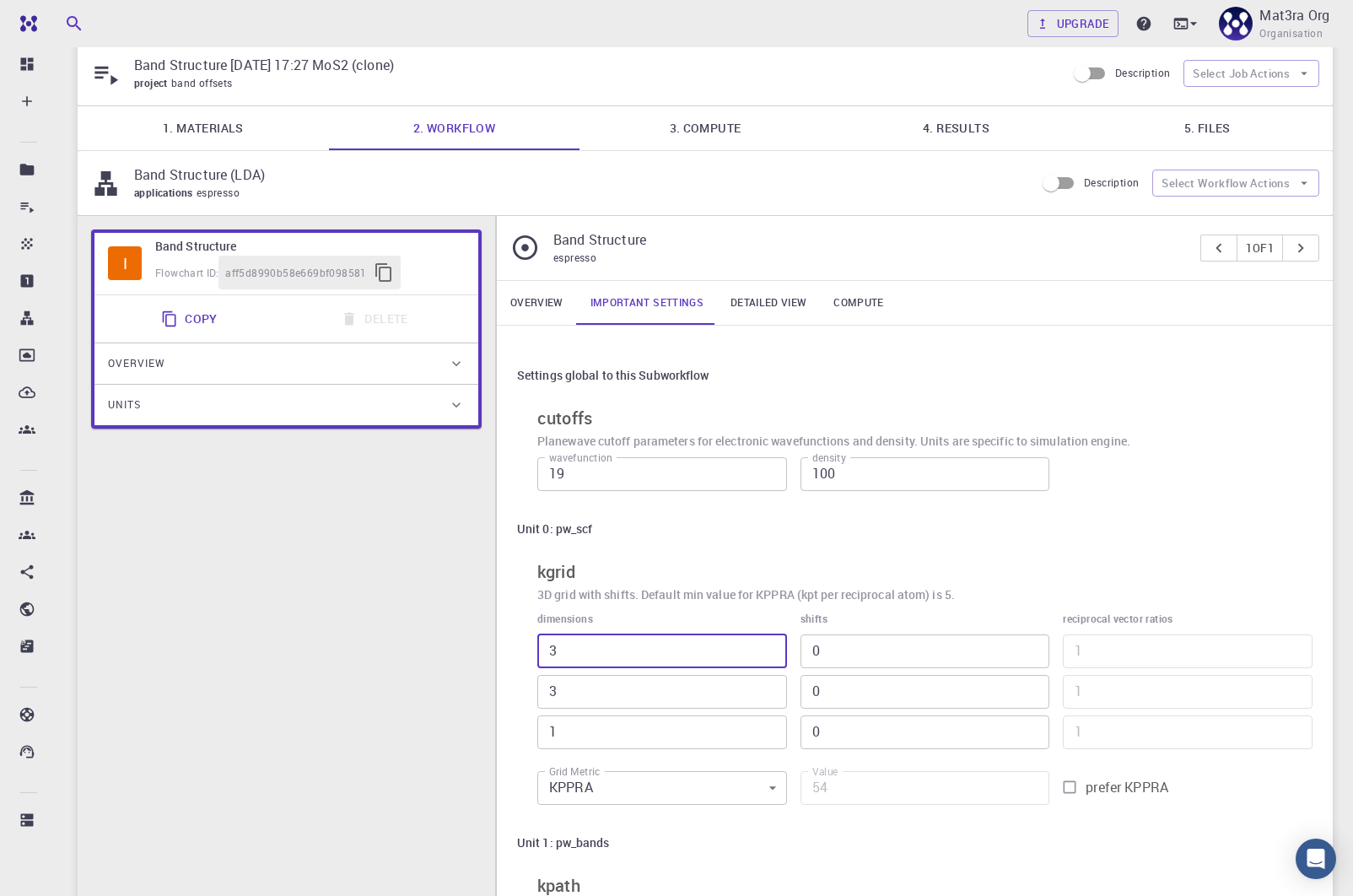
drag, startPoint x: 581, startPoint y: 644, endPoint x: 543, endPoint y: 645, distance: 38.0
click at [543, 645] on input "3" at bounding box center [662, 652] width 250 height 33
type input "1"
type input "18"
type input "12"
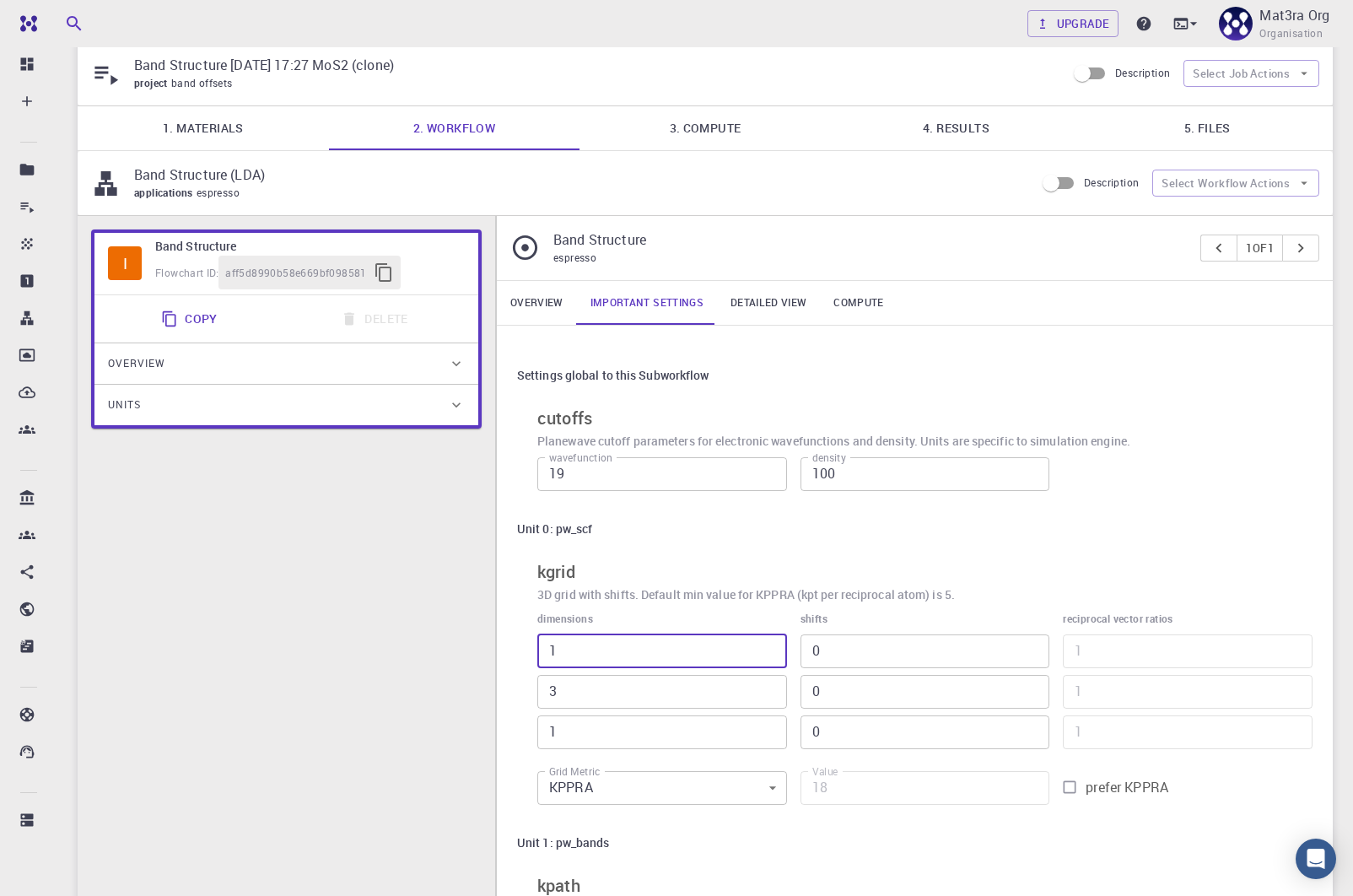
type input "216"
type input "123"
type input "2214"
type input "1234"
type input "22212"
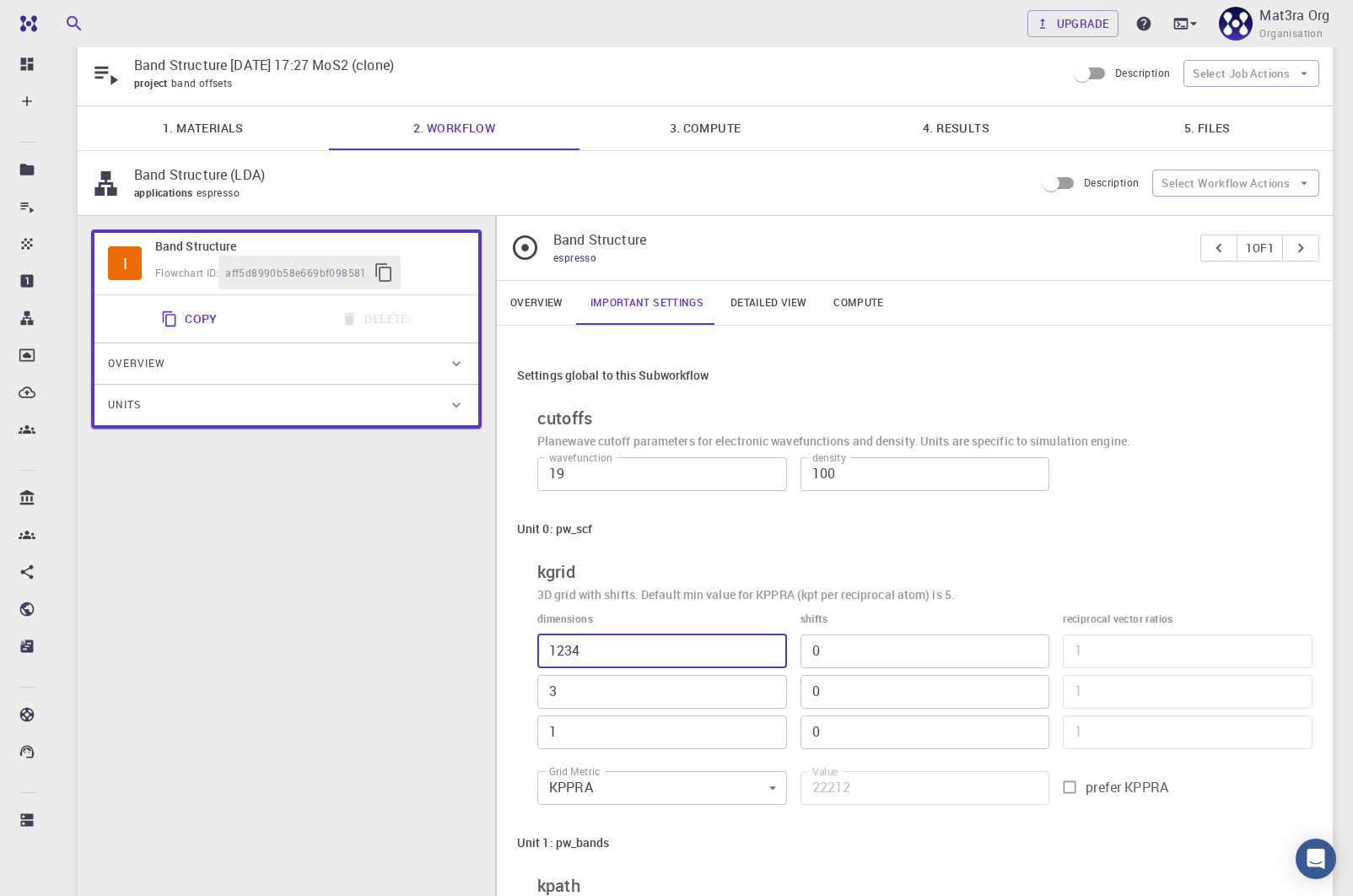
type input "12345"
type input "222210"
type input "123456"
type input "2222208"
type input "123456"
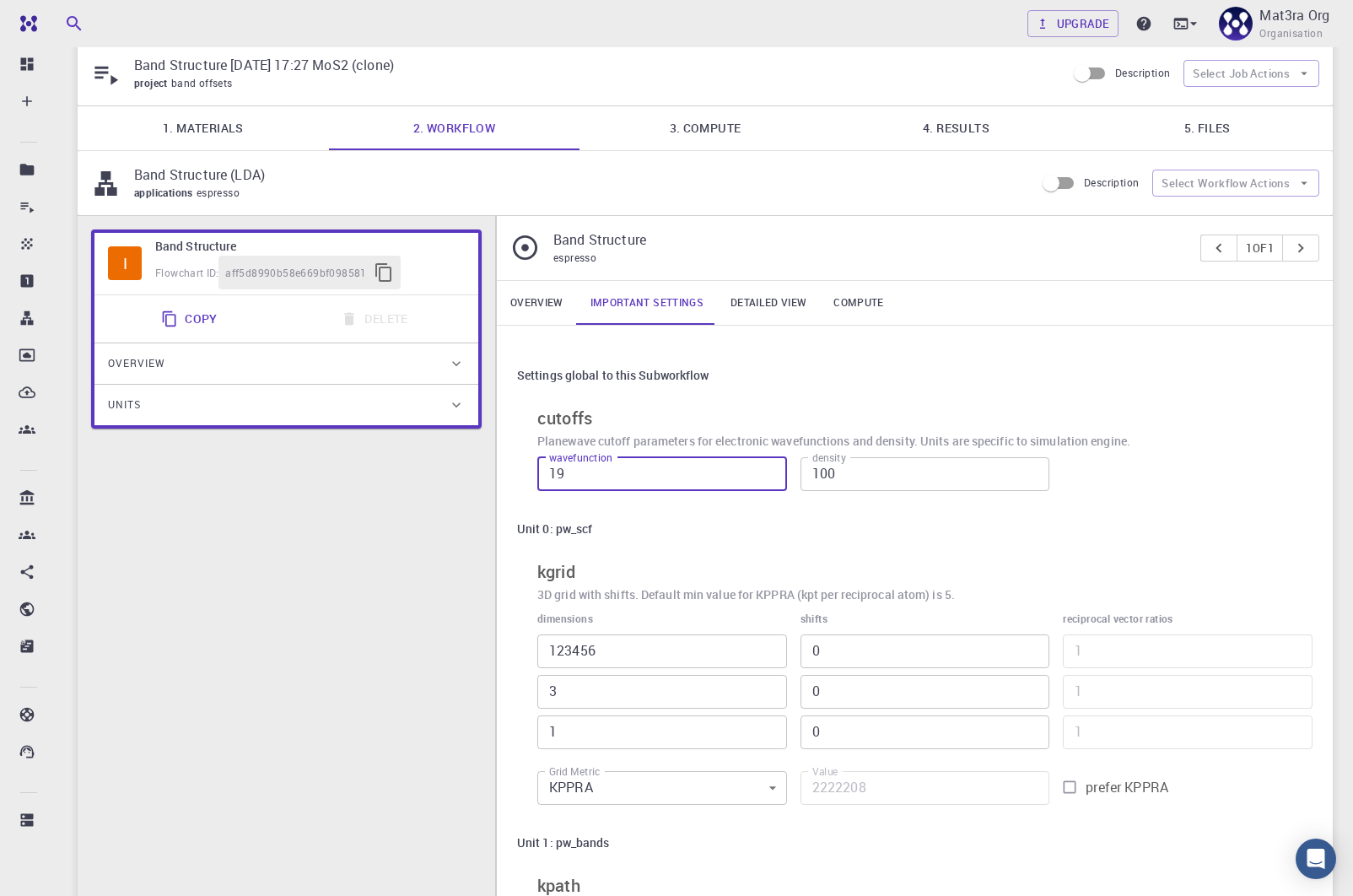
click at [647, 467] on input "19" at bounding box center [662, 474] width 250 height 33
drag, startPoint x: 630, startPoint y: 474, endPoint x: 542, endPoint y: 478, distance: 88.1
click at [542, 478] on input "19122" at bounding box center [662, 474] width 250 height 33
type input "12345"
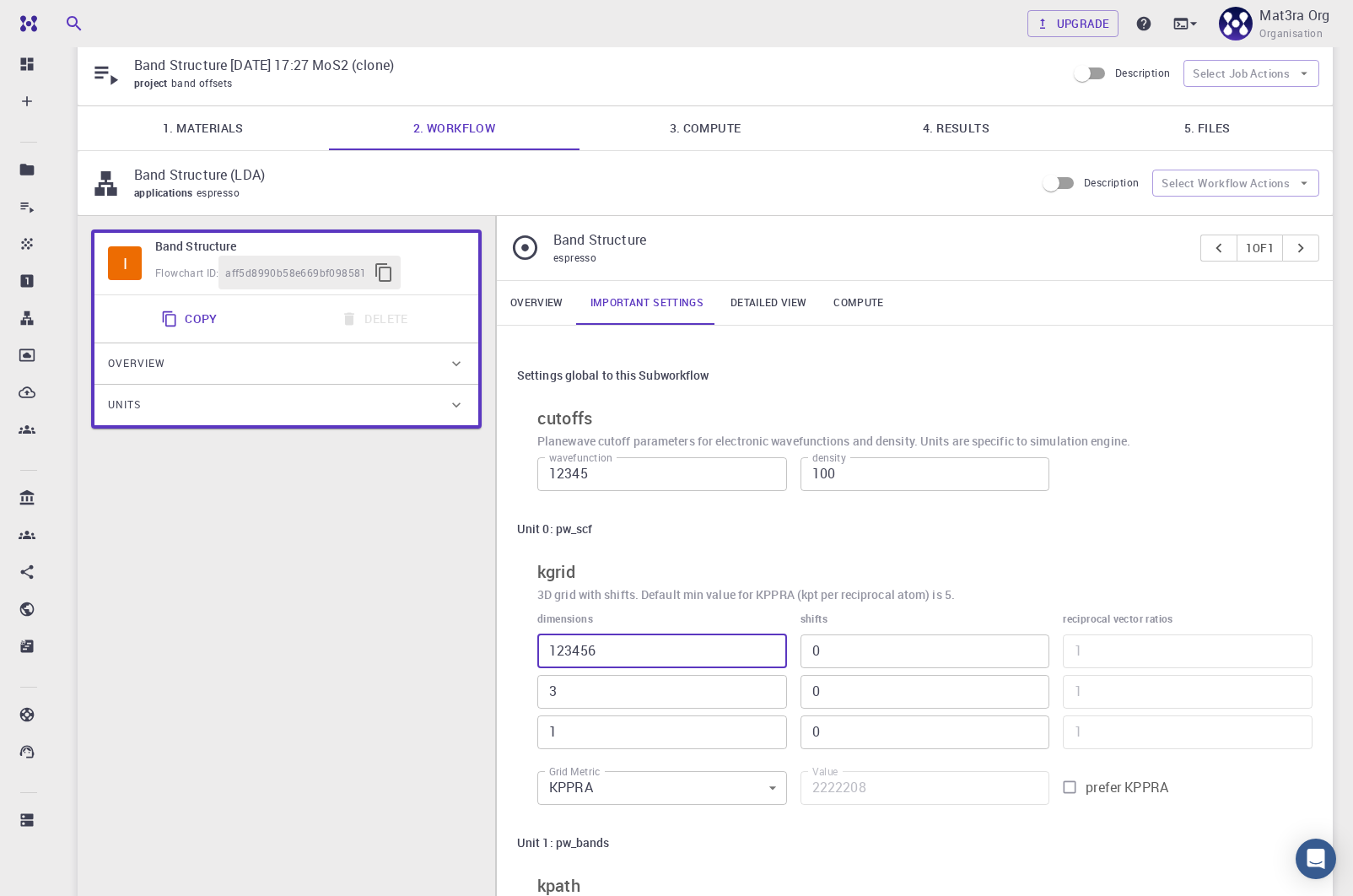
drag, startPoint x: 613, startPoint y: 644, endPoint x: 514, endPoint y: 644, distance: 99.0
click at [514, 644] on div "Settings global to this Subworkflow cutoffs Planewave cutoff parameters for ele…" at bounding box center [914, 913] width 836 height 1175
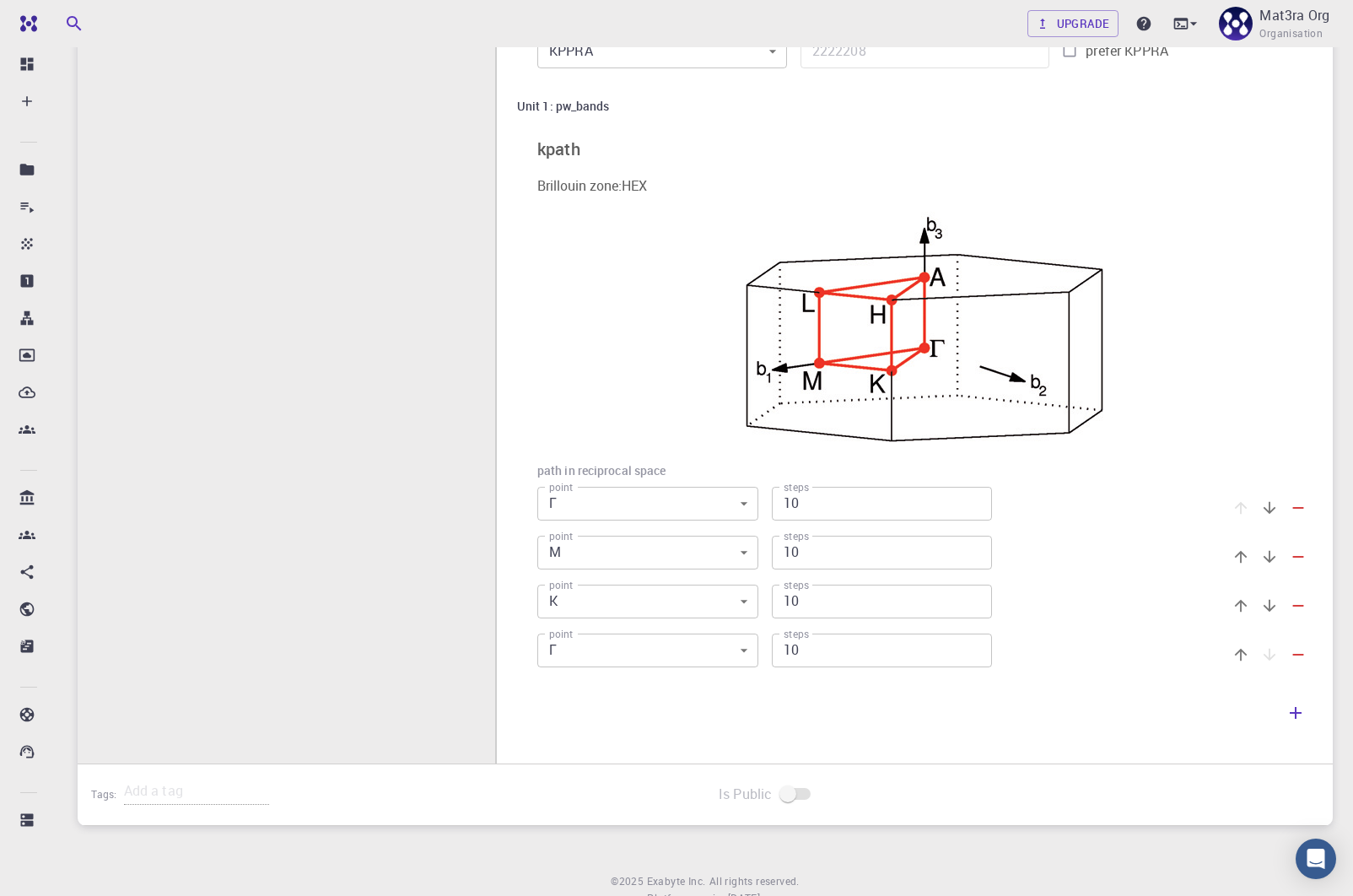
scroll to position [827, 0]
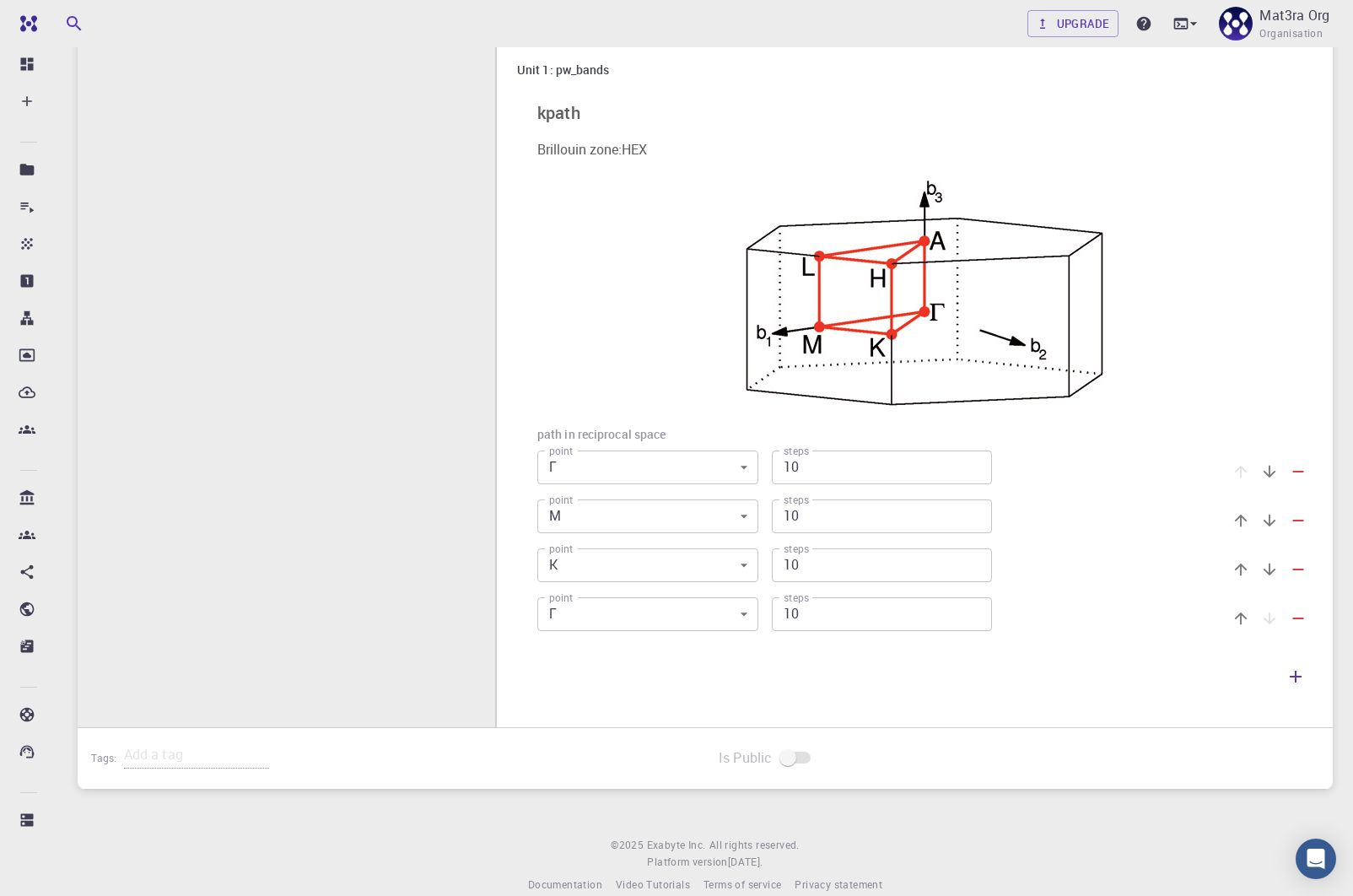
click at [736, 457] on body "Team Dashboard Create New Job New Material Create Material Upload File Import f…" at bounding box center [676, 47] width 1353 height 1748
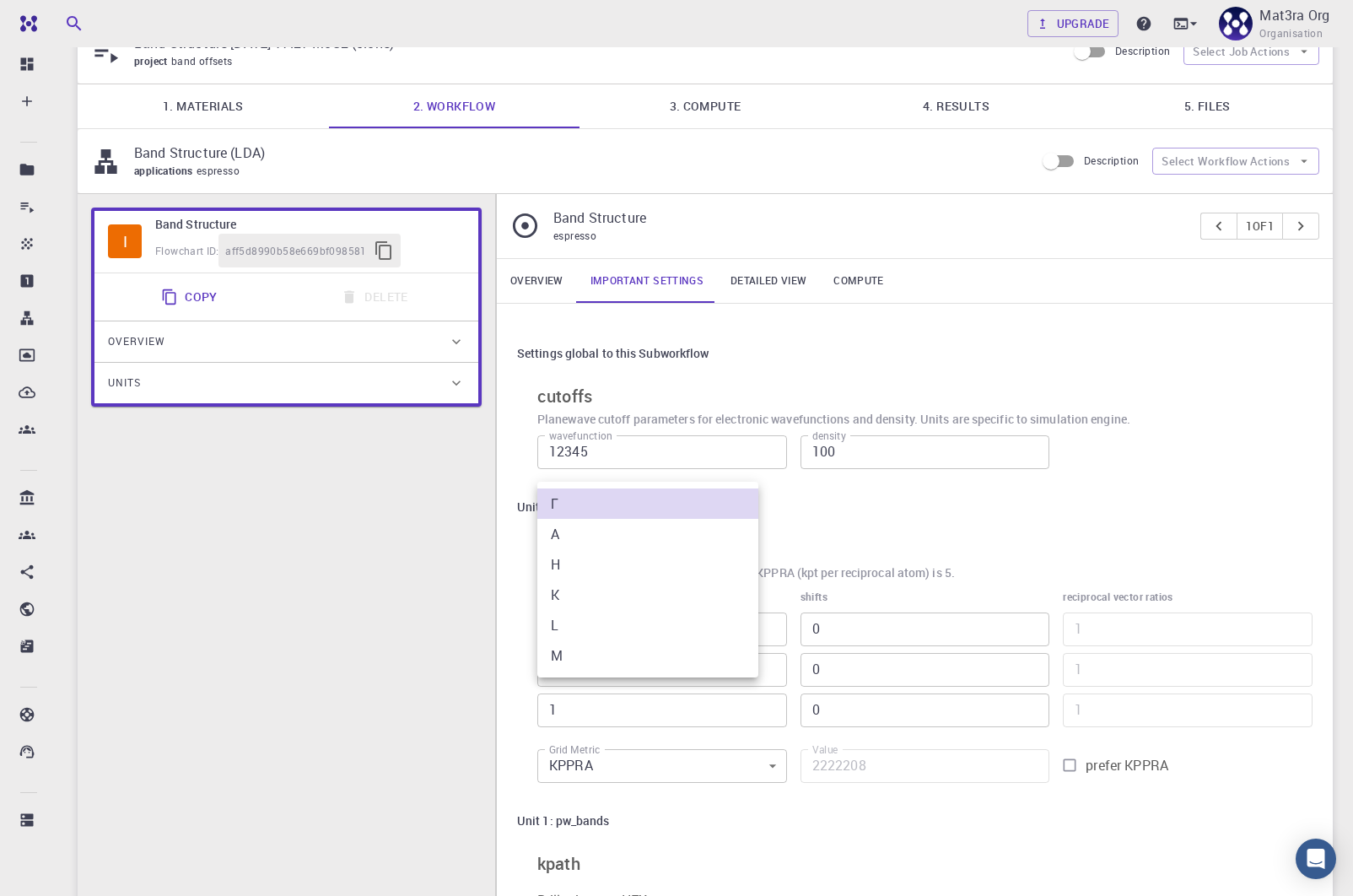
scroll to position [0, 0]
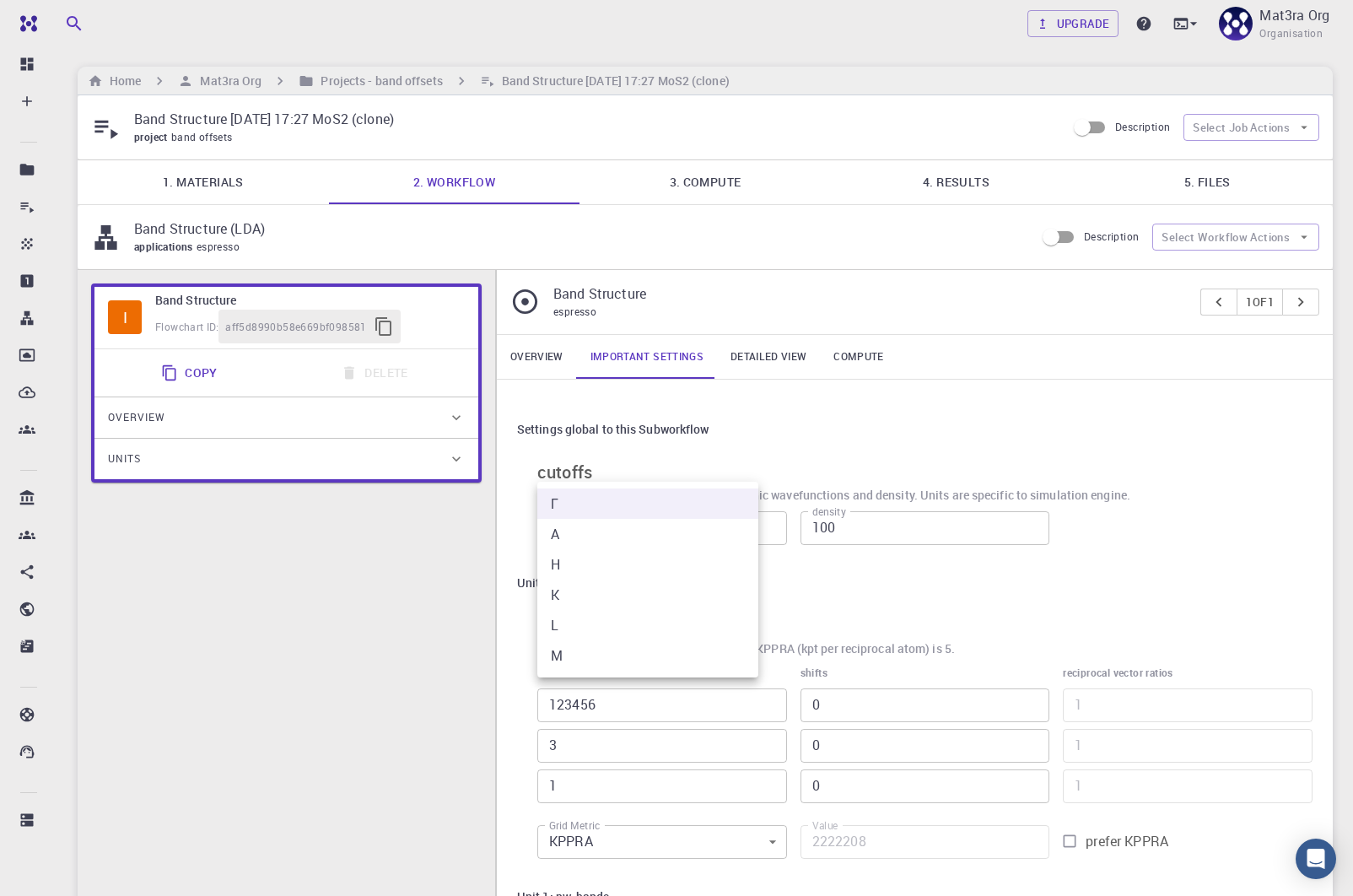
click at [1253, 124] on div at bounding box center [676, 448] width 1353 height 896
click at [1279, 129] on button "Select Job Actions" at bounding box center [1251, 127] width 136 height 27
click at [988, 362] on div "Overview Important settings Detailed view Compute" at bounding box center [914, 357] width 836 height 44
click at [1263, 100] on div "Band Structure [DATE] 17:27 MoS2 (clone) project band offsets Description Selec…" at bounding box center [705, 127] width 1255 height 64
click at [1262, 122] on button "Select Job Actions" at bounding box center [1251, 127] width 136 height 27
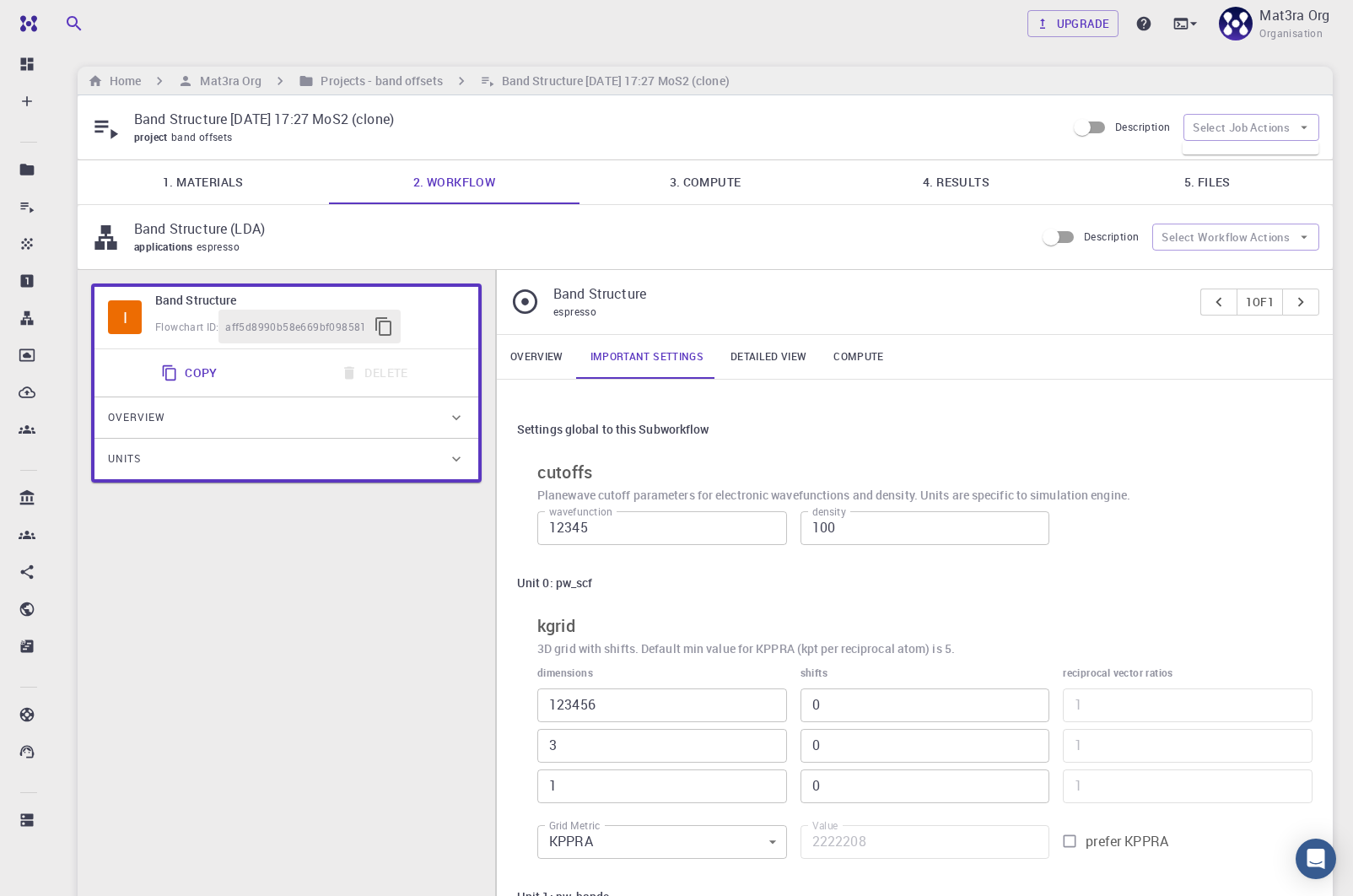
click at [738, 189] on link "3. Compute" at bounding box center [705, 182] width 251 height 44
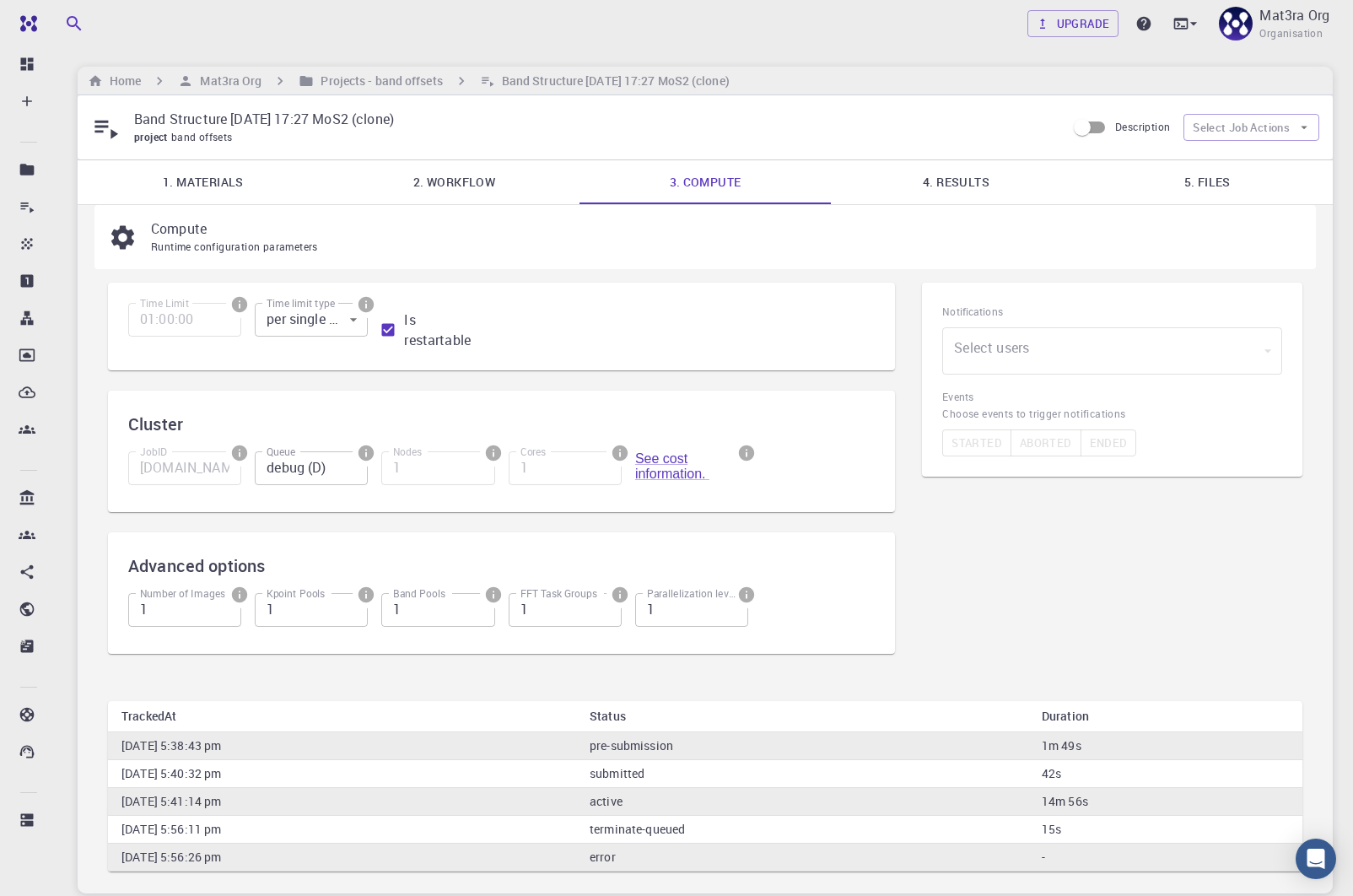
click at [926, 186] on link "4. Results" at bounding box center [957, 182] width 251 height 44
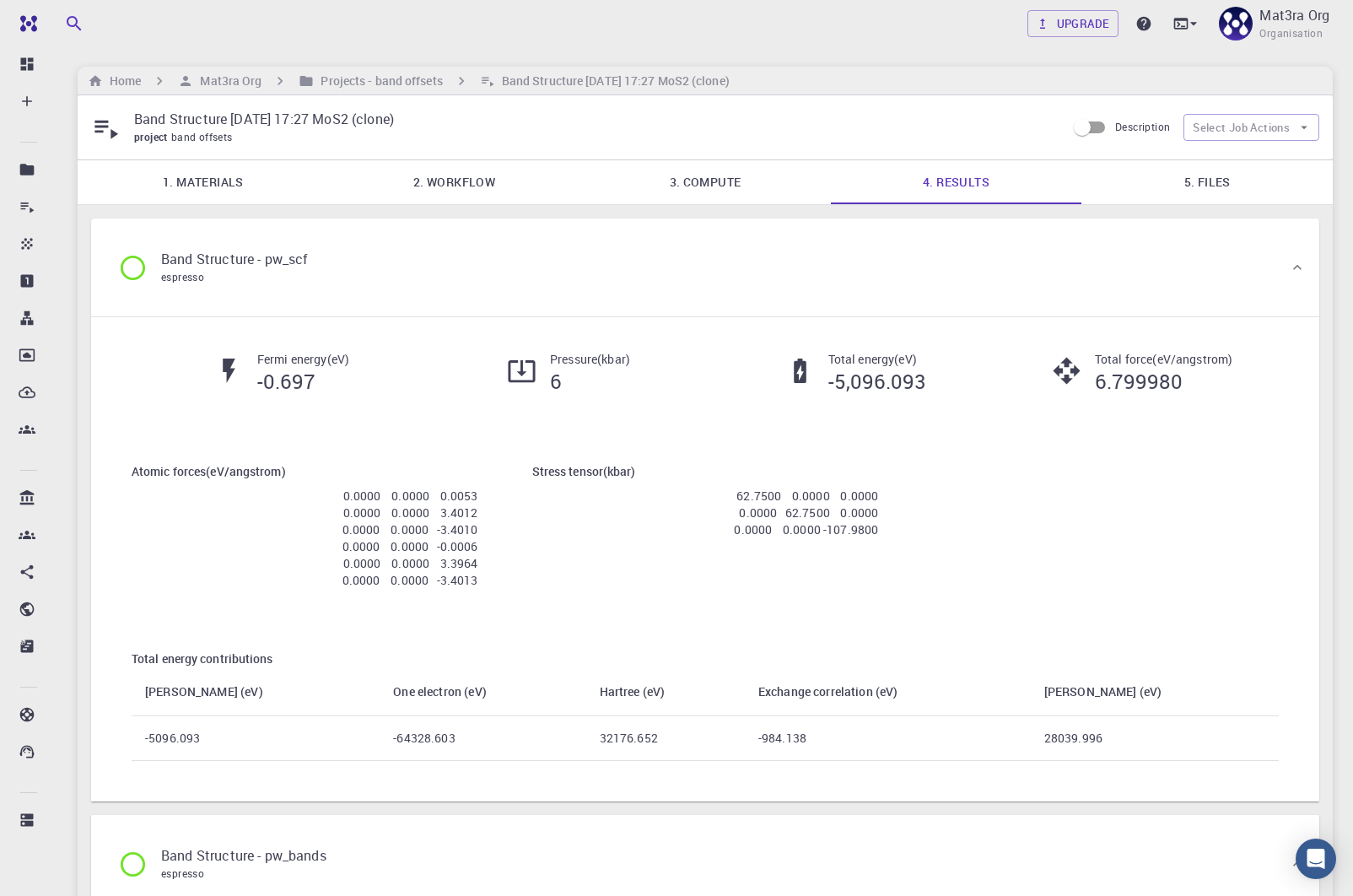
click at [228, 186] on link "1. Materials" at bounding box center [203, 182] width 251 height 44
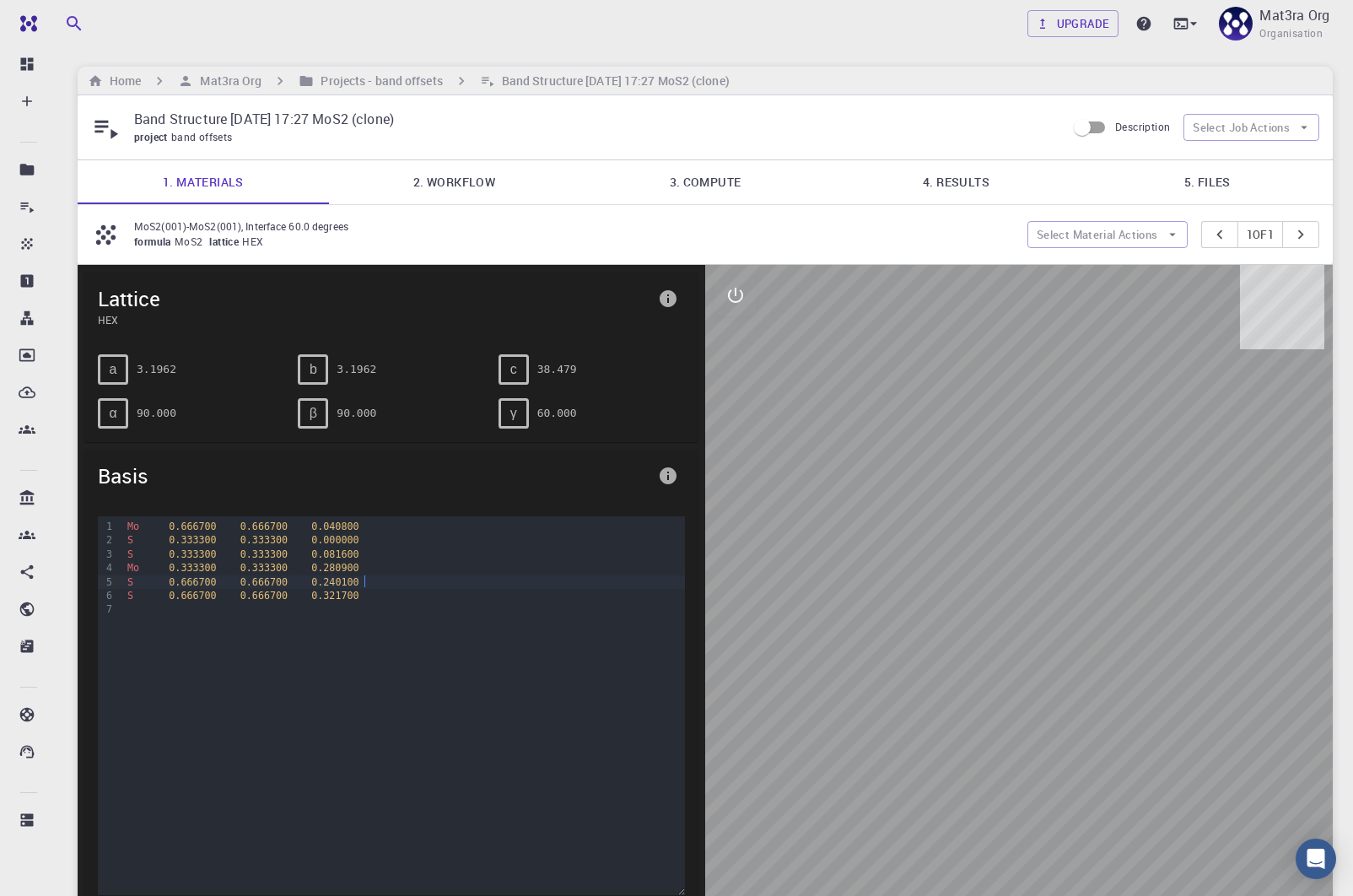
click at [390, 579] on div "S 0.666700 0.666700 0.240100" at bounding box center [404, 582] width 563 height 13
click at [186, 594] on span "0.666700" at bounding box center [193, 595] width 47 height 11
click at [174, 592] on span "0.666700" at bounding box center [193, 595] width 47 height 11
click at [175, 590] on span "0.666700" at bounding box center [193, 595] width 47 height 11
drag, startPoint x: 251, startPoint y: 590, endPoint x: 266, endPoint y: 590, distance: 15.0
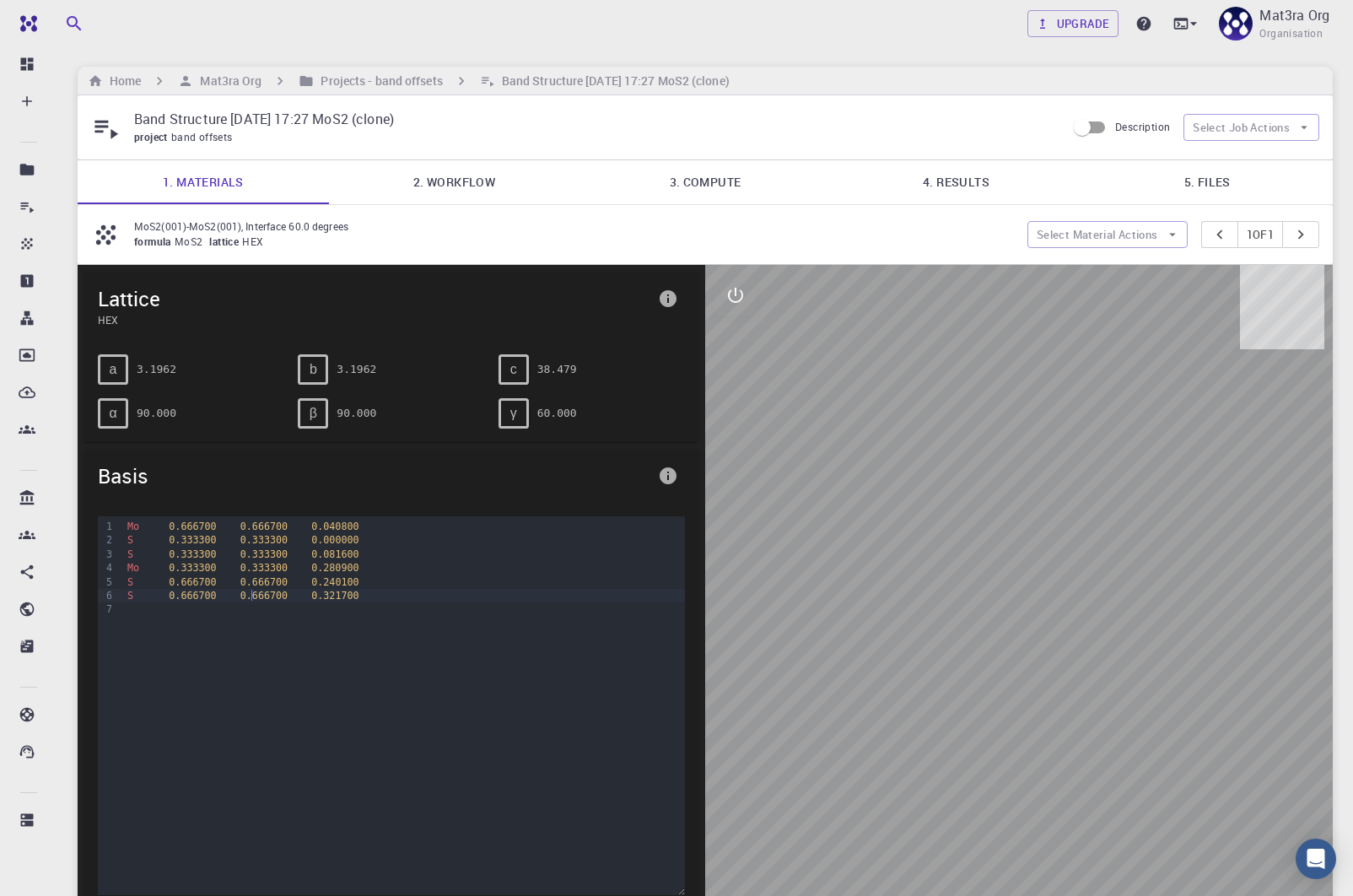
click at [252, 590] on span "0.666700" at bounding box center [265, 595] width 47 height 11
click at [723, 162] on link "3. Compute" at bounding box center [705, 182] width 251 height 44
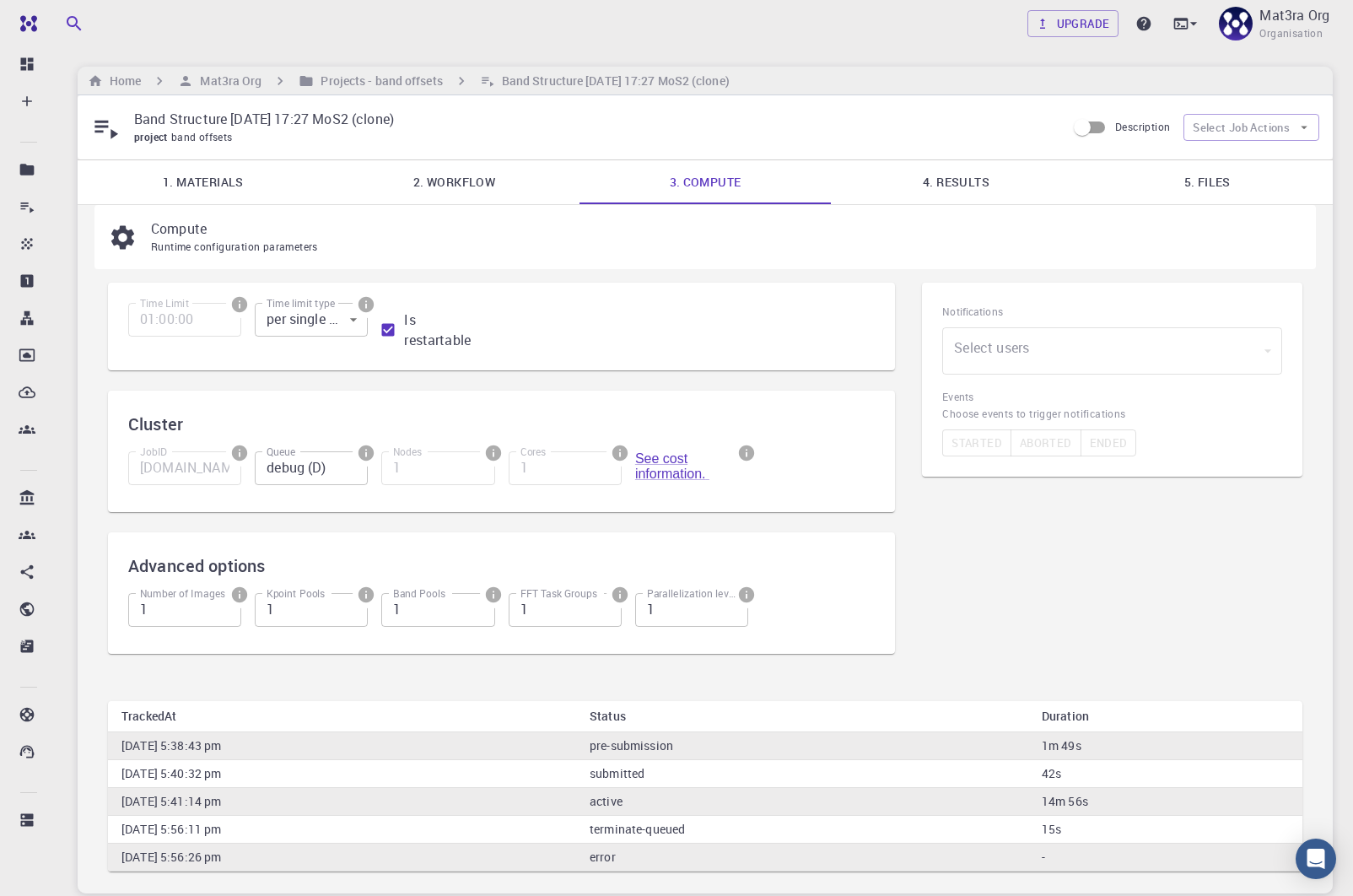
click at [1007, 177] on link "4. Results" at bounding box center [957, 182] width 251 height 44
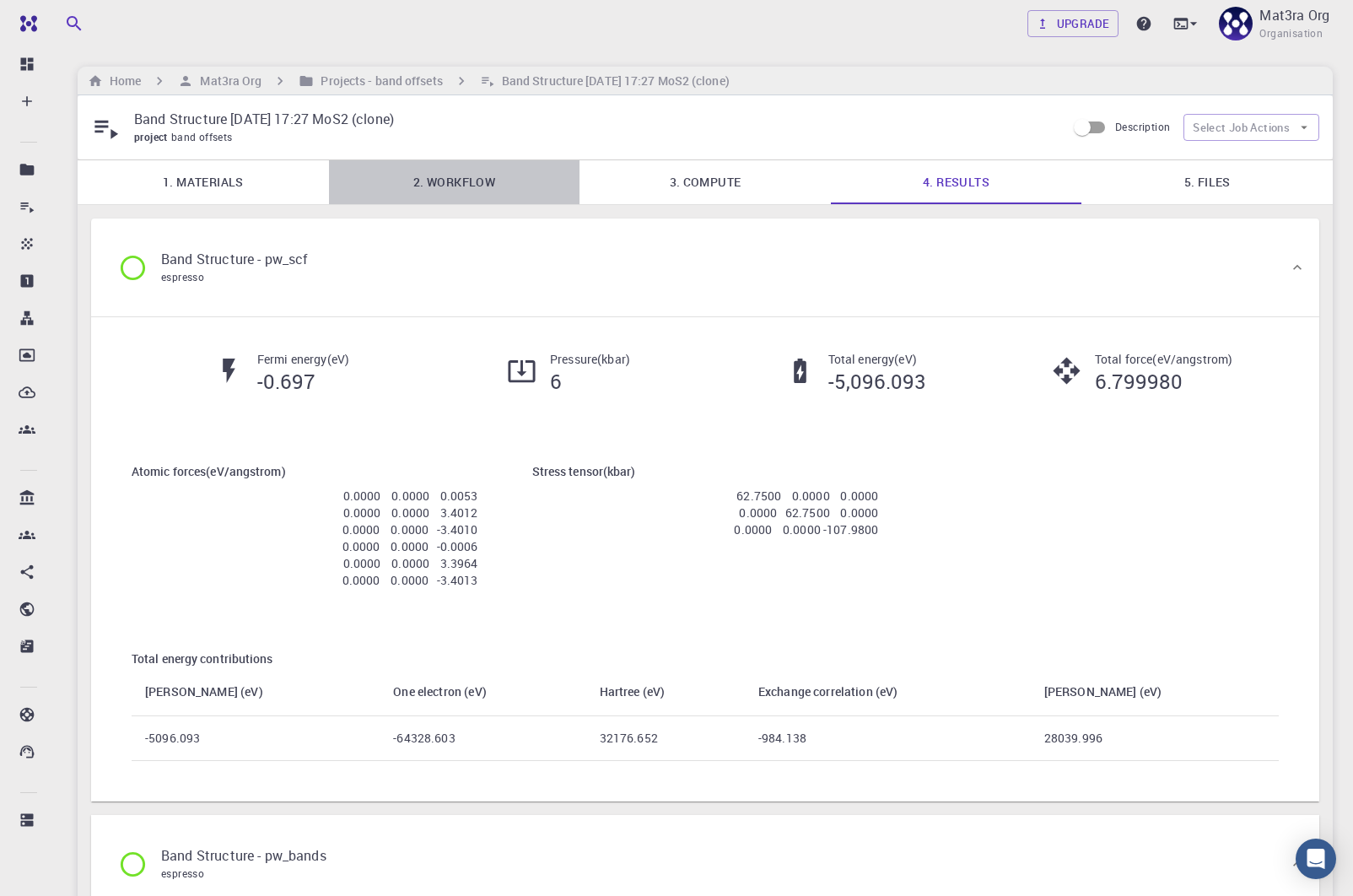
click at [501, 181] on link "2. Workflow" at bounding box center [455, 182] width 251 height 44
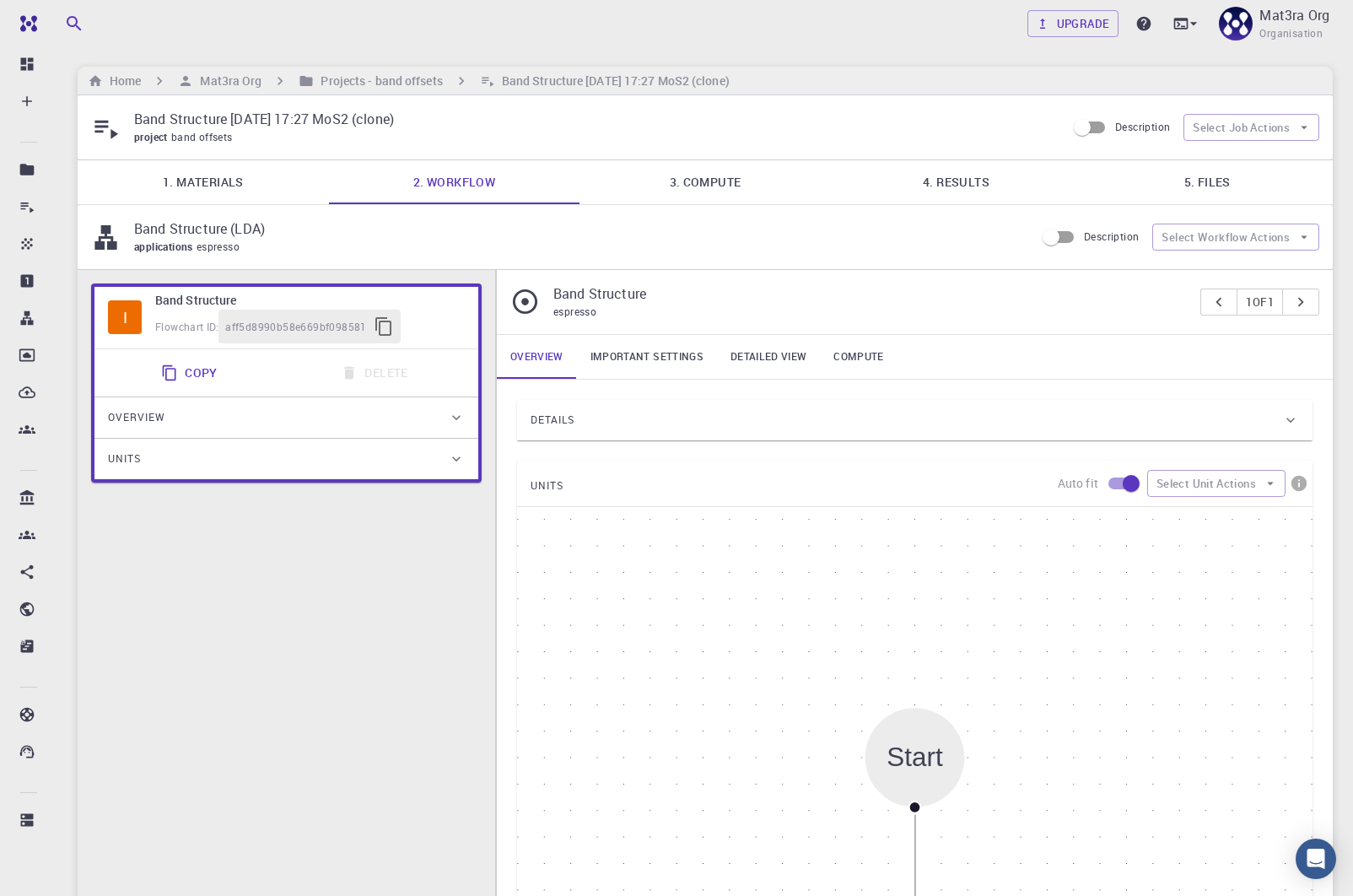
click at [775, 180] on link "3. Compute" at bounding box center [705, 182] width 251 height 44
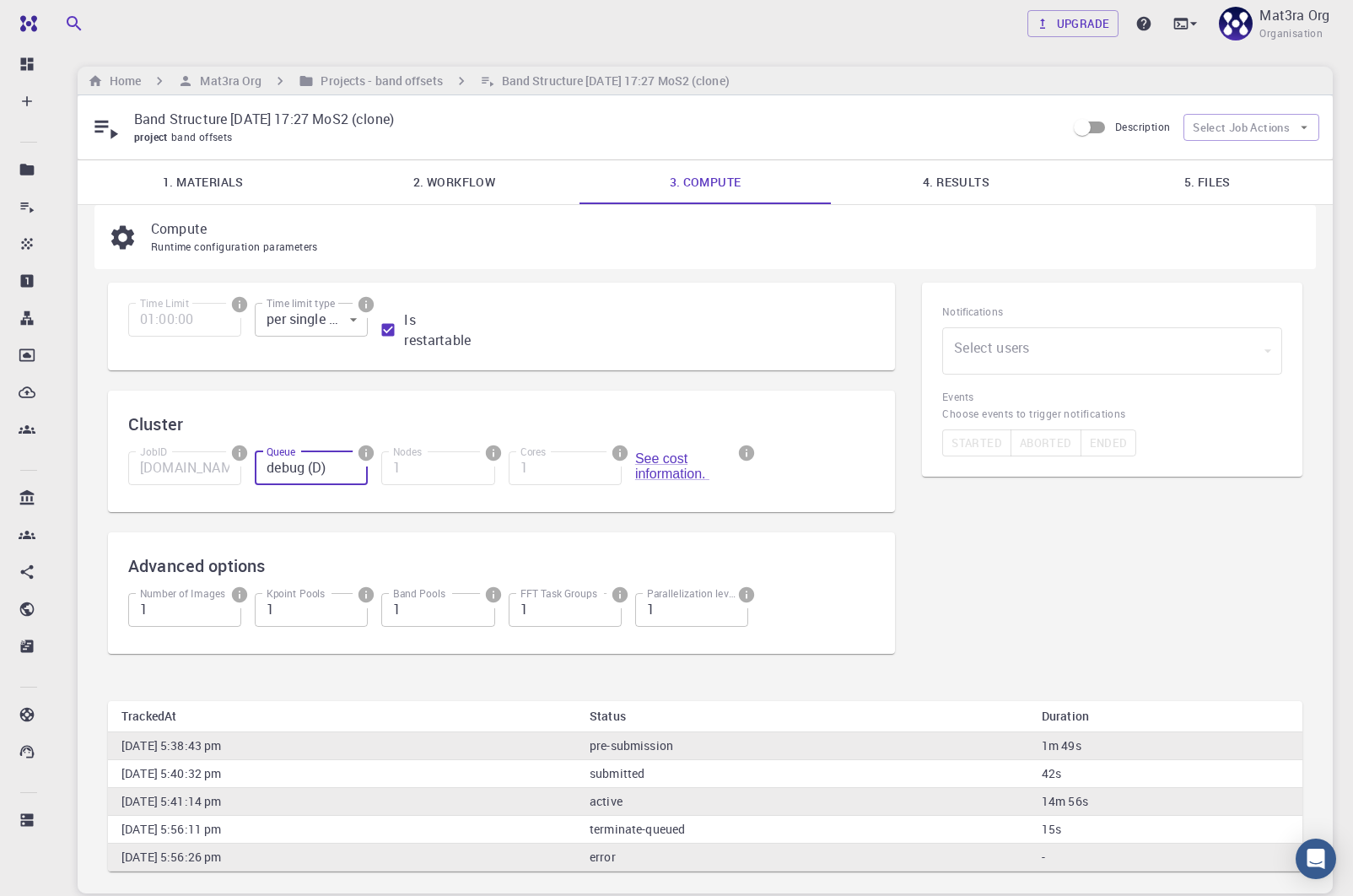
click at [323, 469] on input "debug (D)" at bounding box center [311, 468] width 113 height 33
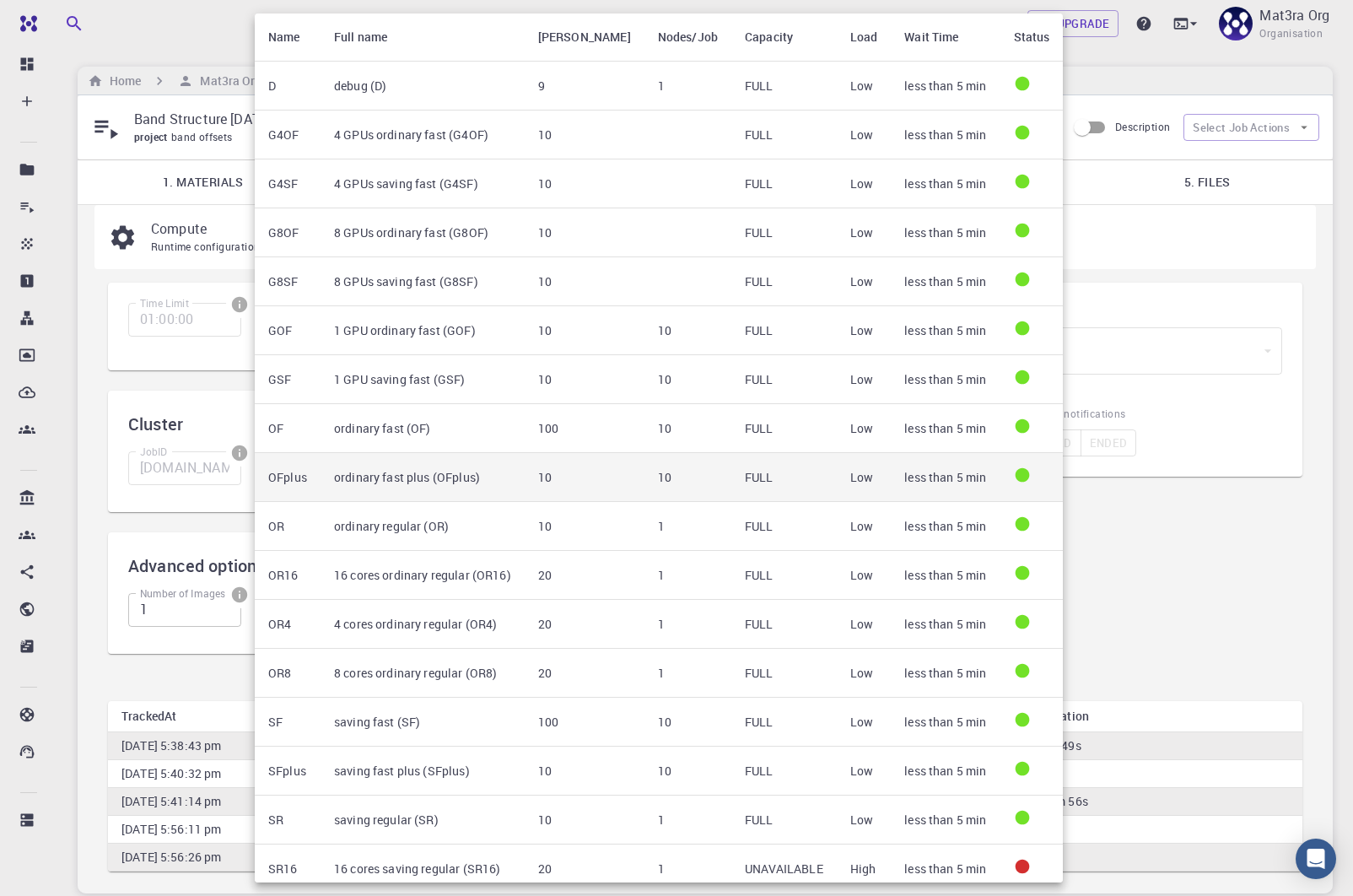
click at [382, 483] on td "ordinary fast plus (OFplus)" at bounding box center [423, 477] width 204 height 49
type input "[DOMAIN_NAME]"
type input "ordinary fast plus (OFplus)"
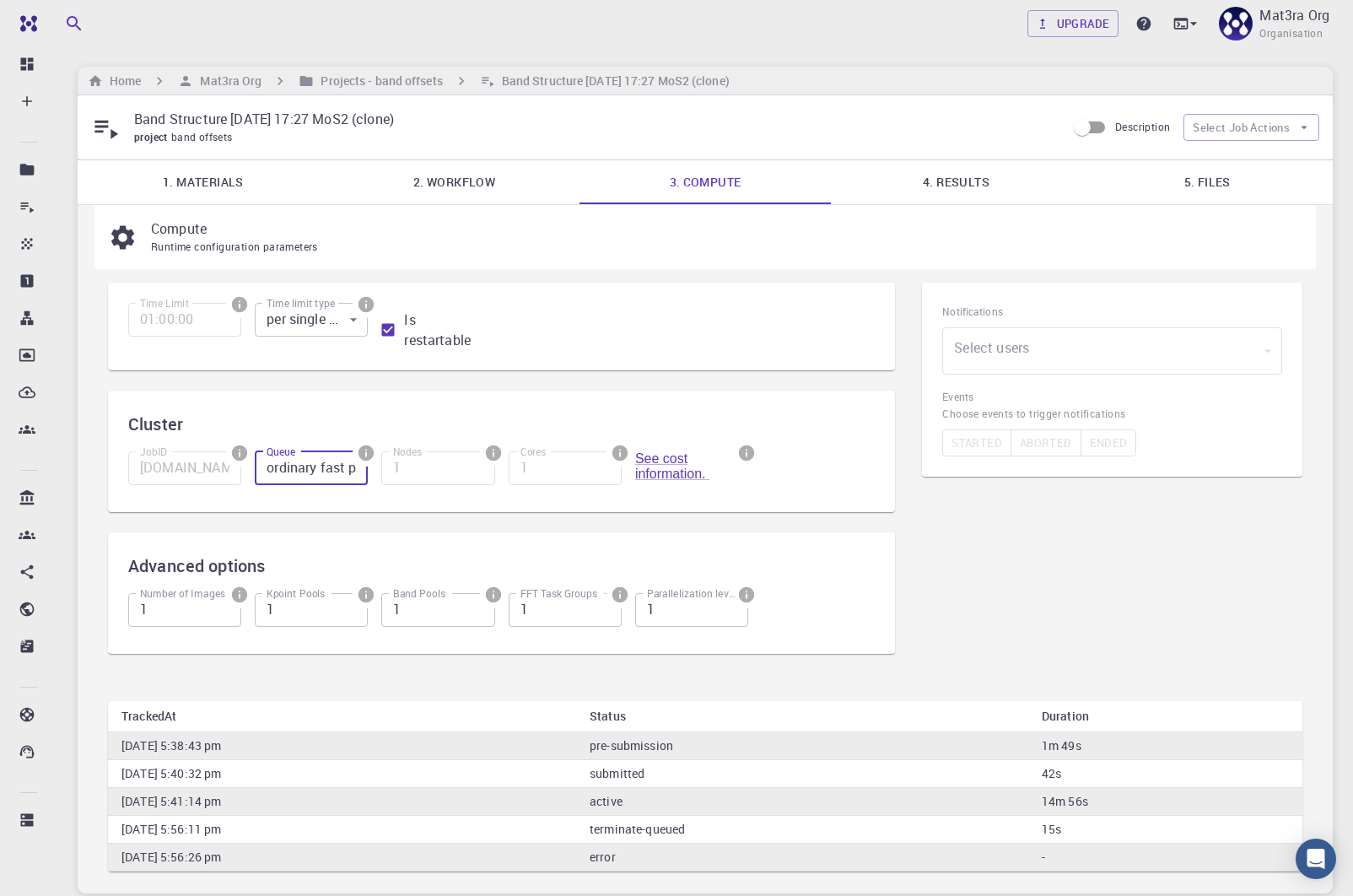
scroll to position [0, 74]
drag, startPoint x: 289, startPoint y: 472, endPoint x: 368, endPoint y: 472, distance: 79.0
click at [368, 472] on div "JobID [DOMAIN_NAME] JobID Queue ordinary fast plus (OFplus) Queue Nodes 1 Nodes…" at bounding box center [495, 464] width 760 height 54
click at [350, 468] on input "ordinary fast plus (OFplus)" at bounding box center [311, 468] width 113 height 33
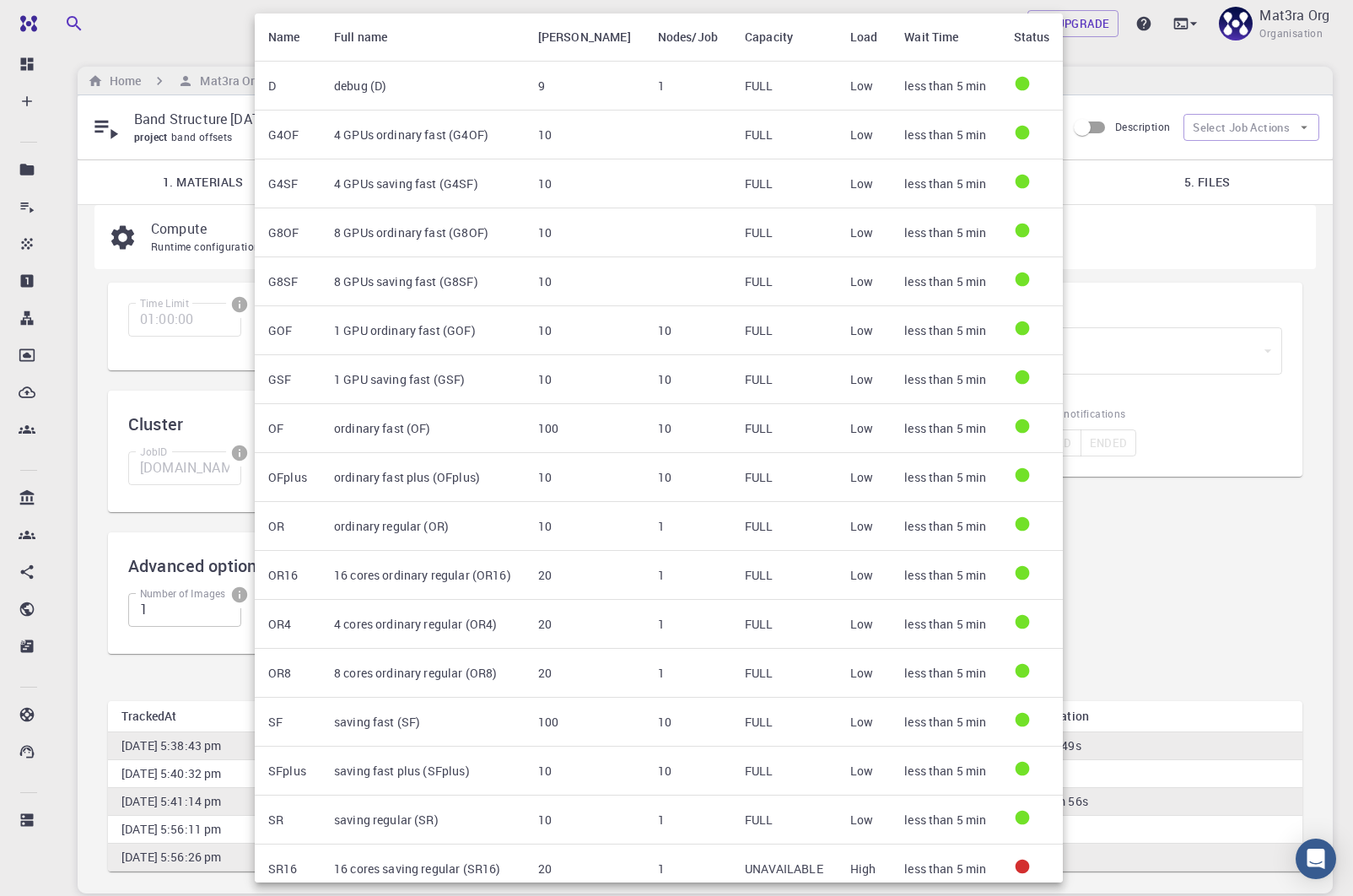
click at [162, 459] on div at bounding box center [676, 448] width 1353 height 896
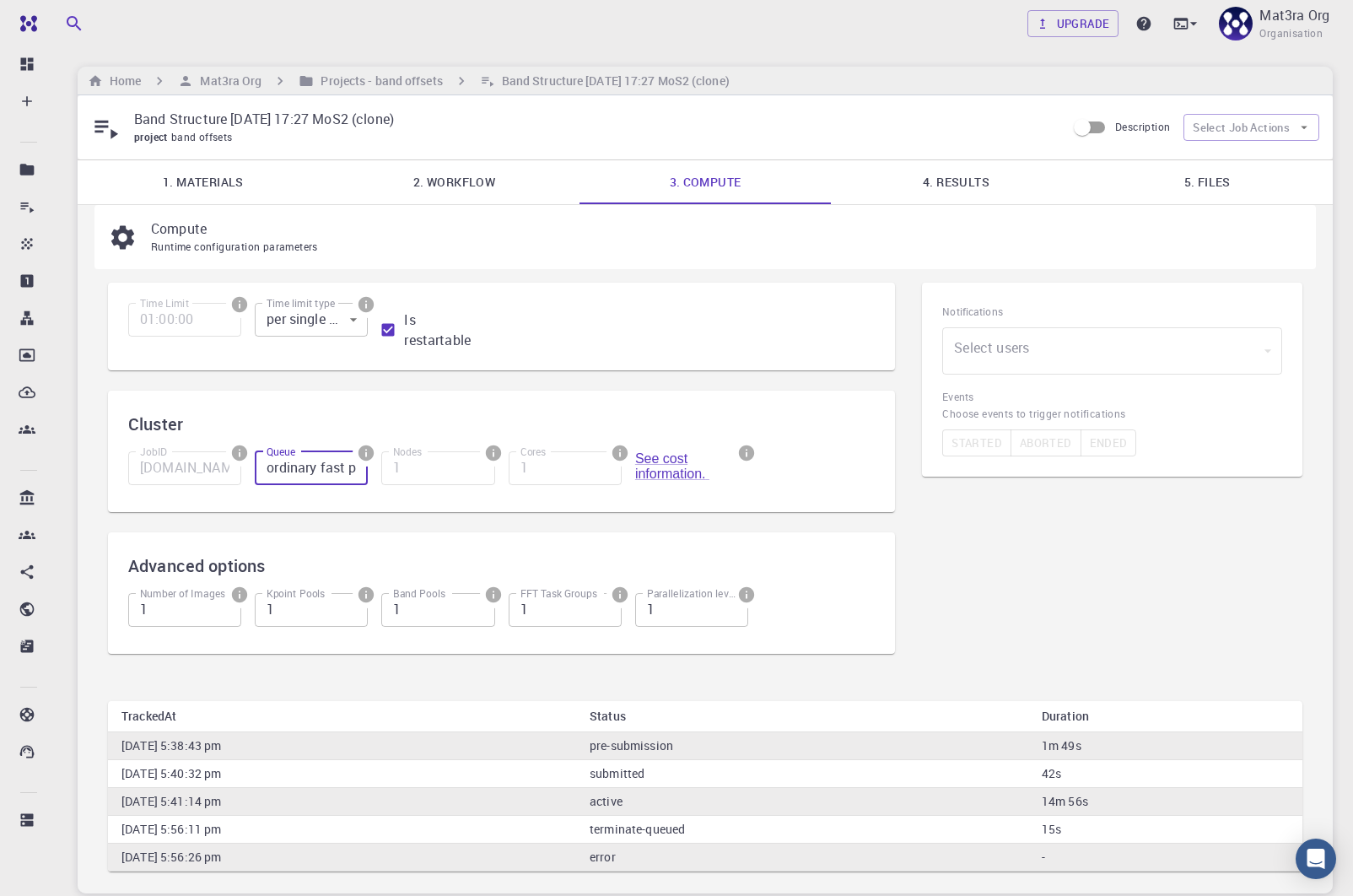
click at [308, 324] on body "Team Dashboard Create New Job New Material Create Material Upload File Import f…" at bounding box center [676, 513] width 1353 height 1025
click at [295, 382] on li "compound" at bounding box center [310, 388] width 139 height 31
type input "1"
drag, startPoint x: 290, startPoint y: 617, endPoint x: 267, endPoint y: 616, distance: 23.0
click at [267, 616] on input "1" at bounding box center [311, 610] width 113 height 33
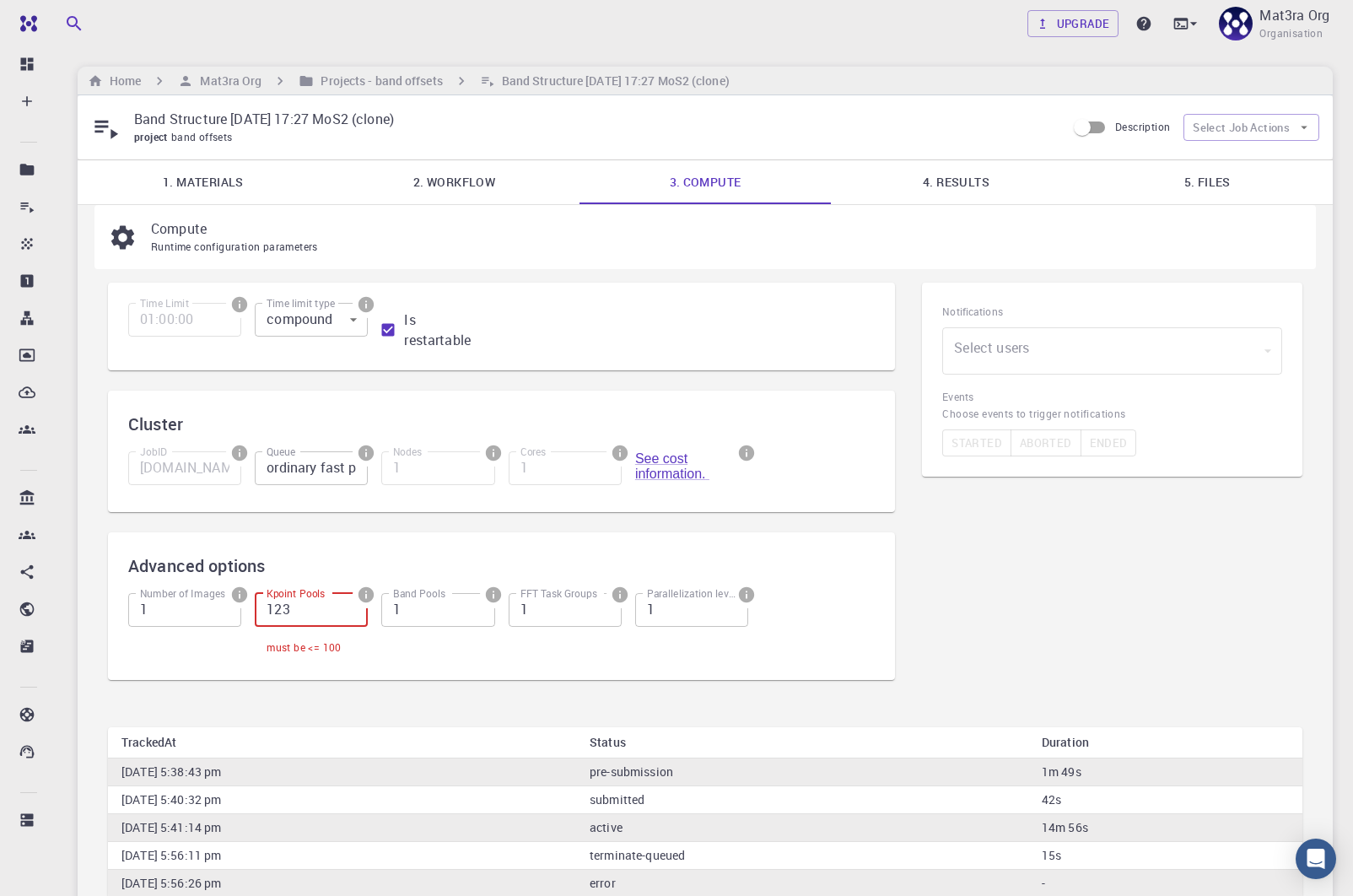
type input "123"
click at [192, 619] on input "1" at bounding box center [185, 610] width 113 height 33
click at [153, 613] on input "1123" at bounding box center [185, 610] width 113 height 33
type input "123"
click at [418, 610] on input "1" at bounding box center [438, 610] width 113 height 33
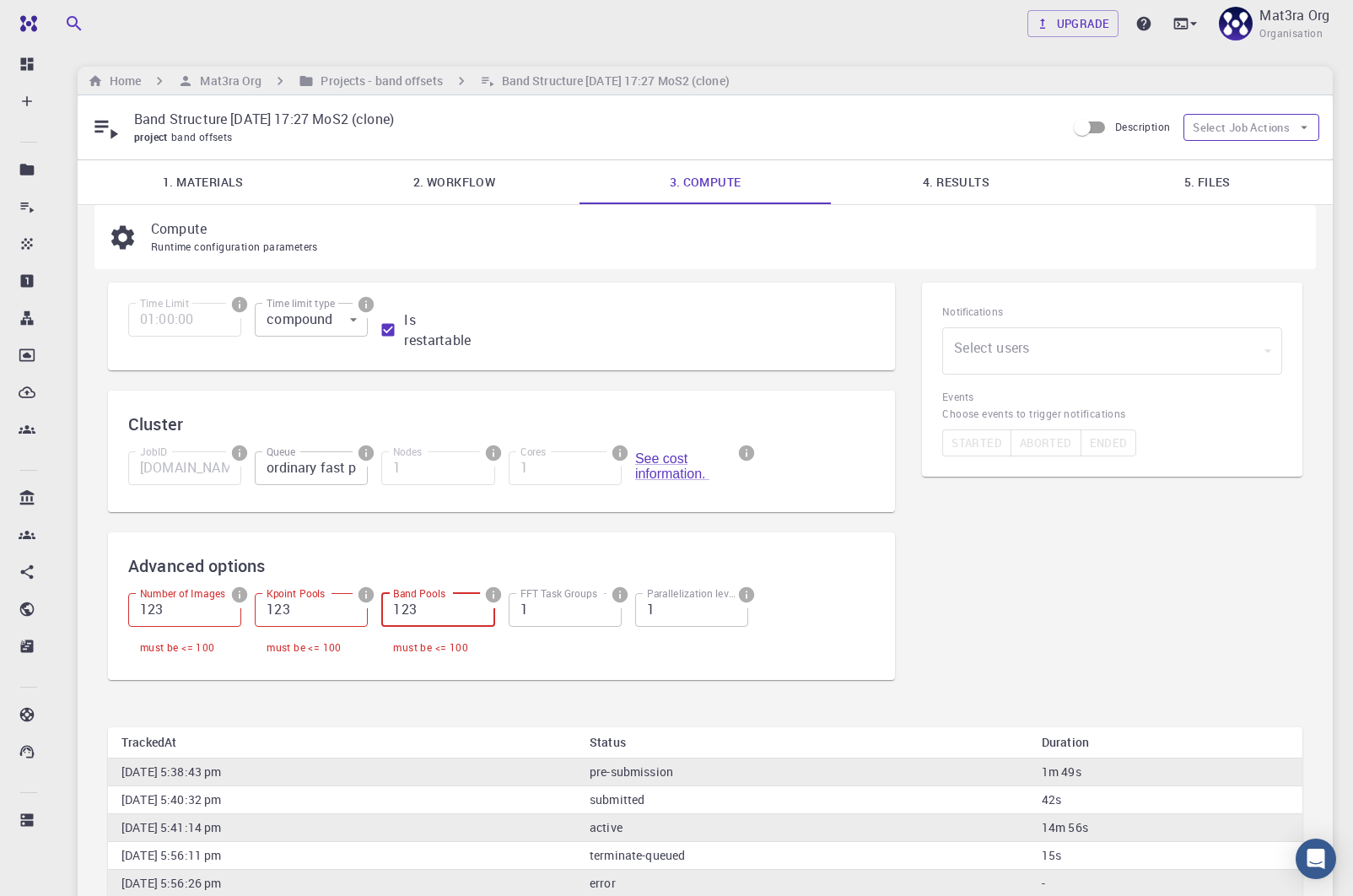
type input "123"
click at [1267, 136] on button "Select Job Actions" at bounding box center [1251, 127] width 136 height 27
click at [334, 76] on h6 "Projects - band offsets" at bounding box center [378, 81] width 128 height 18
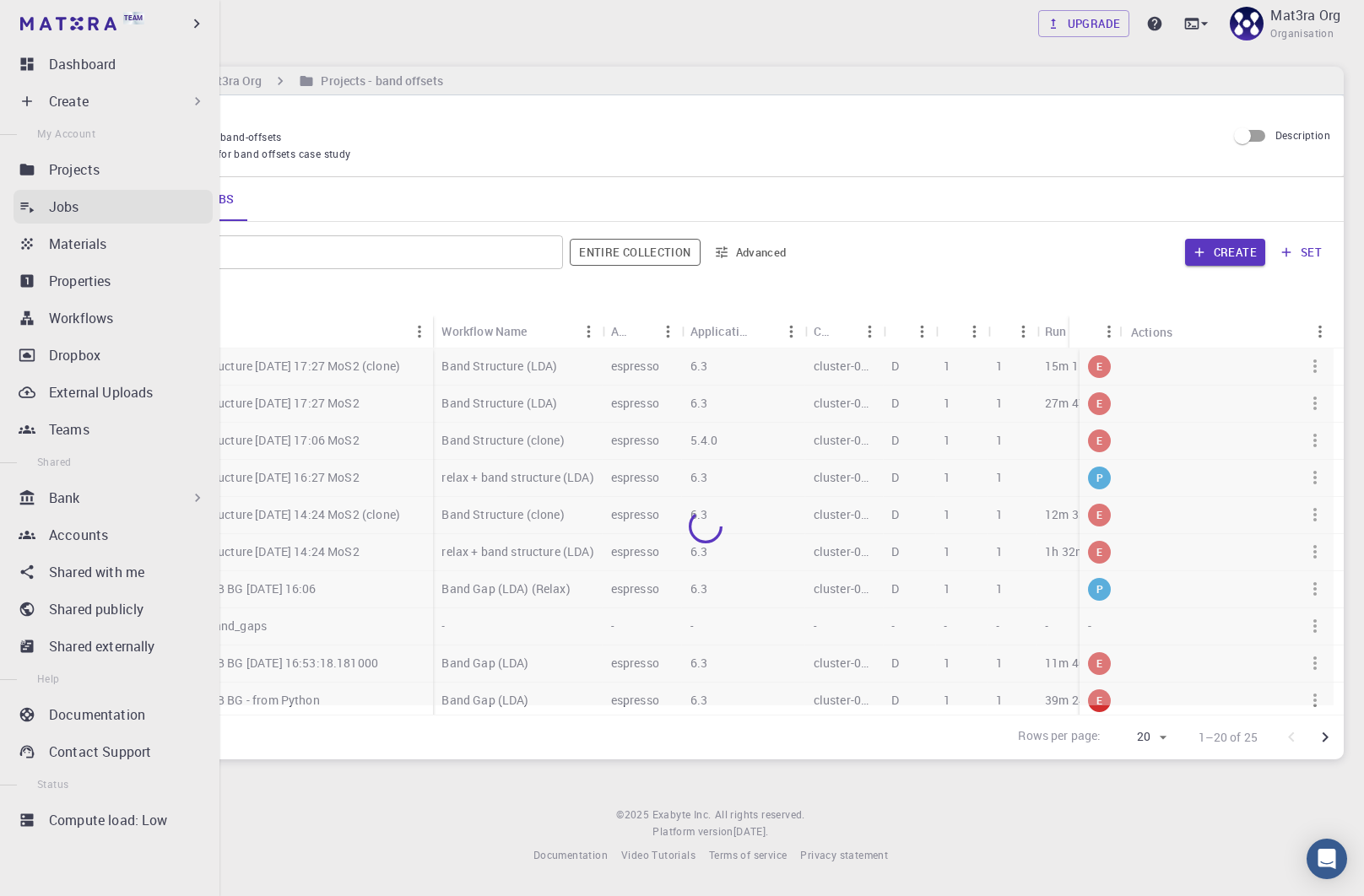
click at [89, 198] on div "Jobs" at bounding box center [131, 207] width 164 height 20
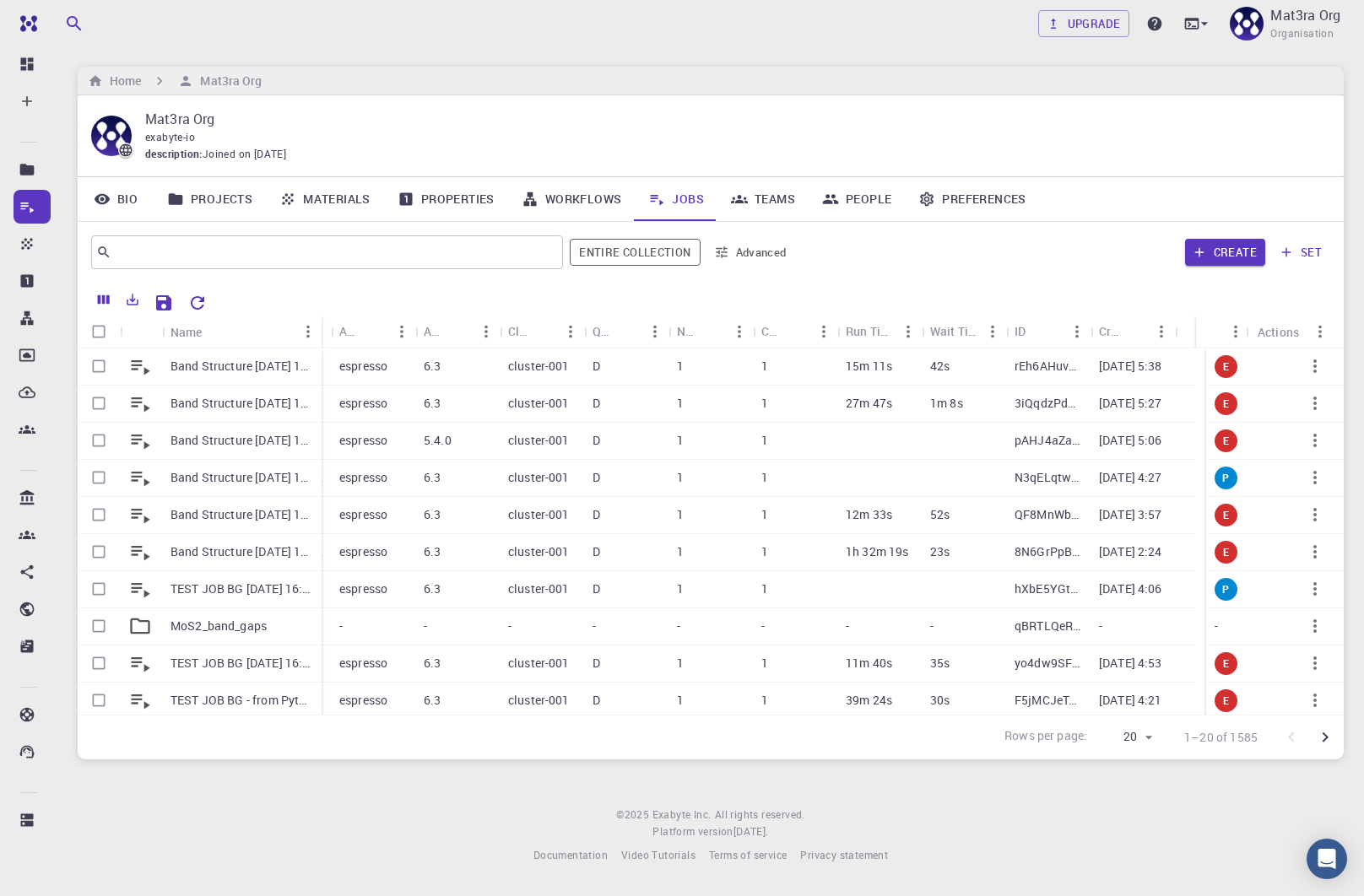
drag, startPoint x: 244, startPoint y: 325, endPoint x: 320, endPoint y: 324, distance: 76.0
click at [320, 324] on div "Name" at bounding box center [323, 331] width 17 height 33
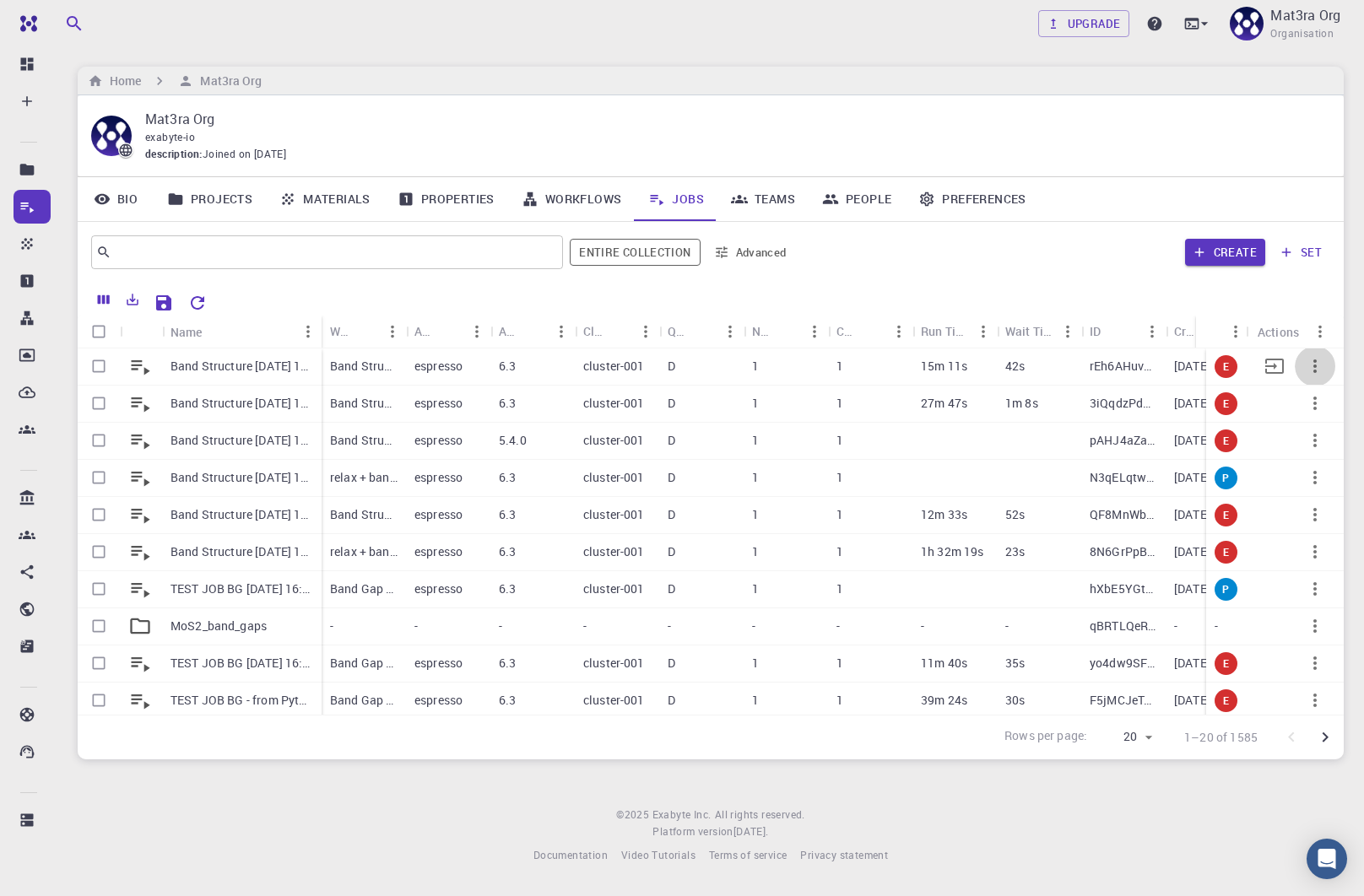
click at [1309, 361] on icon "button" at bounding box center [1315, 366] width 20 height 20
click at [1287, 398] on div at bounding box center [1277, 404] width 22 height 15
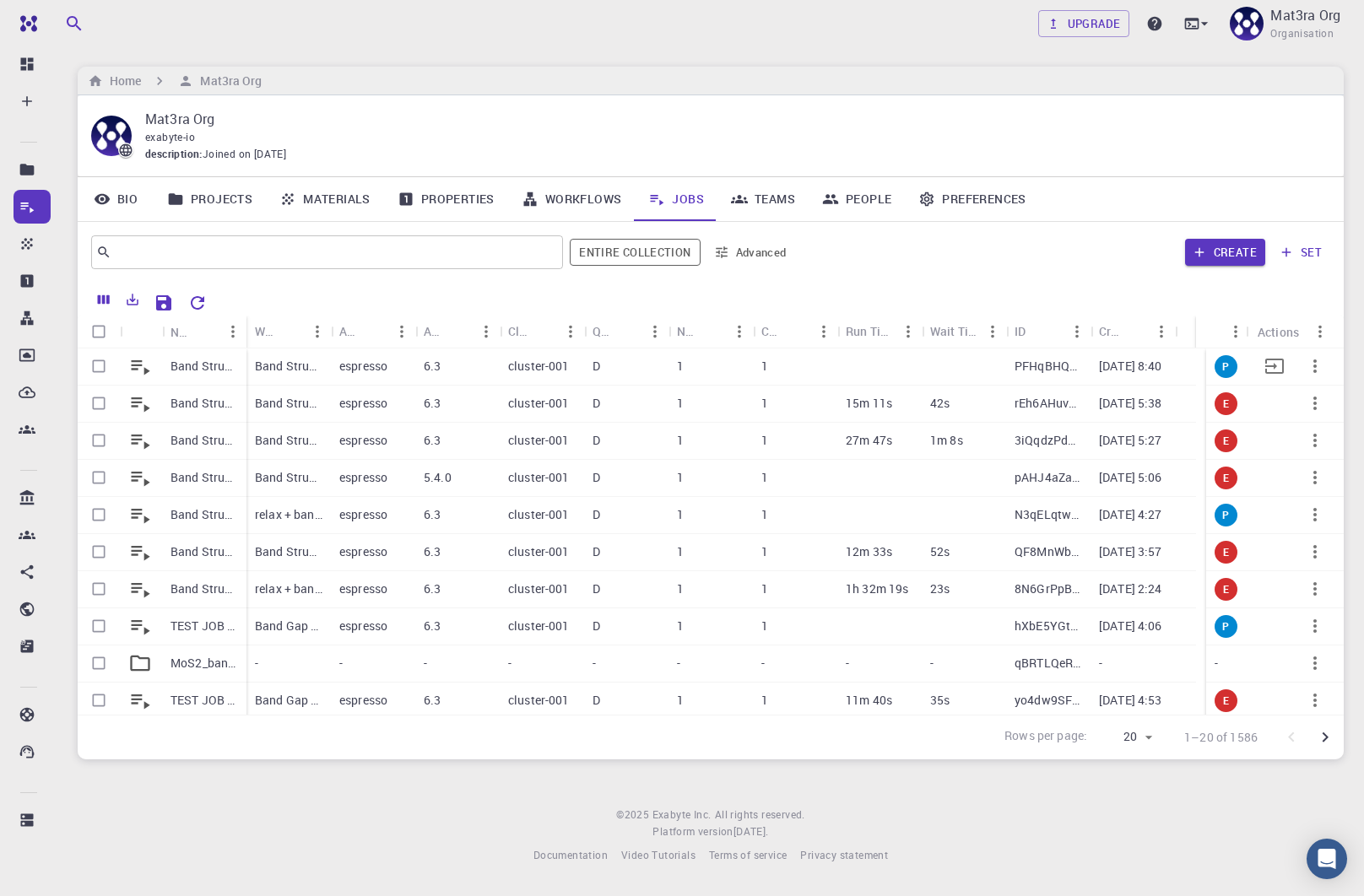
click at [187, 363] on p "Band Structure [DATE] 17:27 MoS2 (clone) (clone)" at bounding box center [204, 366] width 68 height 17
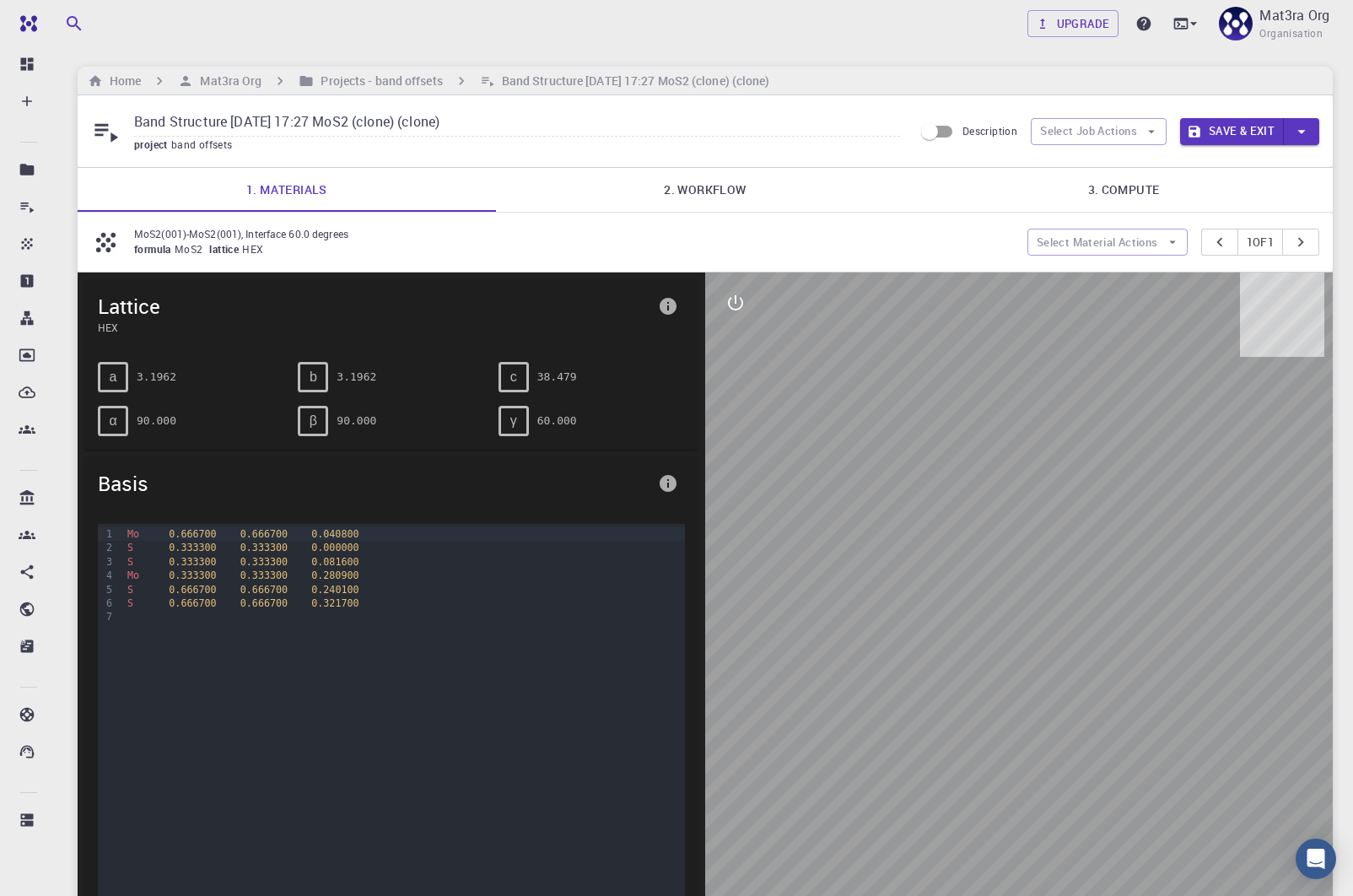
click at [673, 180] on link "2. Workflow" at bounding box center [705, 190] width 418 height 44
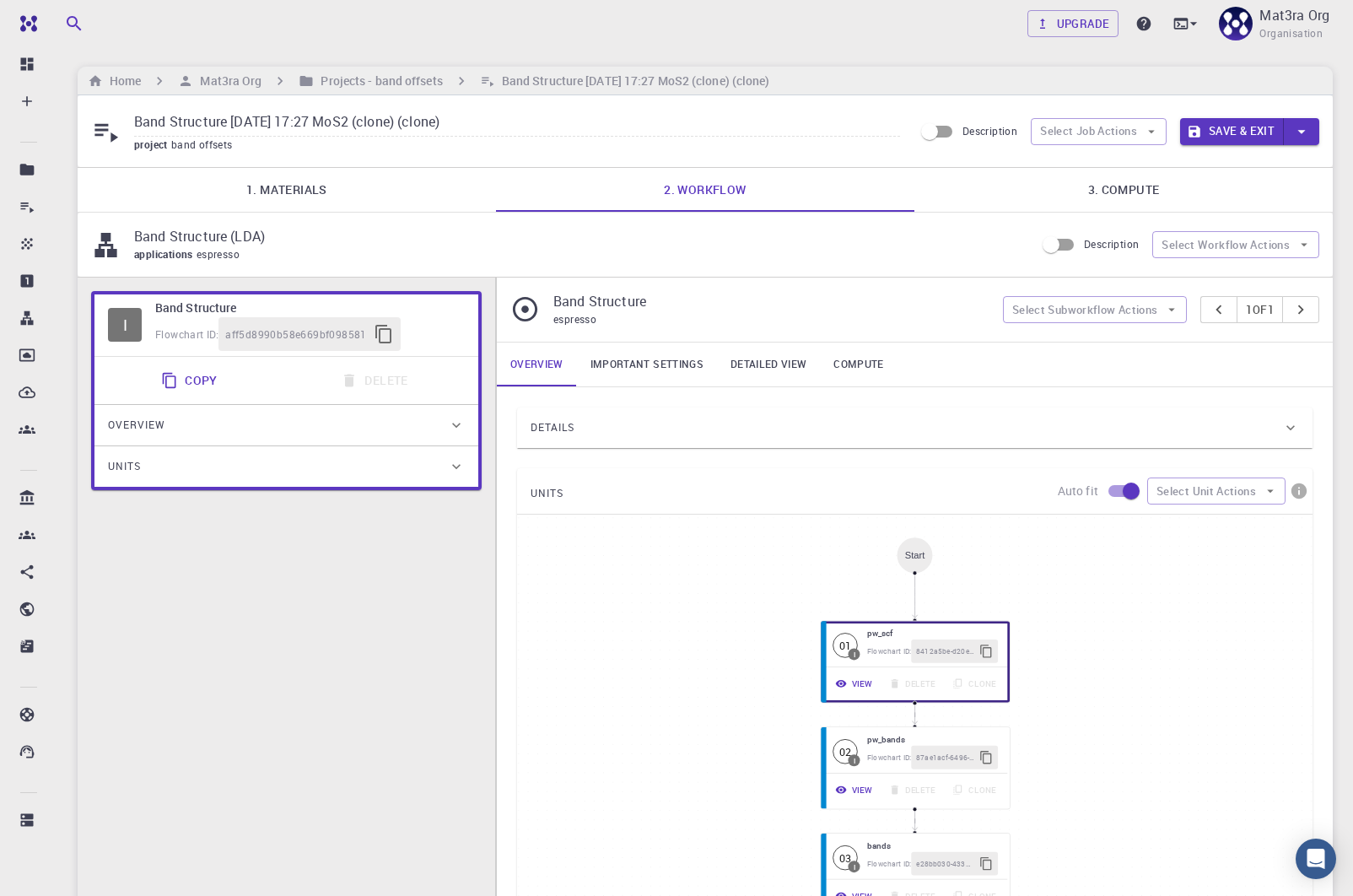
click at [622, 412] on div "Details" at bounding box center [914, 428] width 796 height 40
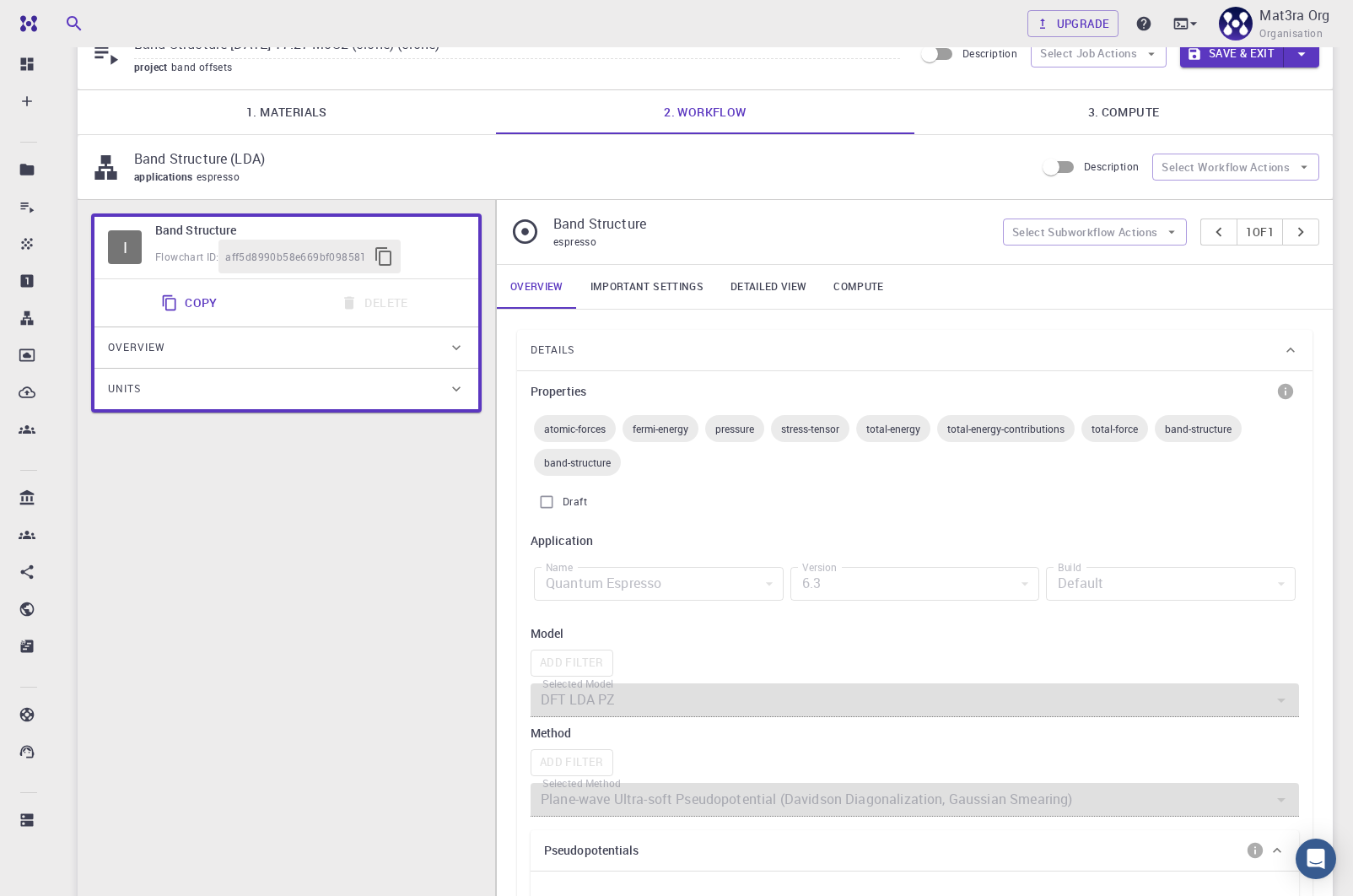
scroll to position [80, 0]
click at [668, 298] on link "Important settings" at bounding box center [646, 284] width 140 height 44
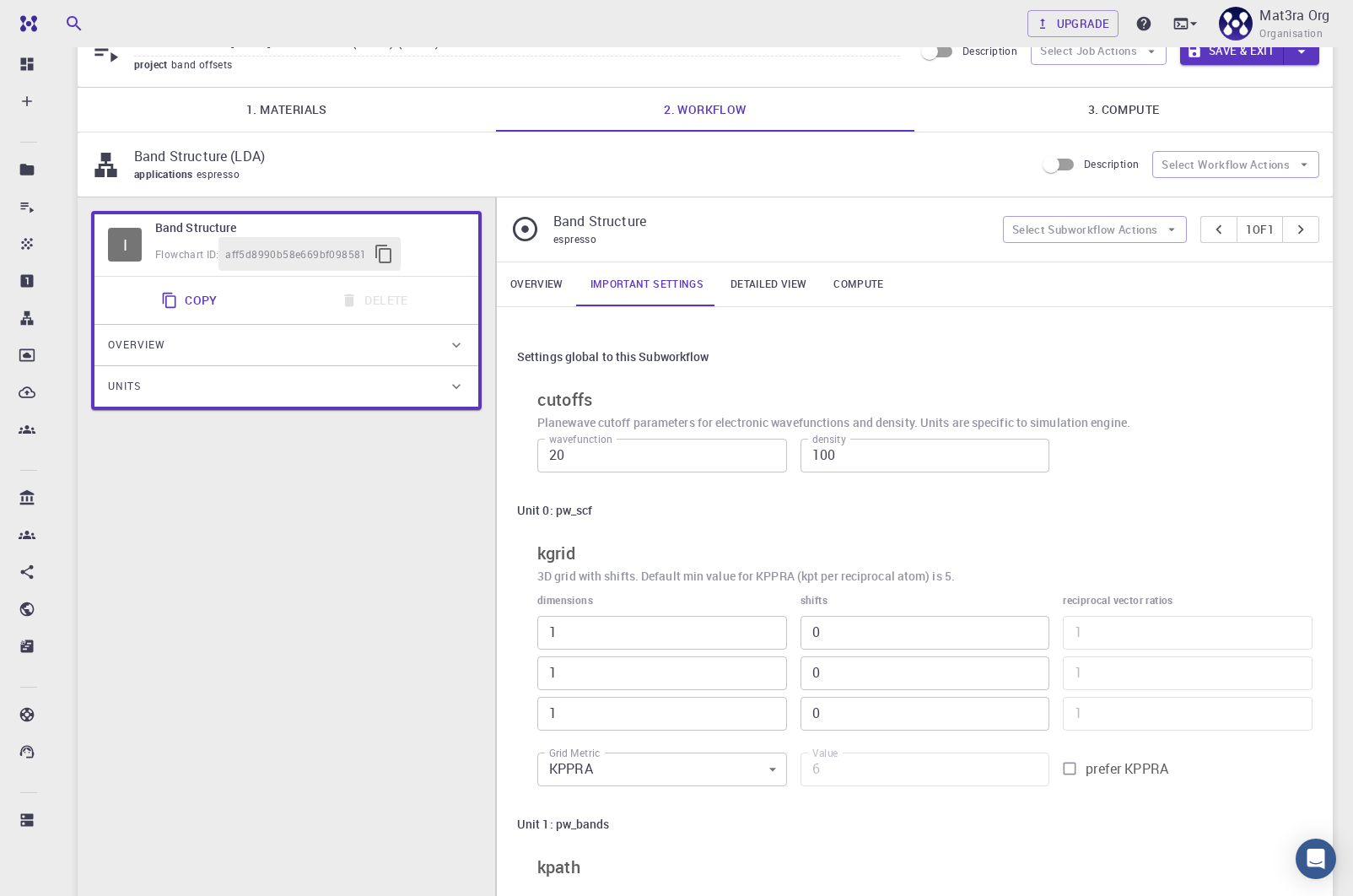
click at [555, 295] on link "Overview" at bounding box center [536, 284] width 80 height 44
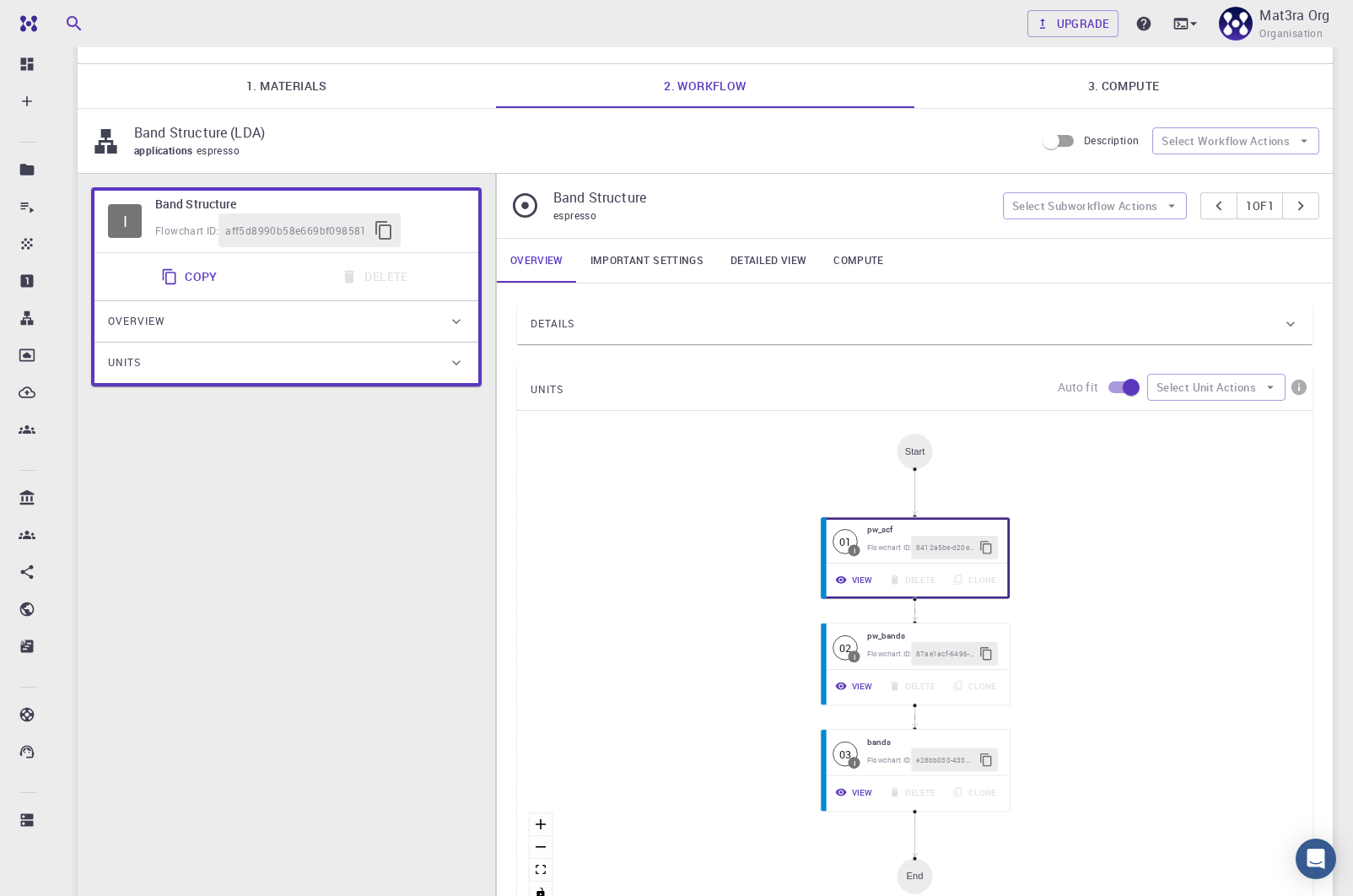
scroll to position [106, 0]
click at [866, 580] on button "View" at bounding box center [853, 579] width 56 height 25
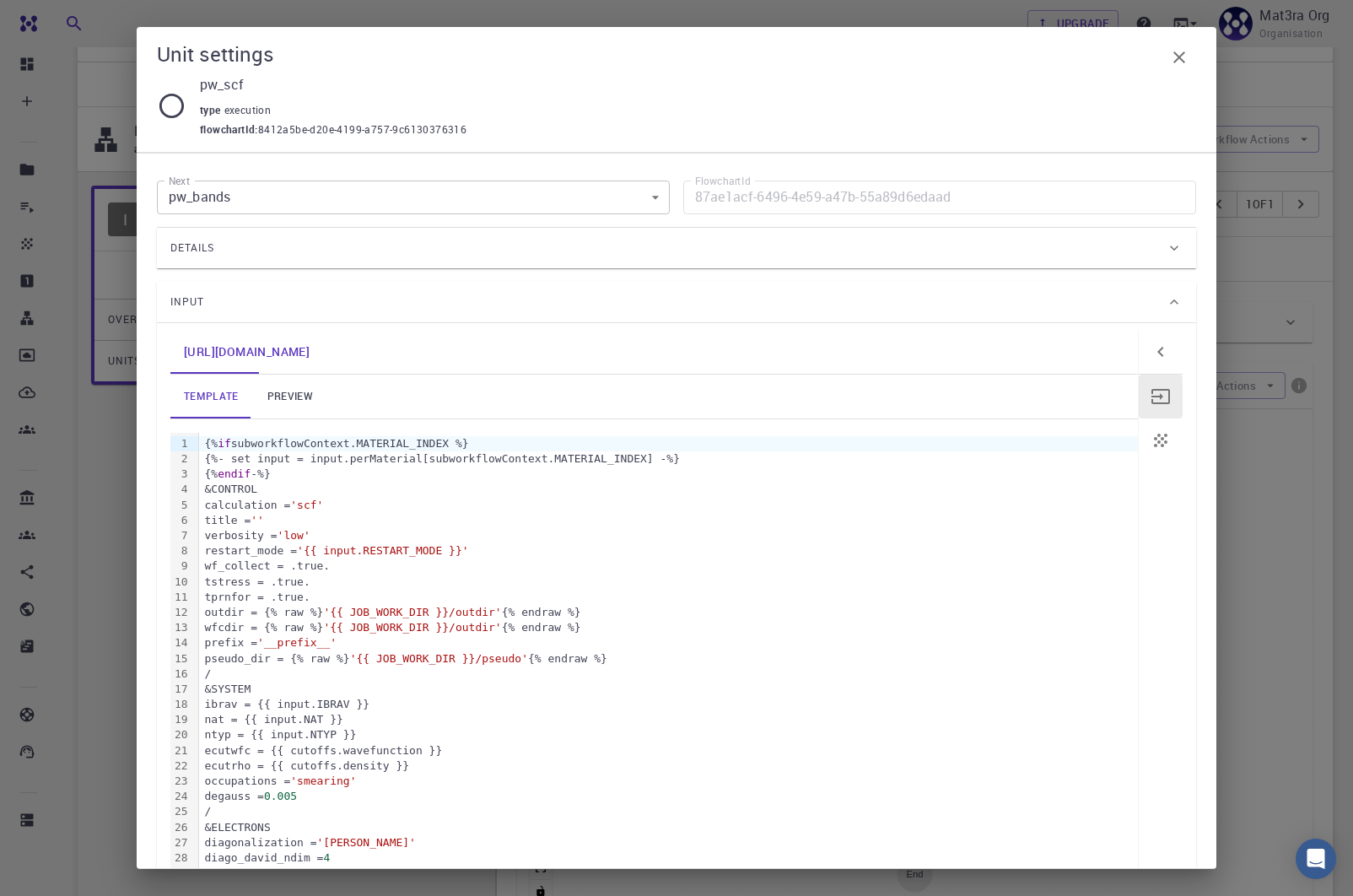
scroll to position [17, 0]
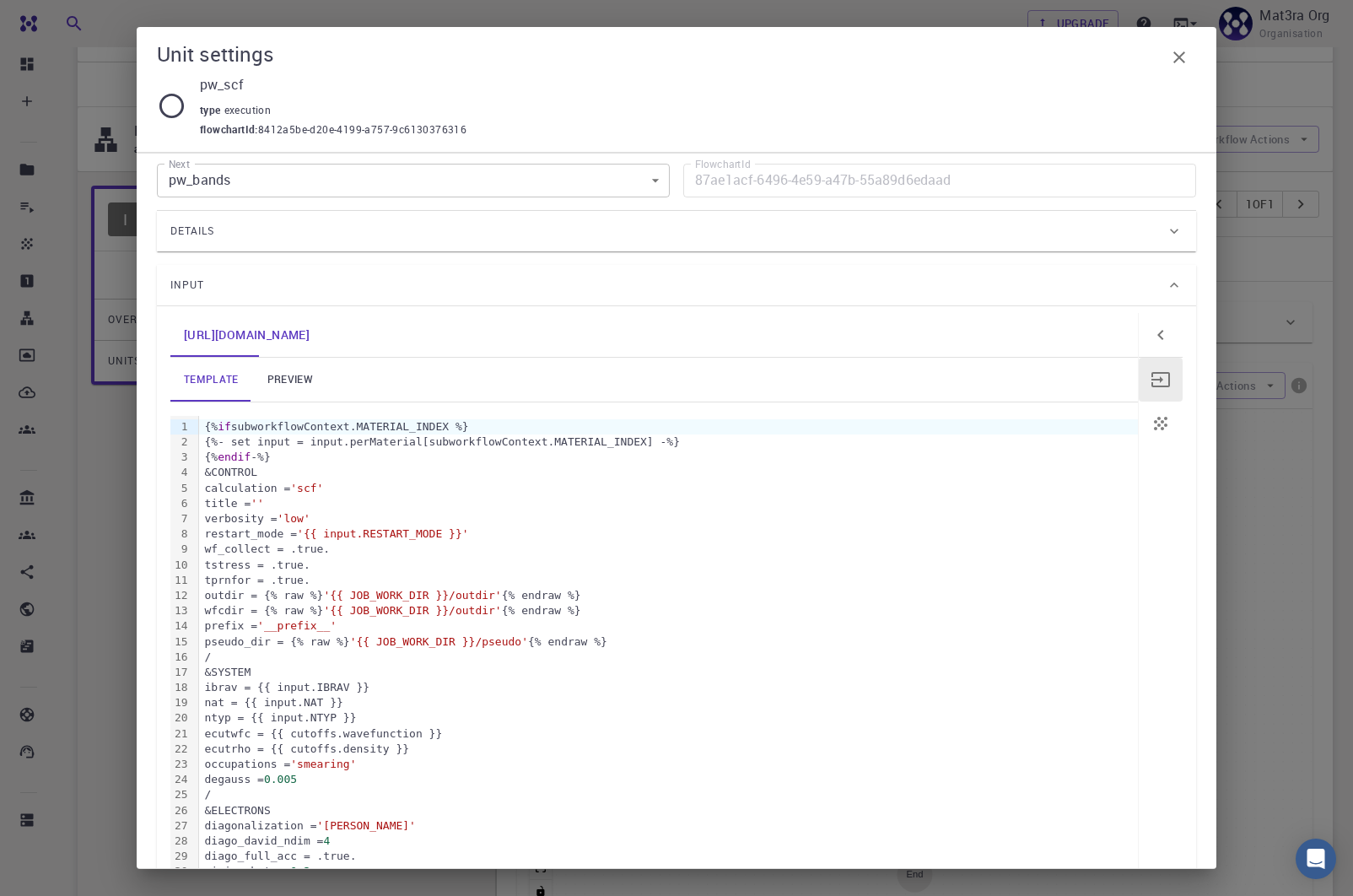
click at [1233, 481] on div "Unit settings pw_scf type execution flowchartId : 8412a5be-d20e-4199-a757-9c613…" at bounding box center [676, 448] width 1353 height 896
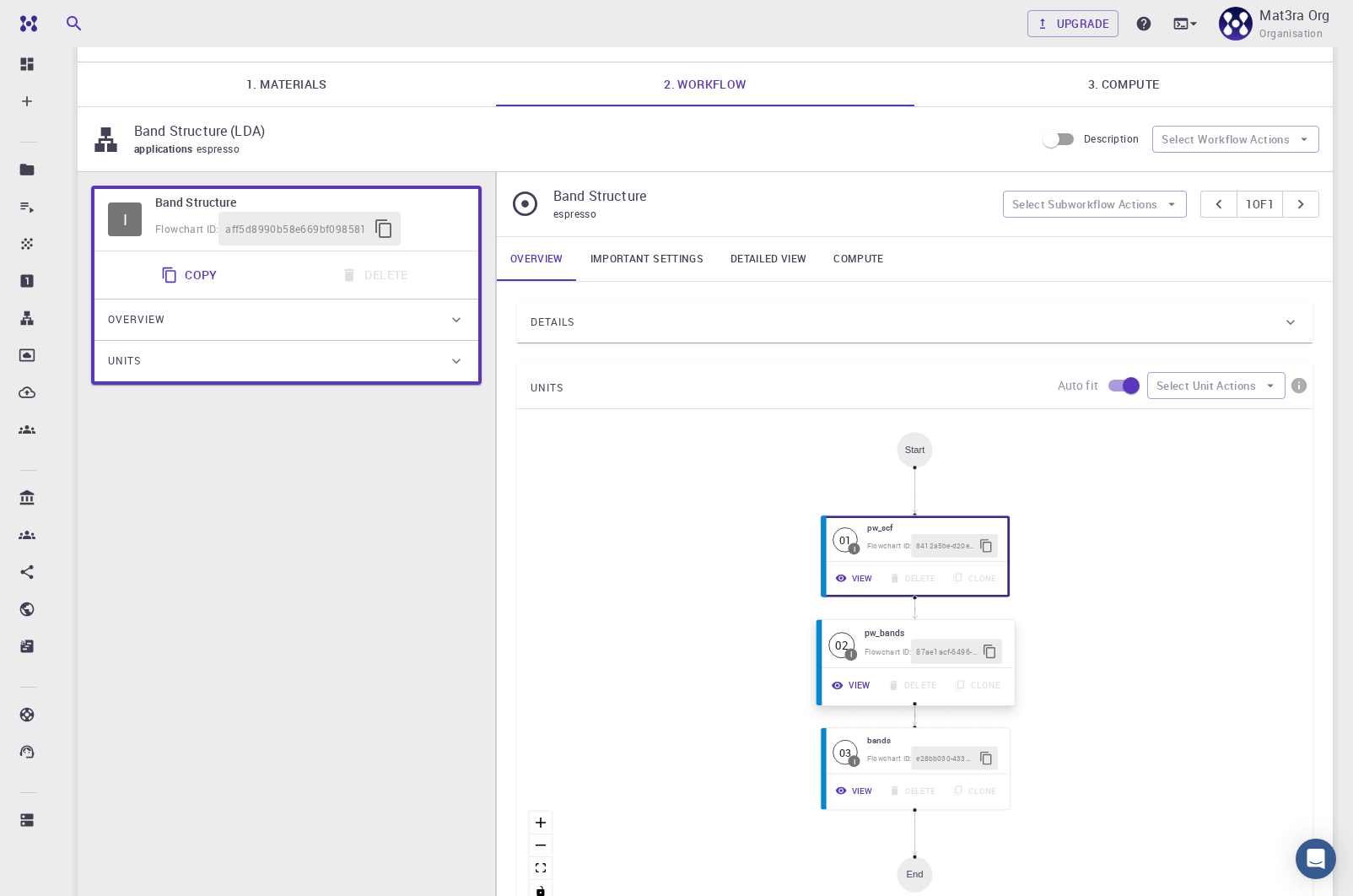
click at [858, 683] on button "View" at bounding box center [853, 686] width 56 height 25
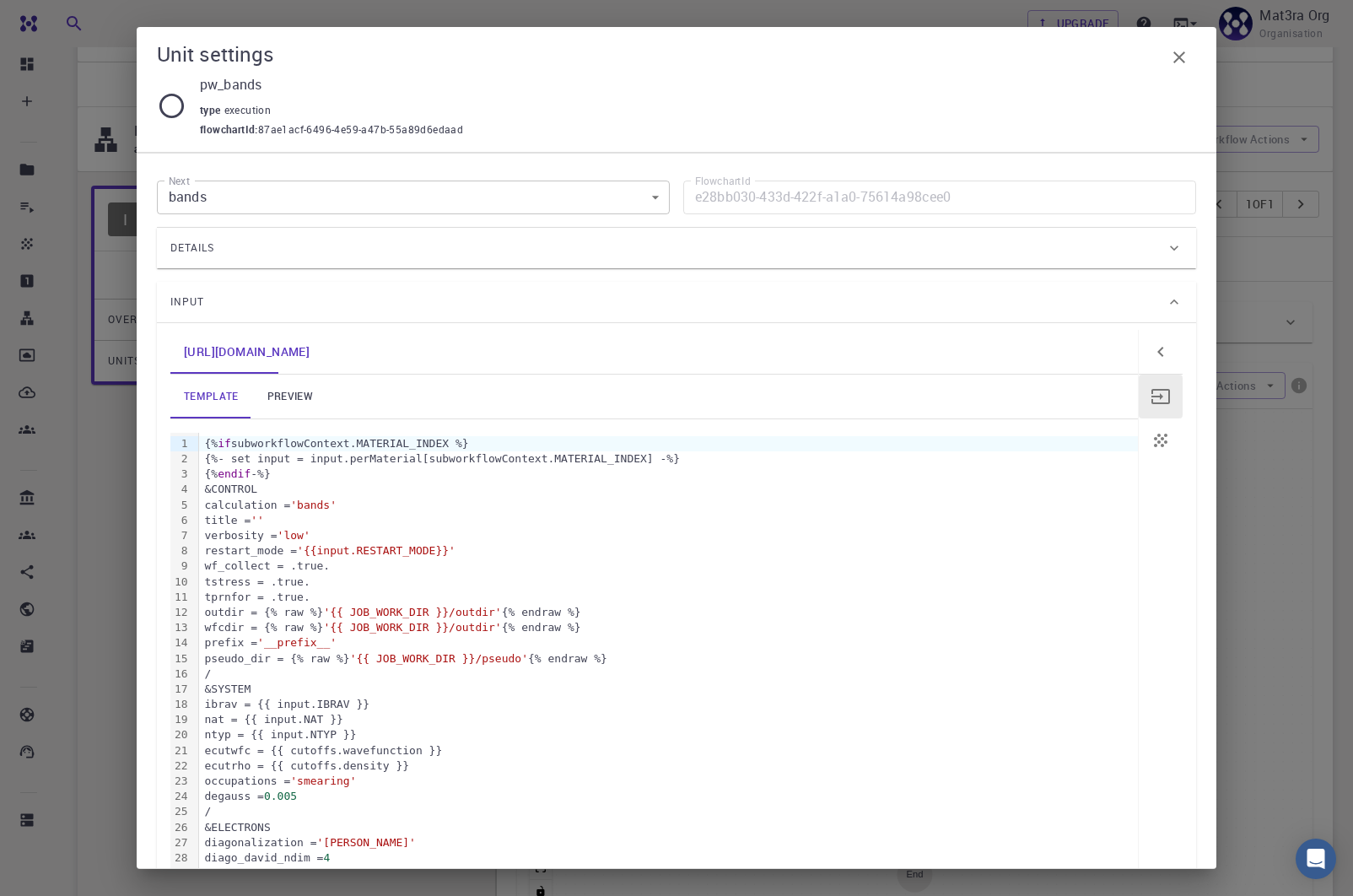
click at [404, 251] on div "Details" at bounding box center [668, 248] width 995 height 27
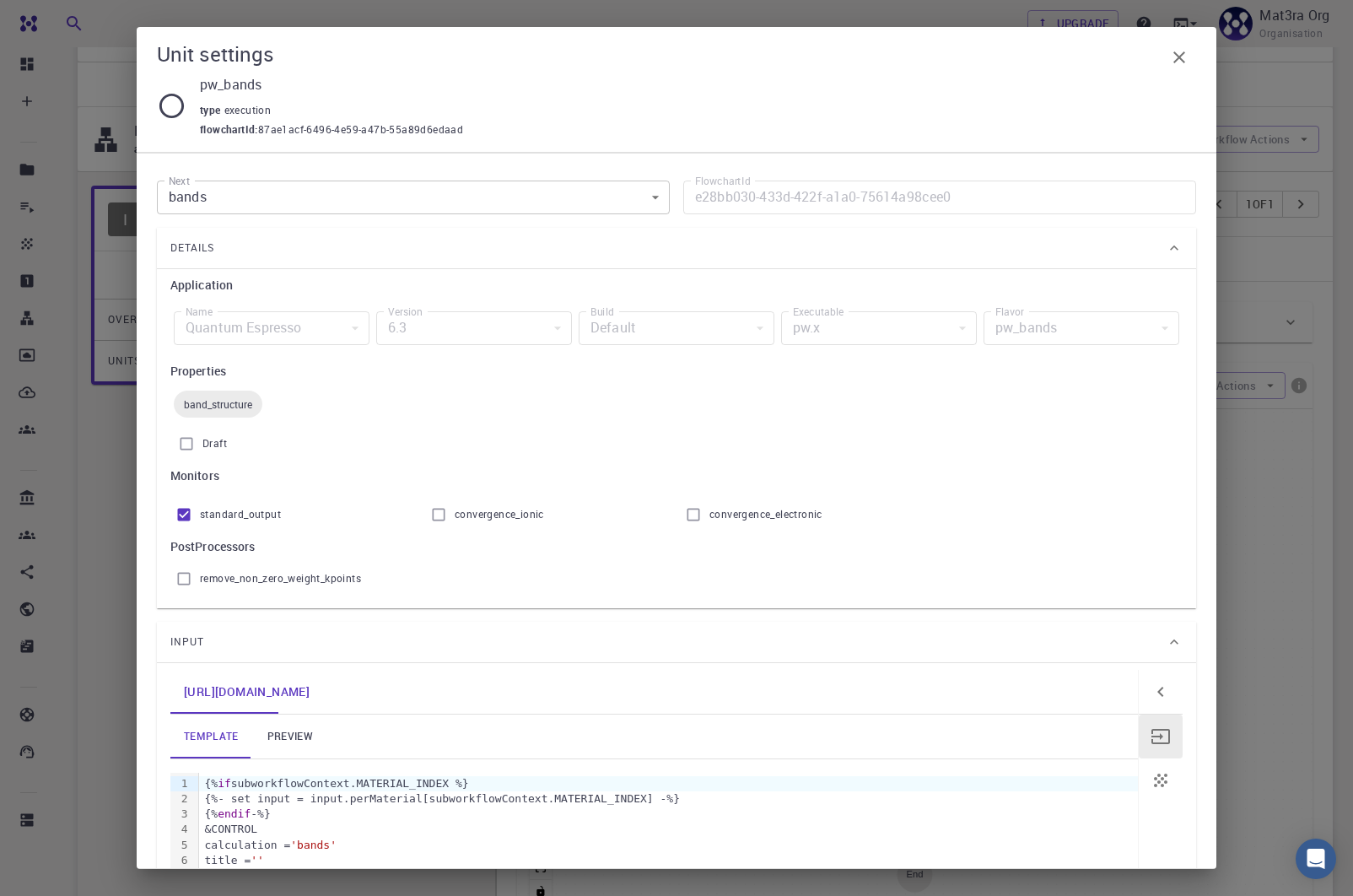
click at [245, 404] on span "band_structure" at bounding box center [218, 404] width 89 height 13
click at [207, 398] on span "band_structure" at bounding box center [218, 404] width 89 height 13
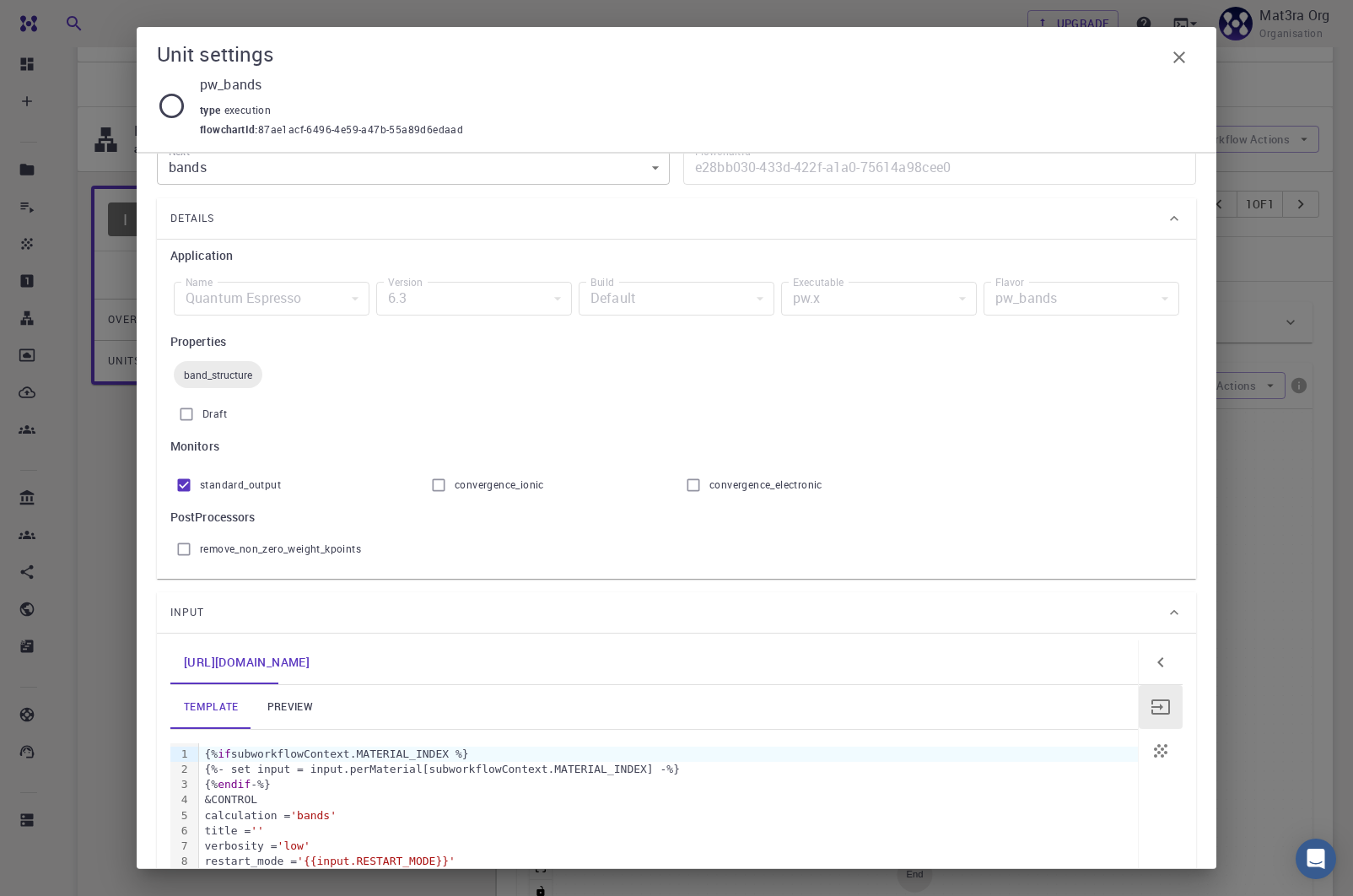
scroll to position [31, 0]
click at [204, 375] on span "band_structure" at bounding box center [218, 373] width 89 height 13
click at [133, 410] on div "Unit settings pw_bands type execution flowchartId : 87ae1acf-6496-4e59-a47b-55a…" at bounding box center [676, 448] width 1353 height 896
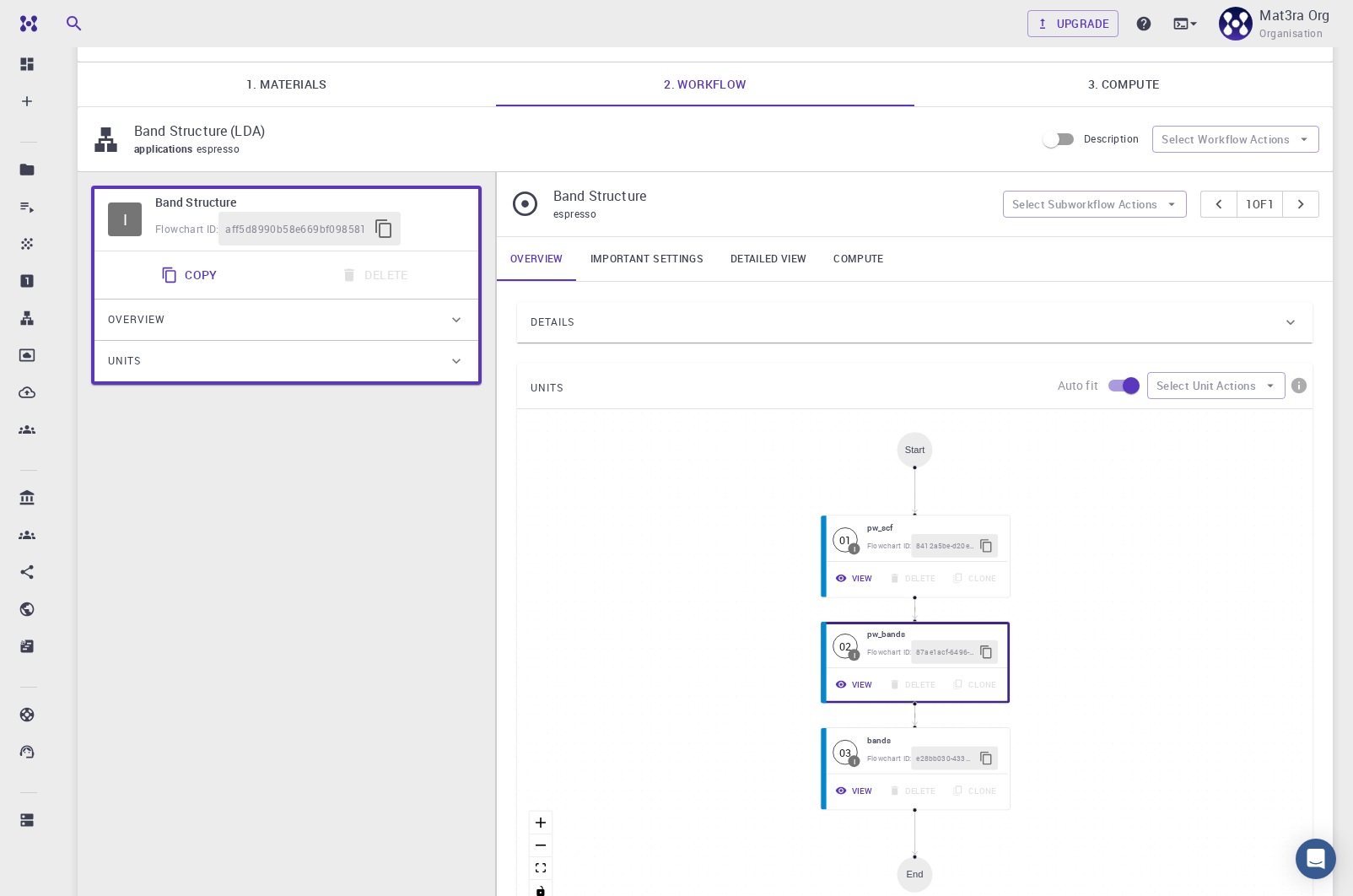
click at [624, 370] on div "UNITS Auto fit Select Unit Actions" at bounding box center [914, 386] width 796 height 46
click at [597, 390] on div "UNITS Auto fit Select Unit Actions" at bounding box center [914, 386] width 796 height 46
click at [866, 785] on button "View" at bounding box center [853, 792] width 56 height 25
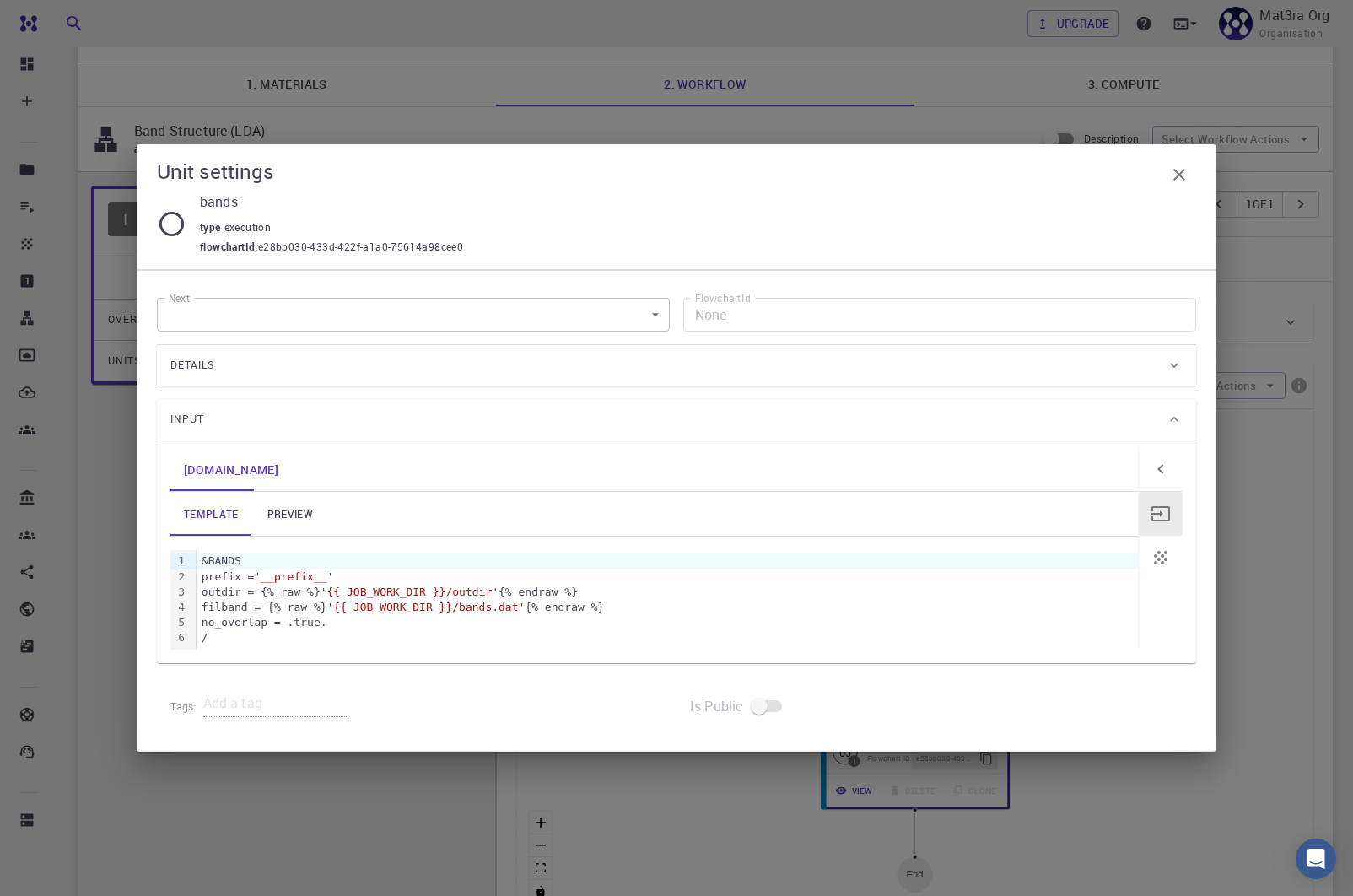
click at [259, 363] on div "Details" at bounding box center [668, 365] width 995 height 27
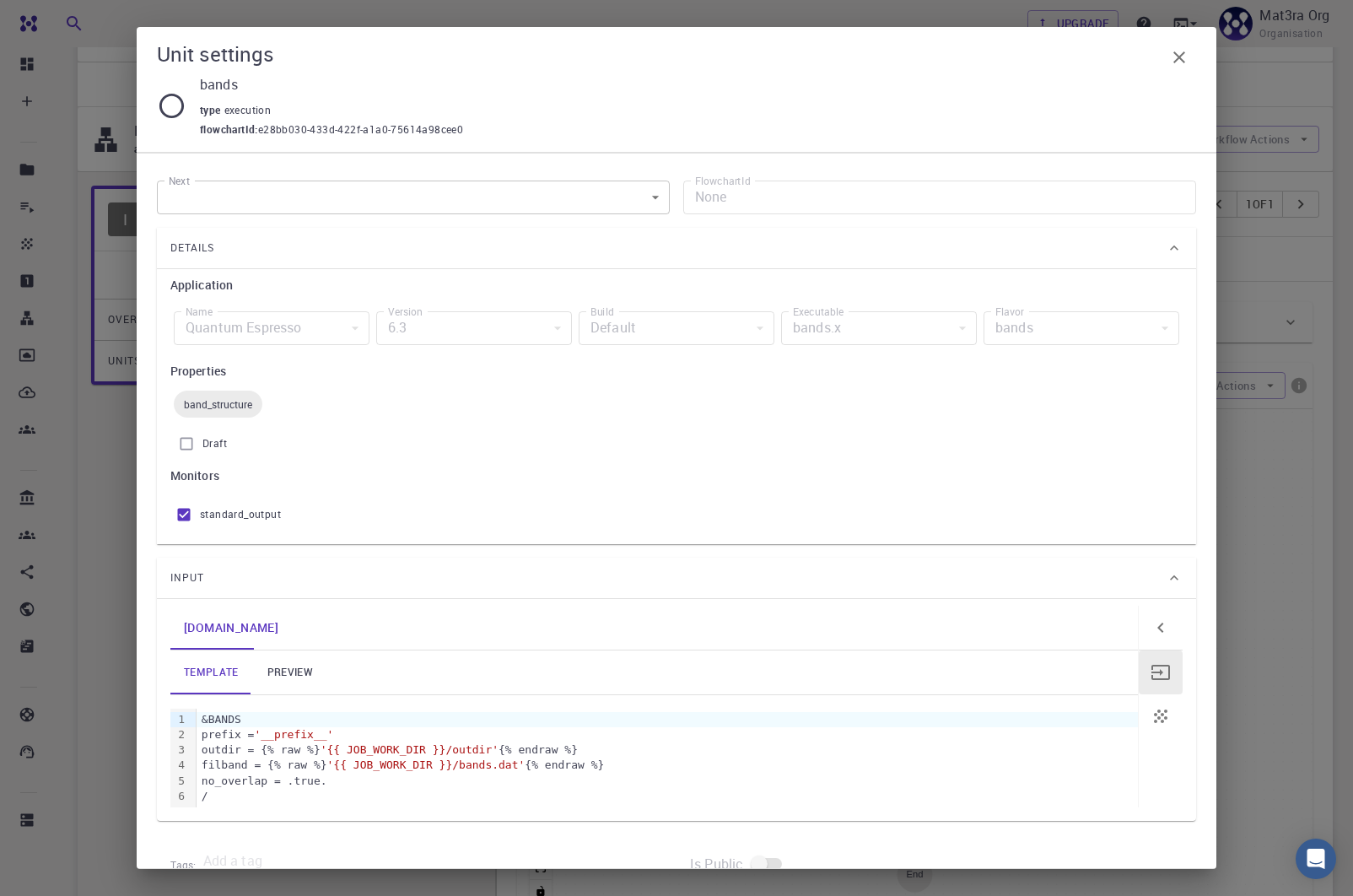
click at [196, 413] on div "band_structure" at bounding box center [218, 404] width 89 height 27
click at [203, 412] on div "band_structure" at bounding box center [218, 404] width 89 height 27
click at [251, 330] on div "Quantum Espresso" at bounding box center [272, 328] width 196 height 33
click at [326, 239] on div "Details" at bounding box center [668, 248] width 995 height 27
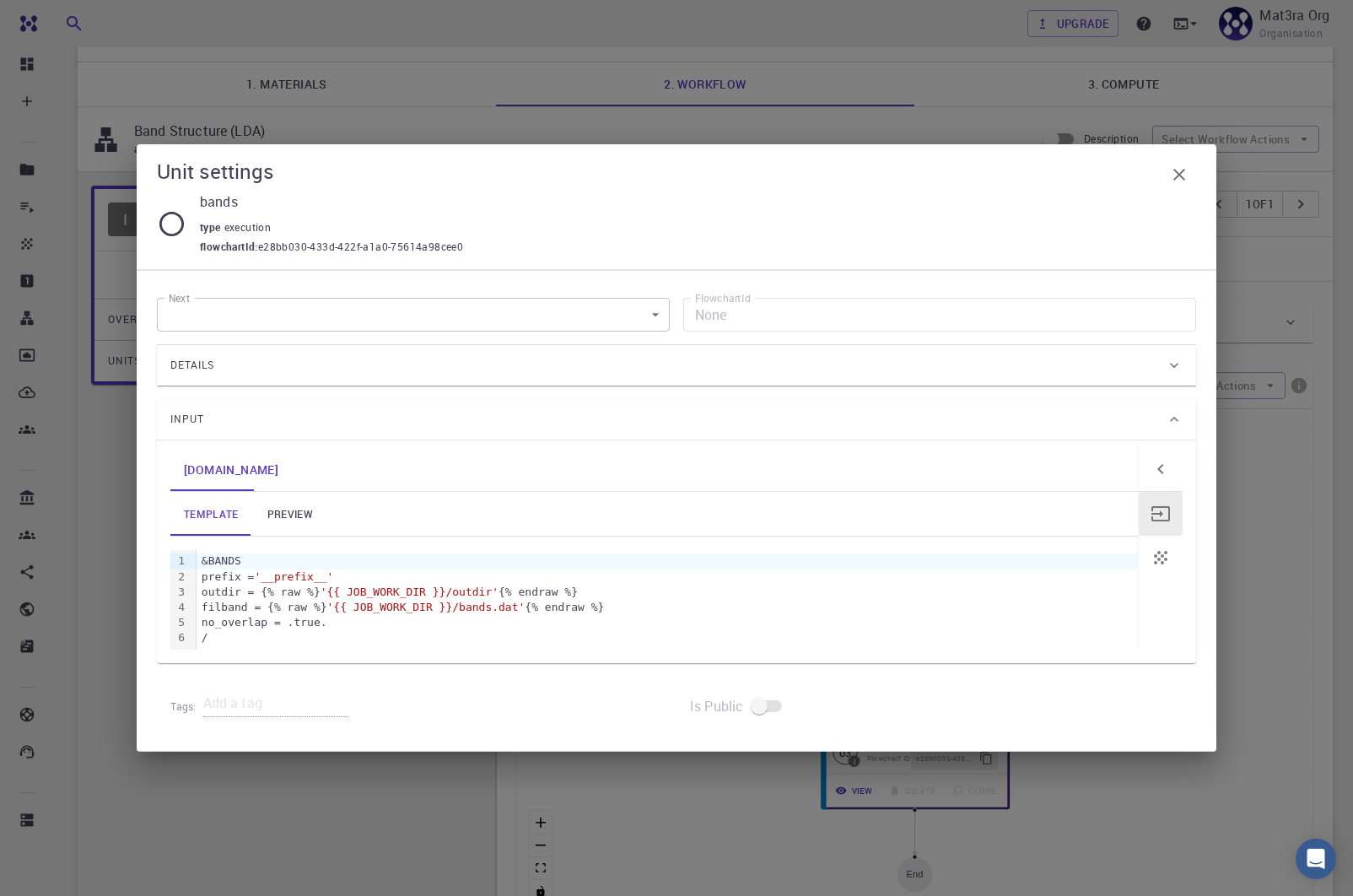
click at [258, 379] on div "Details" at bounding box center [677, 366] width 1039 height 40
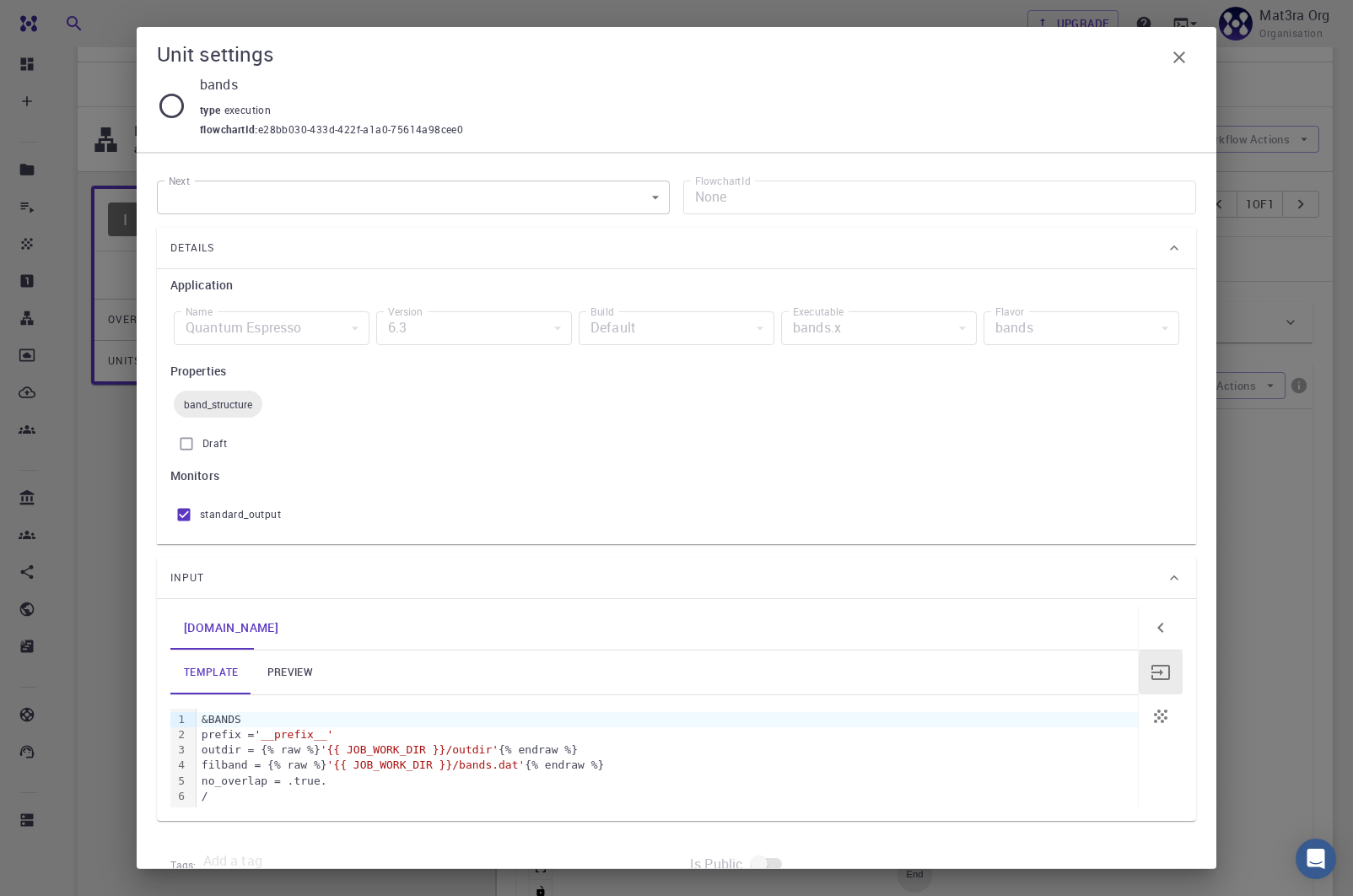
click at [214, 580] on div "Input" at bounding box center [668, 578] width 995 height 27
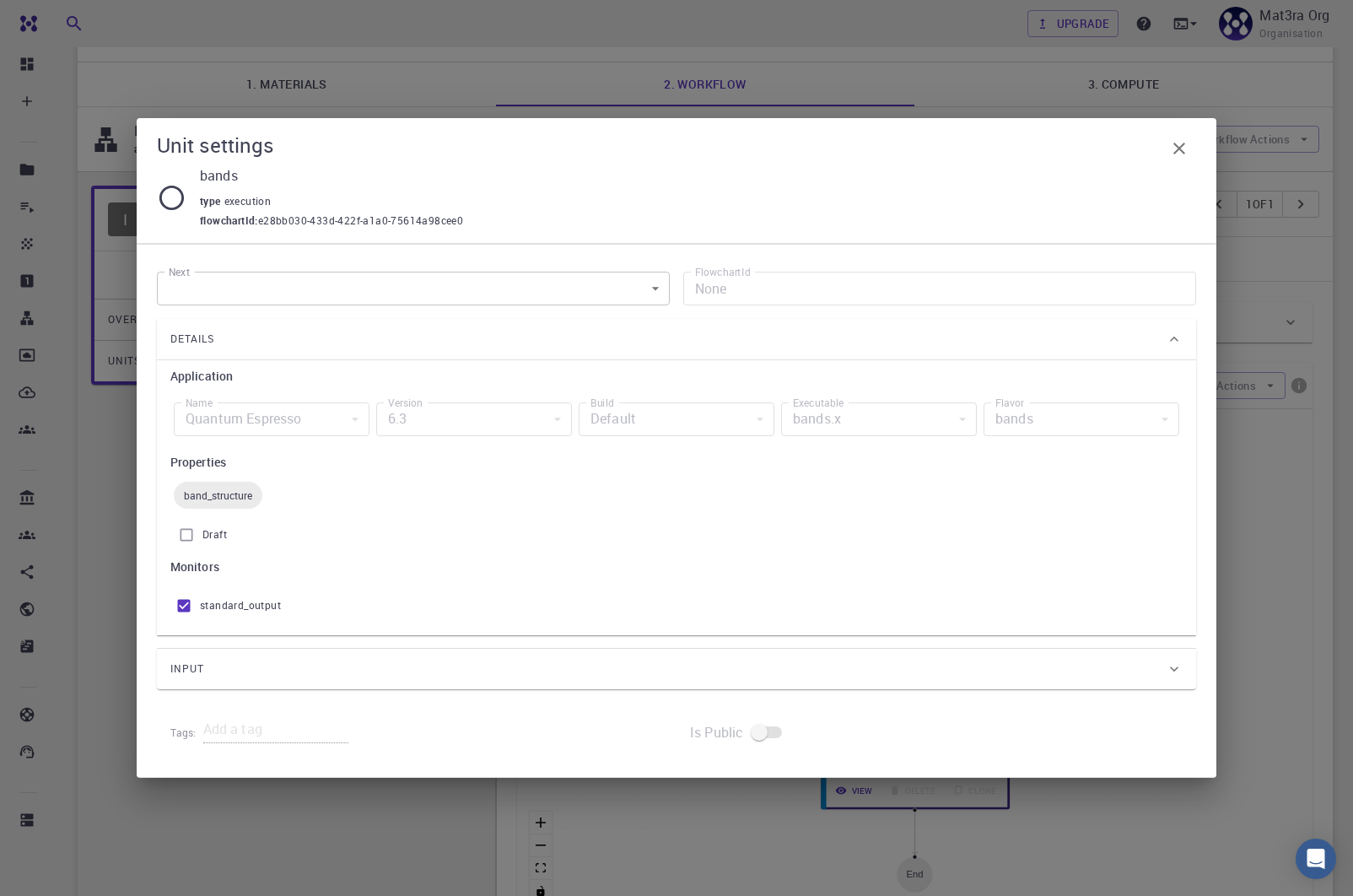
click at [184, 696] on div "Next ​ Next FlowchartId None FlowchartId Details Application Name Quantum Espre…" at bounding box center [677, 481] width 1039 height 445
click at [194, 672] on span "Input" at bounding box center [187, 669] width 33 height 27
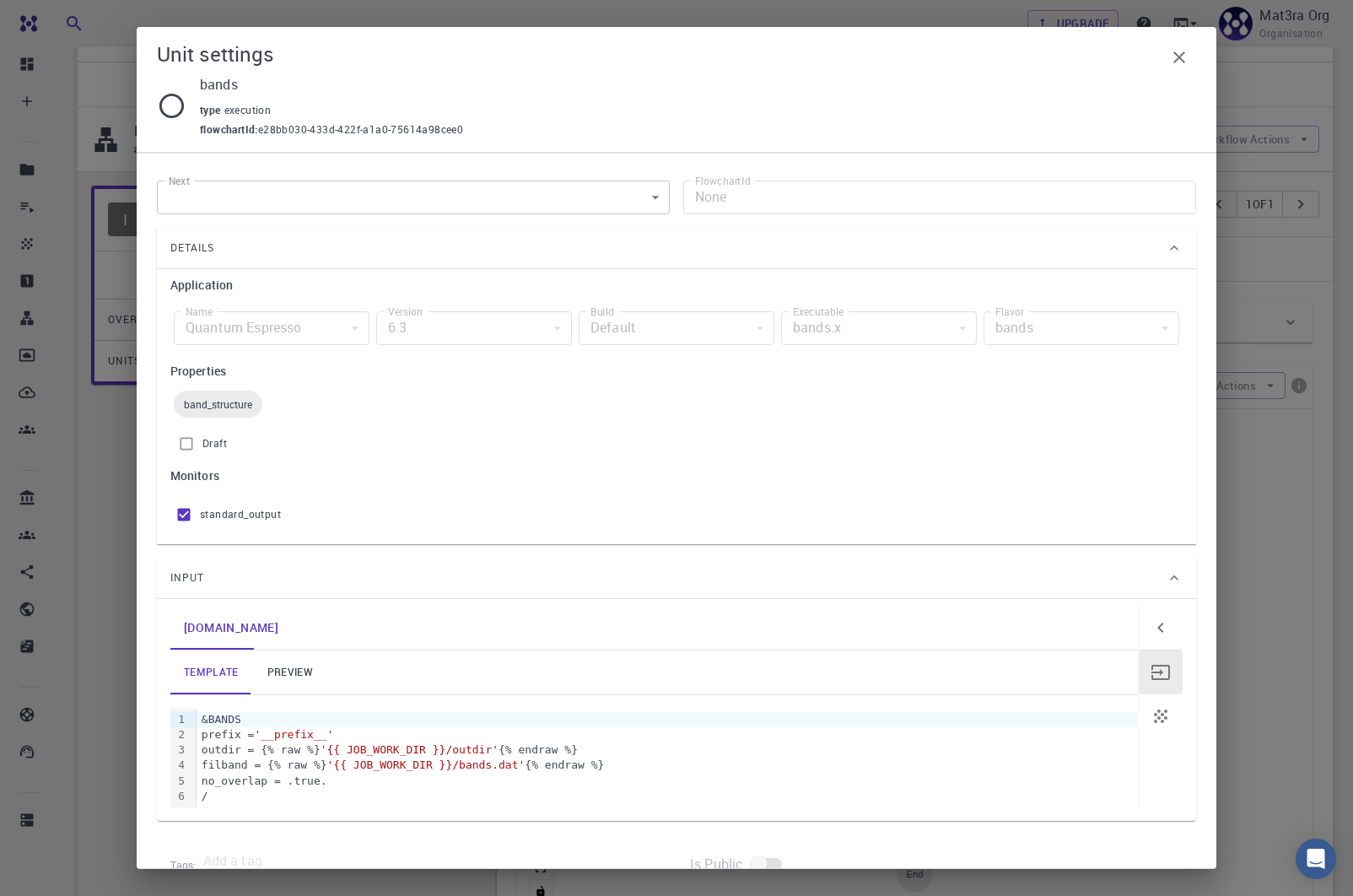
click at [112, 565] on div "Unit settings bands type execution flowchartId : e28bb030-433d-422f-a1a0-75614a…" at bounding box center [676, 448] width 1353 height 896
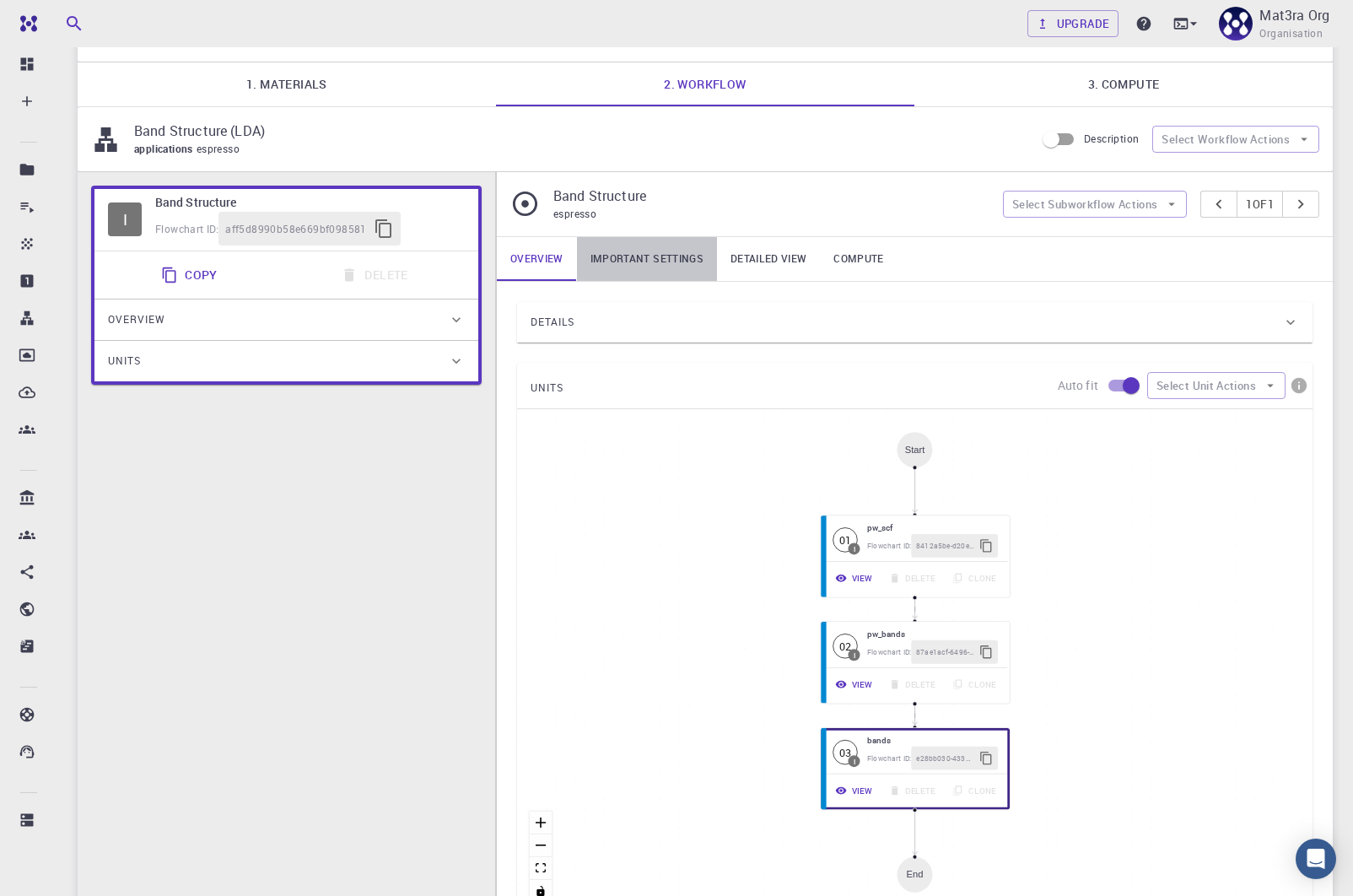
click at [608, 245] on link "Important settings" at bounding box center [646, 259] width 140 height 44
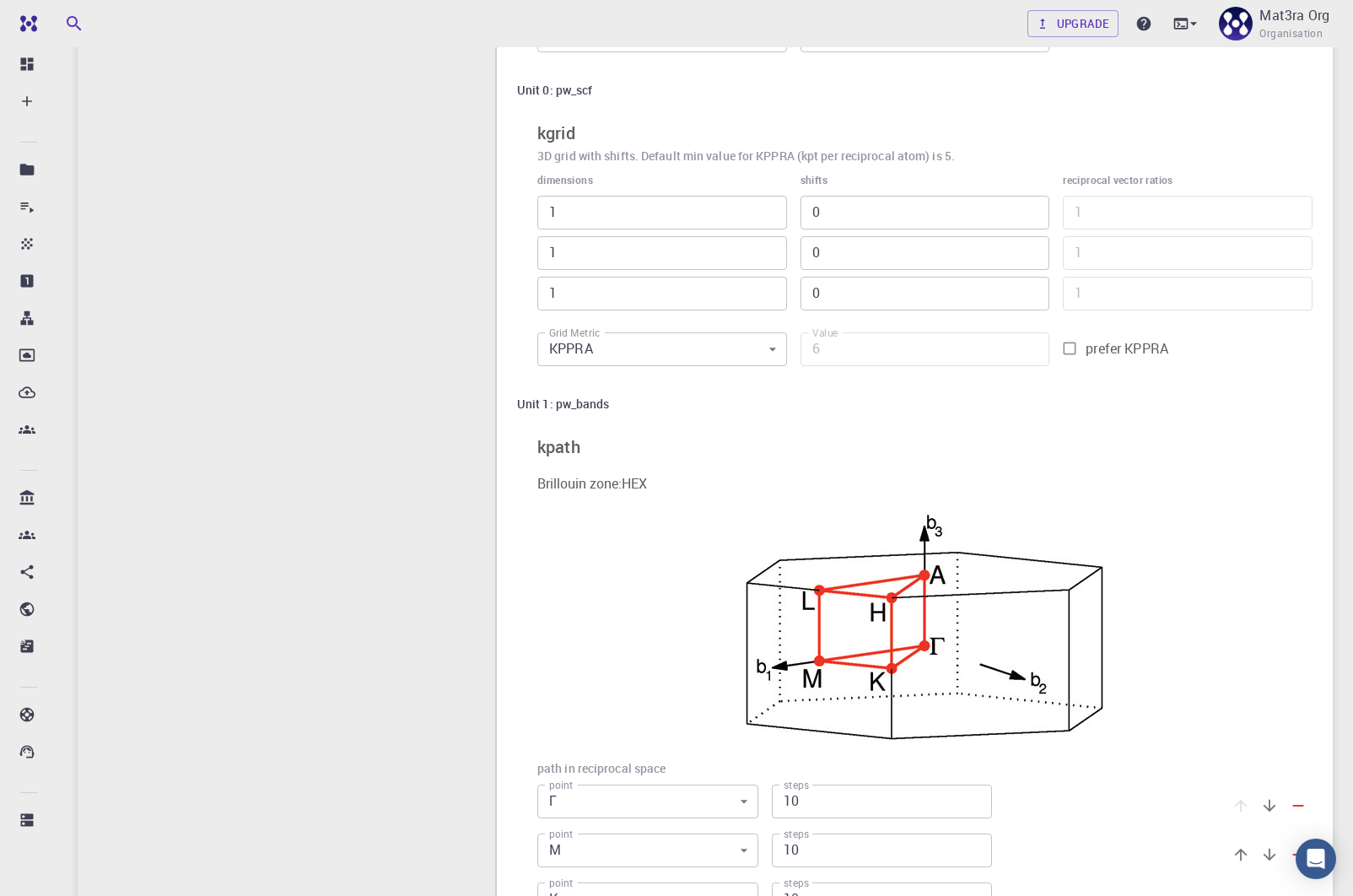
scroll to position [0, 0]
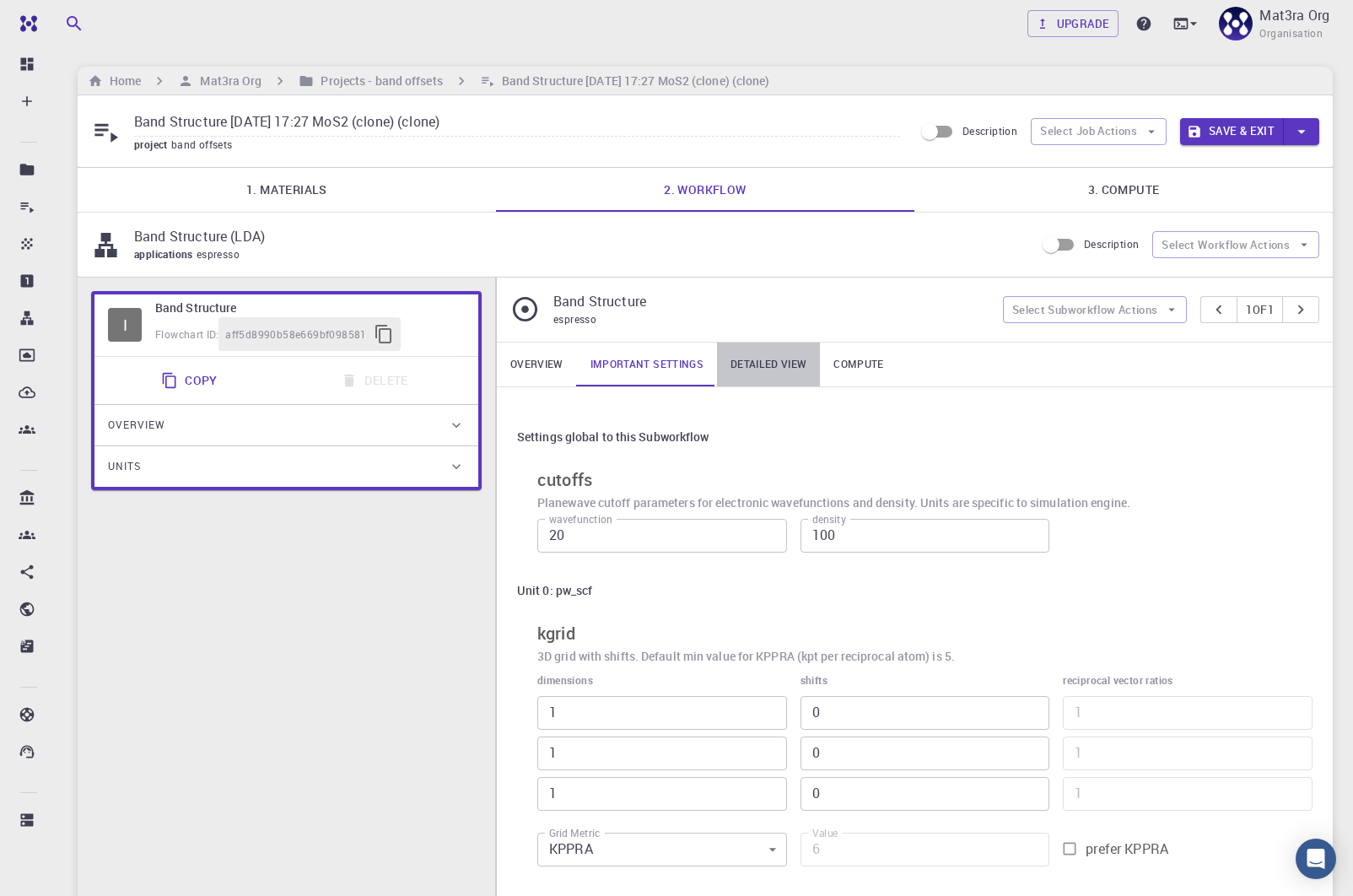
click at [747, 363] on link "Detailed view" at bounding box center [768, 365] width 103 height 44
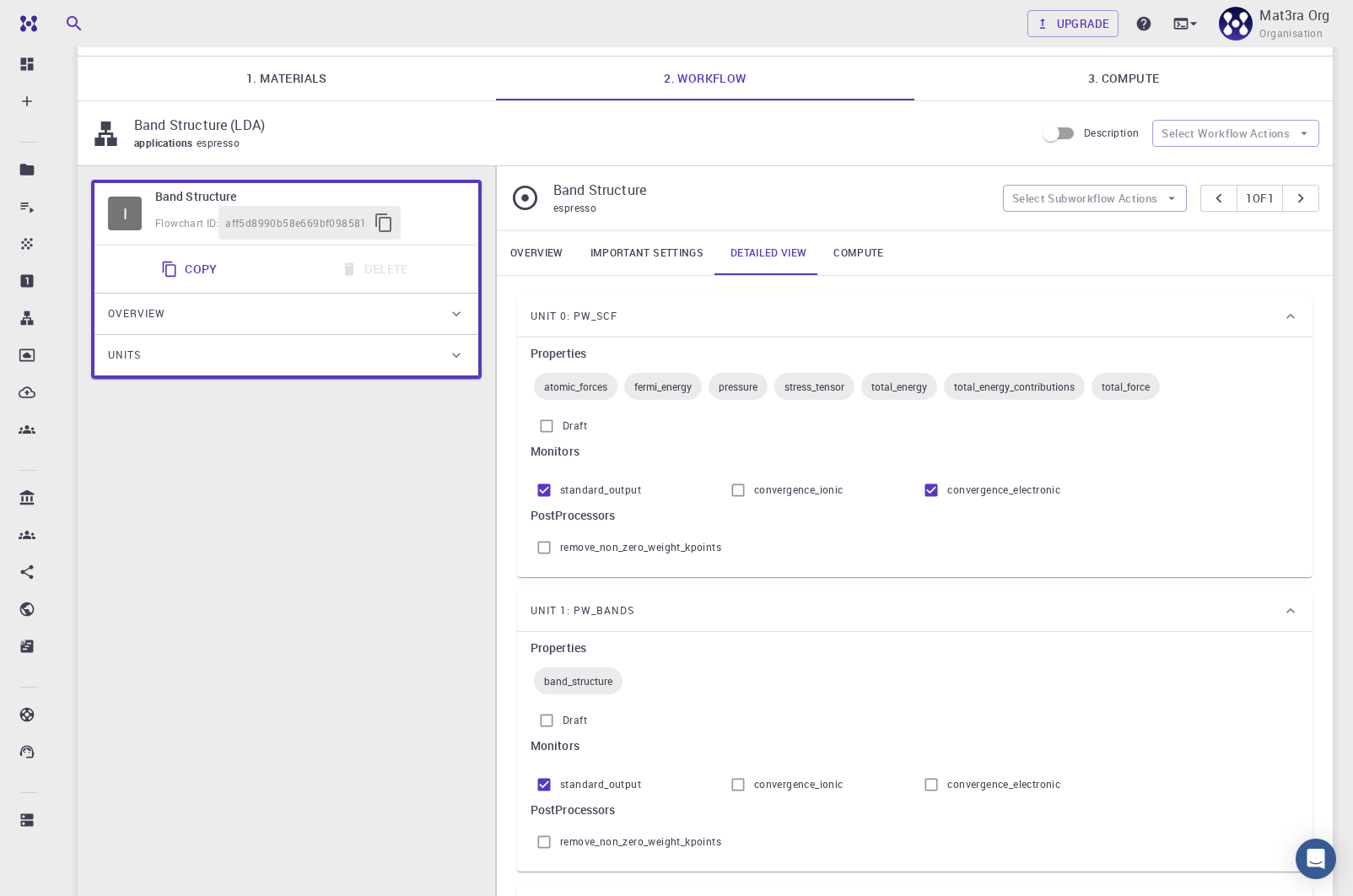
scroll to position [149, 0]
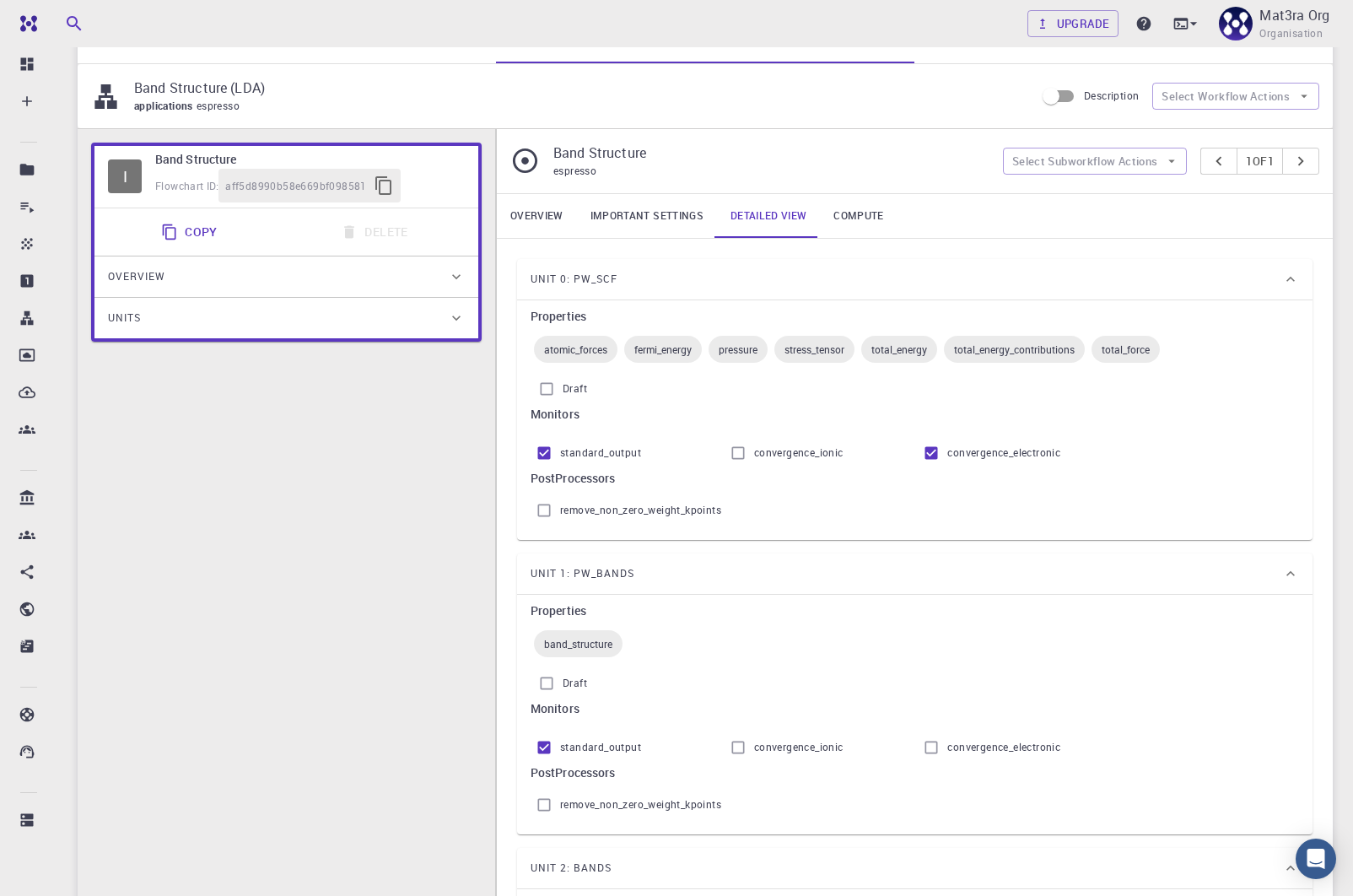
click at [592, 595] on div "Properties band_structure Draft Monitors standard_output convergence_ionic conv…" at bounding box center [914, 715] width 796 height 240
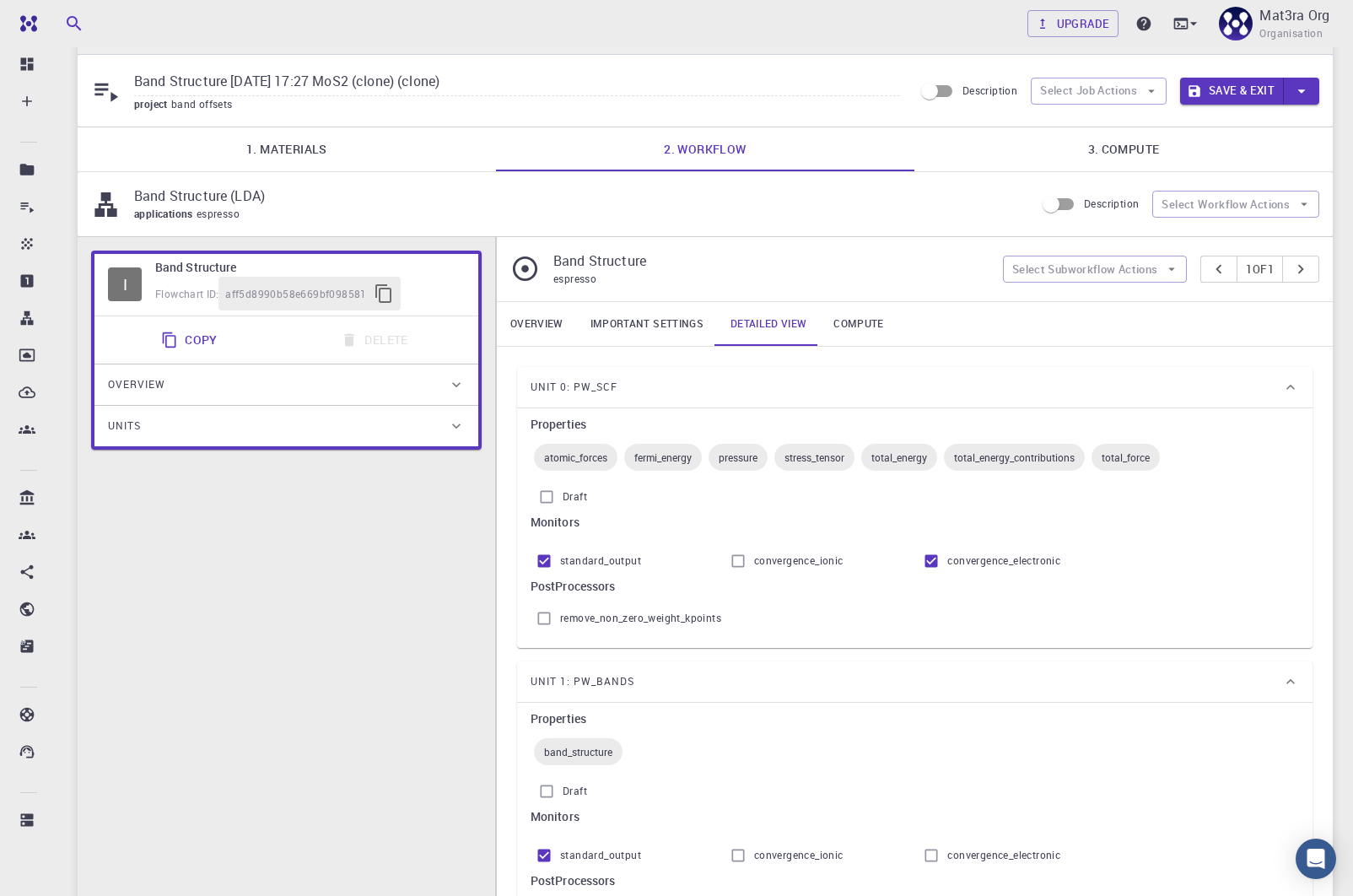
scroll to position [0, 0]
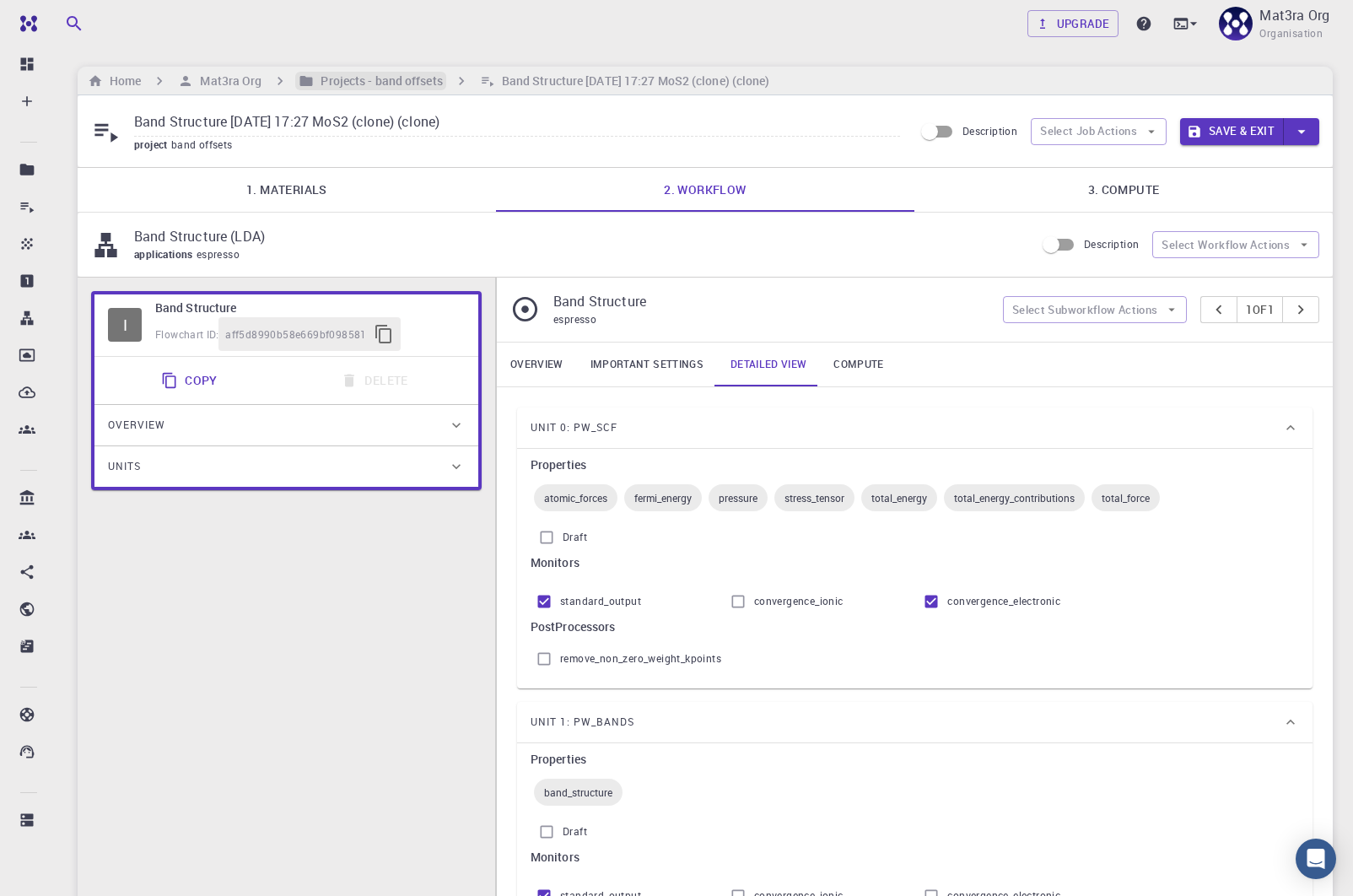
click at [388, 86] on h6 "Projects - band offsets" at bounding box center [378, 81] width 128 height 18
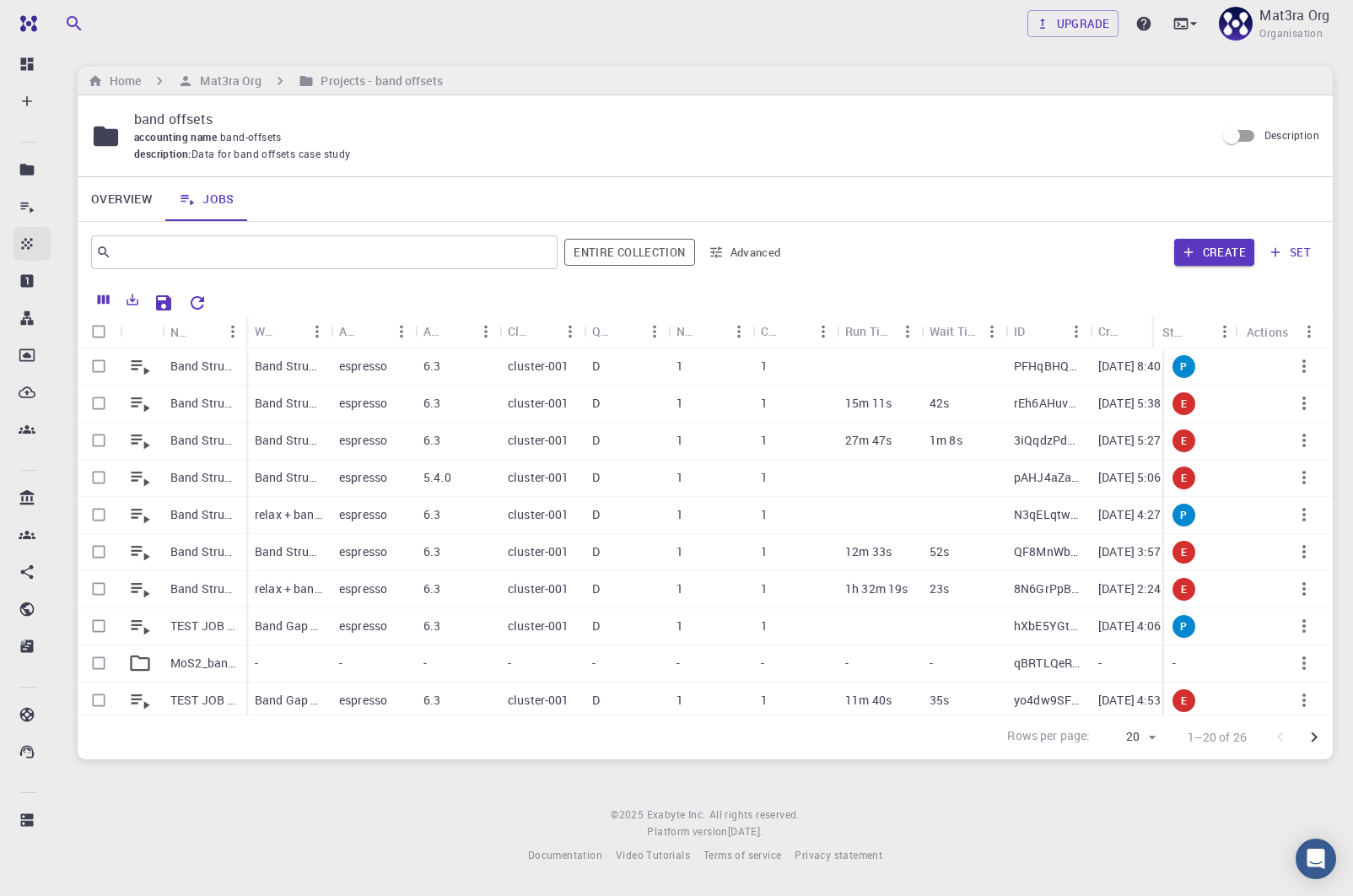
click at [29, 241] on icon at bounding box center [26, 244] width 11 height 11
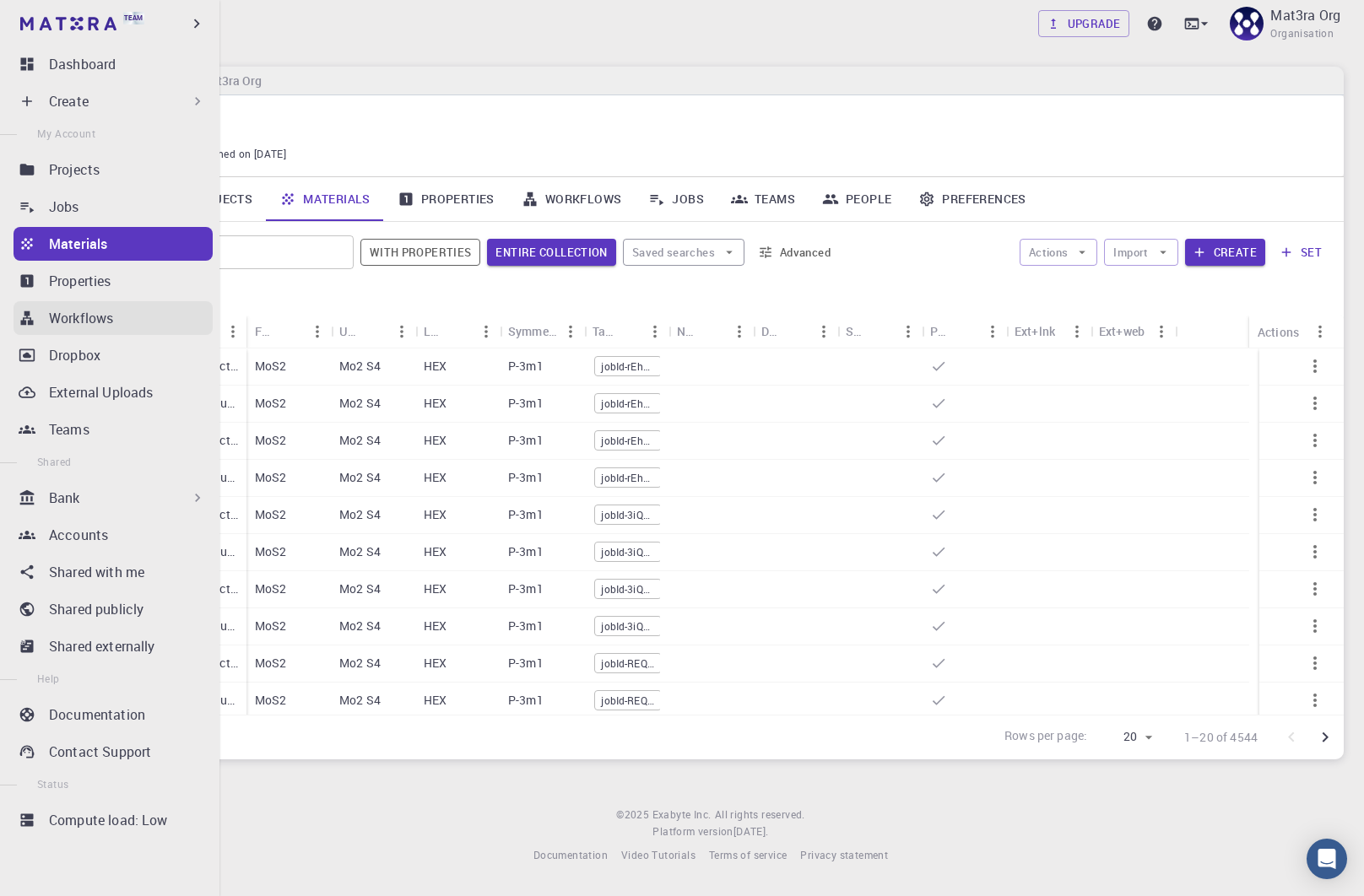
click at [94, 302] on link "Workflows" at bounding box center [113, 318] width 199 height 33
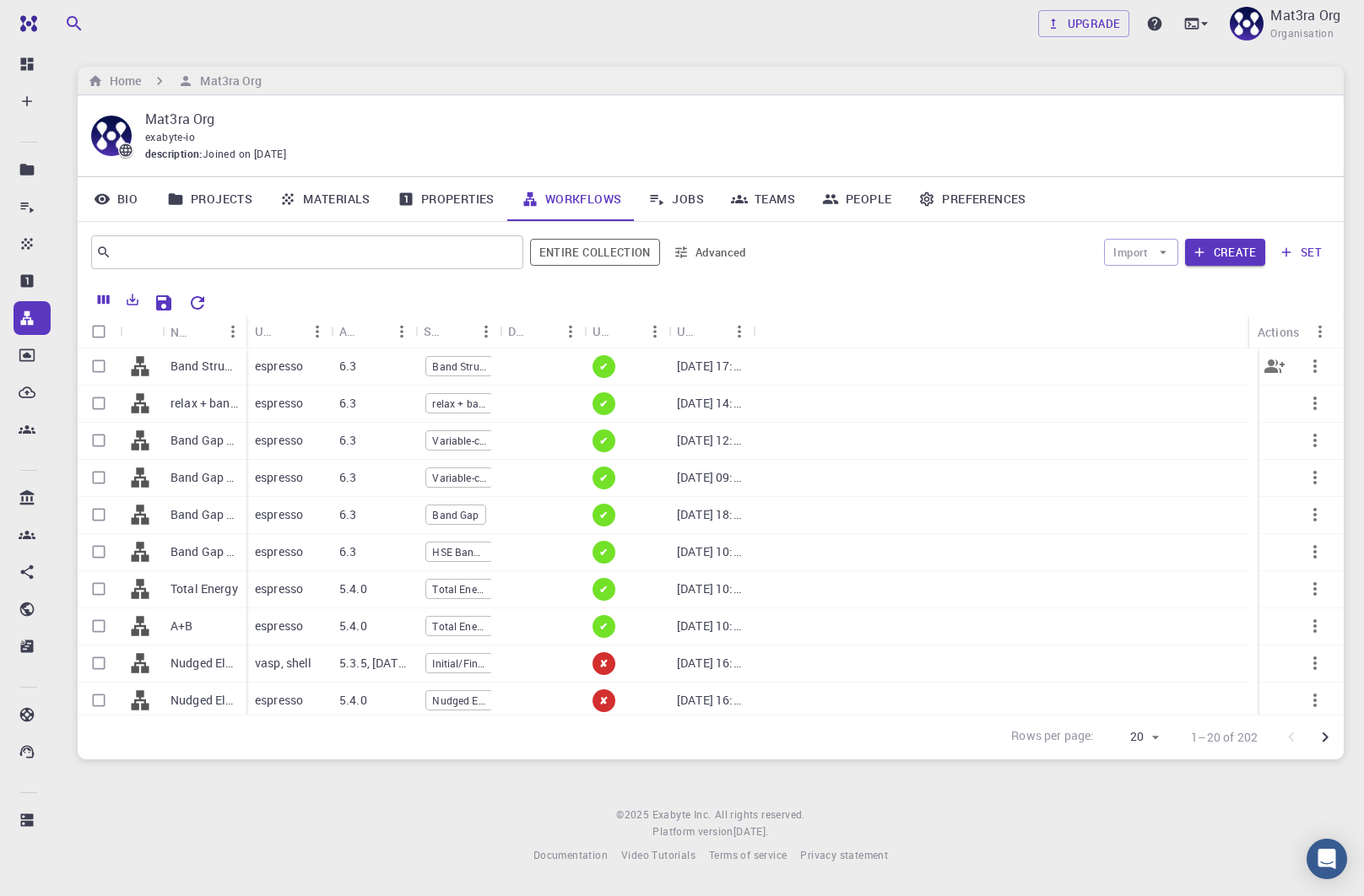
click at [203, 364] on p "Band Structure (LDA)" at bounding box center [204, 366] width 68 height 17
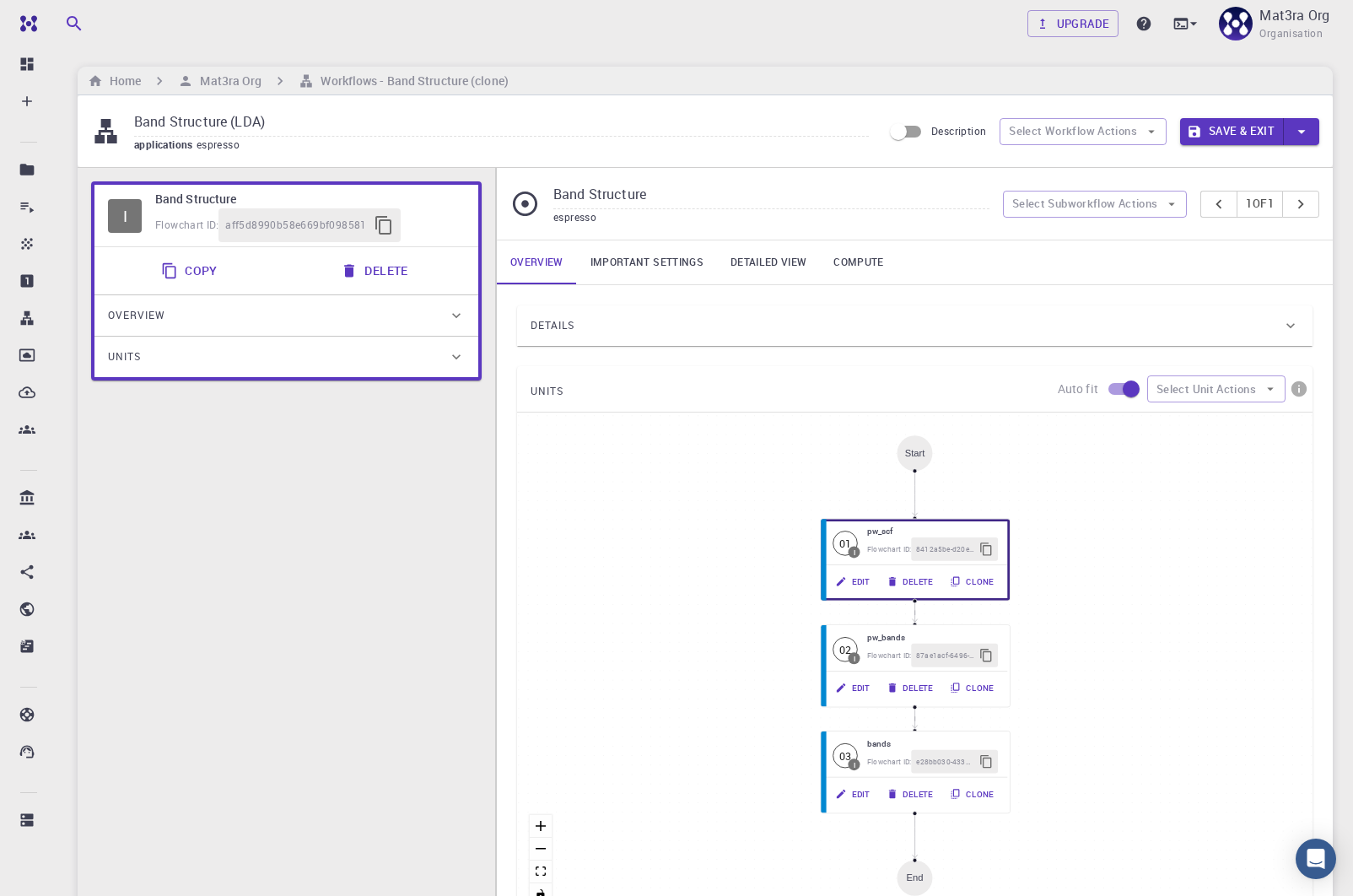
click at [676, 313] on div "Details" at bounding box center [906, 325] width 752 height 27
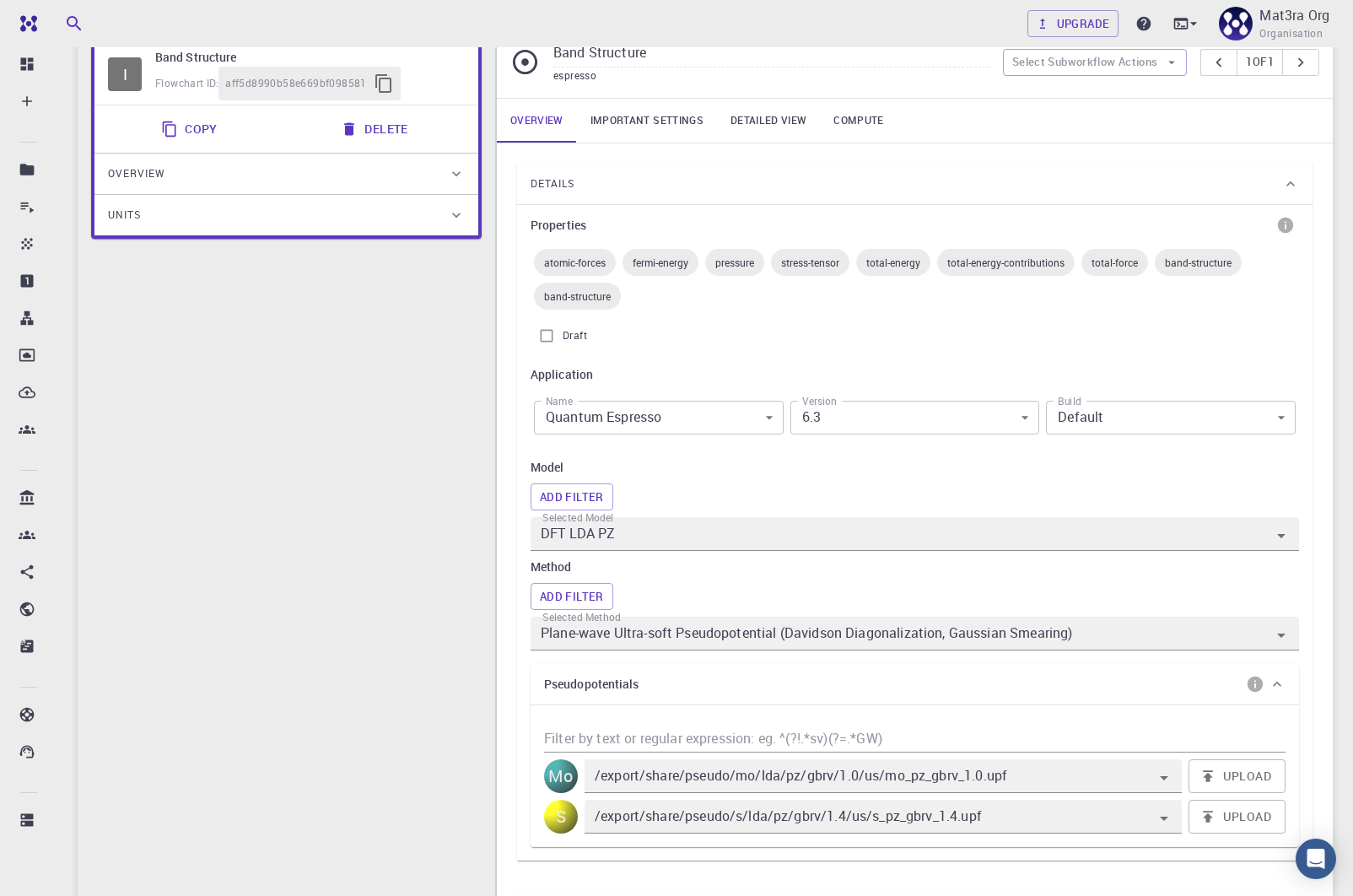
scroll to position [145, 0]
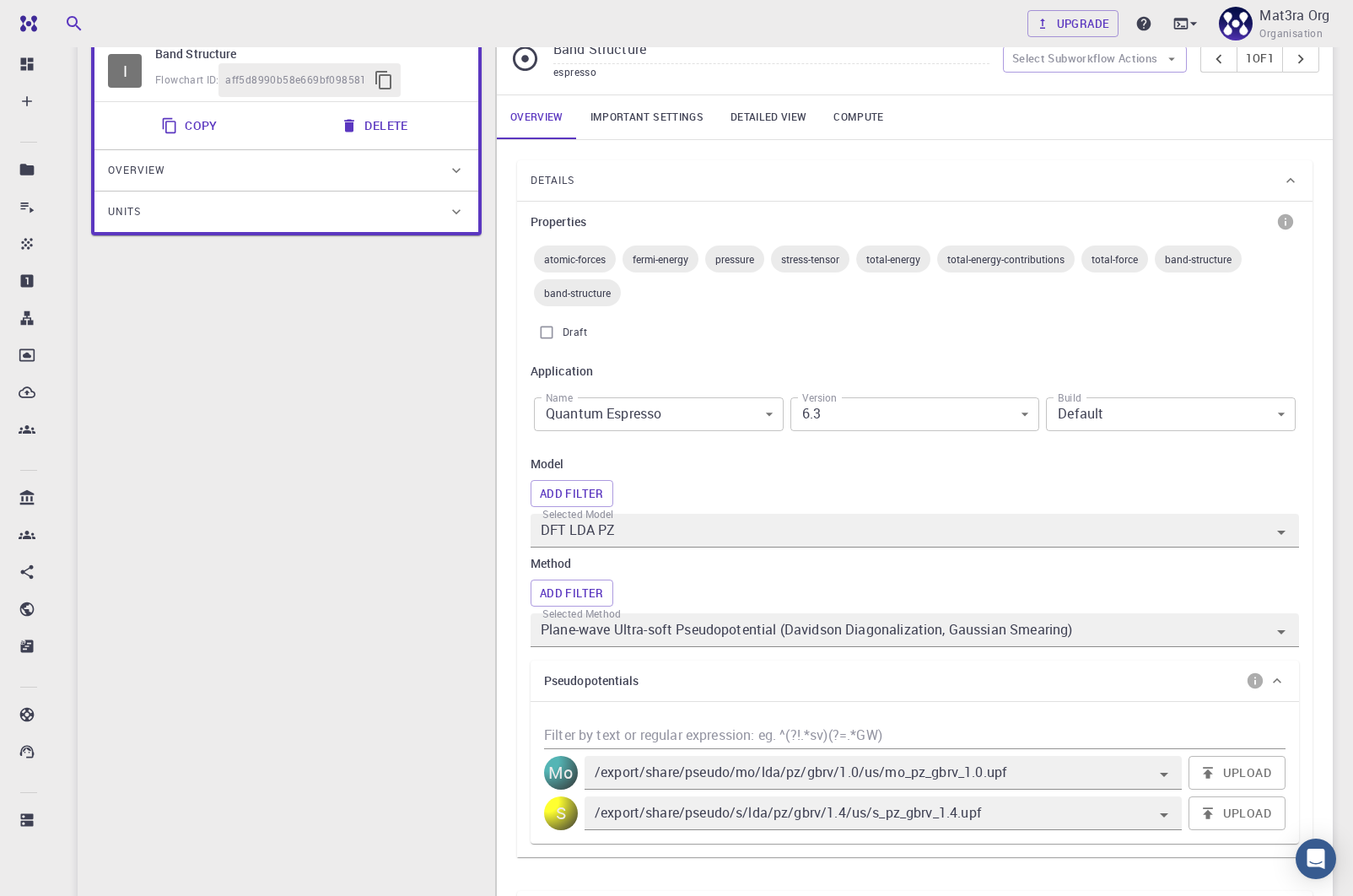
click at [675, 107] on link "Important settings" at bounding box center [646, 117] width 140 height 44
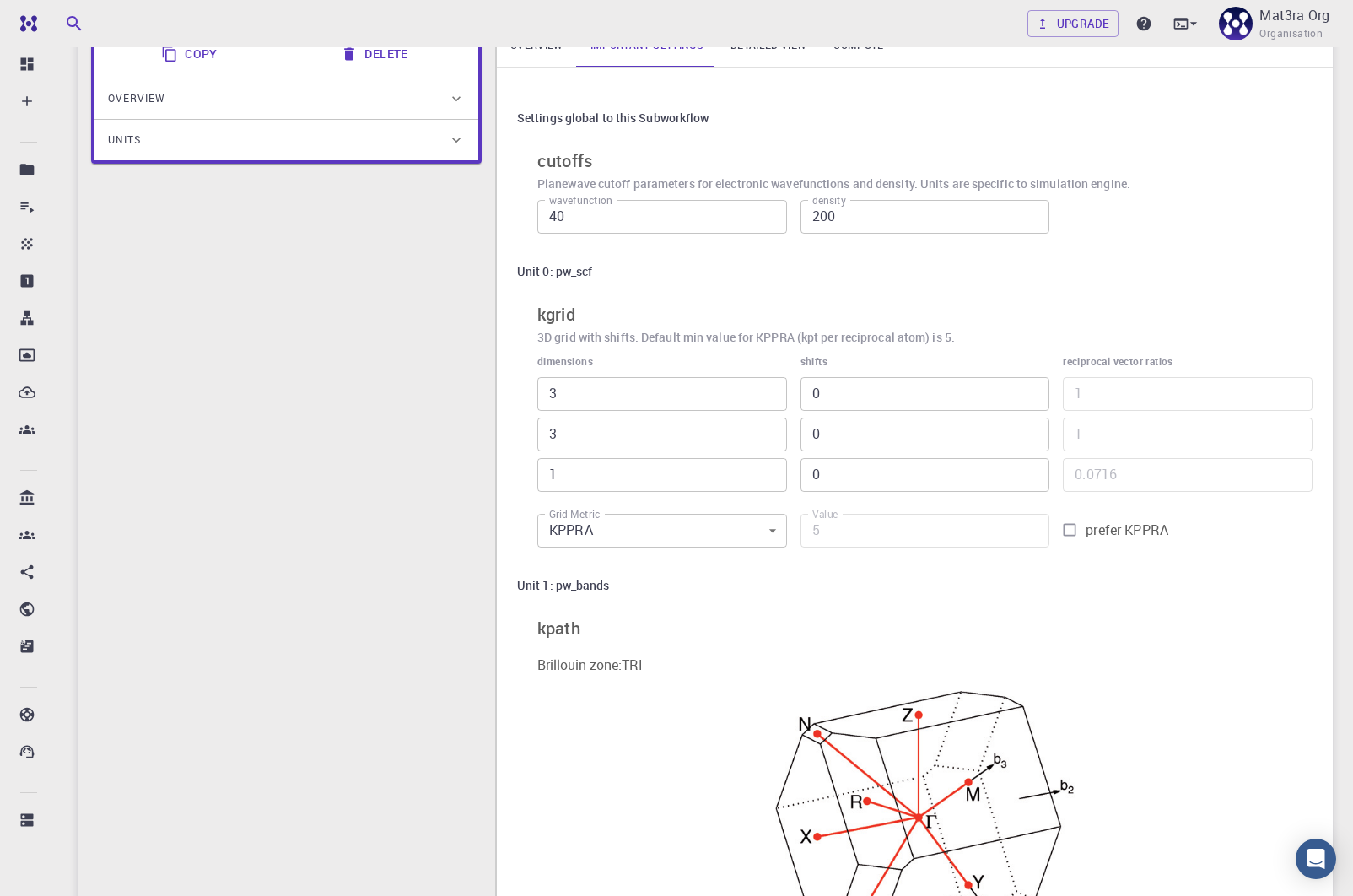
scroll to position [0, 0]
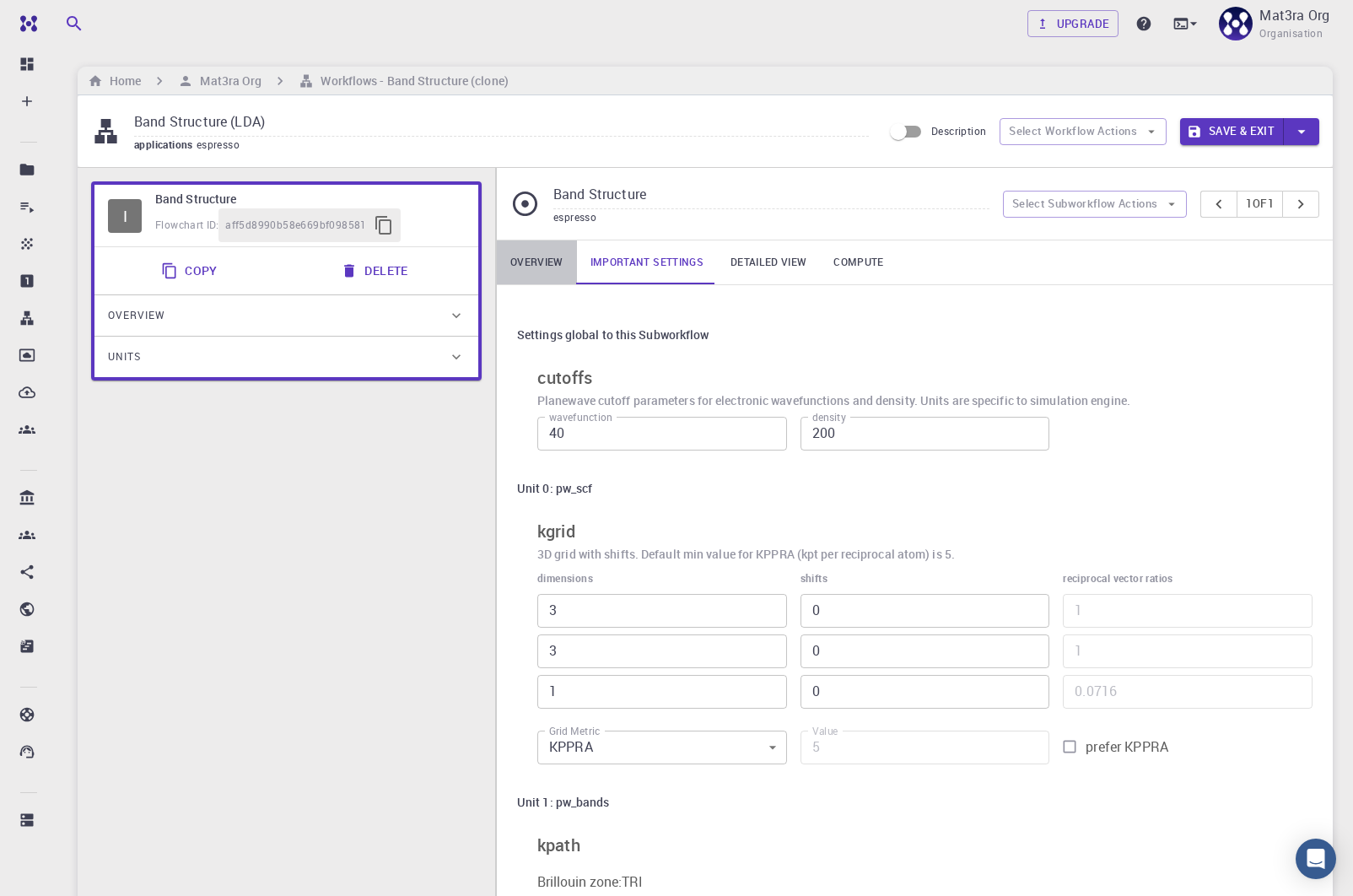
click at [534, 265] on link "Overview" at bounding box center [536, 263] width 80 height 44
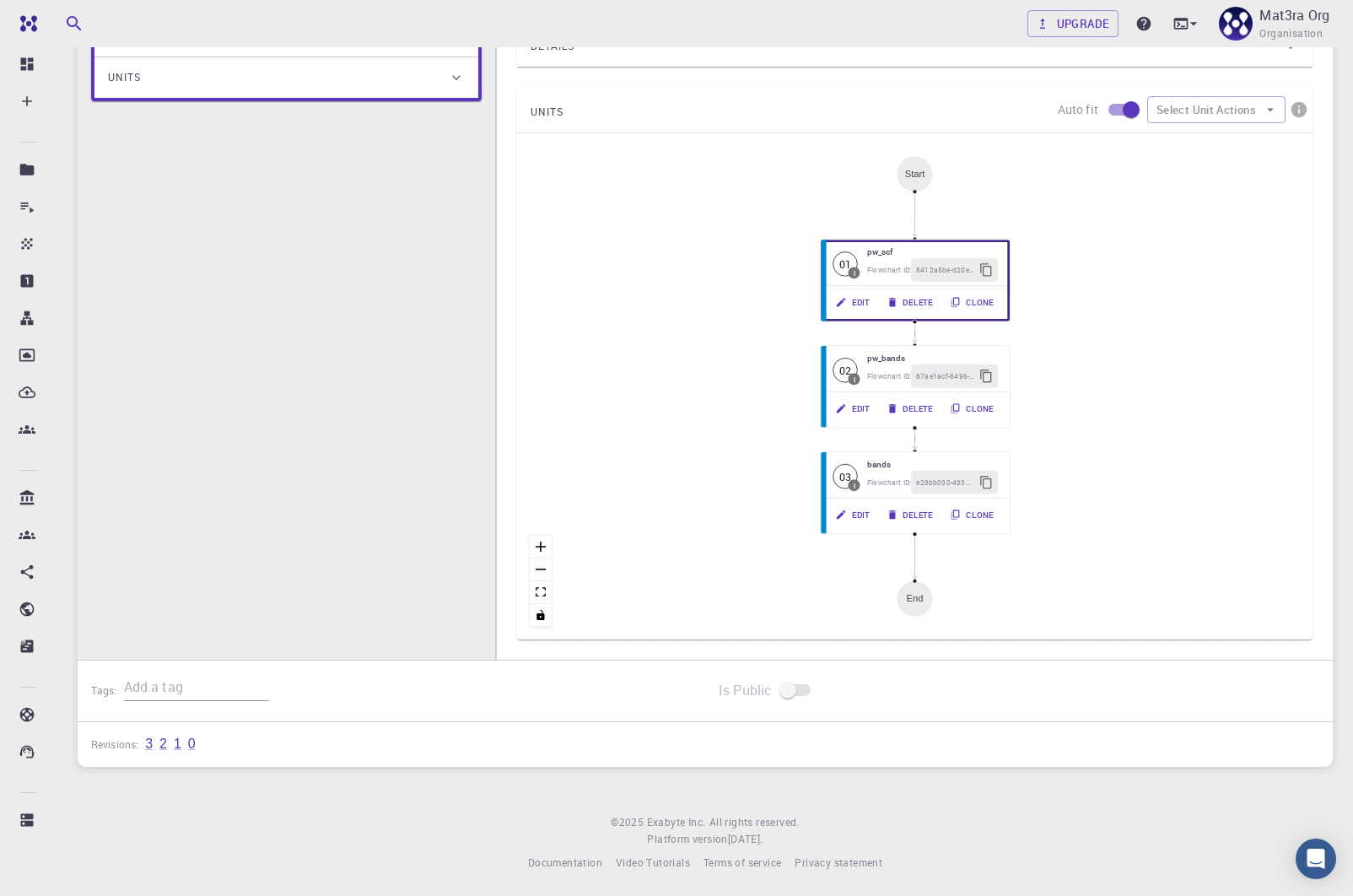
scroll to position [275, 0]
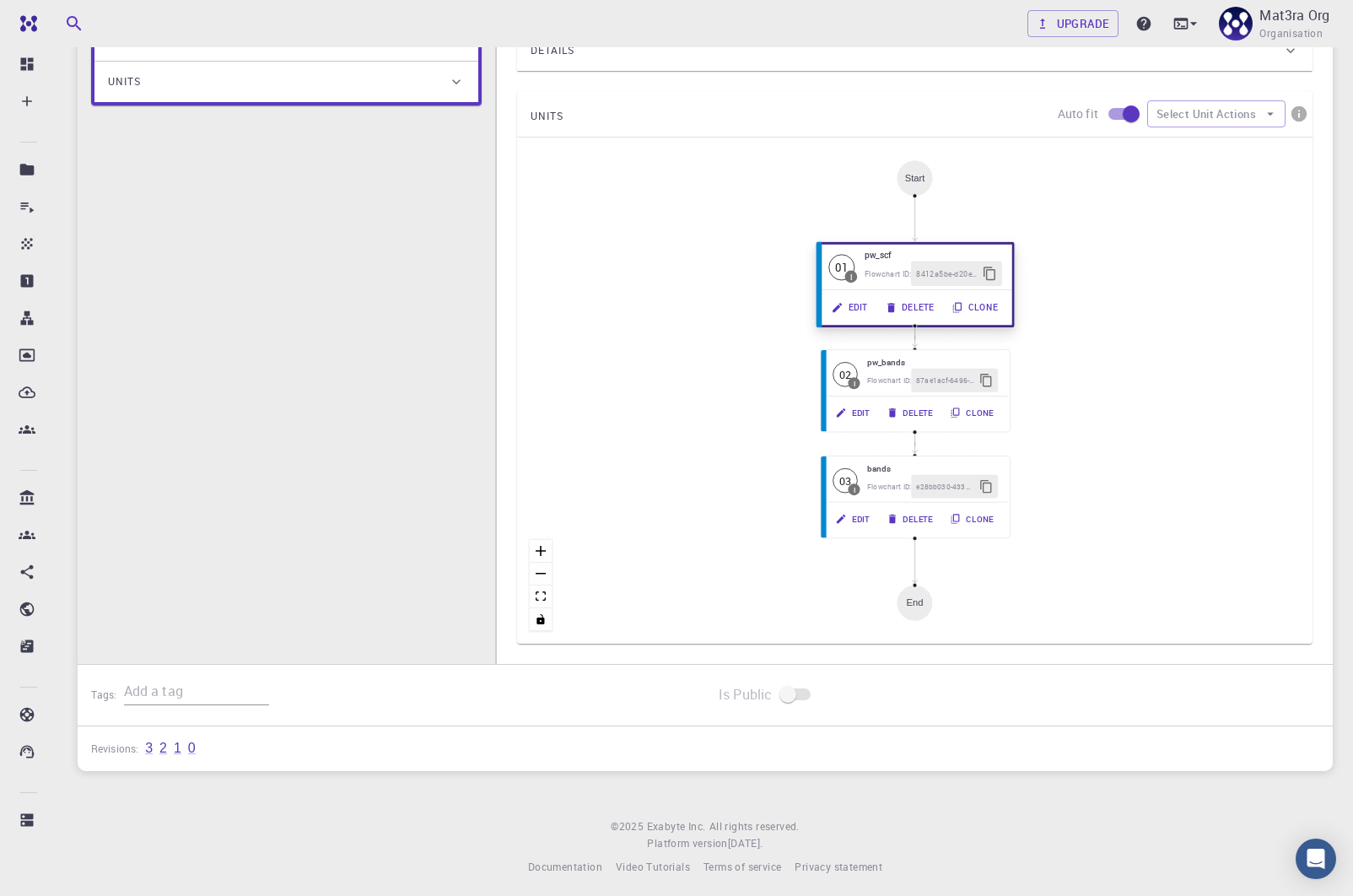
click at [857, 302] on button "Edit" at bounding box center [851, 308] width 54 height 25
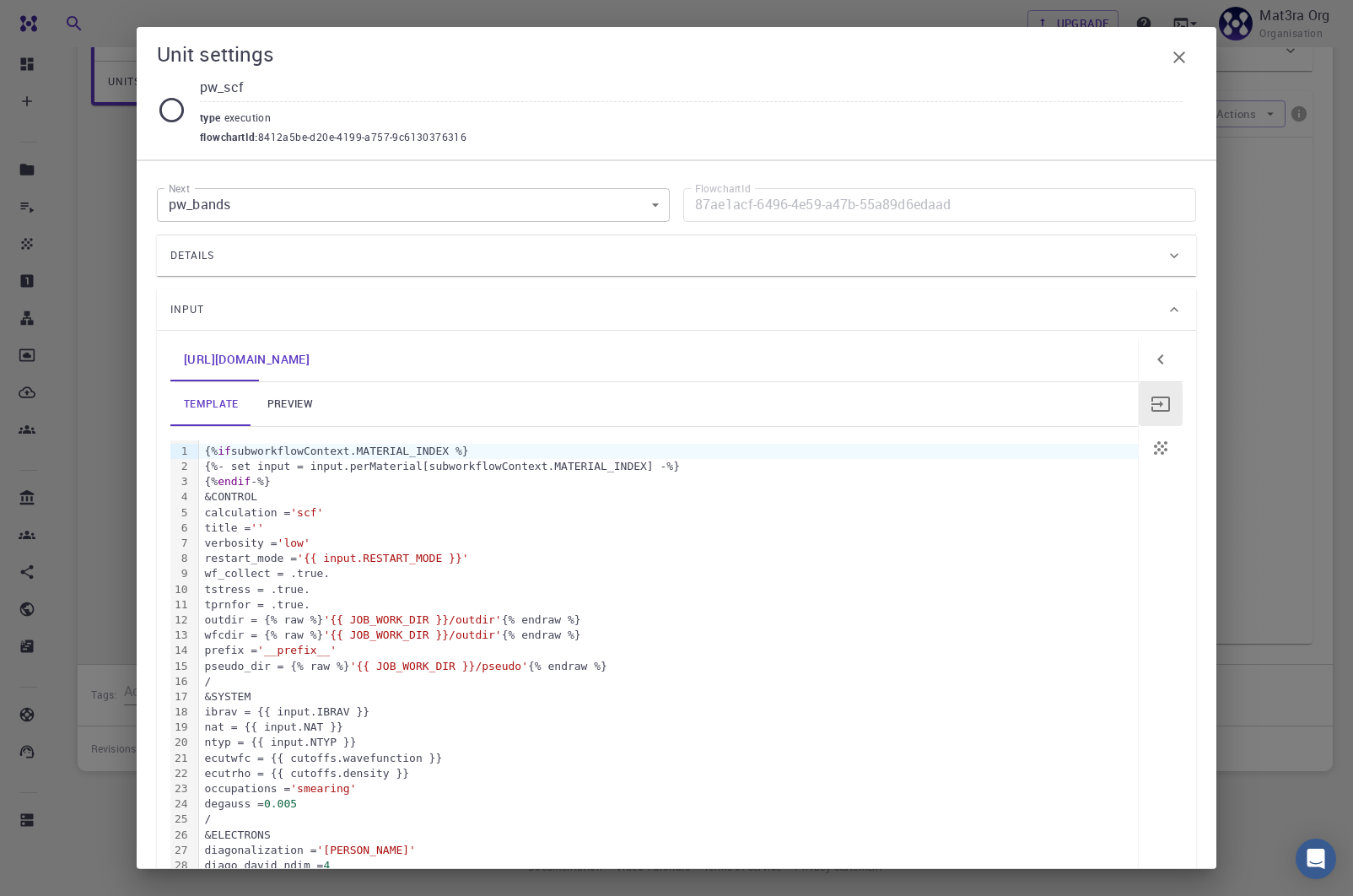
click at [359, 258] on div "Details" at bounding box center [668, 255] width 995 height 27
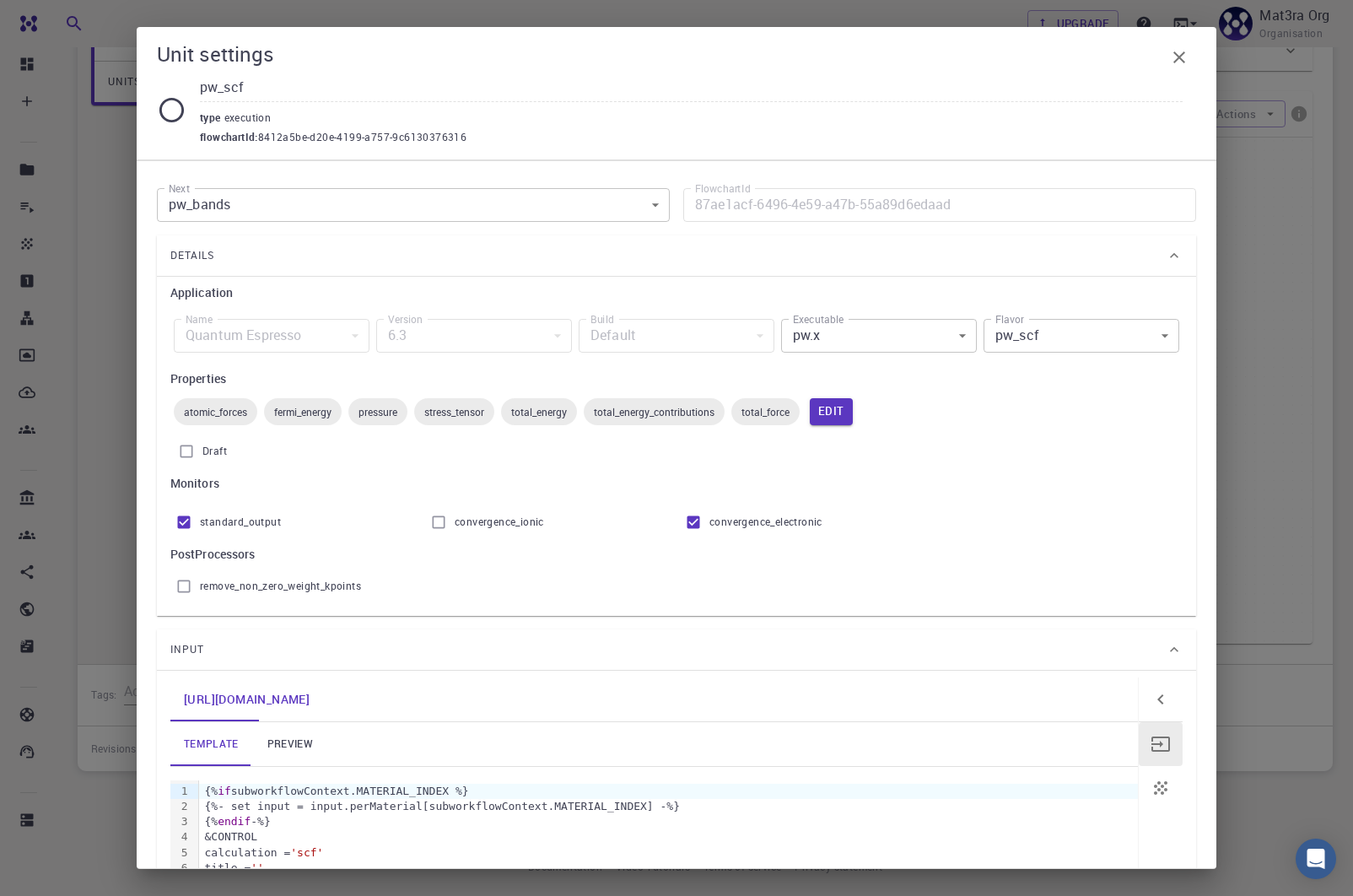
click at [1181, 59] on icon "button" at bounding box center [1179, 57] width 11 height 11
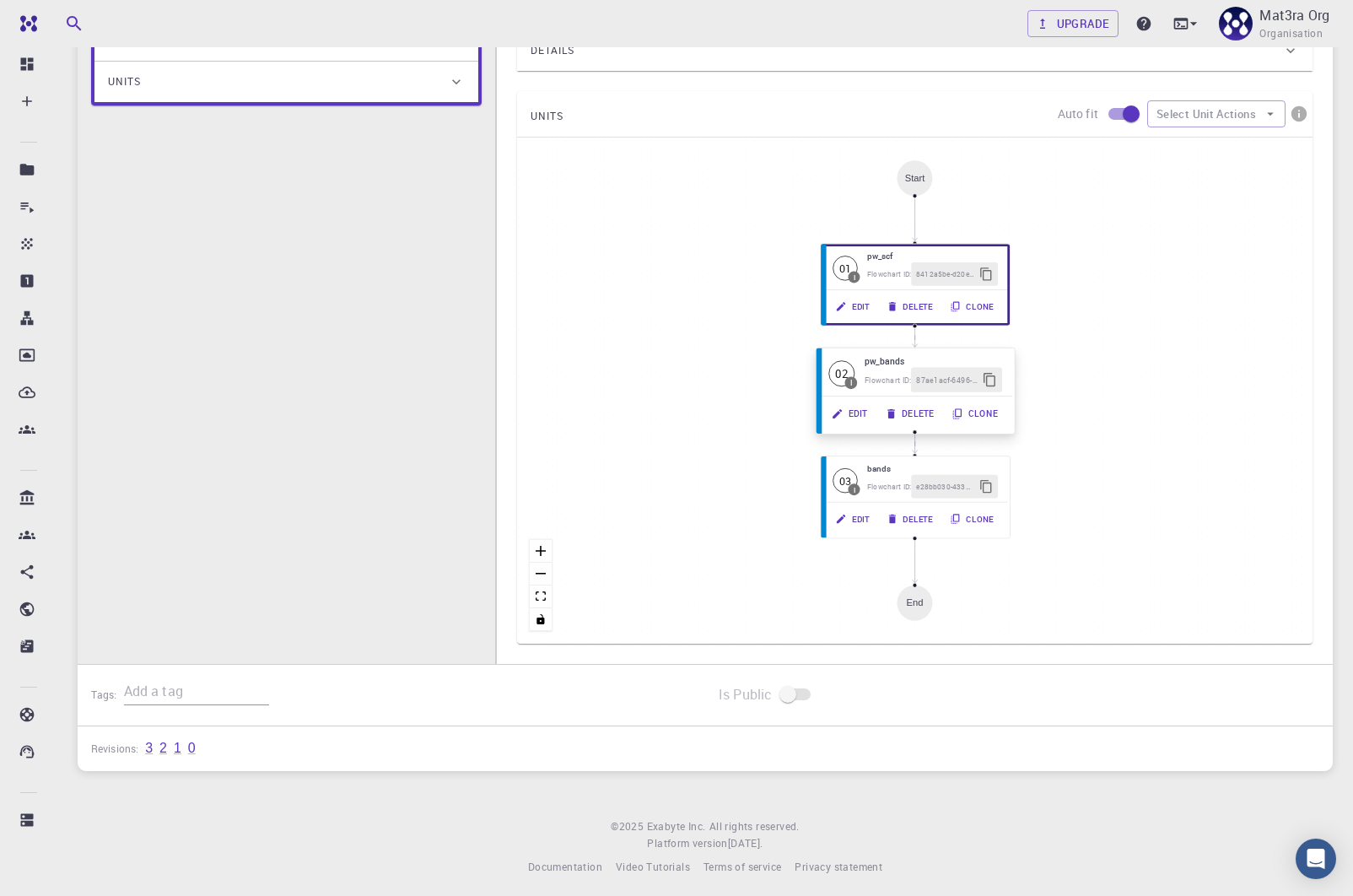
click at [859, 412] on button "Edit" at bounding box center [851, 414] width 54 height 25
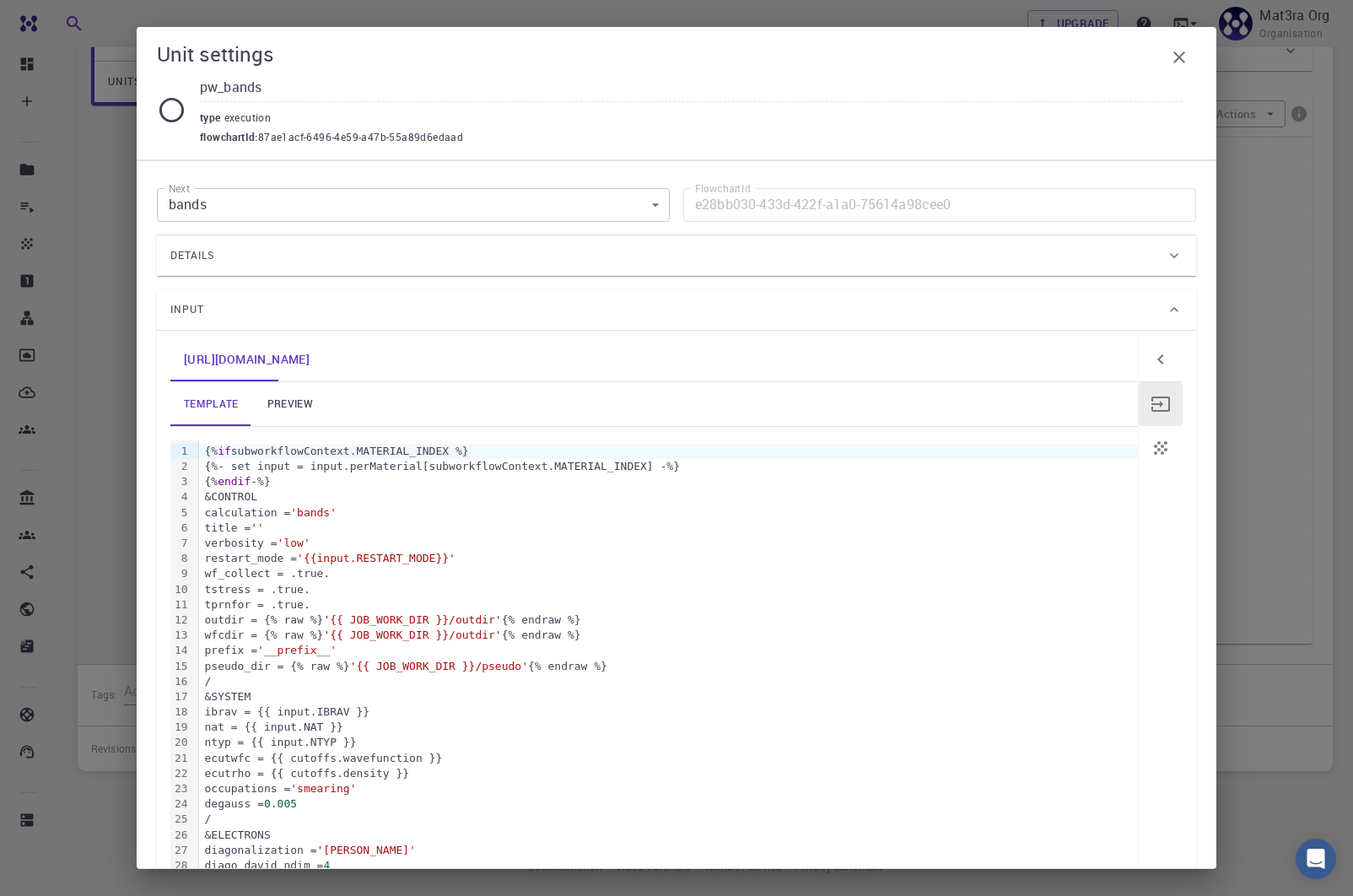
click at [507, 250] on div "Details" at bounding box center [668, 255] width 995 height 27
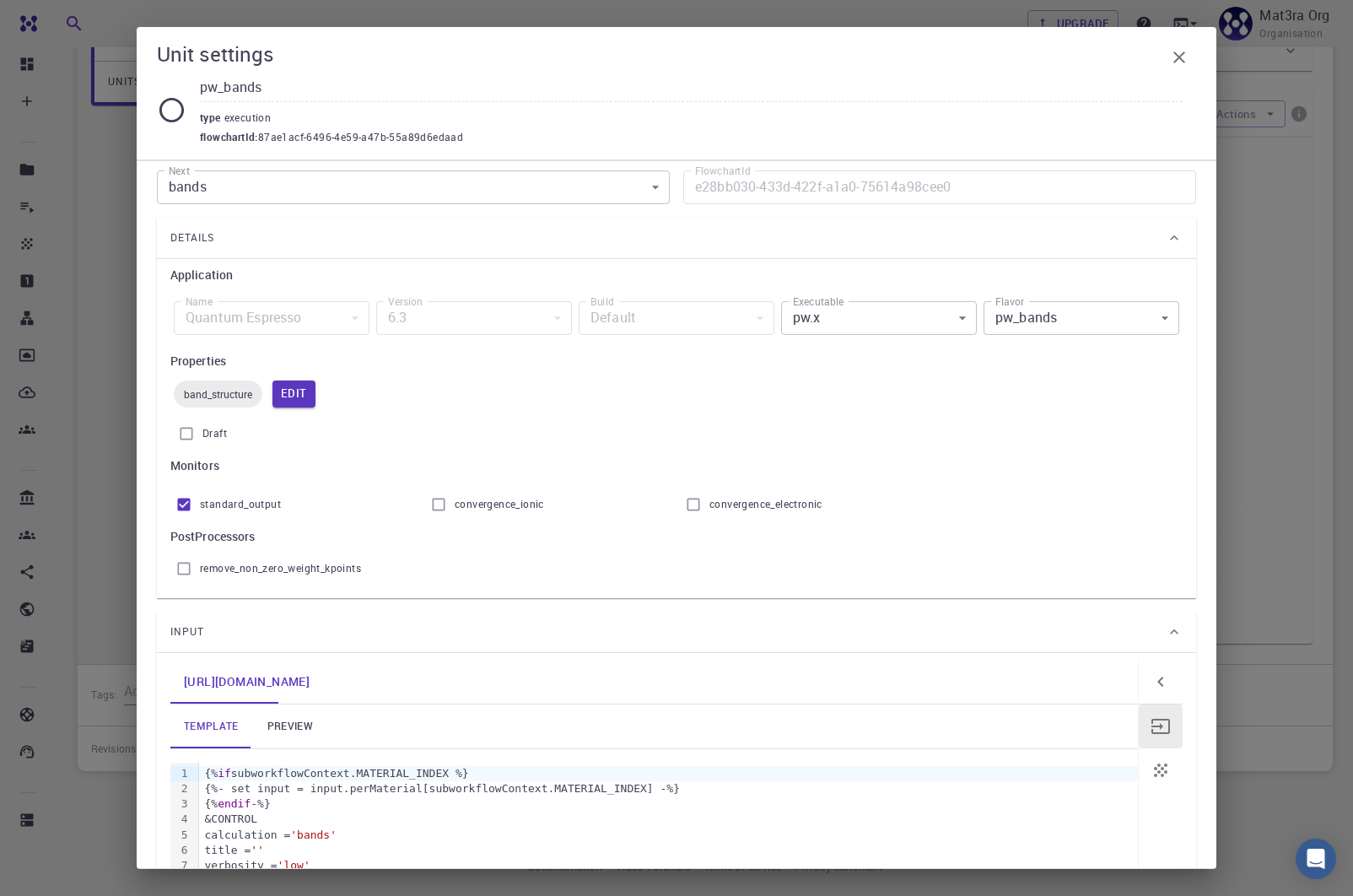
scroll to position [20, 0]
click at [301, 388] on button "Edit" at bounding box center [294, 391] width 43 height 27
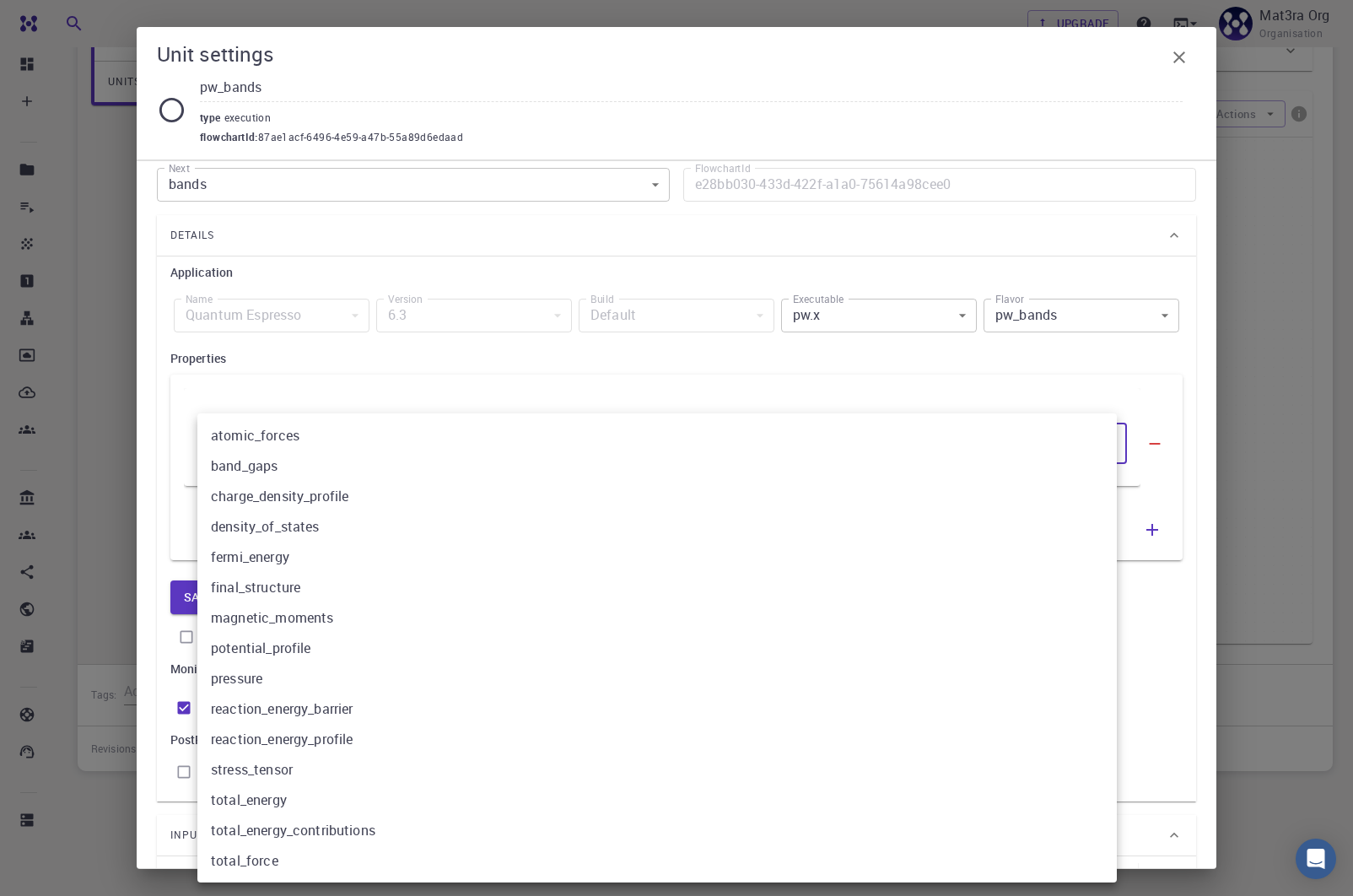
click at [367, 434] on body "Team Dashboard Create New Job New Material Create Material Upload File Import f…" at bounding box center [676, 314] width 1353 height 1178
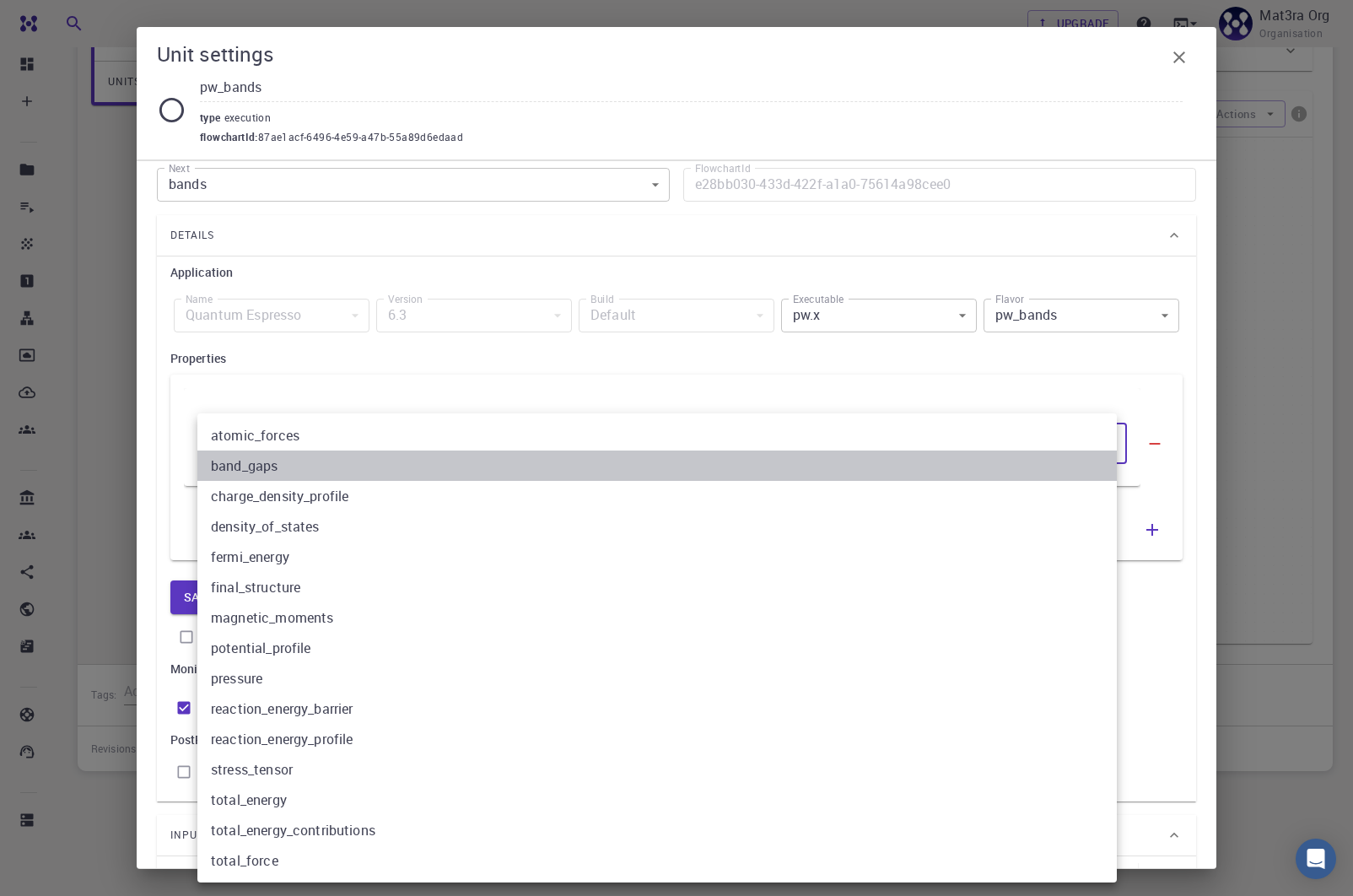
click at [269, 470] on li "band_gaps" at bounding box center [658, 465] width 920 height 31
type input "1"
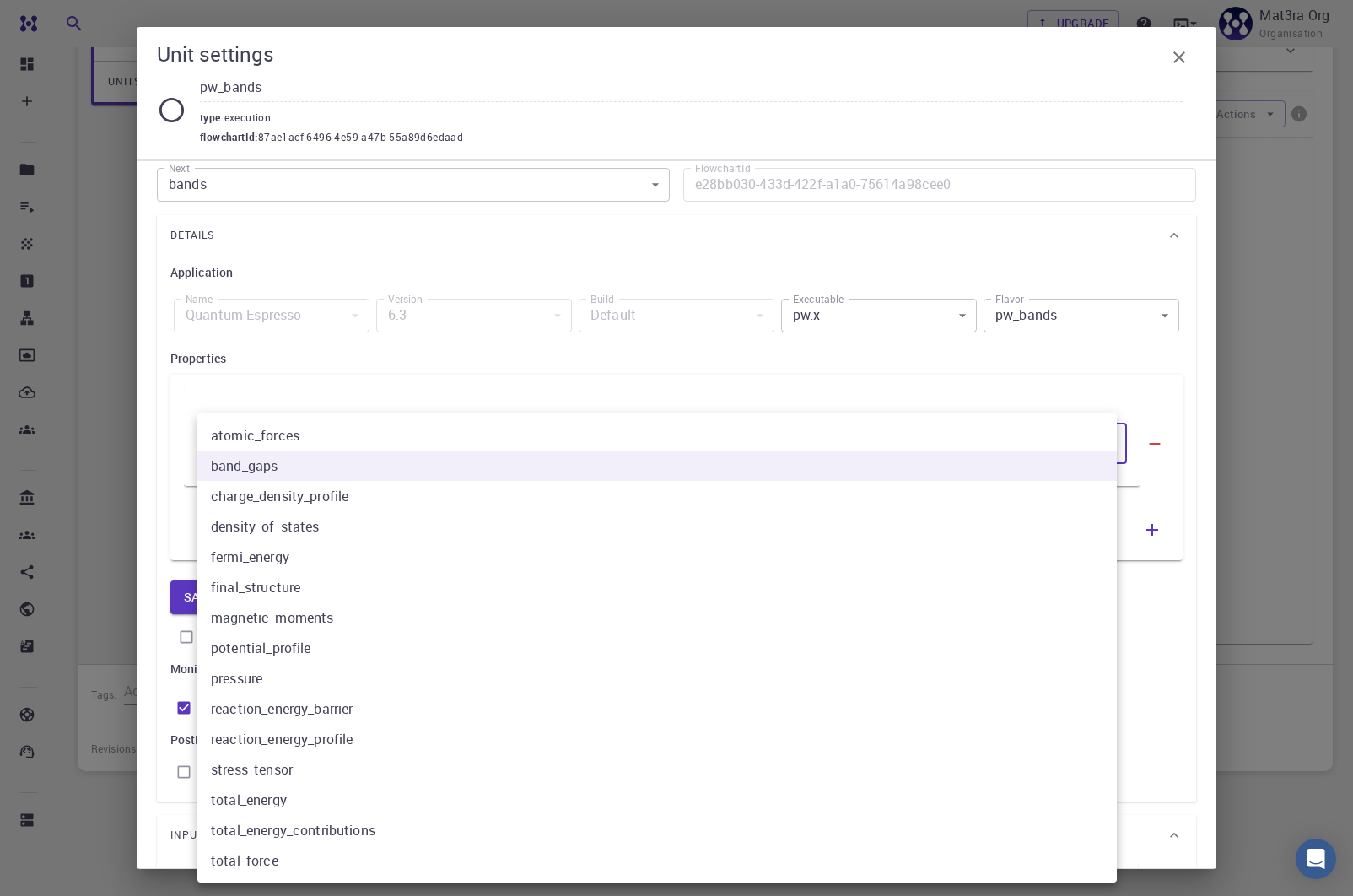
click at [342, 432] on body "Team Dashboard Create New Job New Material Create Material Upload File Import f…" at bounding box center [676, 314] width 1353 height 1178
click at [170, 382] on div at bounding box center [676, 448] width 1353 height 896
click at [472, 447] on body "Team Dashboard Create New Job New Material Create Material Upload File Import f…" at bounding box center [676, 314] width 1353 height 1178
click at [368, 366] on div at bounding box center [676, 448] width 1353 height 896
